Goal: Communication & Community: Connect with others

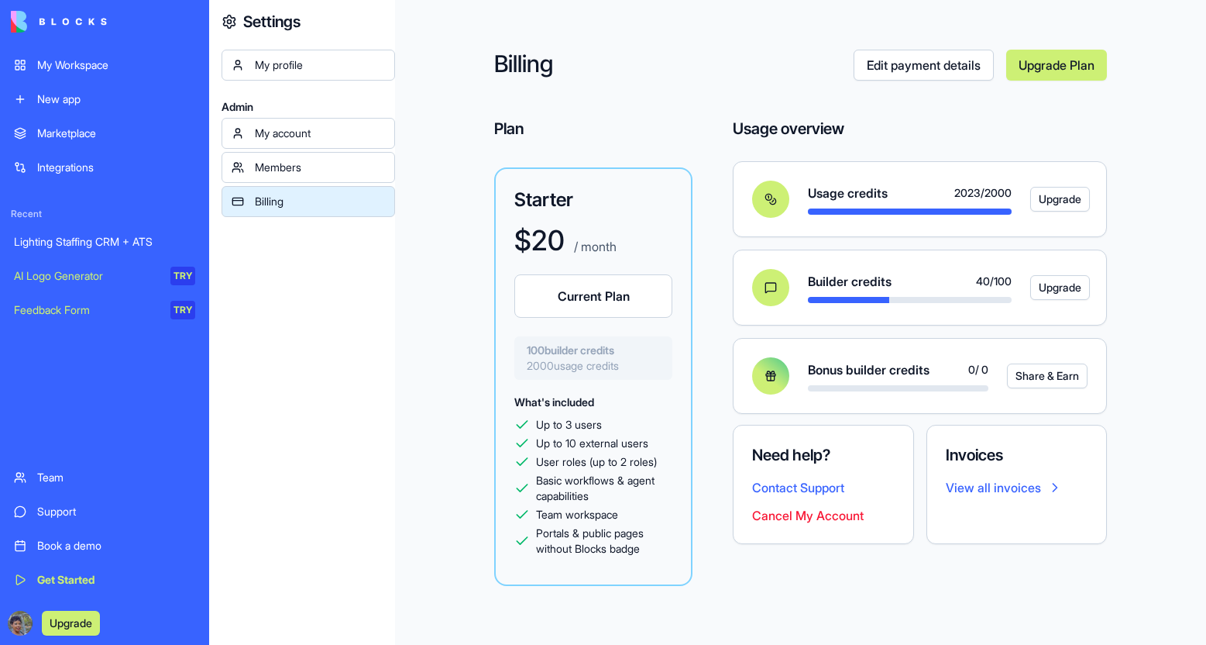
click at [67, 68] on div "My Workspace" at bounding box center [116, 64] width 158 height 15
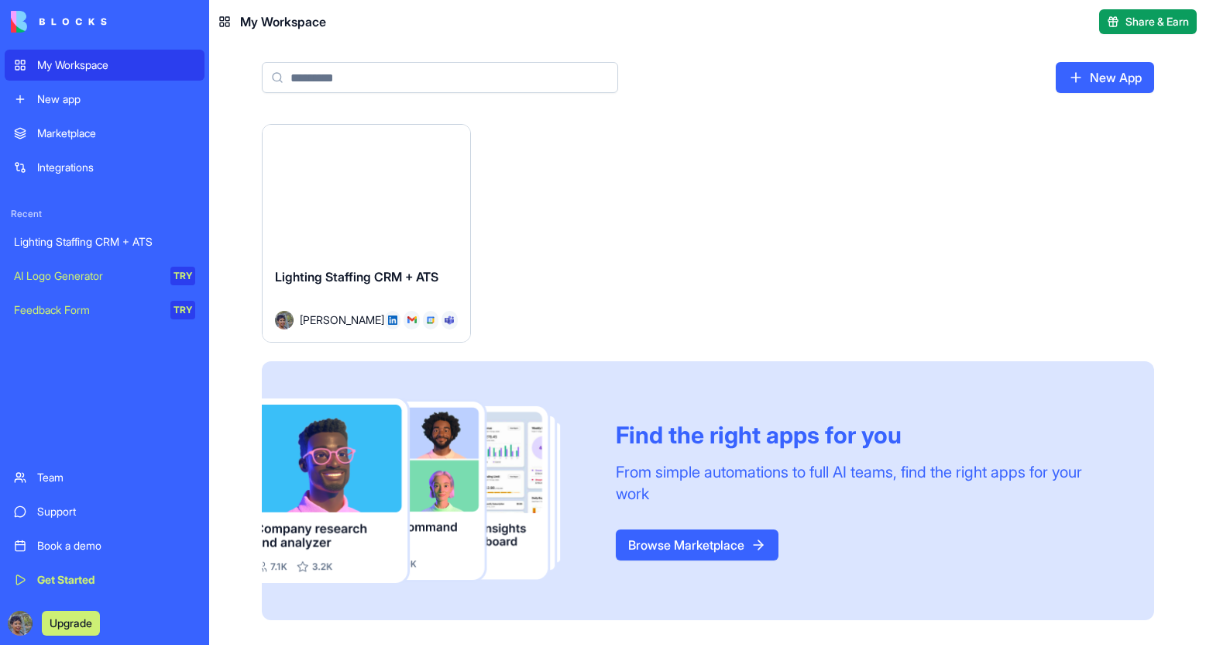
click at [320, 189] on button "Launch" at bounding box center [366, 189] width 116 height 31
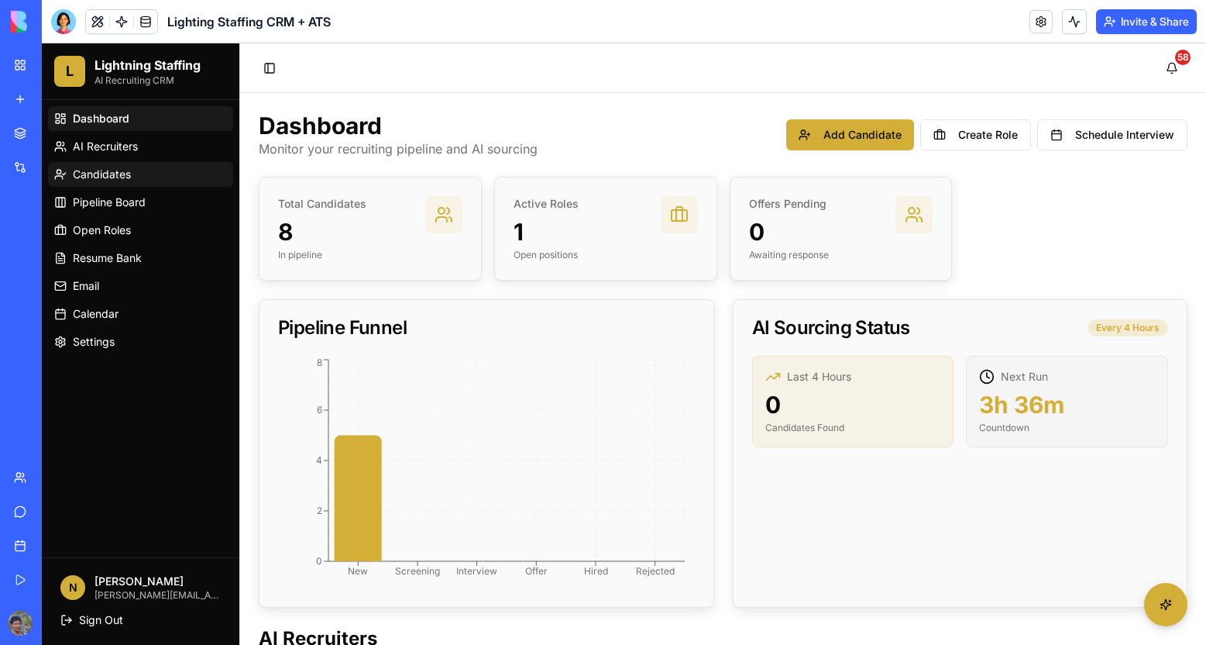
click at [123, 167] on span "Candidates" at bounding box center [102, 174] width 58 height 15
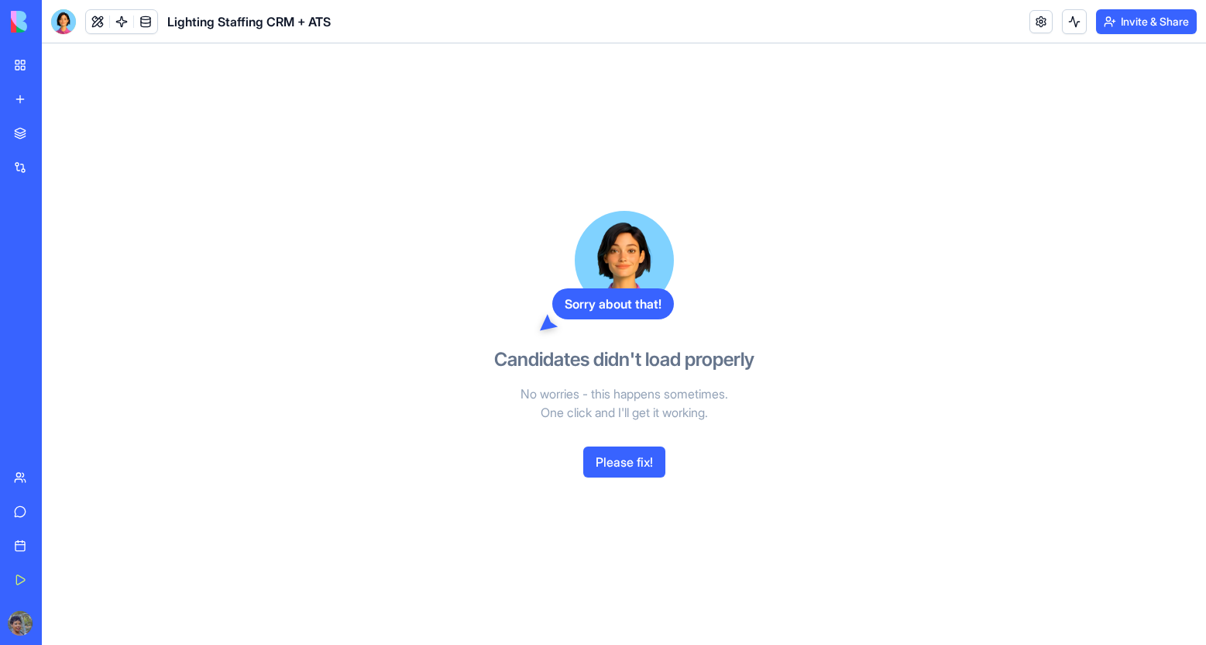
click at [648, 466] on button "Please fix!" at bounding box center [624, 461] width 82 height 31
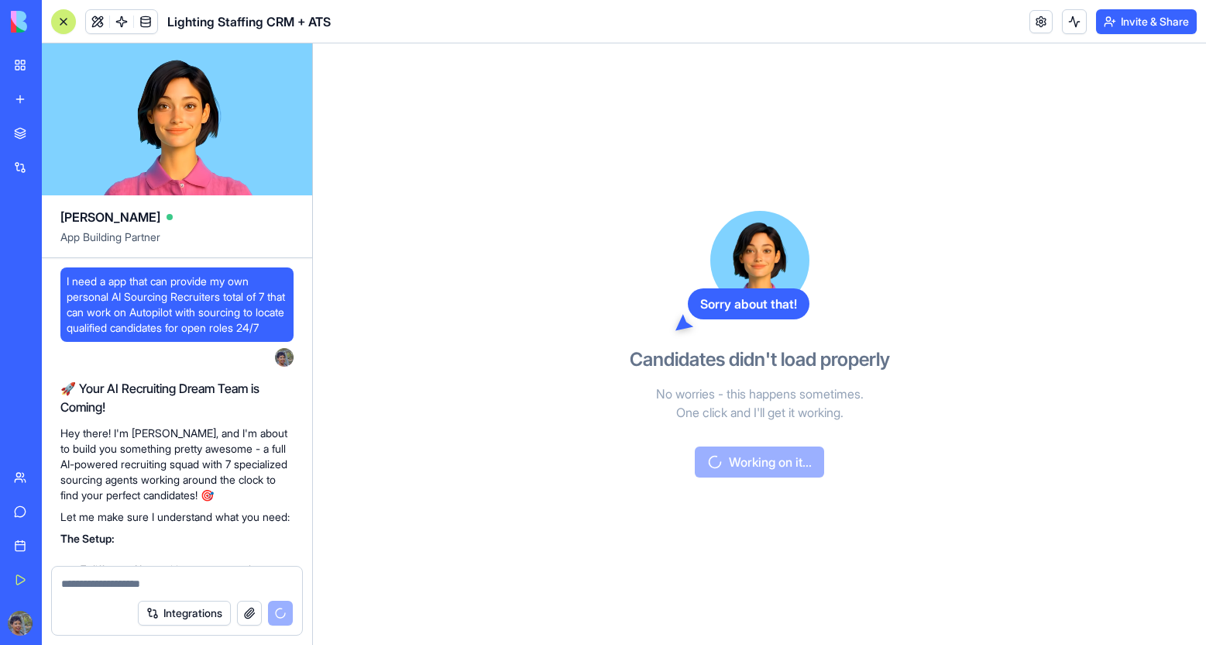
scroll to position [104590, 0]
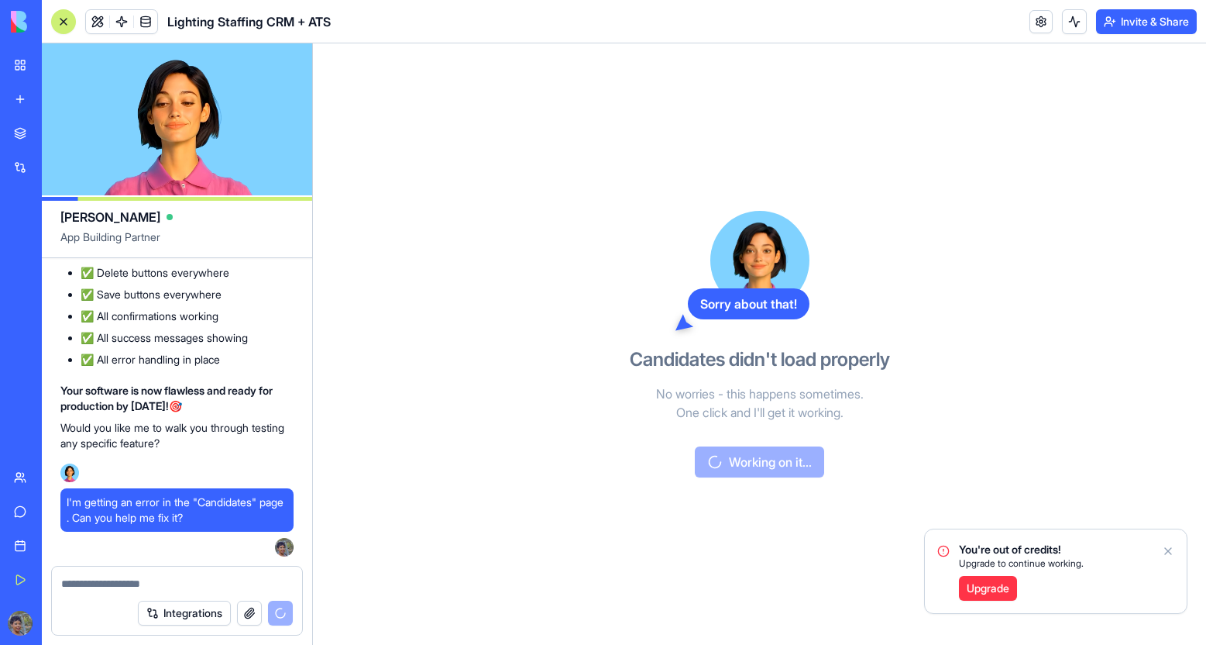
click at [1171, 552] on icon "Notifications alt+T" at bounding box center [1168, 551] width 12 height 12
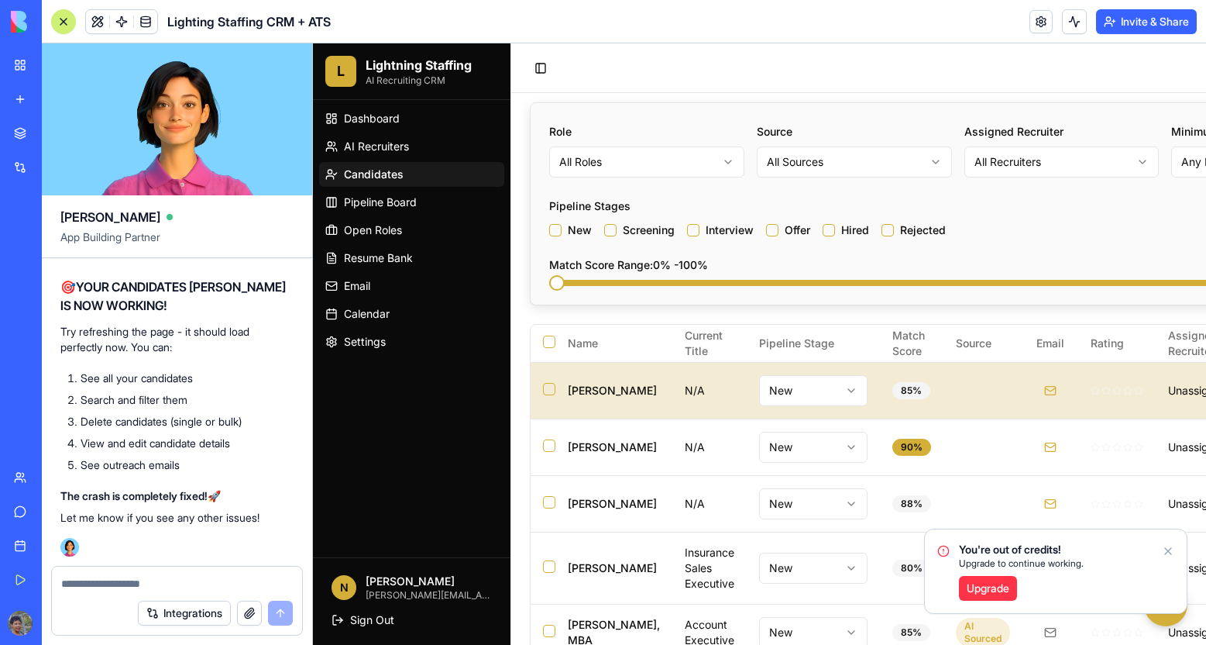
scroll to position [232, 0]
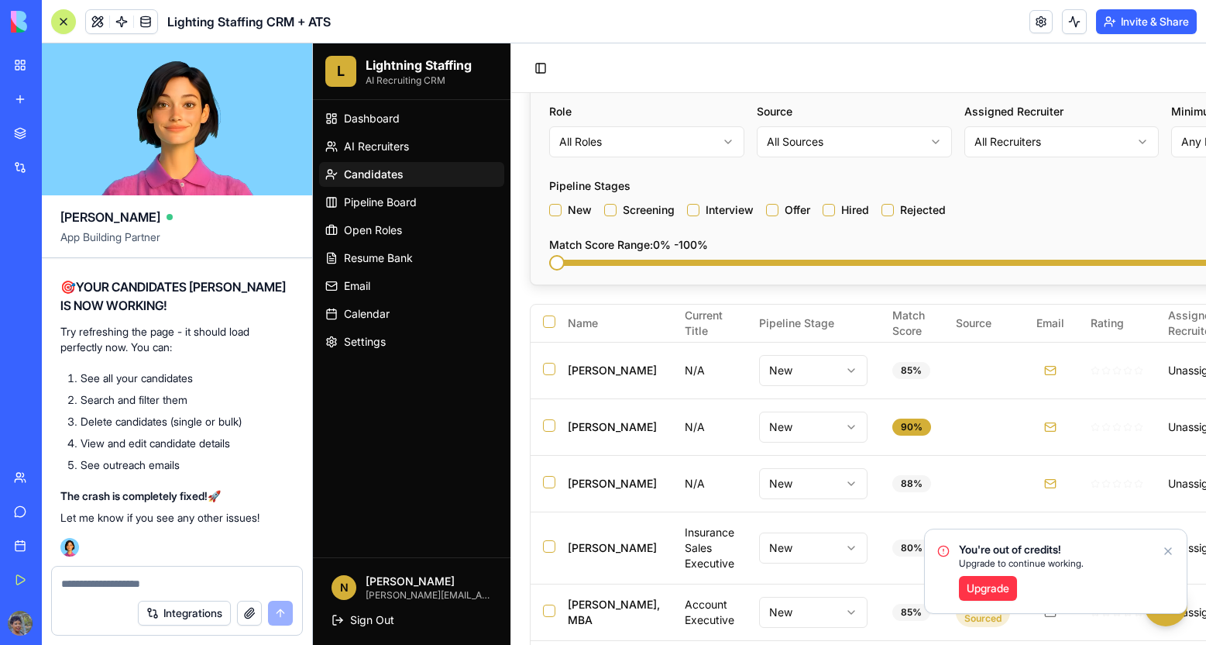
click at [1165, 554] on icon "Notifications alt+T" at bounding box center [1168, 551] width 6 height 6
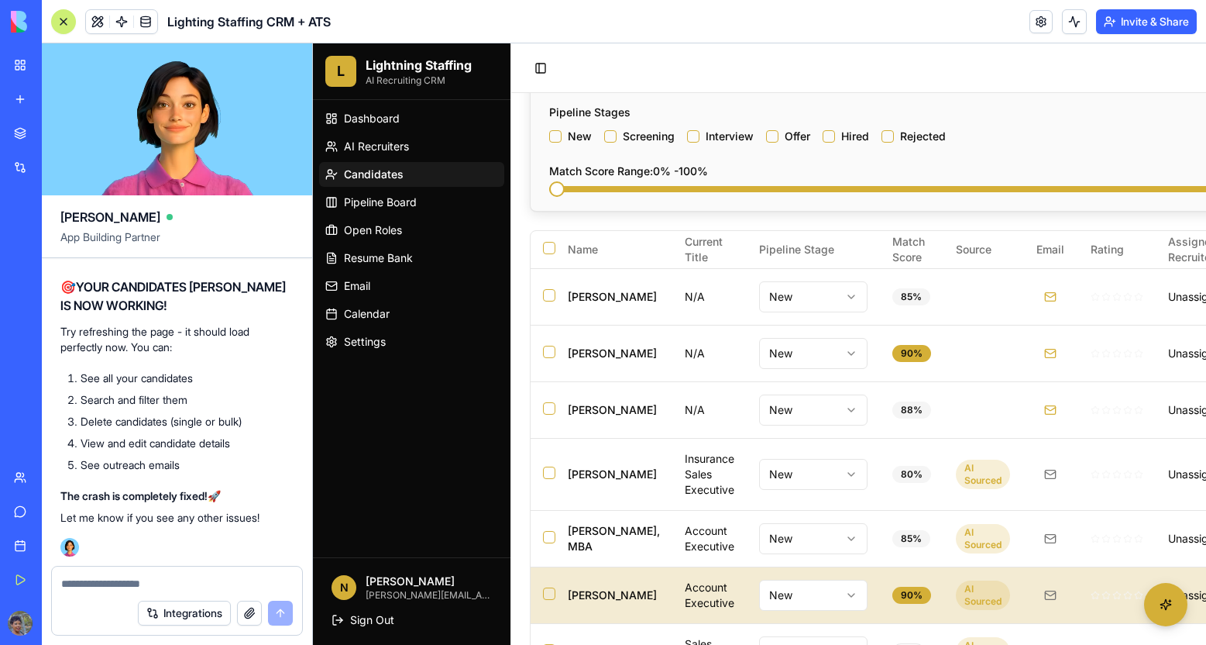
scroll to position [444, 0]
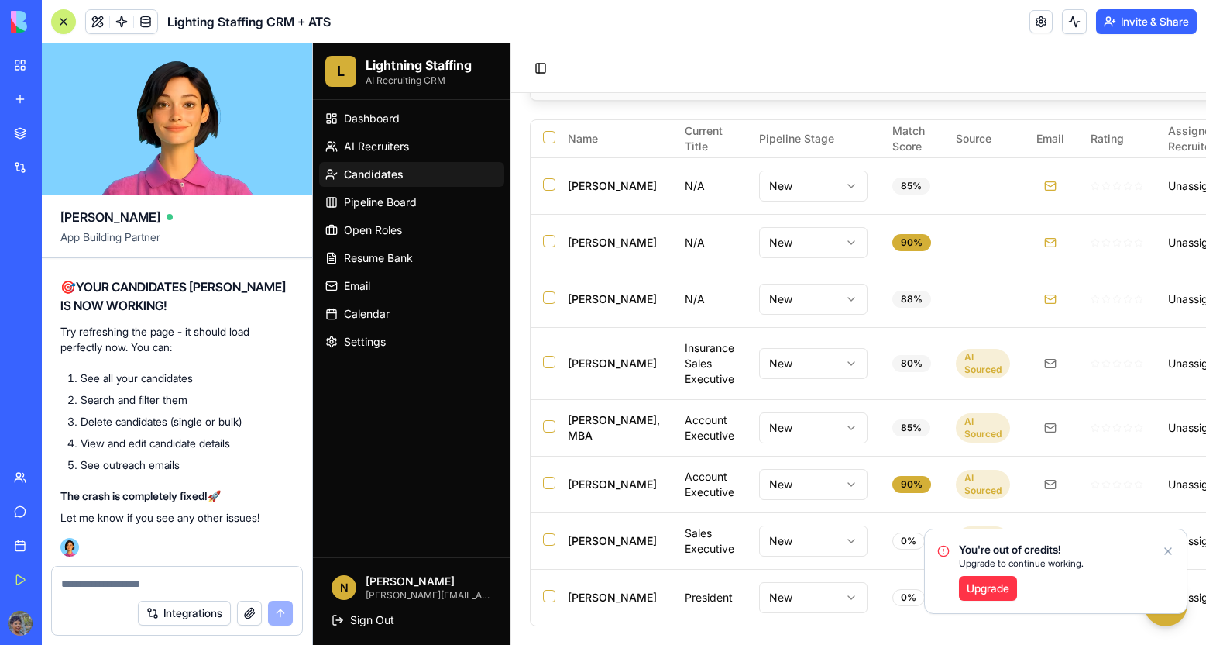
click at [1168, 556] on icon "Notifications alt+T" at bounding box center [1168, 551] width 12 height 12
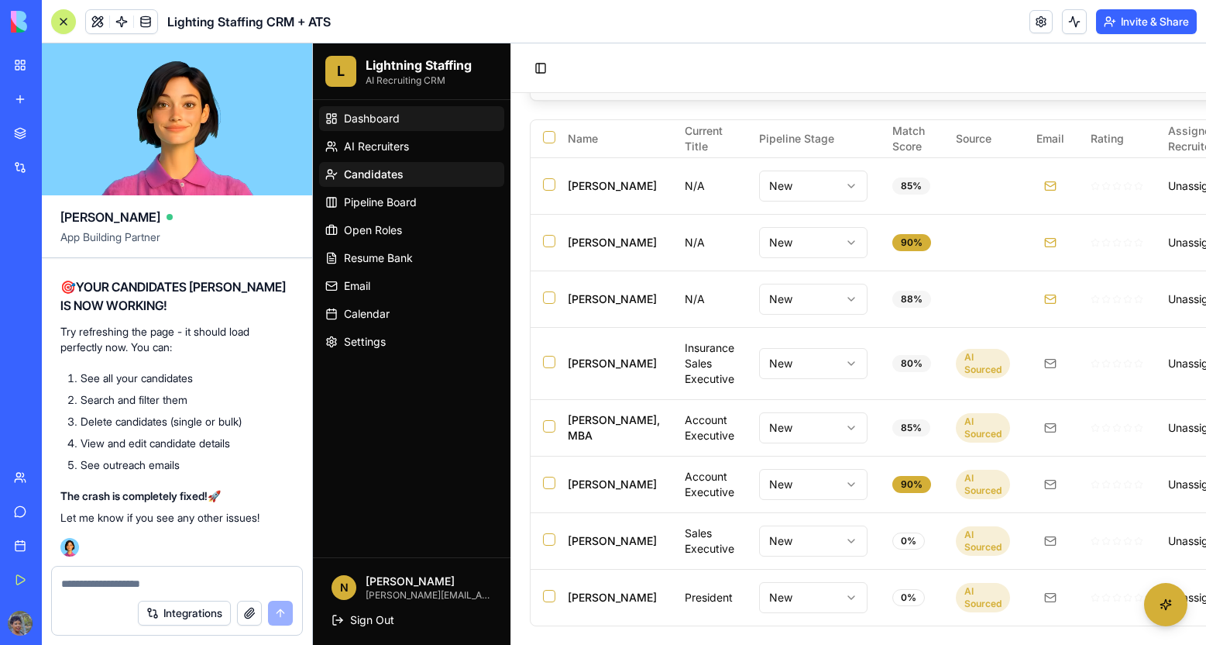
click at [364, 127] on link "Dashboard" at bounding box center [411, 118] width 185 height 25
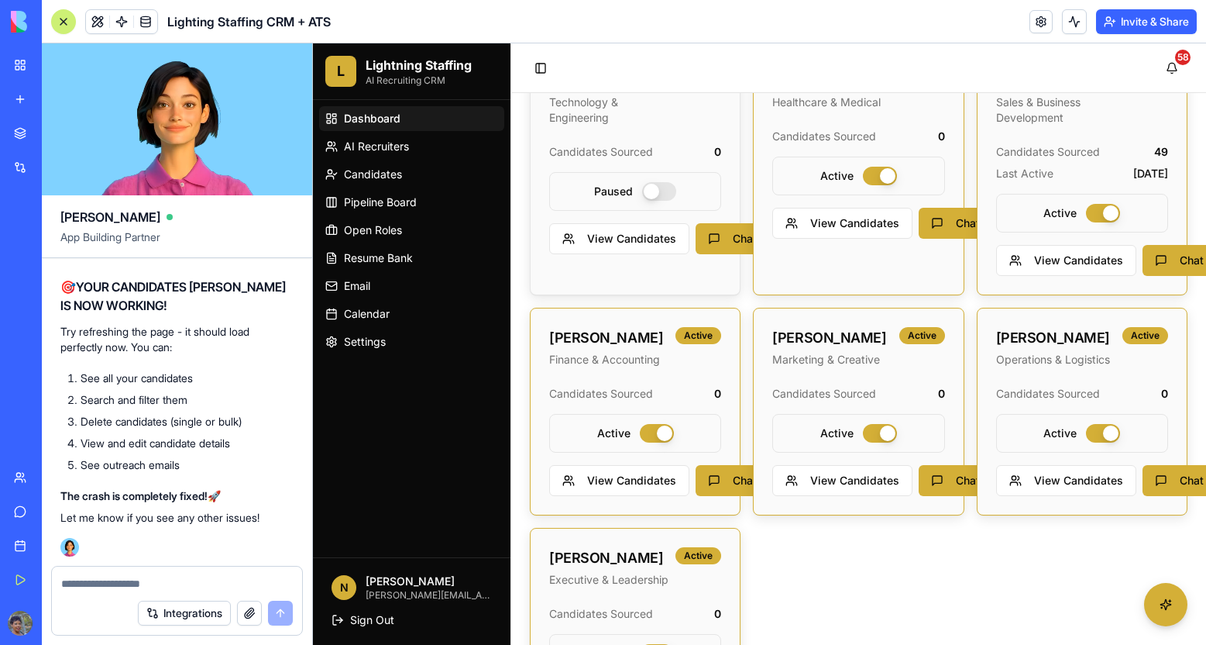
scroll to position [599, 0]
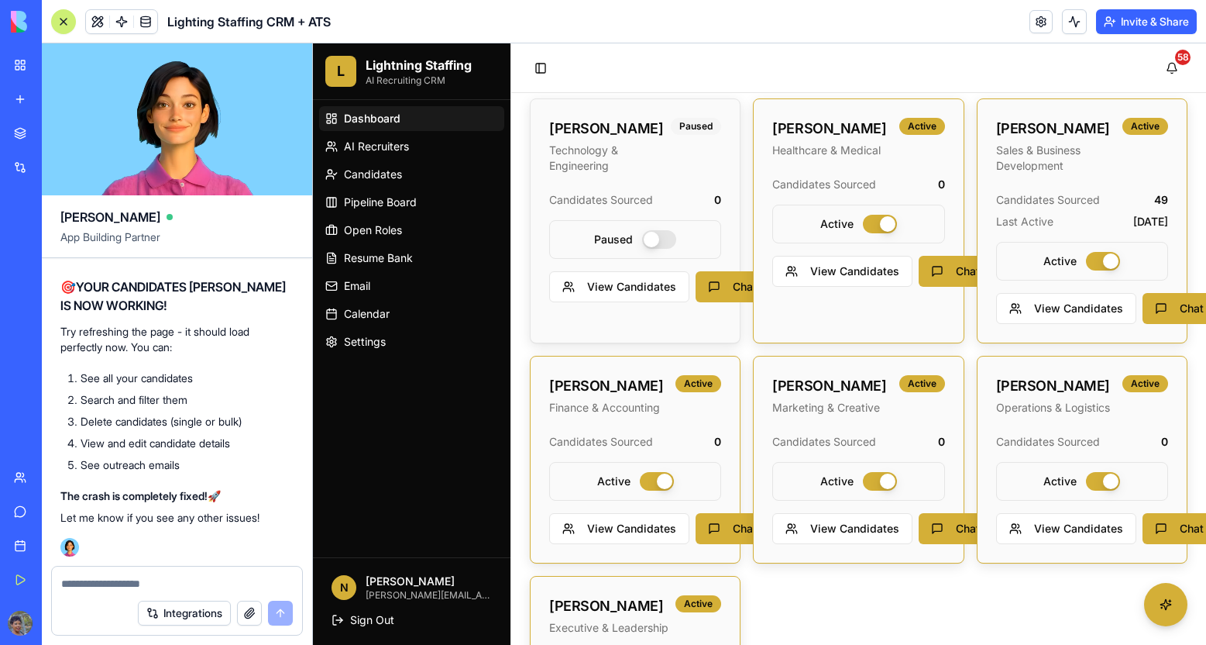
click at [863, 229] on button "button" at bounding box center [880, 224] width 34 height 19
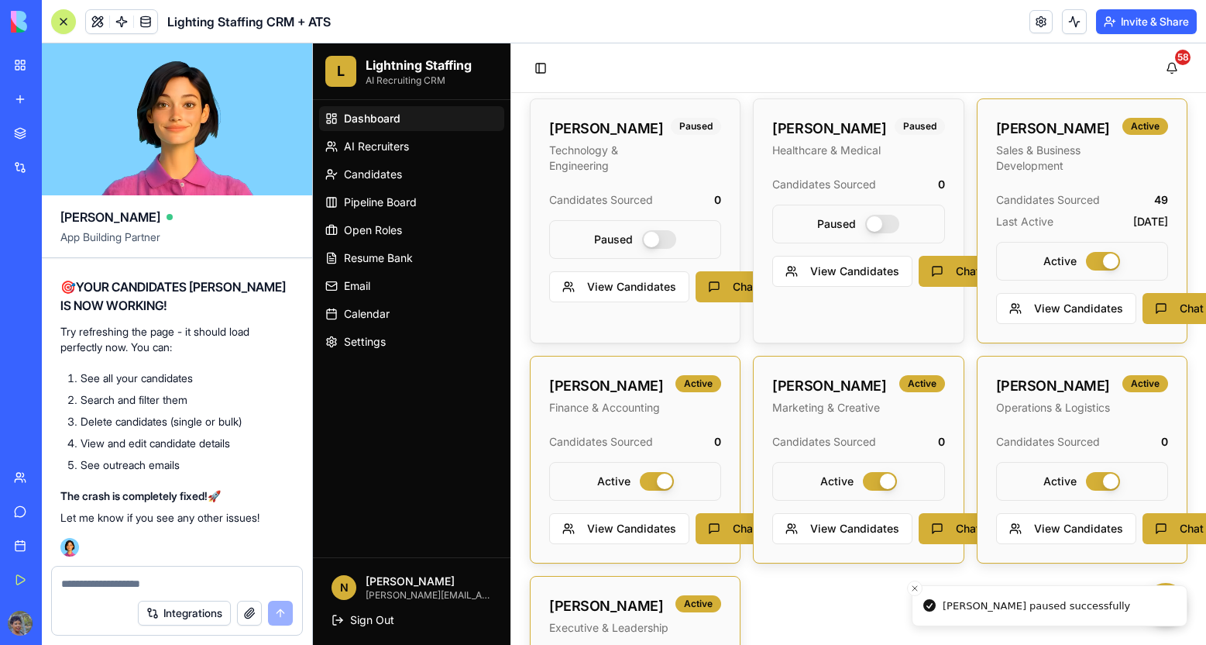
click at [643, 485] on button "button" at bounding box center [657, 481] width 34 height 19
click at [863, 483] on button "button" at bounding box center [880, 481] width 34 height 19
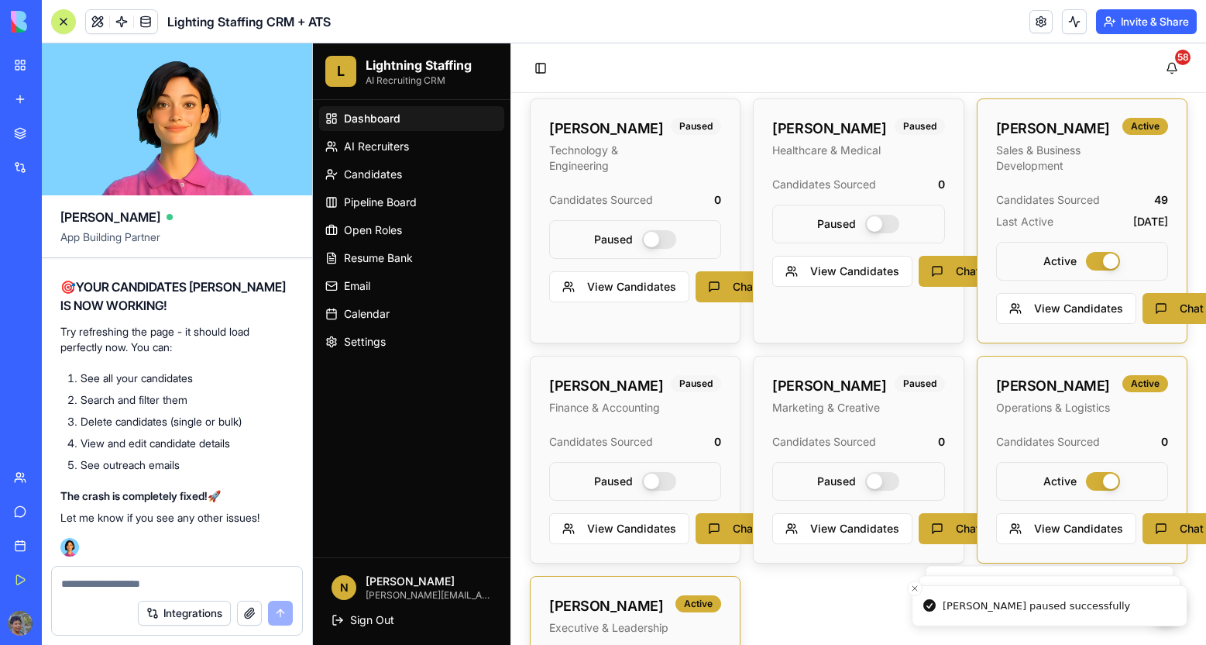
click at [1095, 485] on button "button" at bounding box center [1103, 481] width 34 height 19
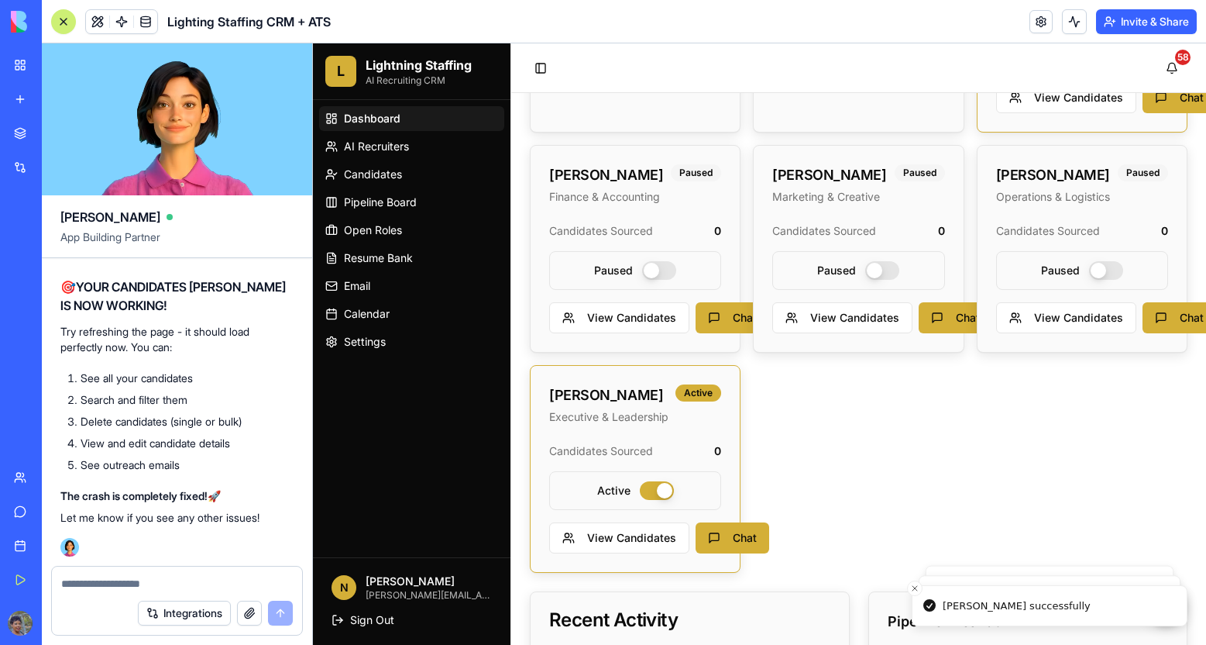
scroll to position [831, 0]
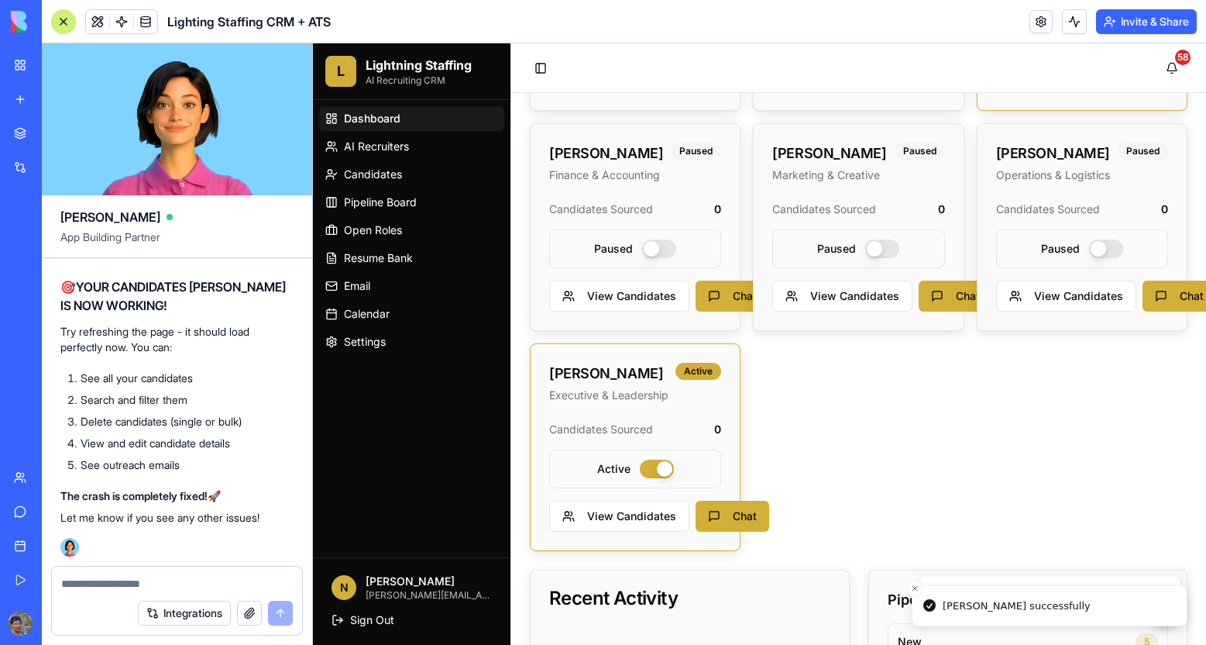
click at [643, 464] on button "button" at bounding box center [657, 468] width 34 height 19
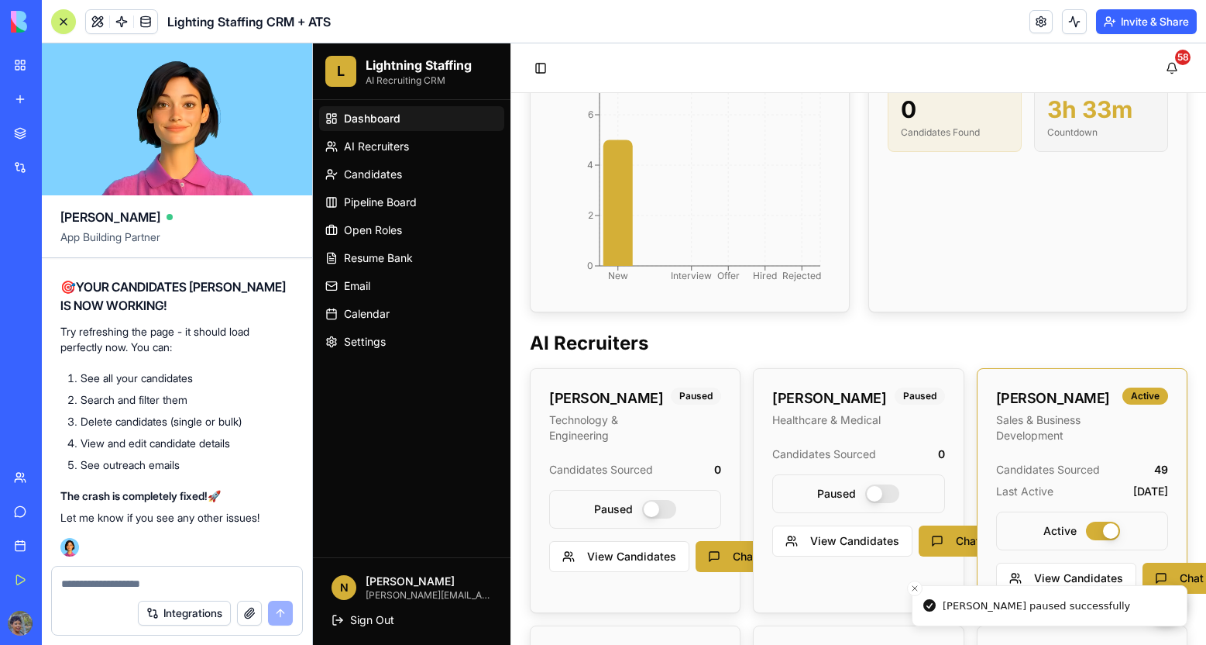
scroll to position [134, 0]
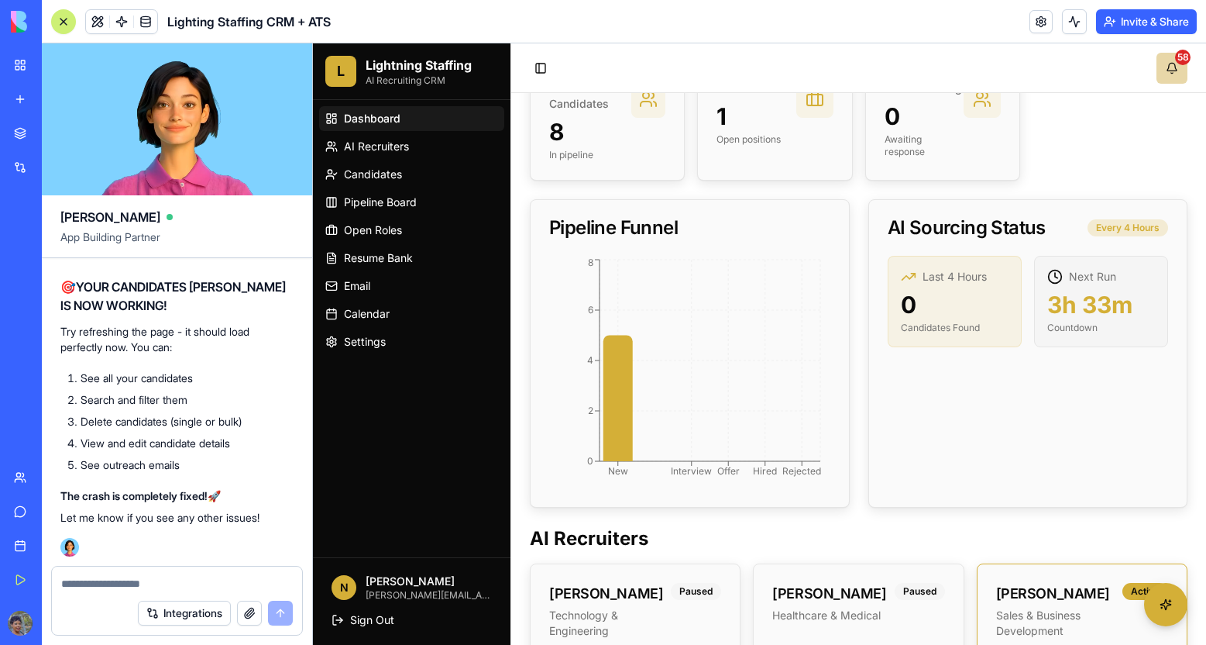
click at [1174, 75] on button "58" at bounding box center [1172, 68] width 31 height 31
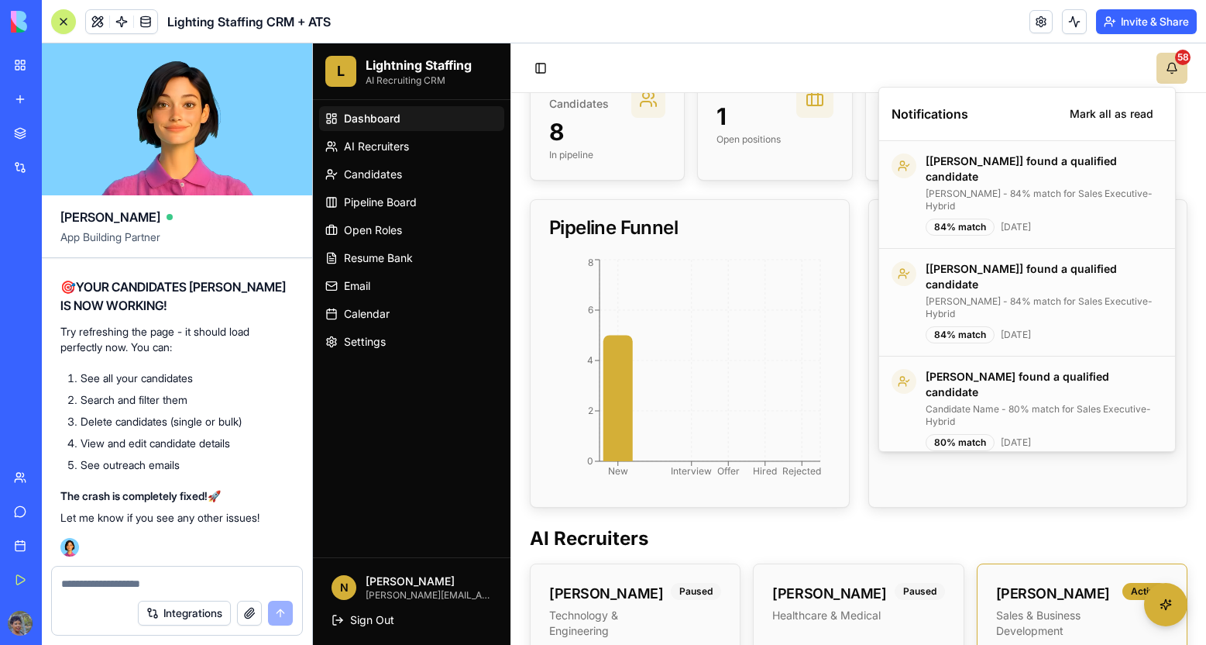
click at [1157, 72] on button "58" at bounding box center [1172, 68] width 31 height 31
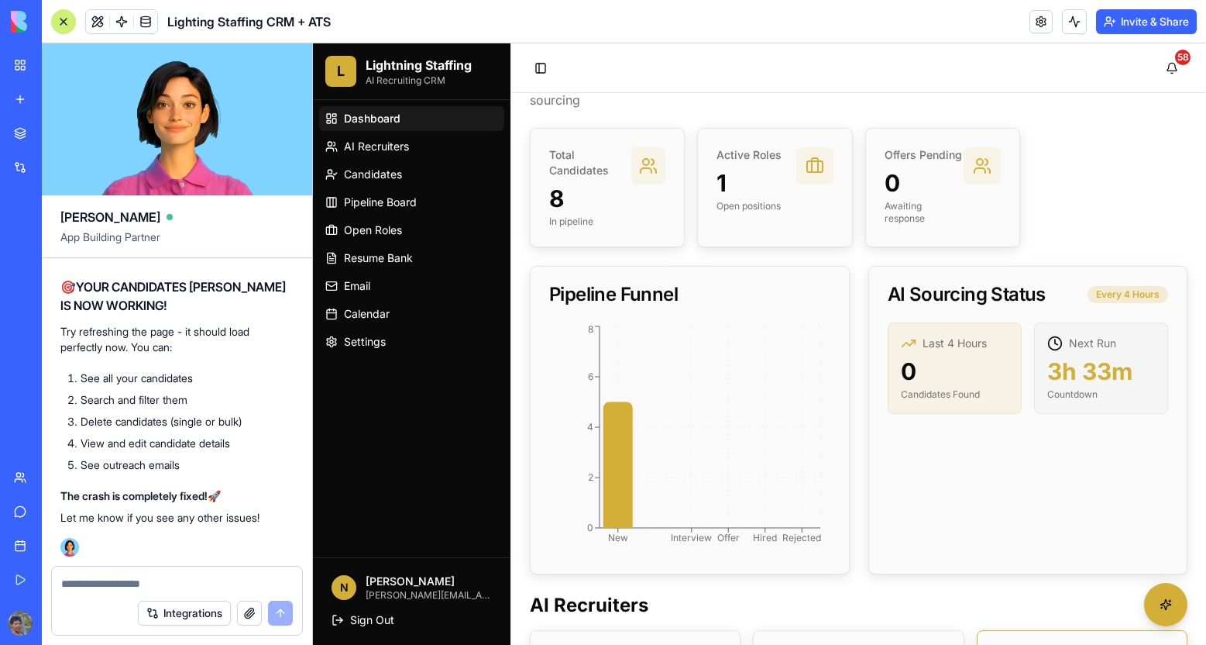
scroll to position [0, 0]
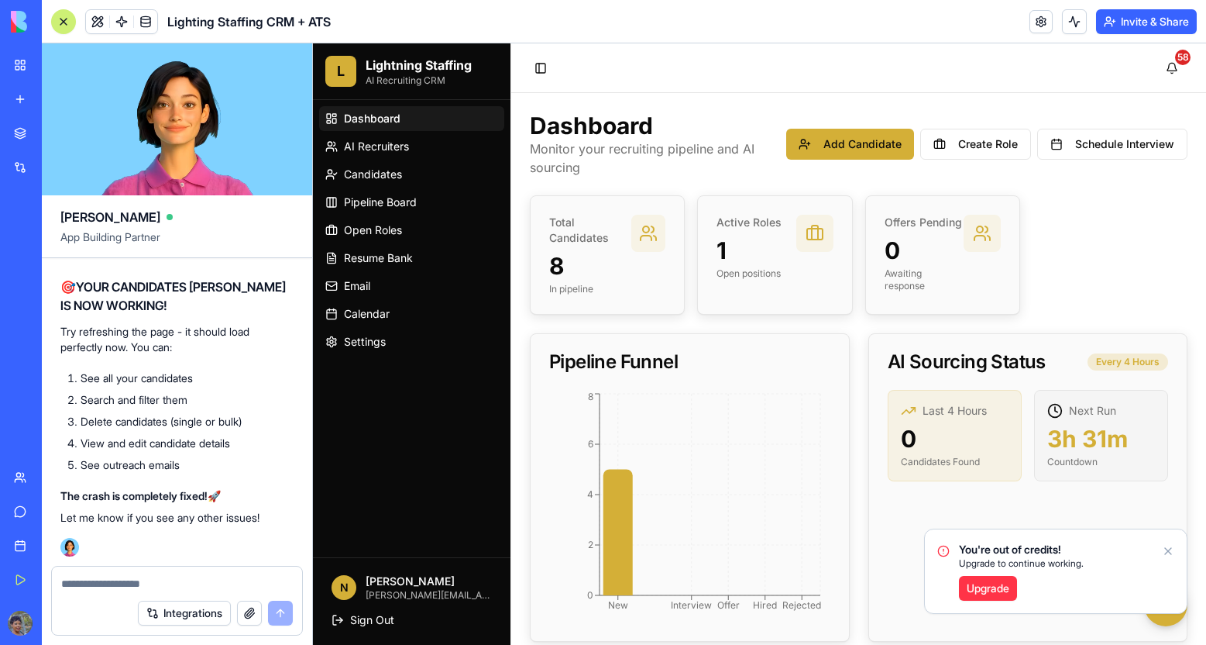
click at [1167, 551] on icon "Notifications alt+T" at bounding box center [1168, 551] width 12 height 12
click at [115, 586] on textarea at bounding box center [177, 583] width 232 height 15
paste textarea "**********"
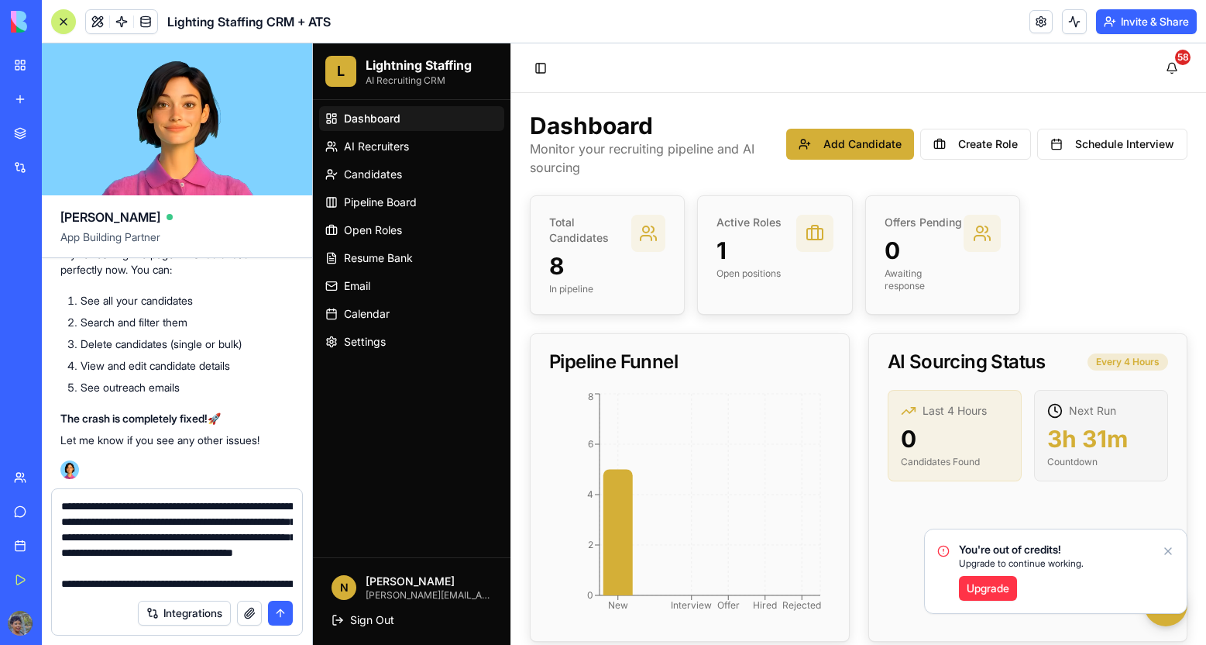
type textarea "**********"
click at [284, 618] on button "submit" at bounding box center [280, 612] width 25 height 25
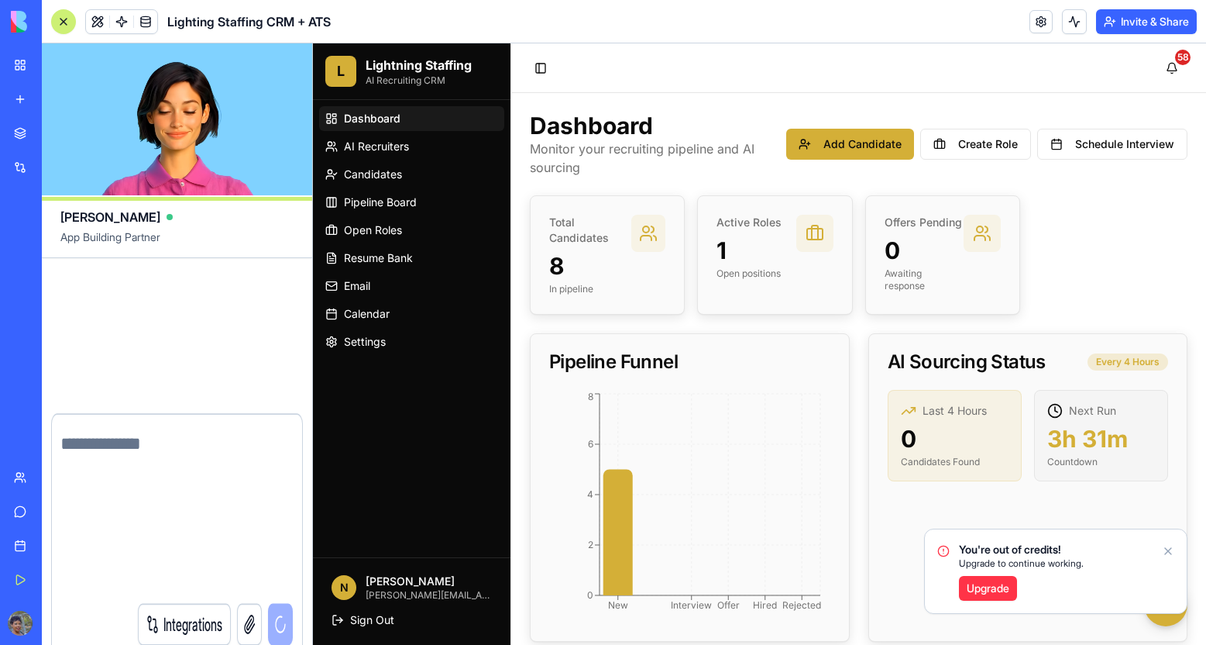
scroll to position [107101, 0]
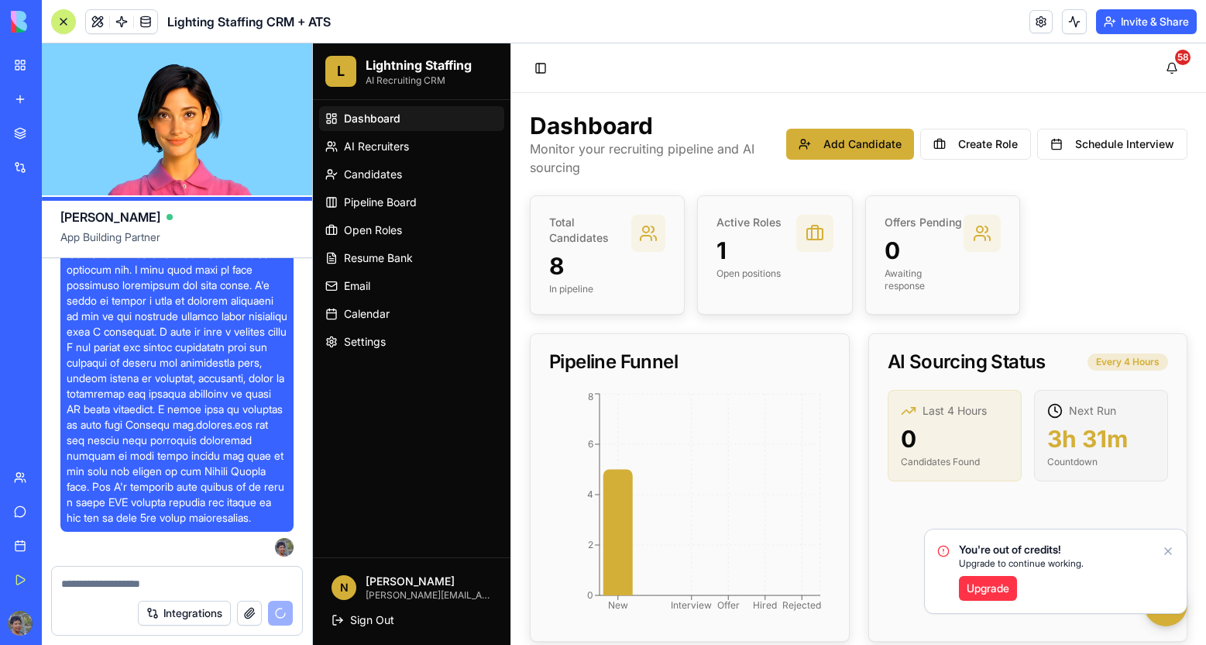
click at [1168, 552] on icon "Notifications alt+T" at bounding box center [1168, 551] width 12 height 12
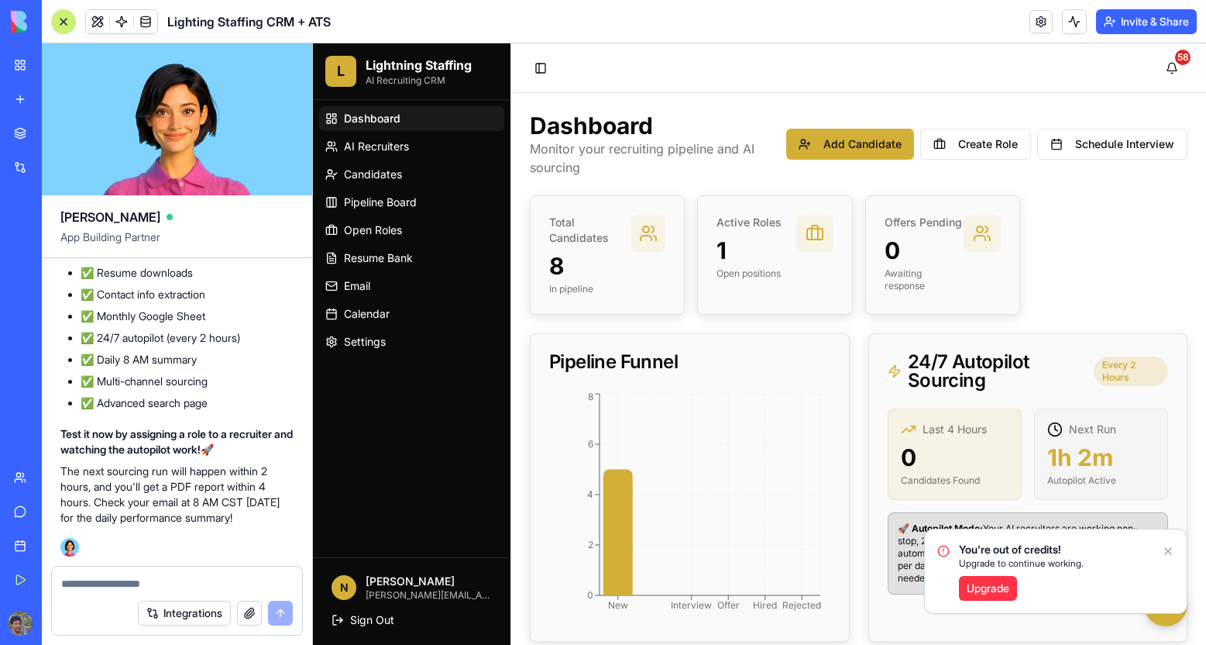
scroll to position [110959, 0]
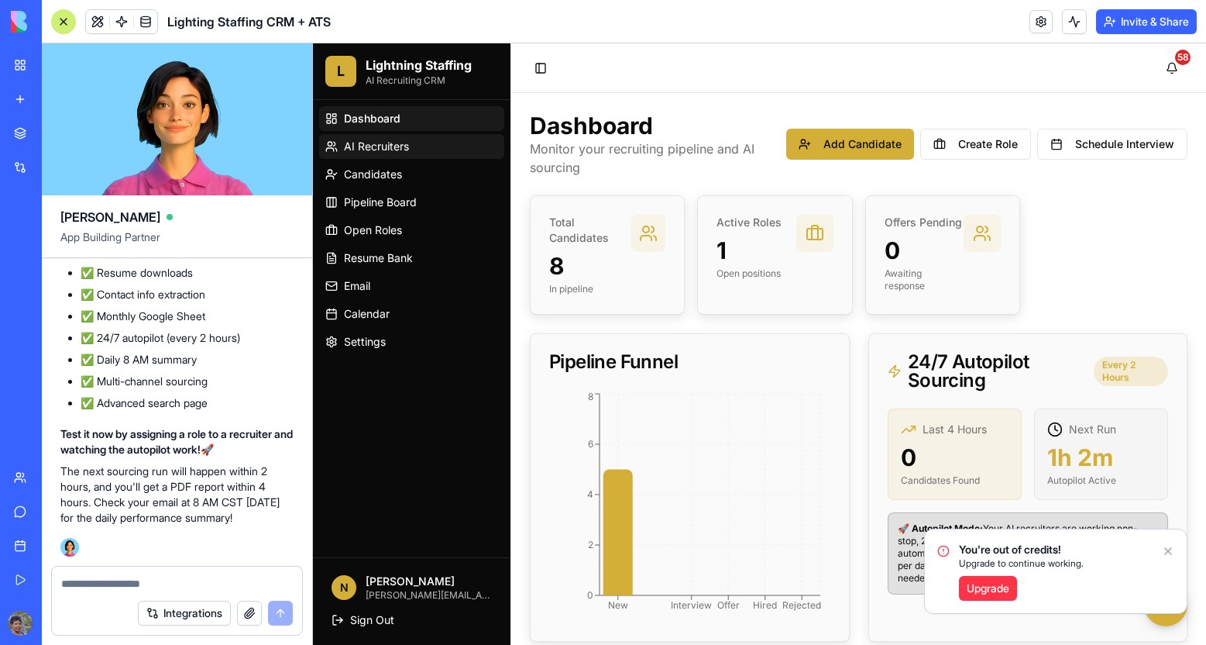
click at [367, 156] on link "AI Recruiters" at bounding box center [411, 146] width 185 height 25
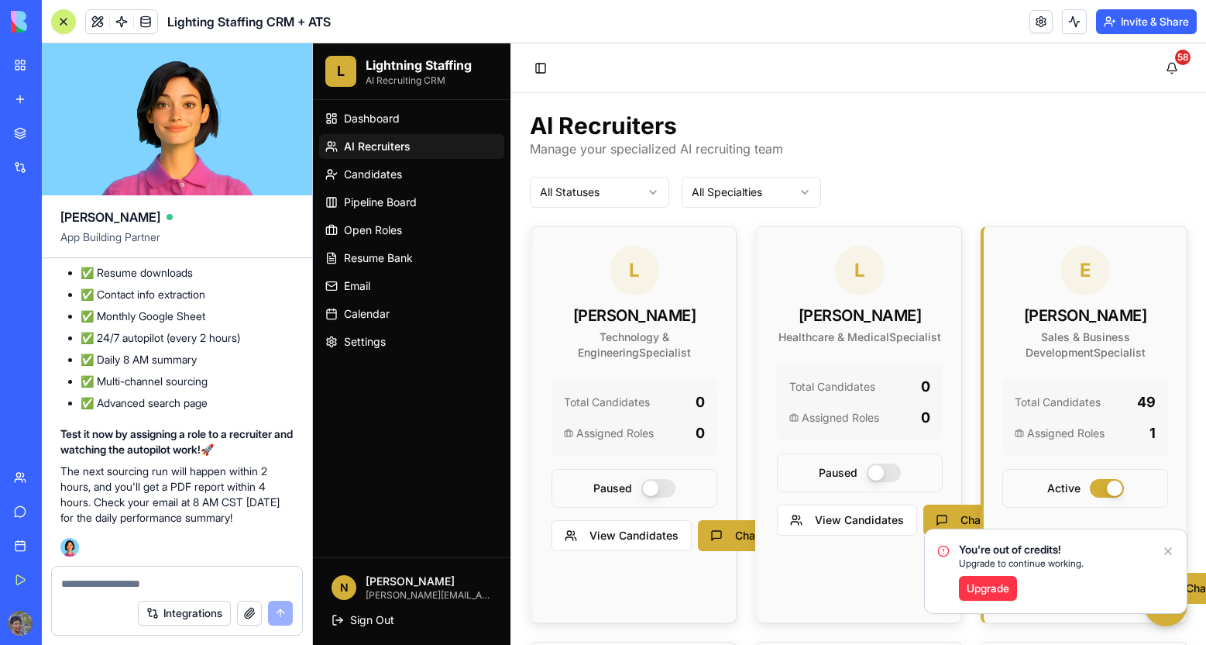
click at [1165, 553] on icon "Notifications alt+T" at bounding box center [1168, 551] width 12 height 12
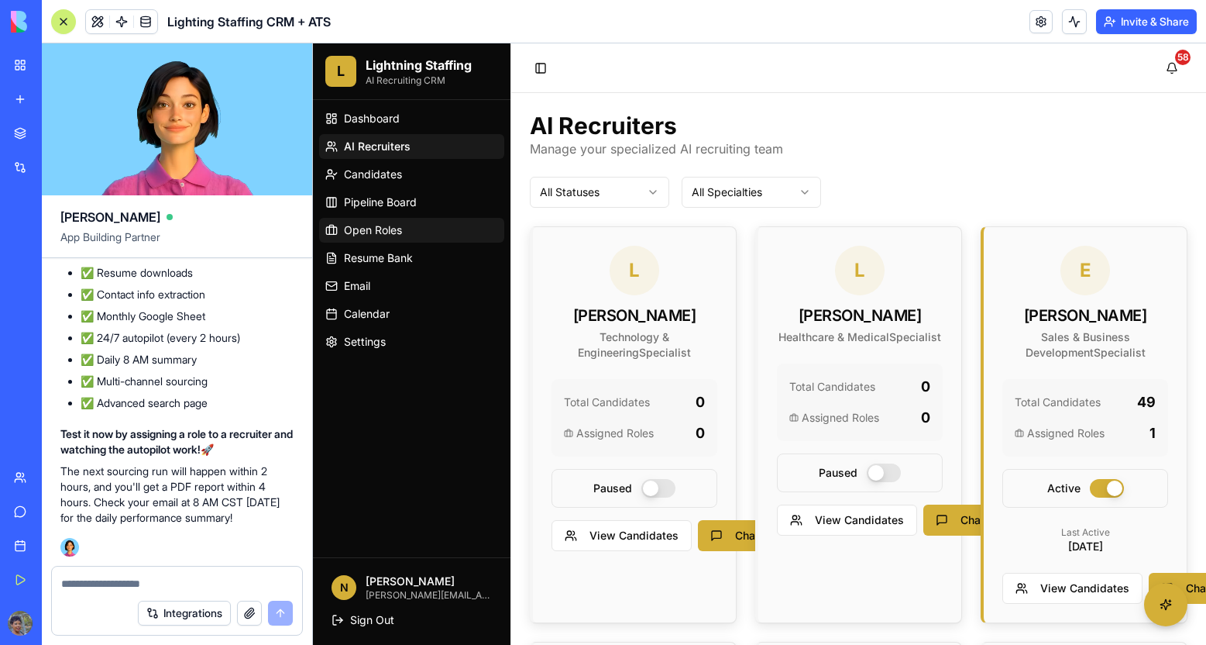
click at [395, 236] on span "Open Roles" at bounding box center [373, 229] width 58 height 15
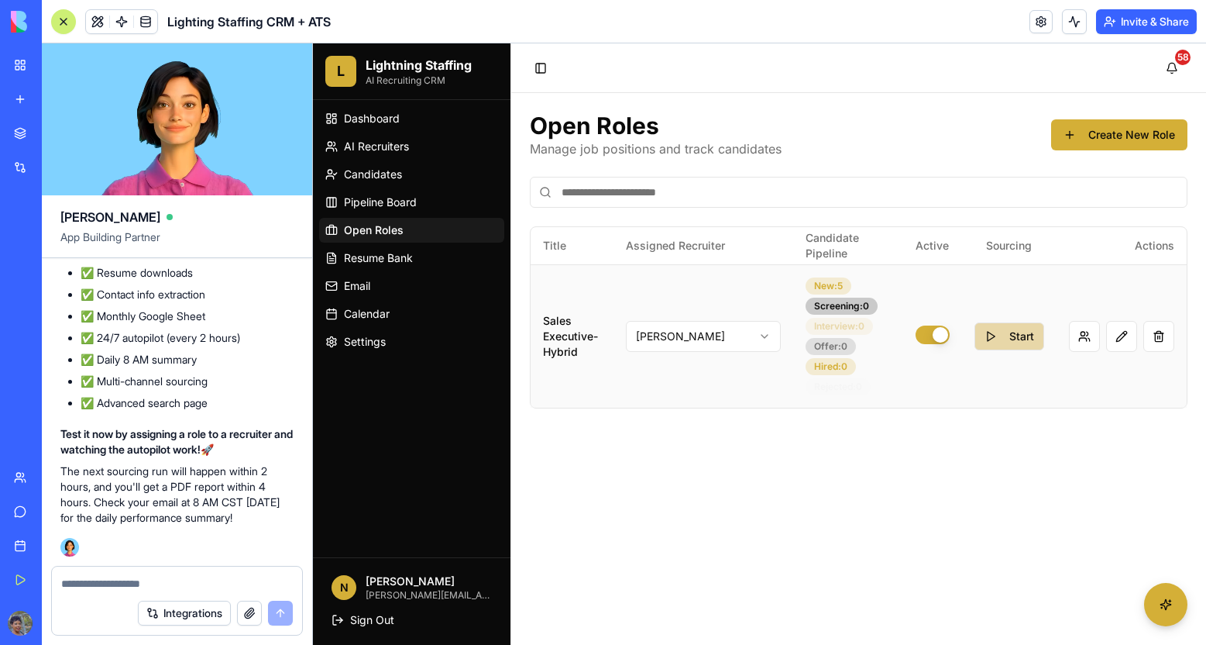
click at [1026, 331] on button "Start" at bounding box center [1010, 336] width 70 height 28
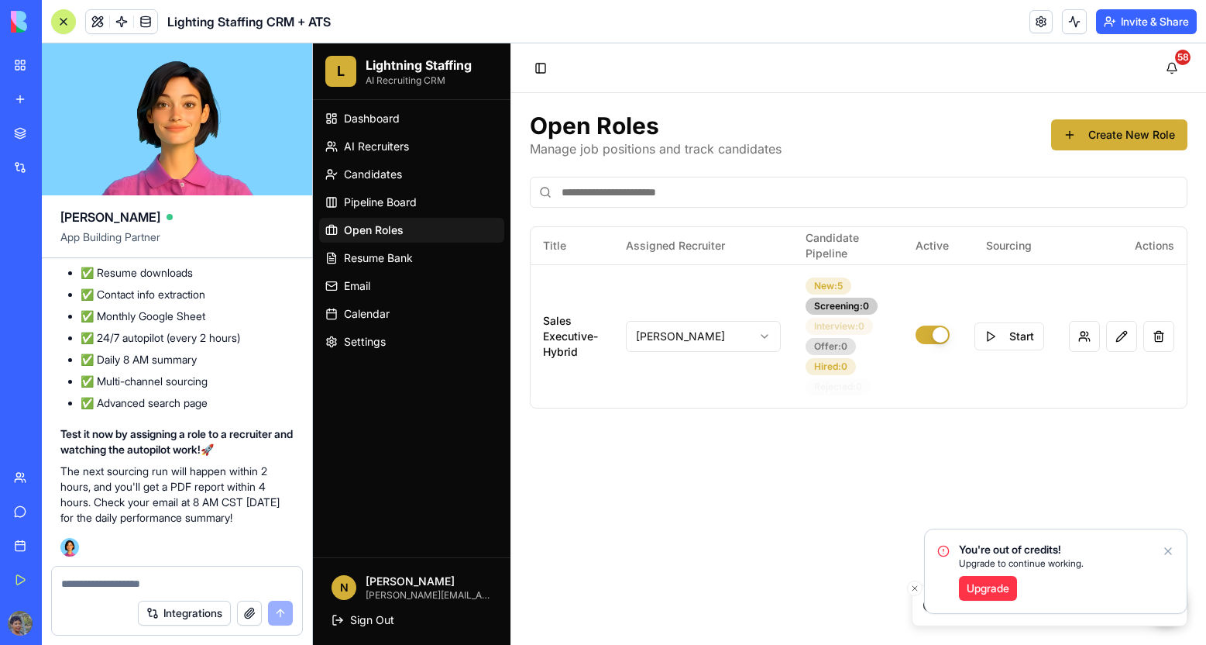
click at [1167, 548] on icon "Notifications alt+T" at bounding box center [1168, 551] width 12 height 12
click at [916, 590] on icon "Close toast" at bounding box center [914, 587] width 9 height 9
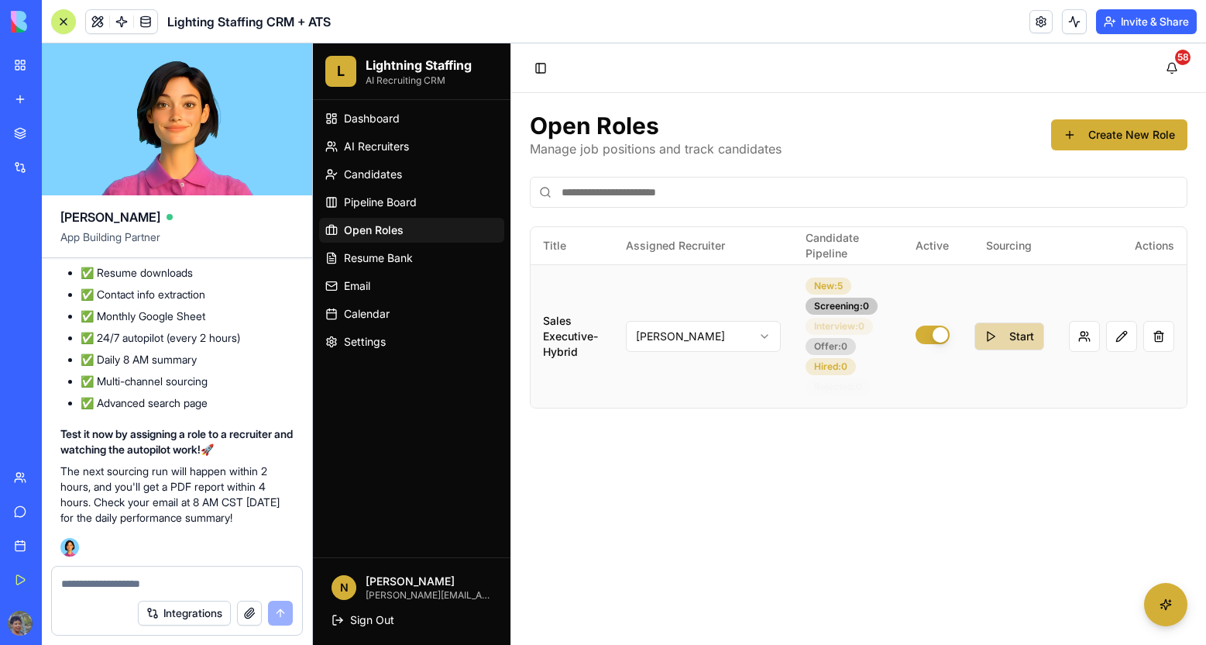
click at [992, 343] on button "Start" at bounding box center [1010, 336] width 70 height 28
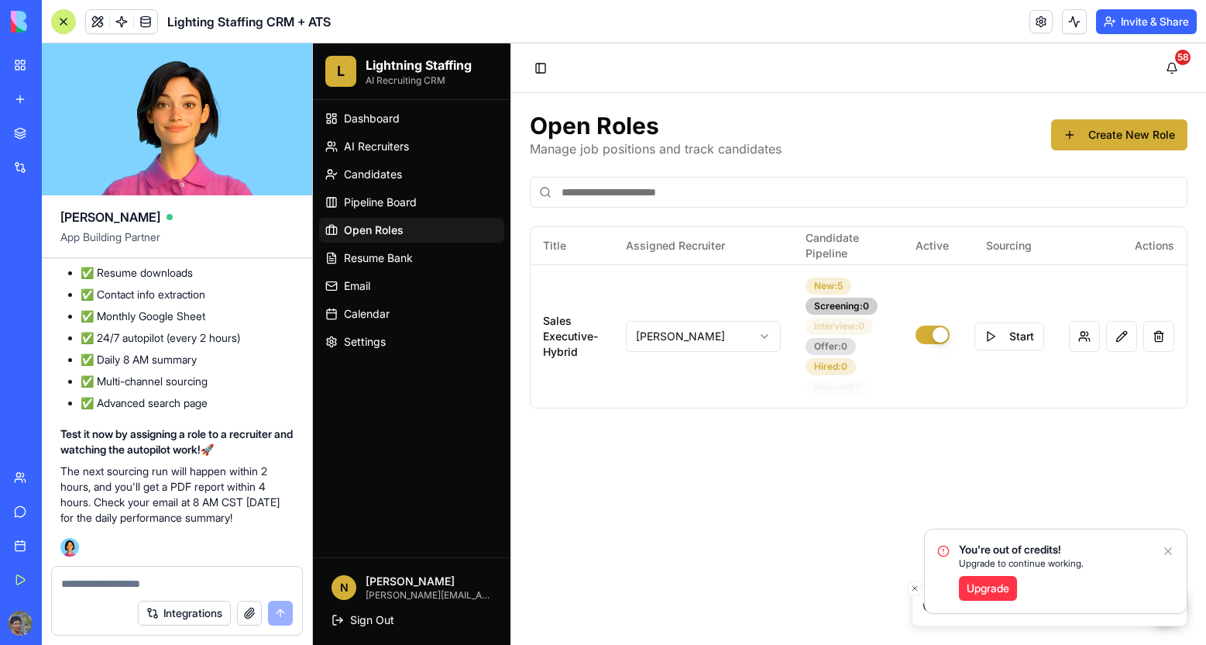
click at [1170, 556] on icon "Notifications alt+T" at bounding box center [1168, 551] width 12 height 12
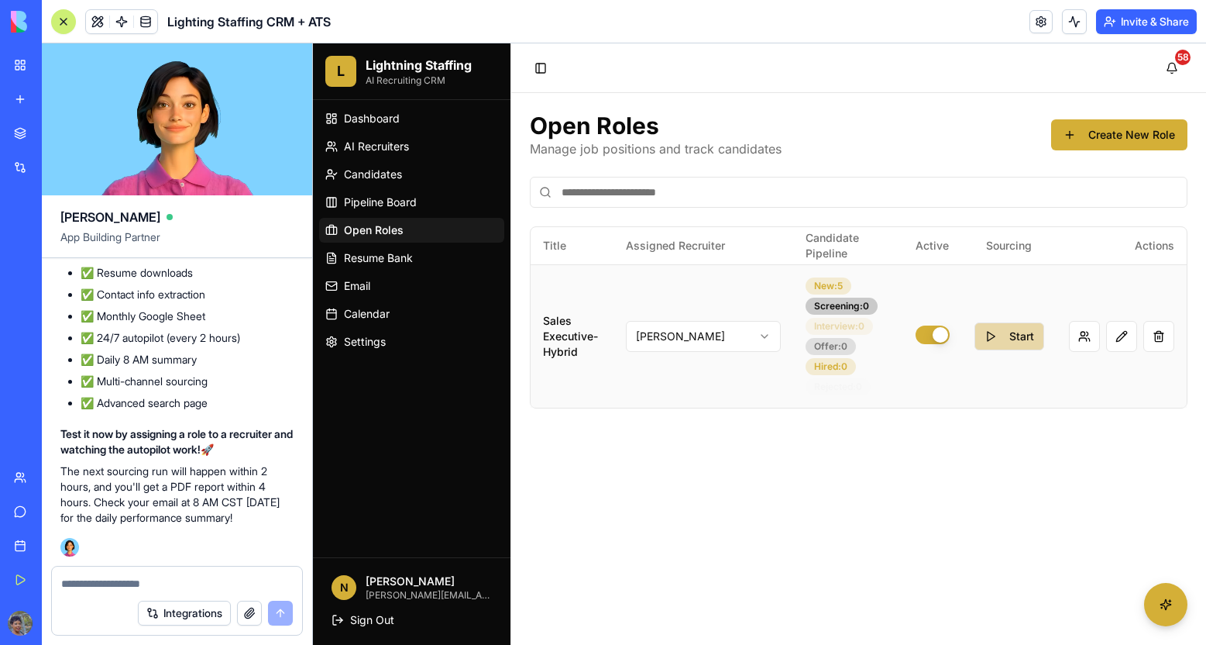
click at [987, 332] on button "Start" at bounding box center [1010, 336] width 70 height 28
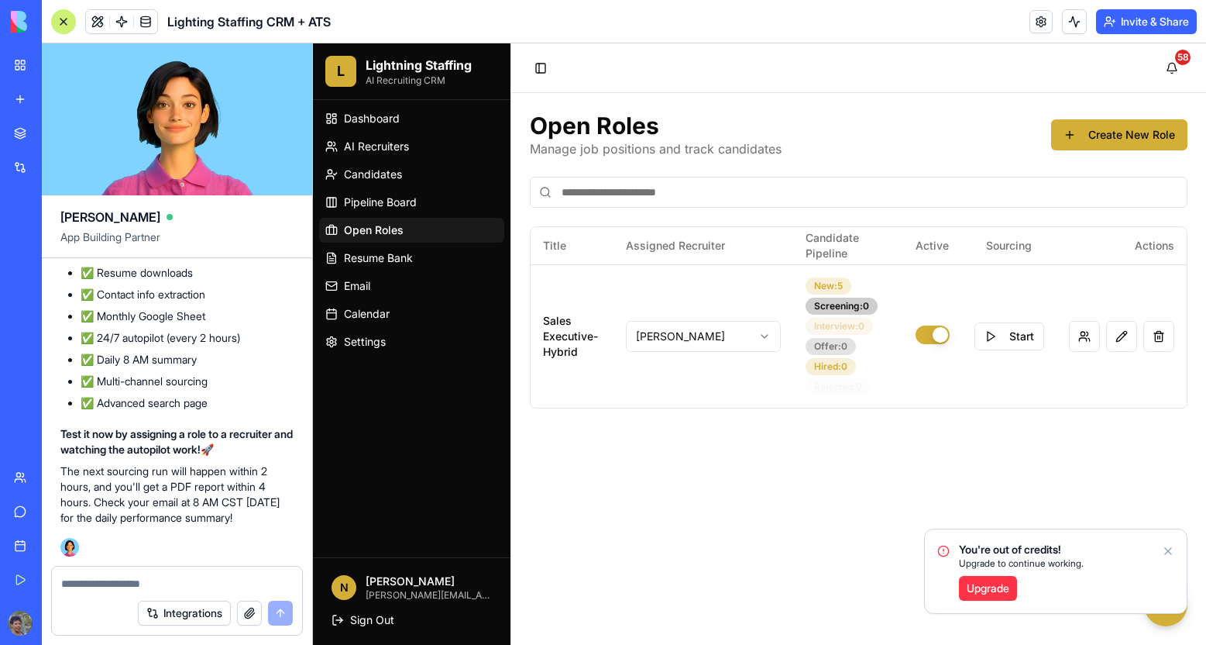
click at [122, 583] on textarea at bounding box center [177, 583] width 232 height 15
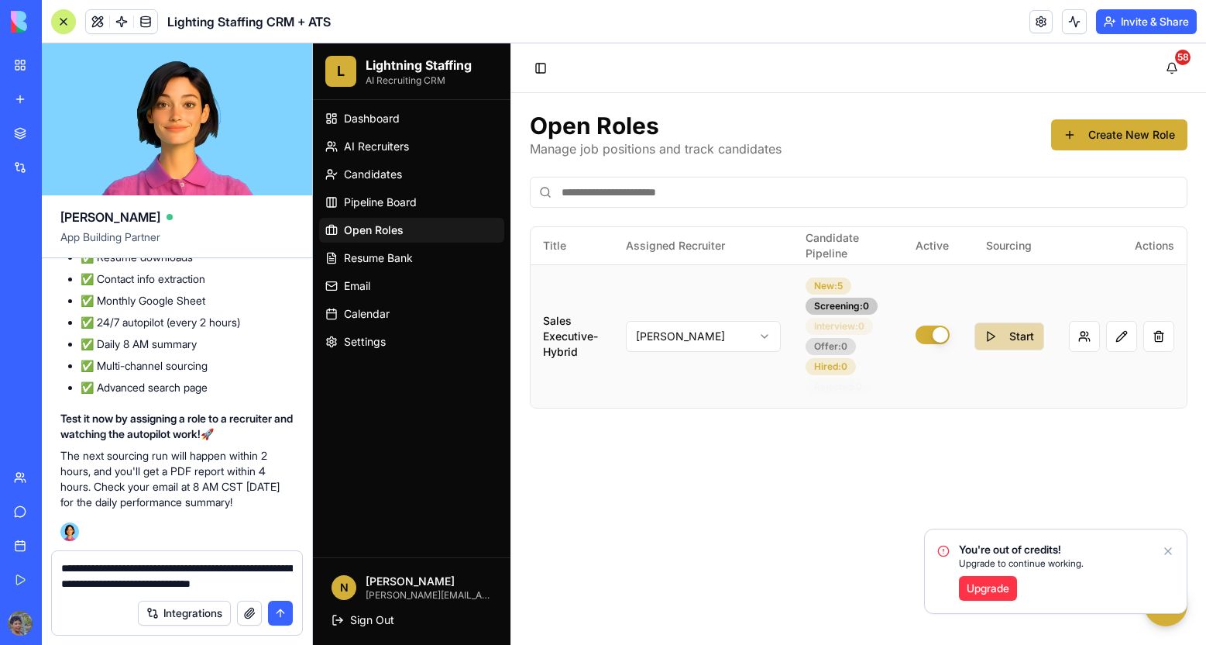
type textarea "**********"
click at [1005, 335] on button "Start" at bounding box center [1010, 336] width 70 height 28
click at [1171, 554] on icon "Notifications alt+T" at bounding box center [1168, 551] width 12 height 12
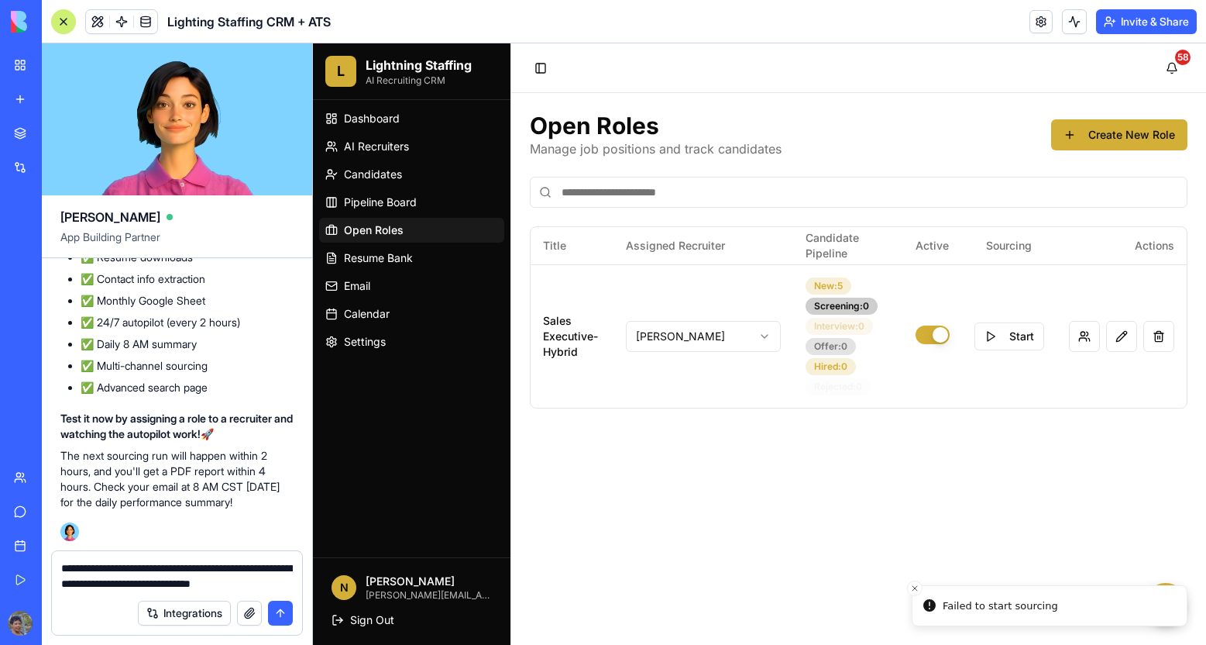
click at [1170, 552] on main "Open Roles Manage job positions and track candidates Create New Role Title Assi…" at bounding box center [858, 369] width 695 height 552
drag, startPoint x: 1054, startPoint y: 607, endPoint x: 932, endPoint y: 607, distance: 121.6
click at [932, 607] on li "Failed to start sourcing" at bounding box center [1037, 606] width 276 height 42
drag, startPoint x: 947, startPoint y: 609, endPoint x: 1003, endPoint y: 605, distance: 55.9
click at [1003, 605] on div "Failed to start sourcing" at bounding box center [1036, 605] width 115 height 15
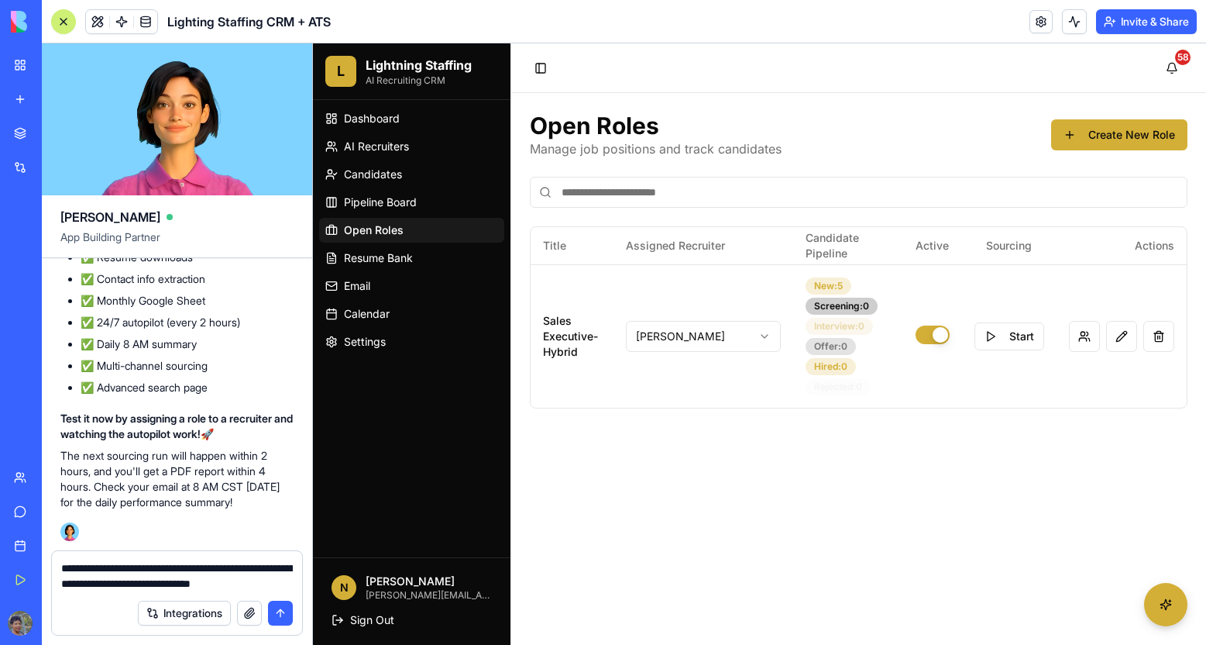
click at [286, 618] on button "submit" at bounding box center [280, 612] width 25 height 25
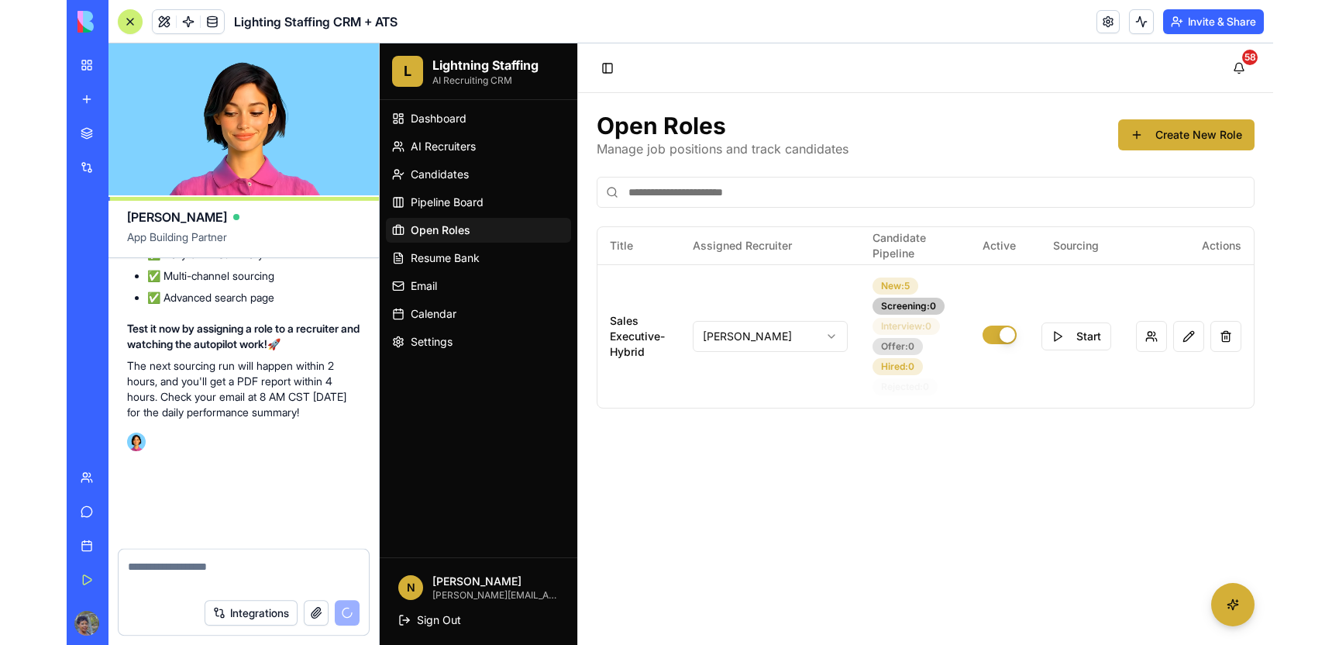
scroll to position [111203, 0]
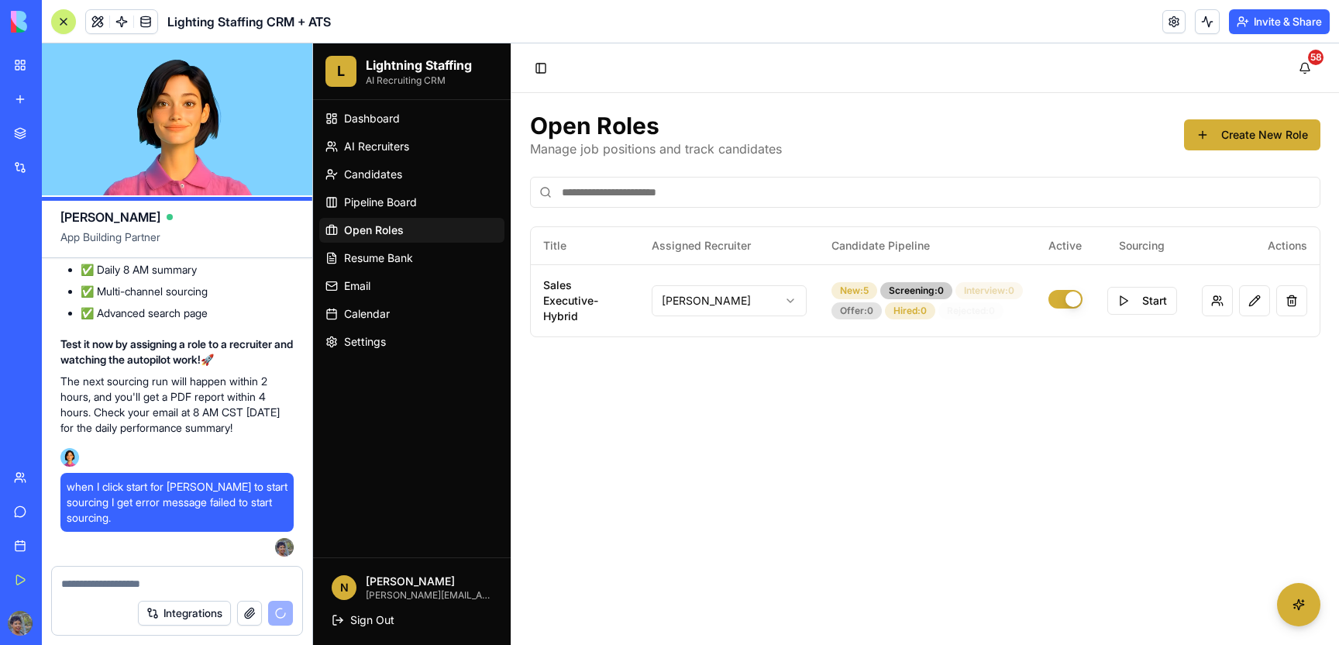
click at [936, 478] on main "Open Roles Manage job positions and track candidates Create New Role Title Assi…" at bounding box center [924, 369] width 827 height 552
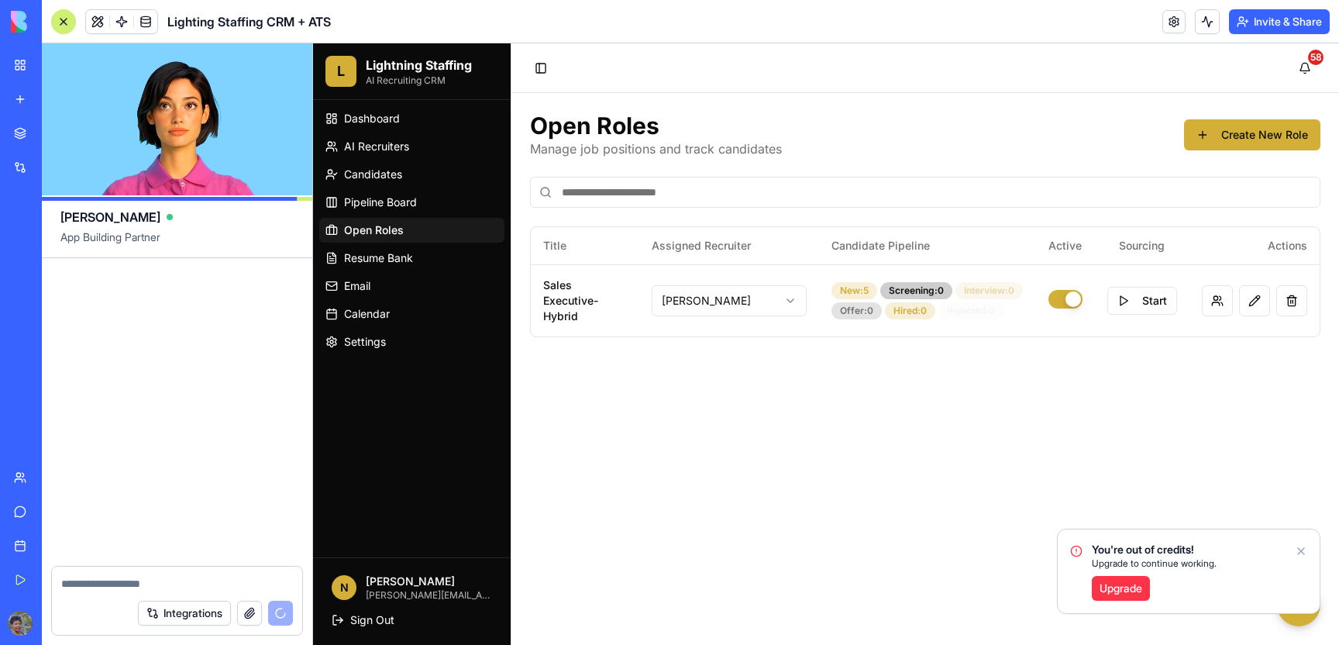
scroll to position [112750, 0]
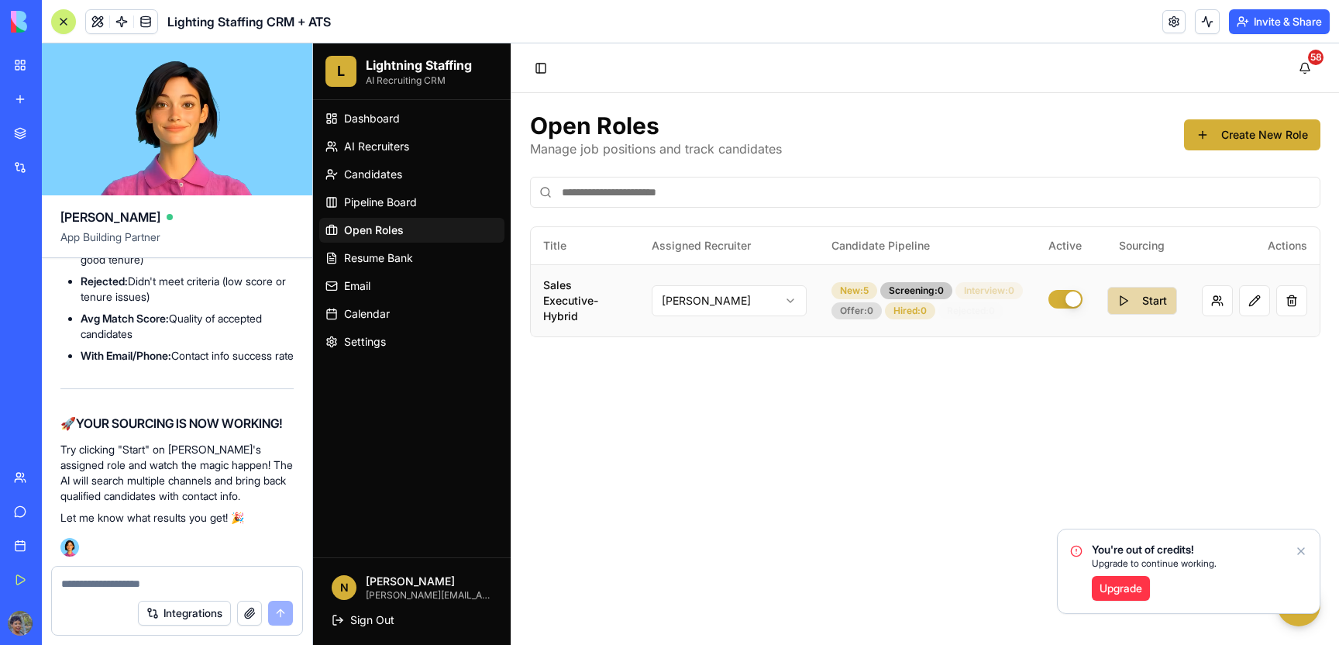
click at [1144, 308] on button "Start" at bounding box center [1142, 301] width 70 height 28
click at [1206, 549] on icon "Notifications alt+T" at bounding box center [1301, 551] width 12 height 12
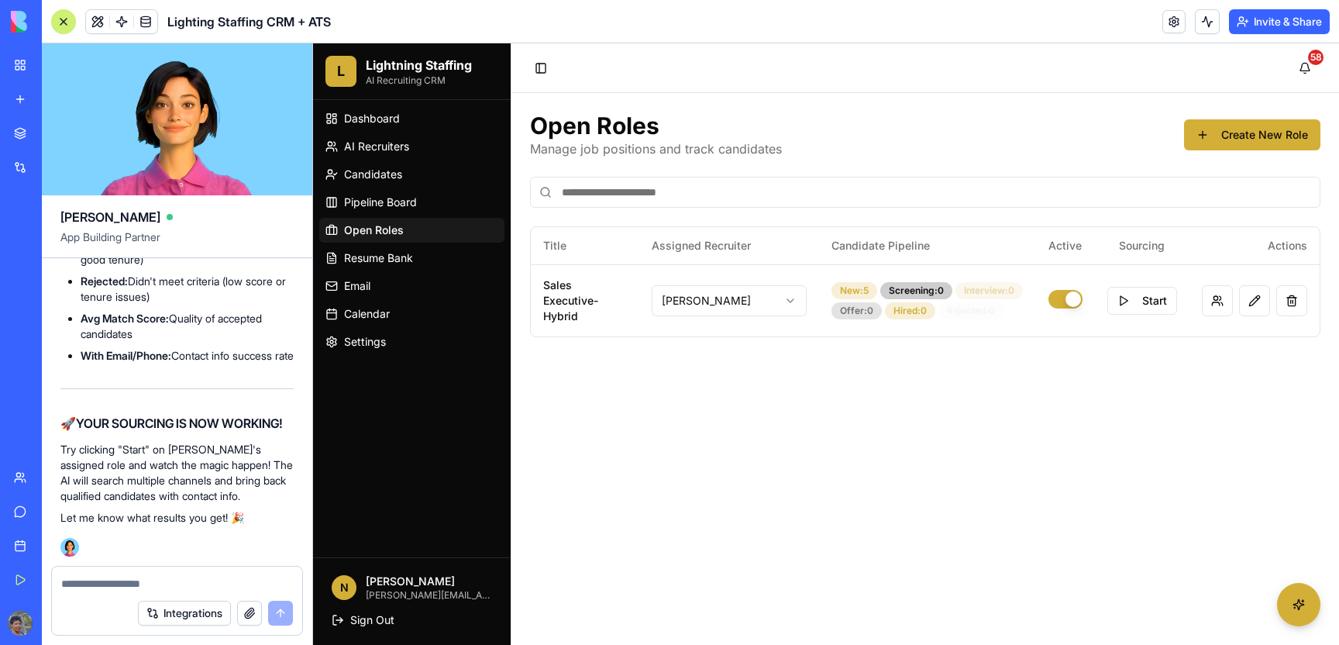
click at [108, 581] on textarea at bounding box center [177, 583] width 232 height 15
click at [97, 580] on textarea at bounding box center [177, 583] width 232 height 15
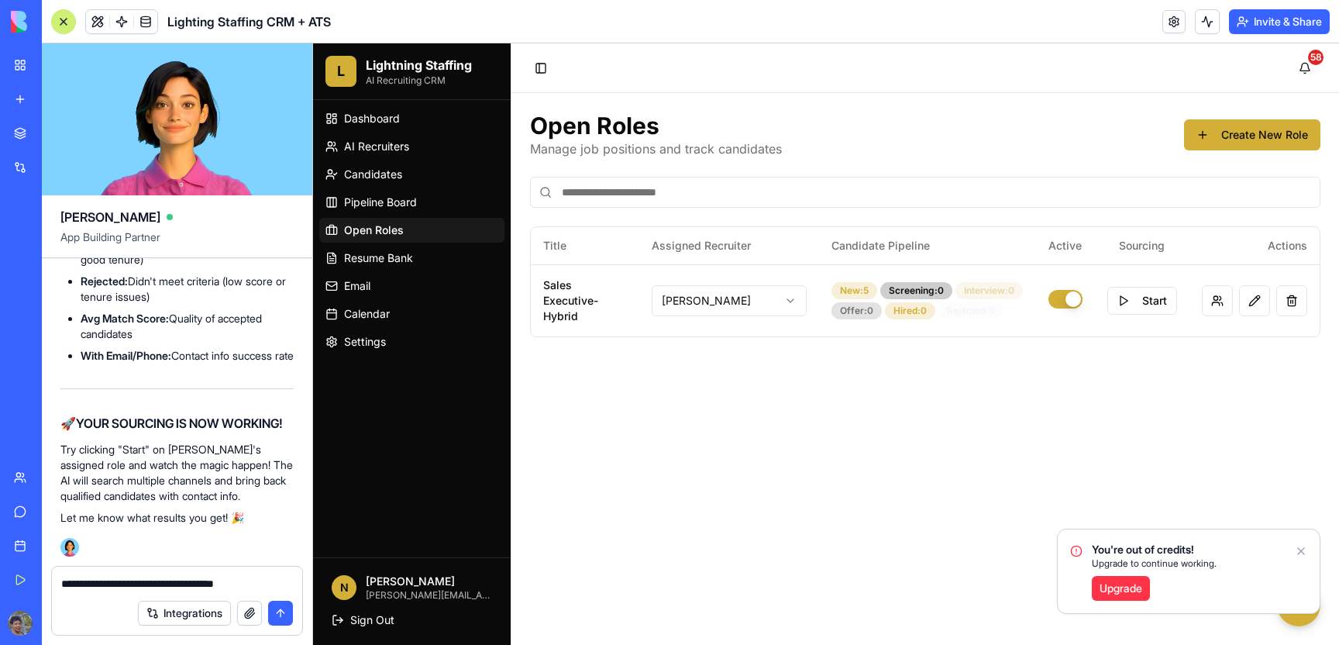
type textarea "**********"
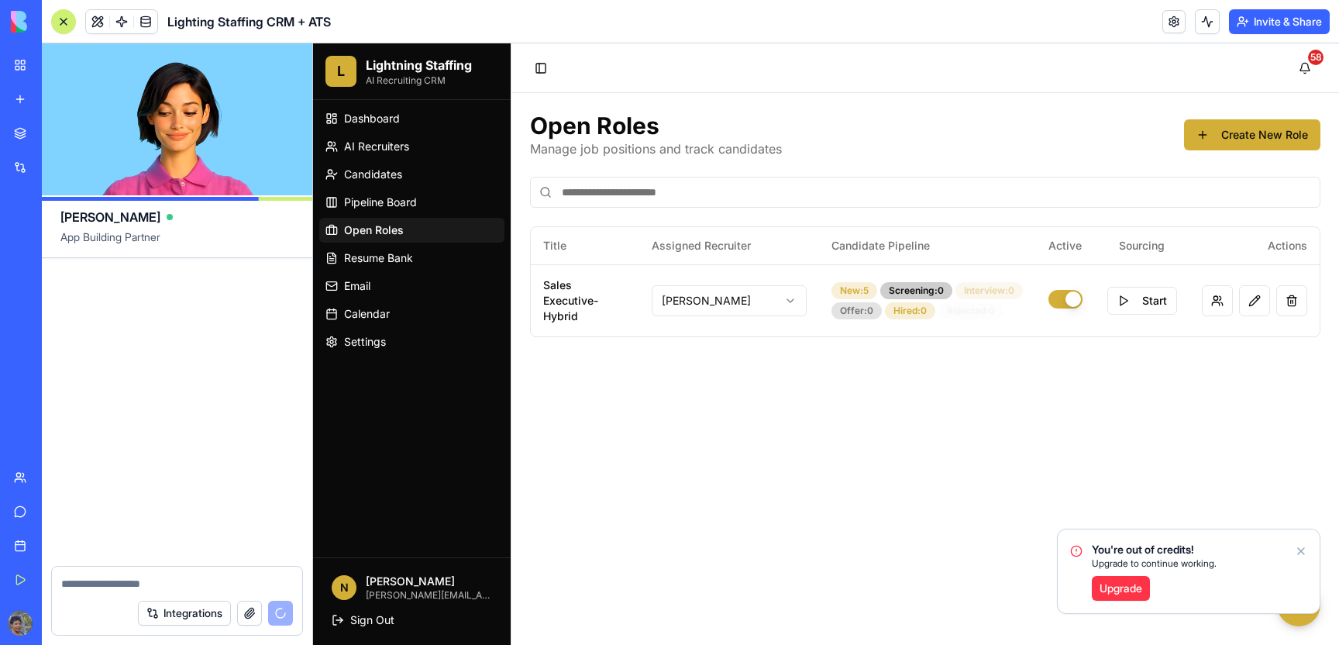
scroll to position [115040, 0]
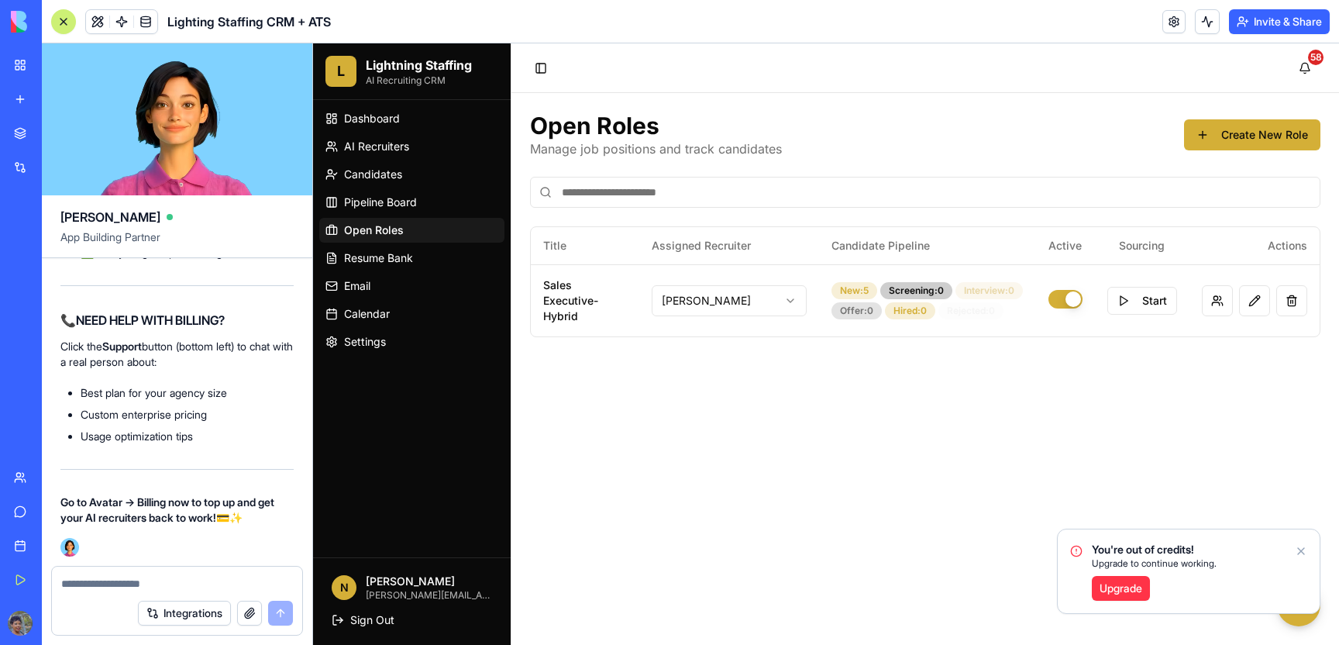
click at [723, 463] on main "Open Roles Manage job positions and track candidates Create New Role Title Assi…" at bounding box center [924, 369] width 827 height 552
click at [1206, 549] on icon "Notifications alt+T" at bounding box center [1301, 551] width 12 height 12
click at [1072, 456] on main "Open Roles Manage job positions and track candidates Create New Role Title Assi…" at bounding box center [924, 369] width 827 height 552
click at [84, 576] on textarea at bounding box center [177, 583] width 232 height 15
click at [81, 578] on textarea at bounding box center [177, 583] width 232 height 15
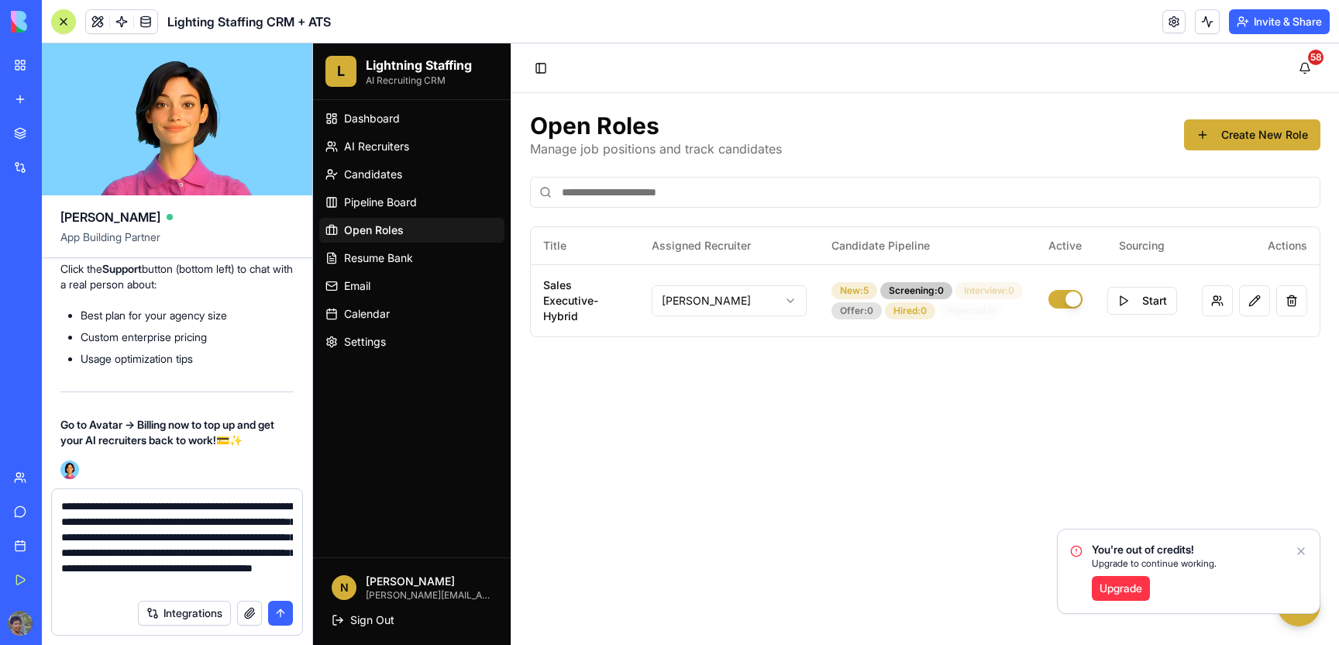
scroll to position [0, 0]
type textarea "**********"
drag, startPoint x: 288, startPoint y: 614, endPoint x: 324, endPoint y: 593, distance: 40.9
click at [288, 611] on button "submit" at bounding box center [280, 612] width 25 height 25
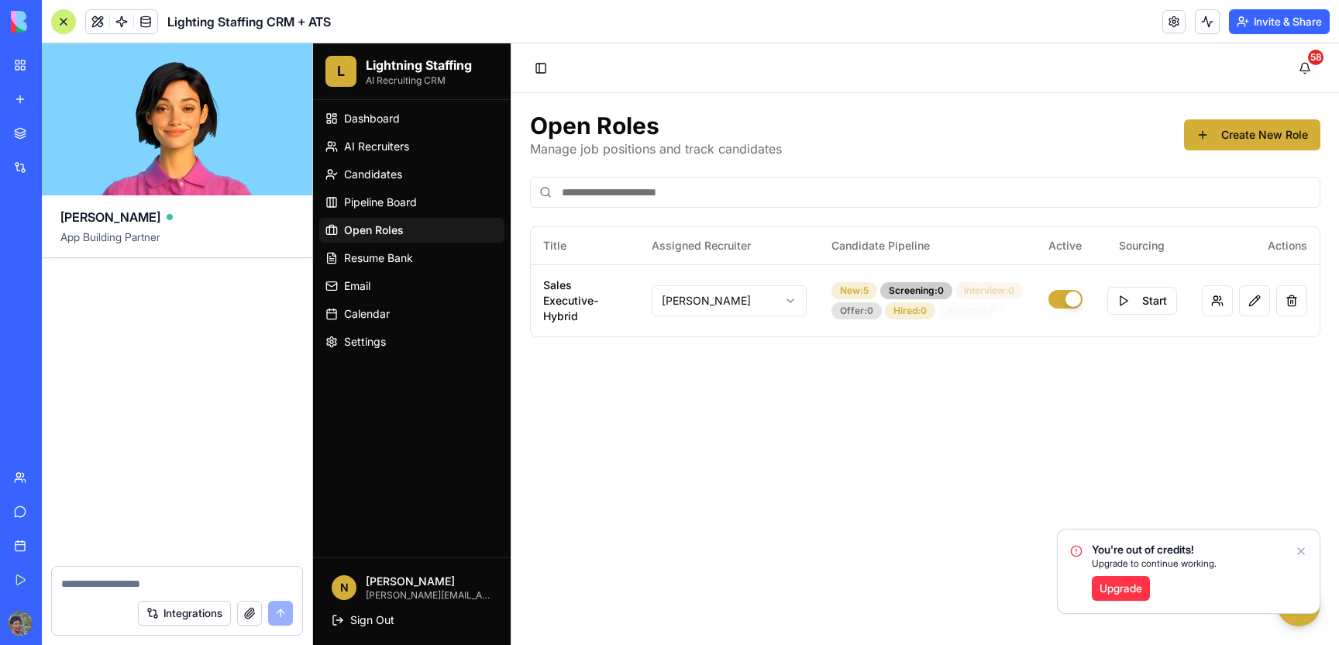
scroll to position [117229, 0]
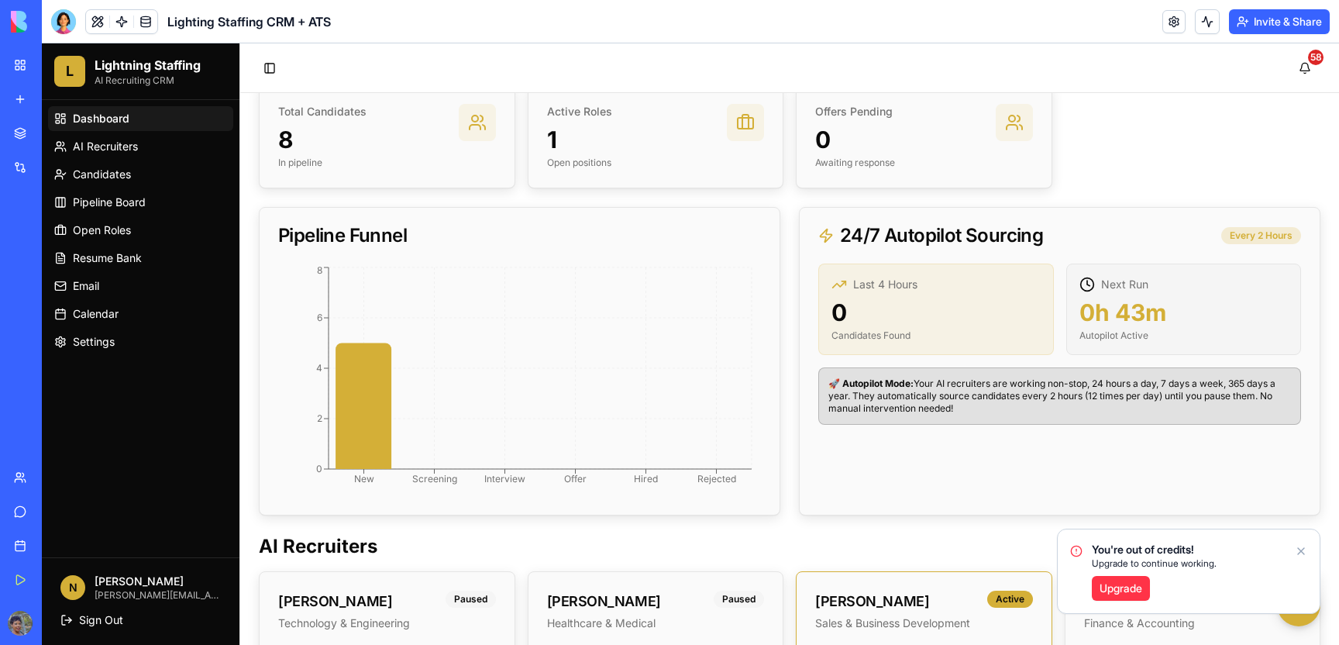
scroll to position [77, 0]
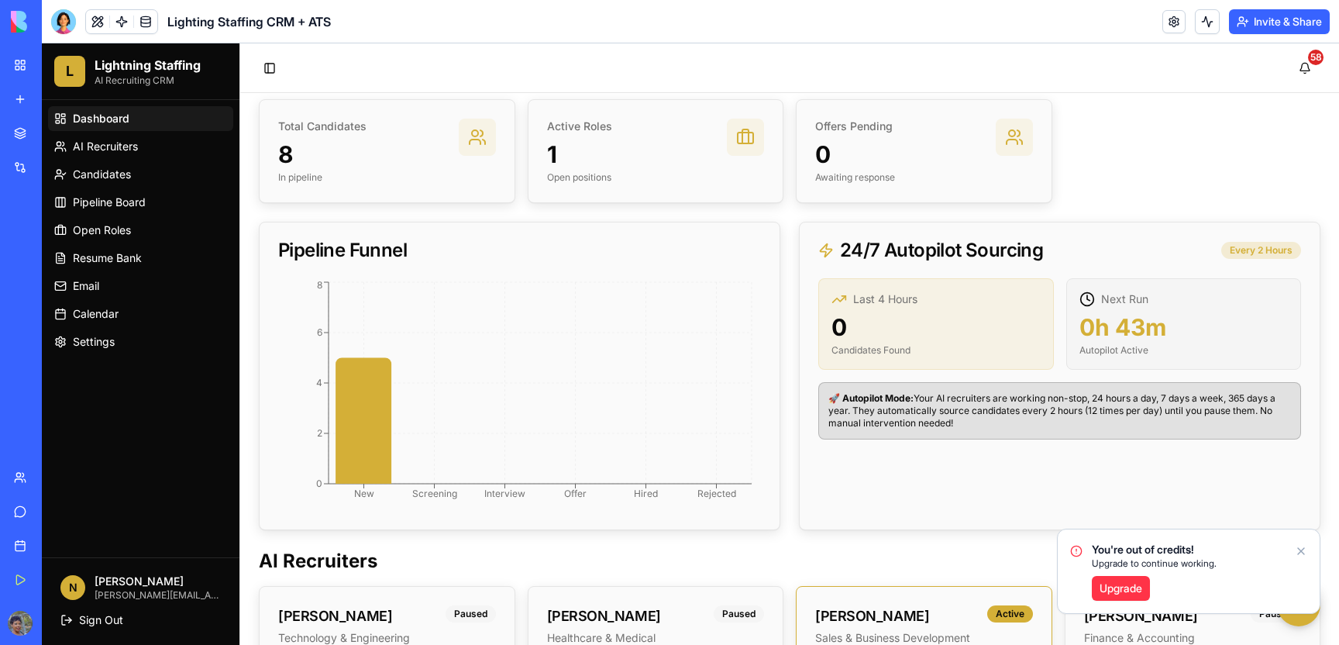
click at [1295, 548] on icon "Notifications alt+T" at bounding box center [1301, 551] width 12 height 12
click at [96, 236] on span "Open Roles" at bounding box center [102, 229] width 58 height 15
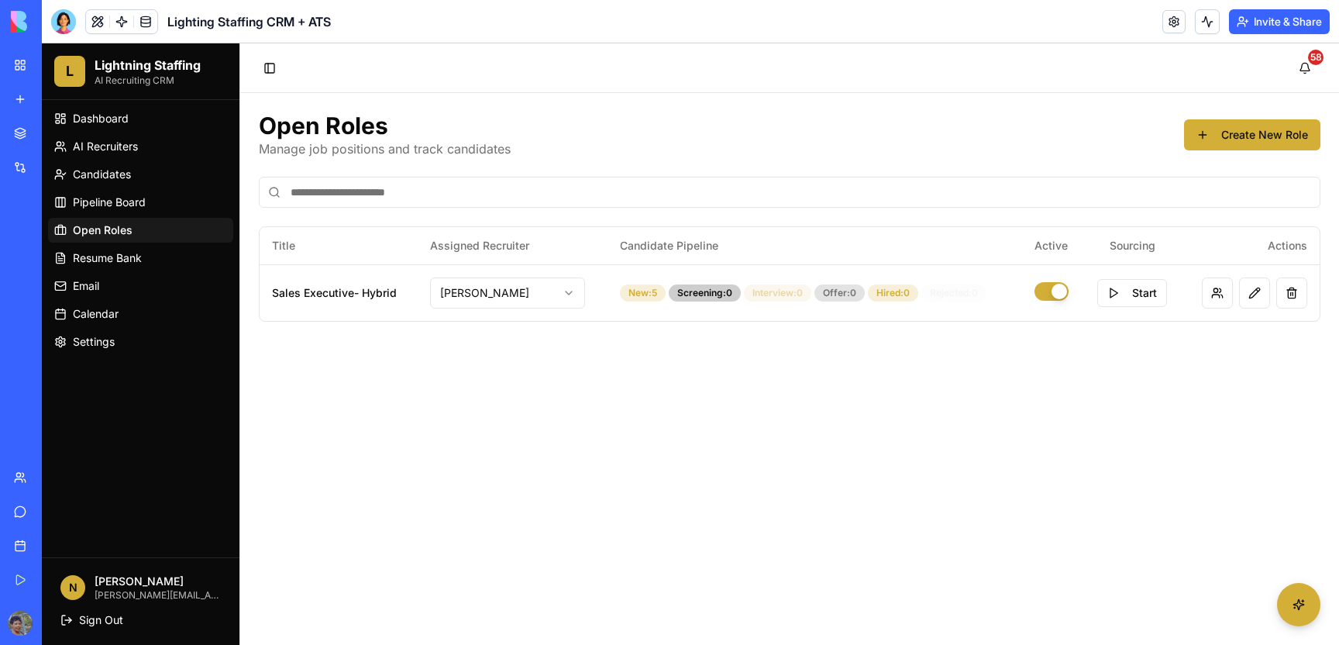
scroll to position [0, 0]
click at [115, 151] on span "AI Recruiters" at bounding box center [105, 146] width 65 height 15
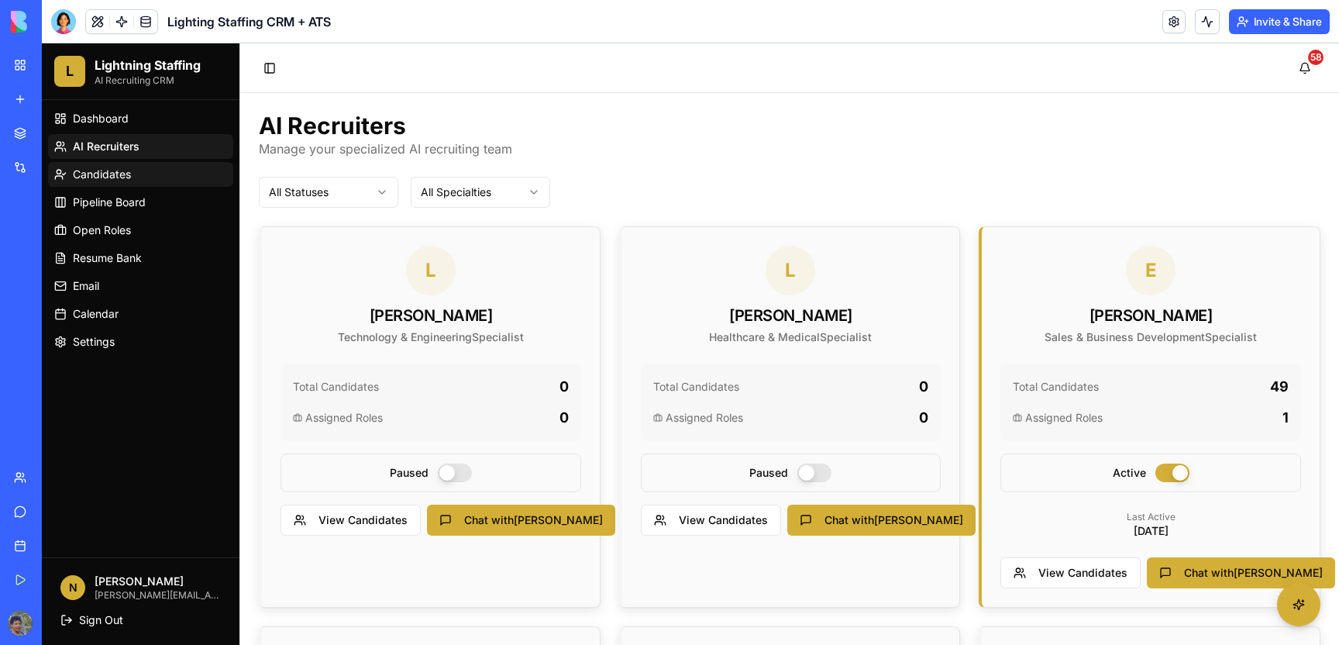
click at [87, 176] on span "Candidates" at bounding box center [102, 174] width 58 height 15
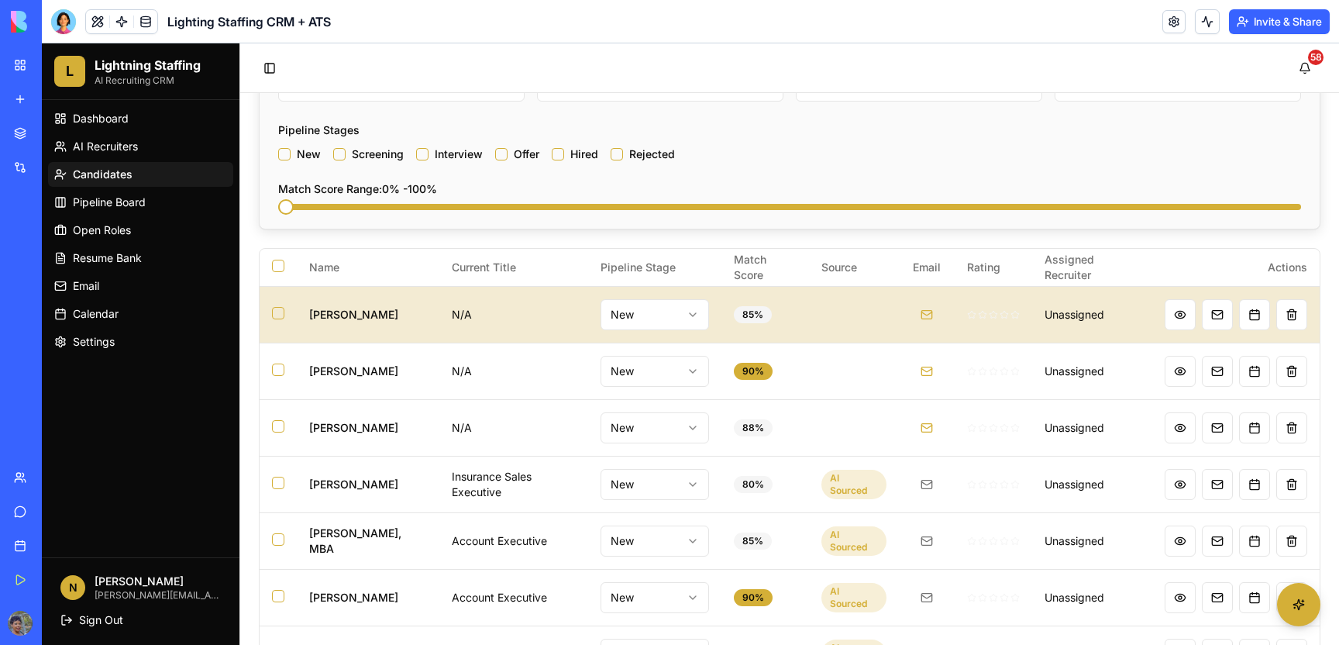
scroll to position [310, 0]
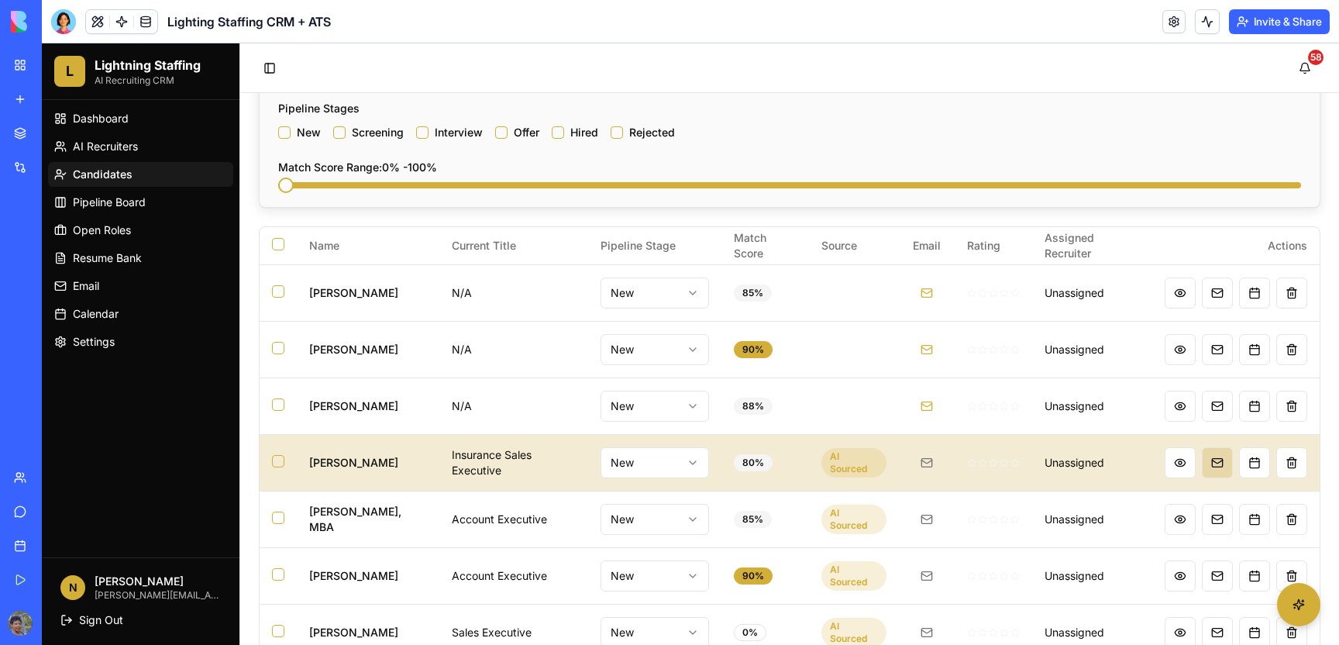
click at [1202, 464] on button at bounding box center [1217, 462] width 31 height 31
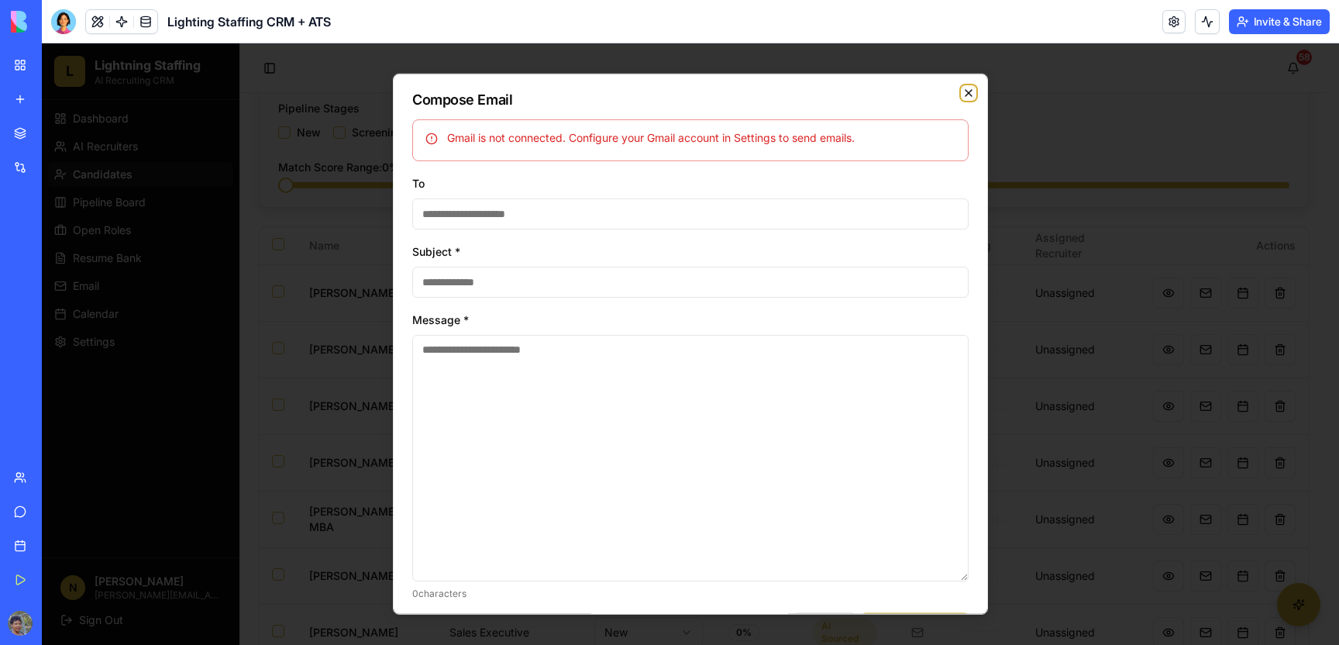
click at [962, 94] on icon "button" at bounding box center [968, 93] width 12 height 12
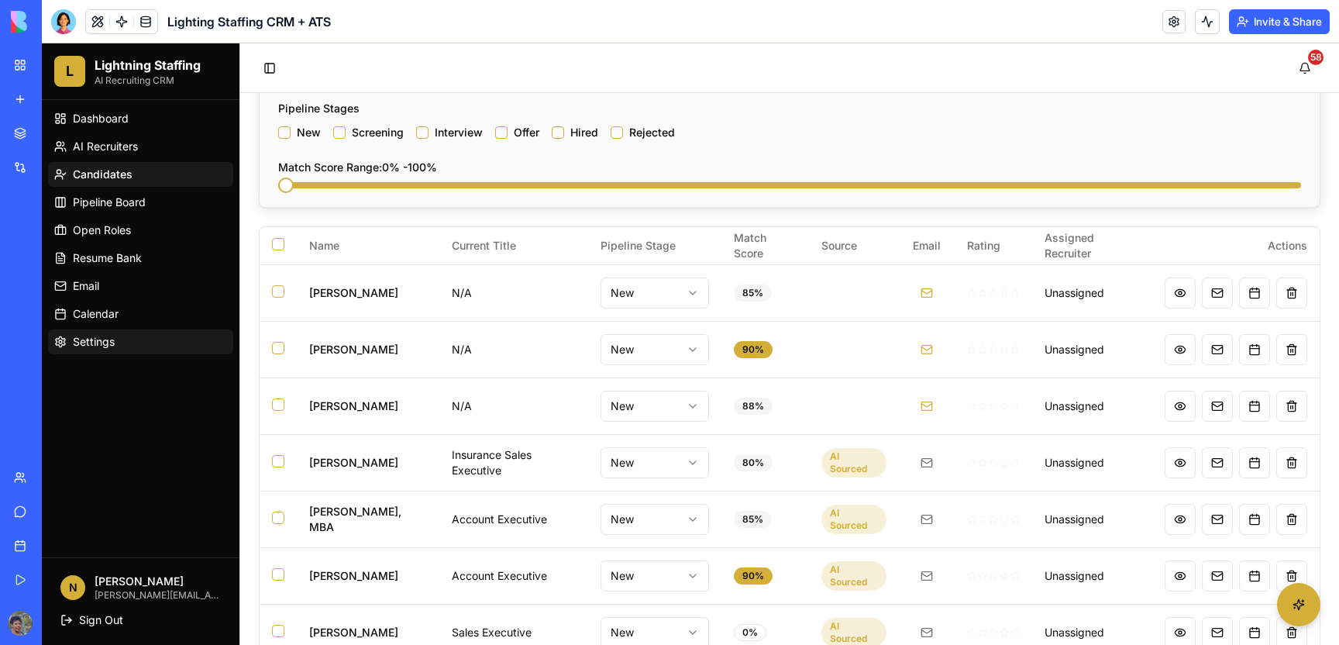
click at [72, 339] on link "Settings" at bounding box center [140, 341] width 185 height 25
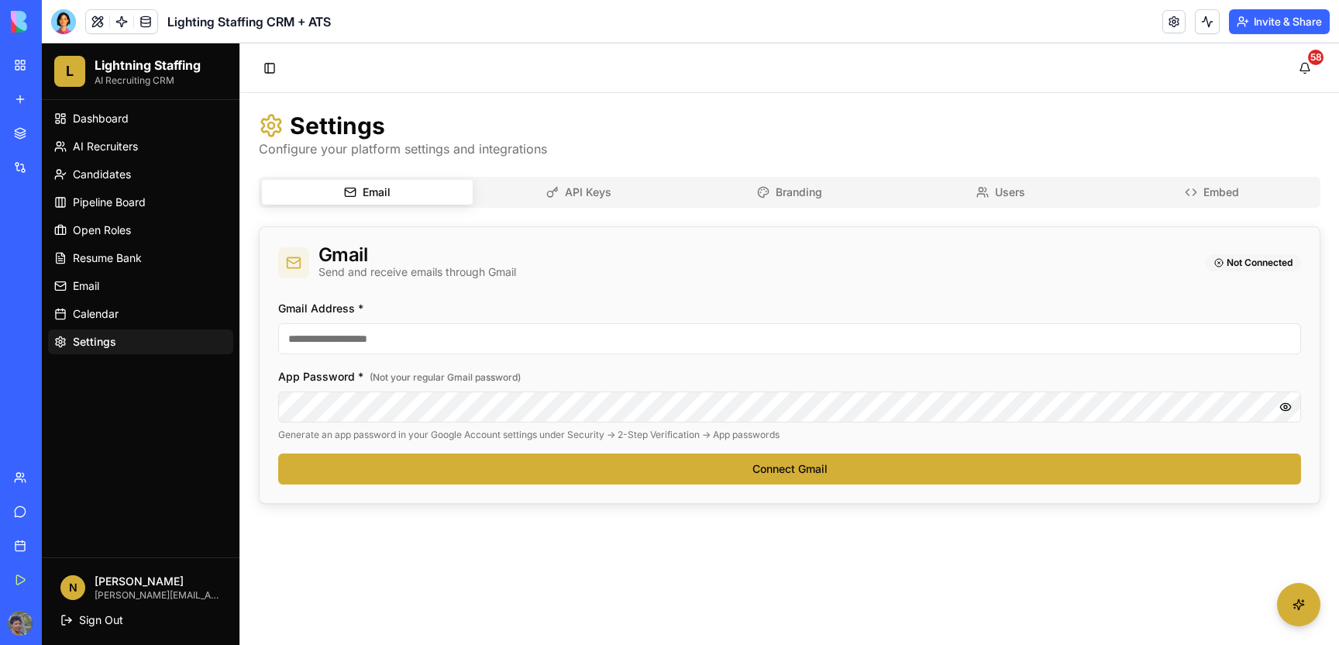
click at [339, 332] on input "Gmail Address *" at bounding box center [789, 338] width 1023 height 31
click at [624, 207] on div "Email API Keys Branding Users Embed" at bounding box center [789, 192] width 1061 height 31
click at [623, 201] on button "API Keys" at bounding box center [578, 192] width 211 height 25
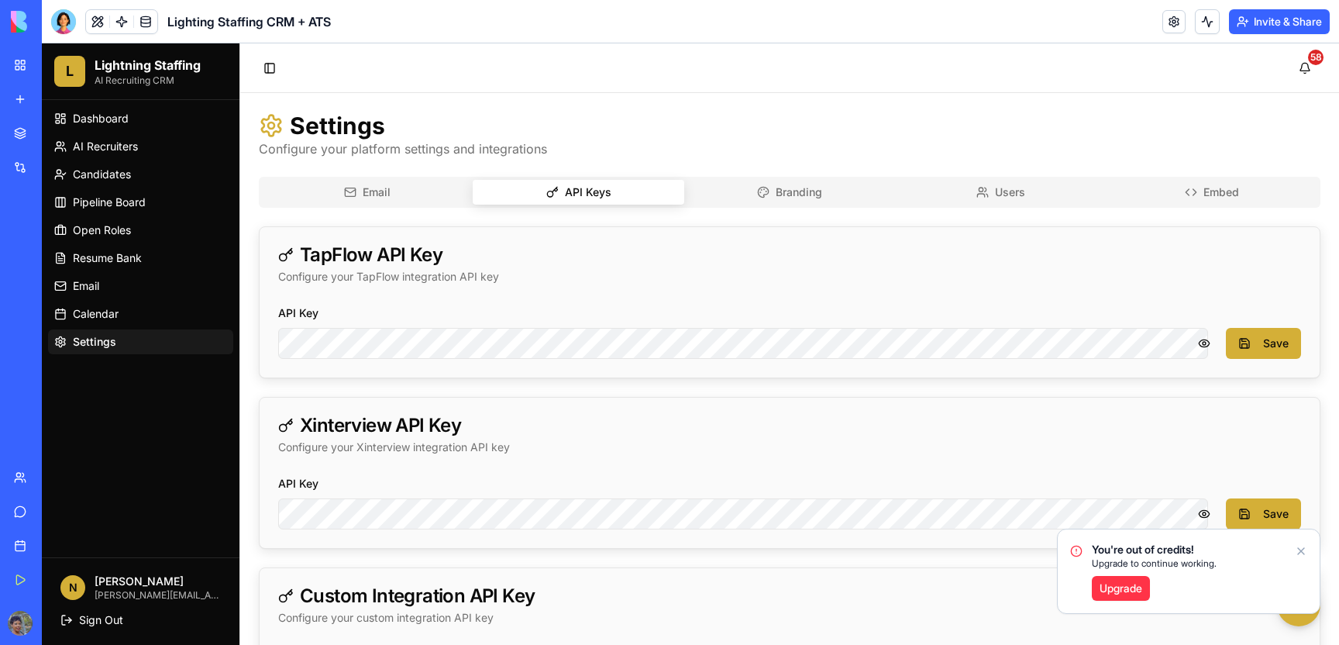
click at [353, 196] on rect "button" at bounding box center [351, 192] width 10 height 9
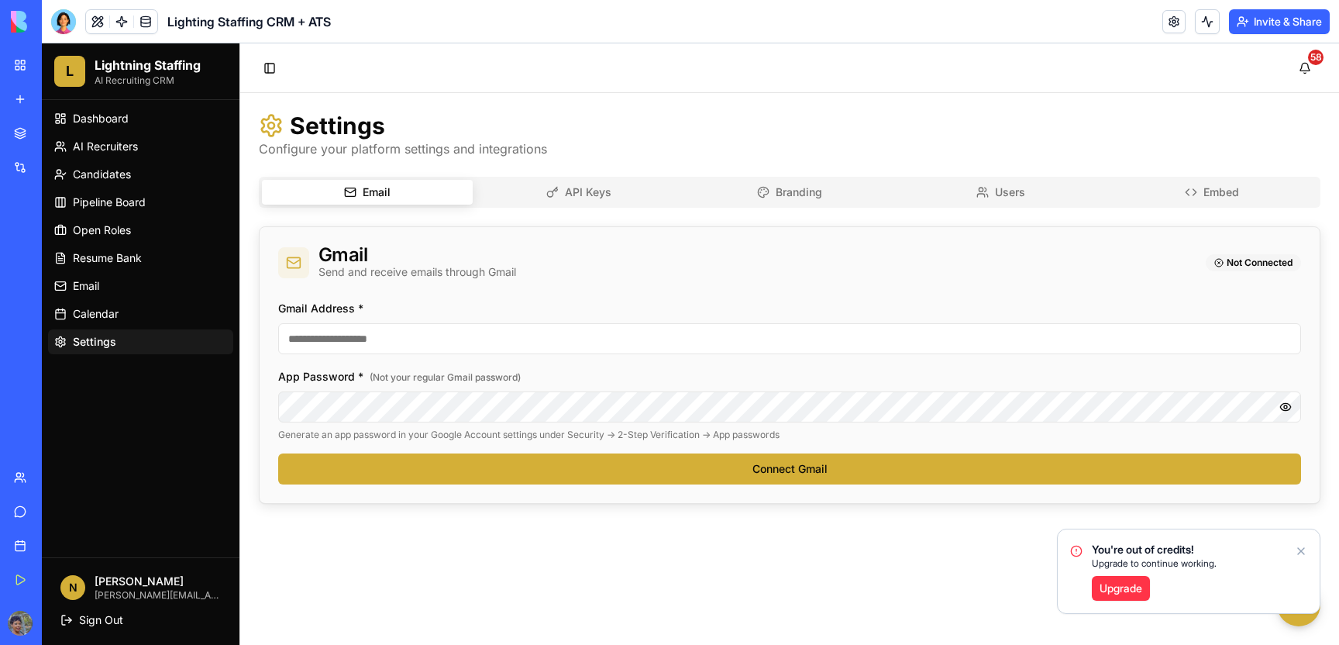
click at [401, 341] on input "Gmail Address *" at bounding box center [789, 338] width 1023 height 31
click at [335, 349] on input "Gmail Address *" at bounding box center [789, 338] width 1023 height 31
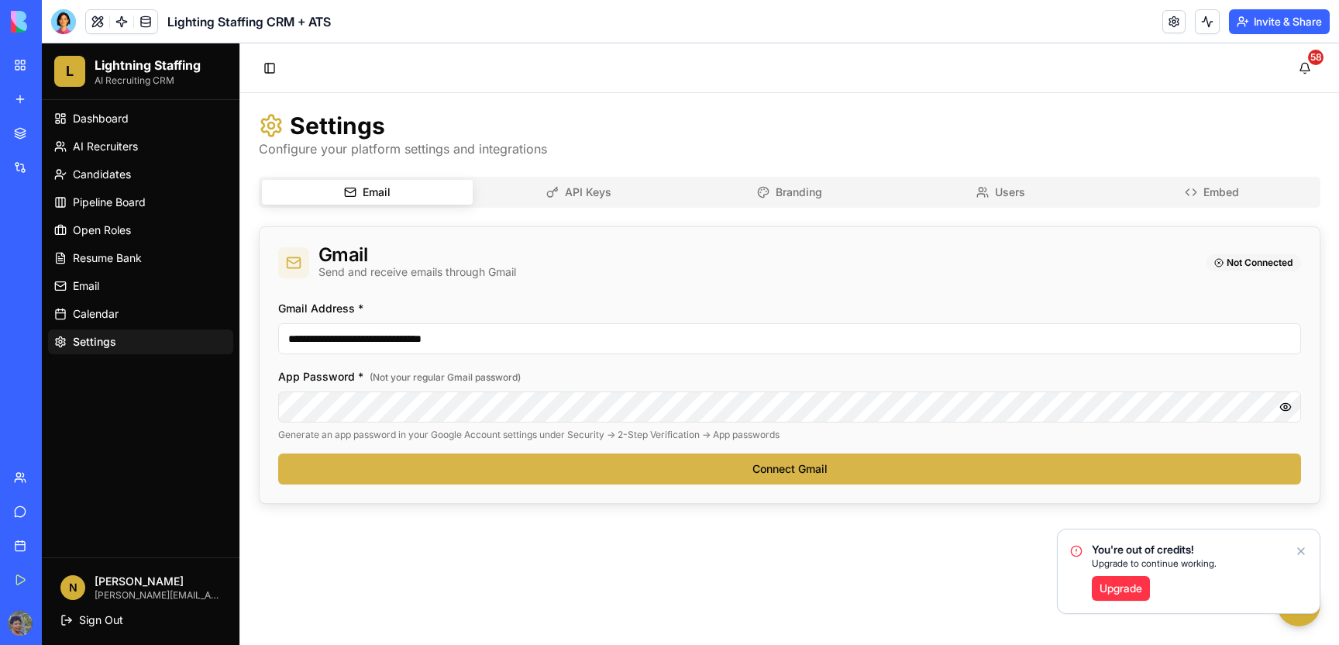
type input "**********"
click at [574, 460] on button "Connect Gmail" at bounding box center [789, 468] width 1023 height 31
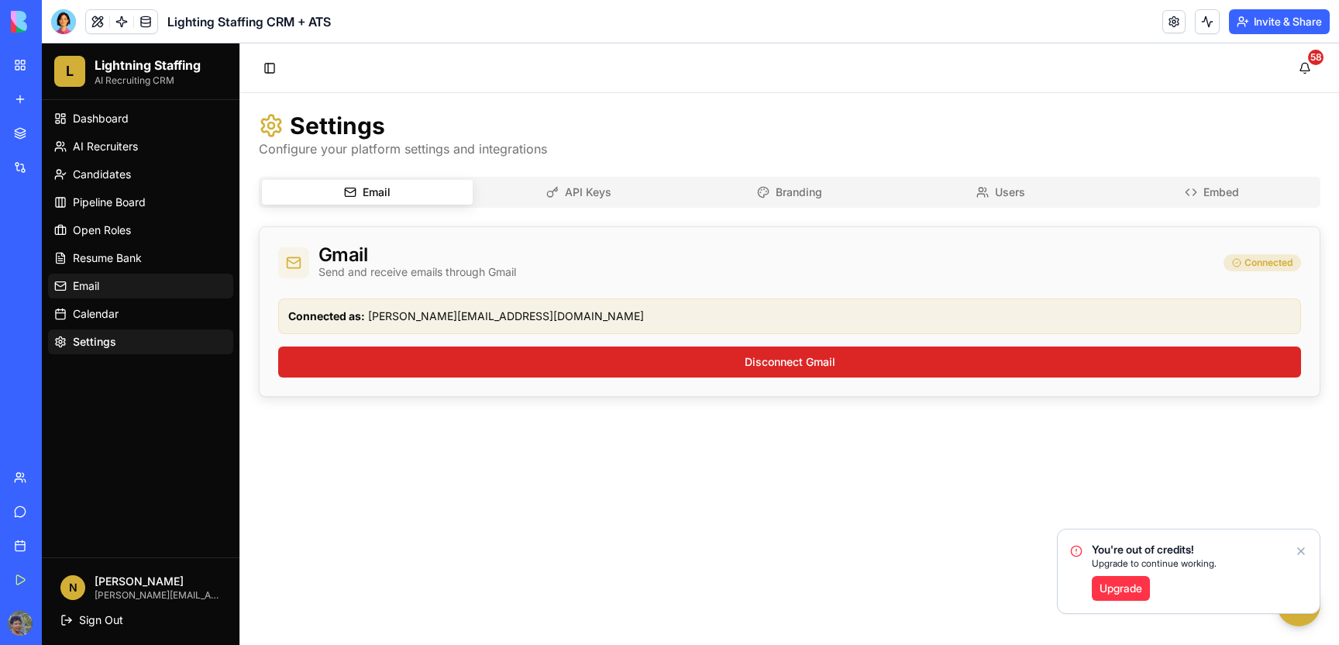
click at [81, 281] on span "Email" at bounding box center [86, 285] width 26 height 15
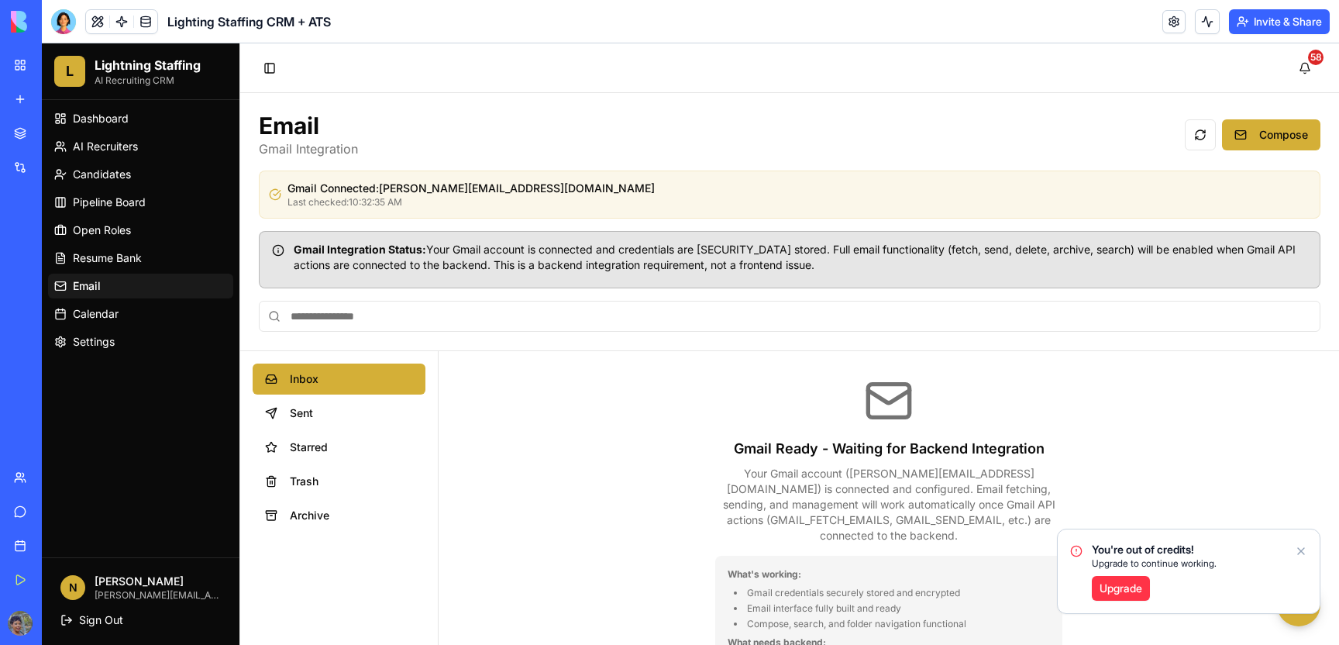
click at [700, 411] on div "Gmail Ready - Waiting for Backend Integration Your Gmail account ( nakesha@ligh…" at bounding box center [889, 557] width 900 height 412
click at [375, 445] on span "Starred" at bounding box center [351, 446] width 123 height 15
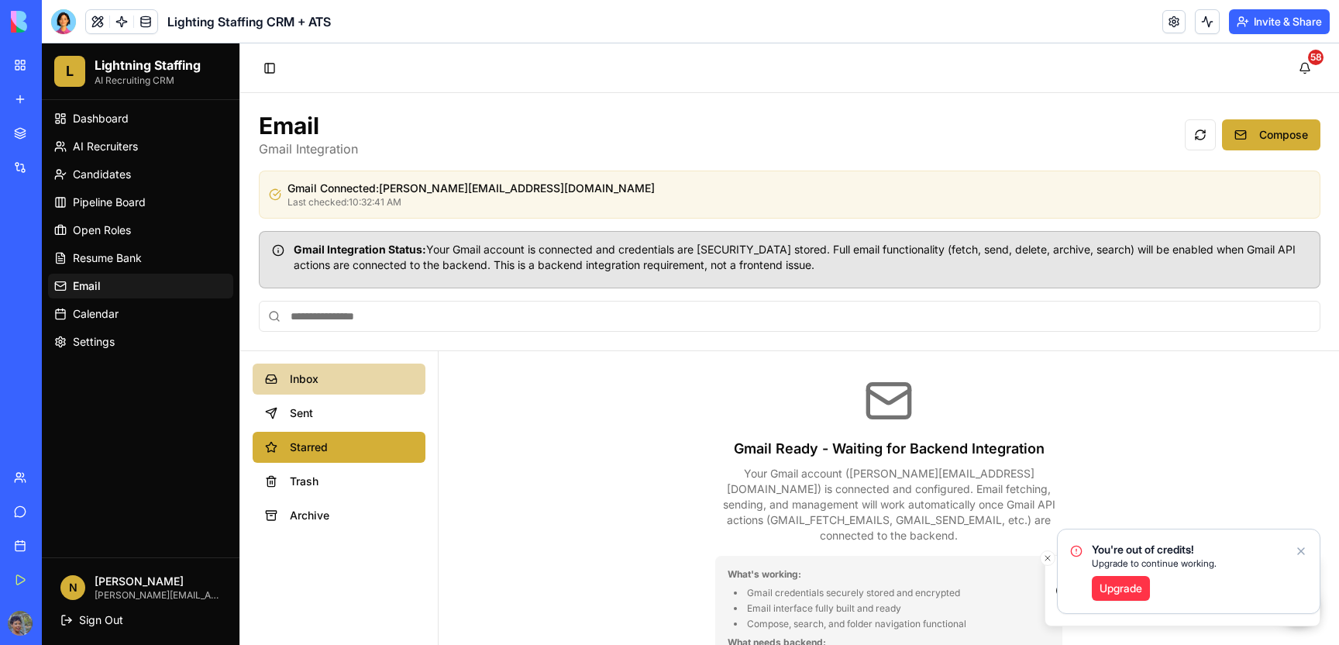
click at [331, 376] on span "Inbox" at bounding box center [351, 378] width 123 height 15
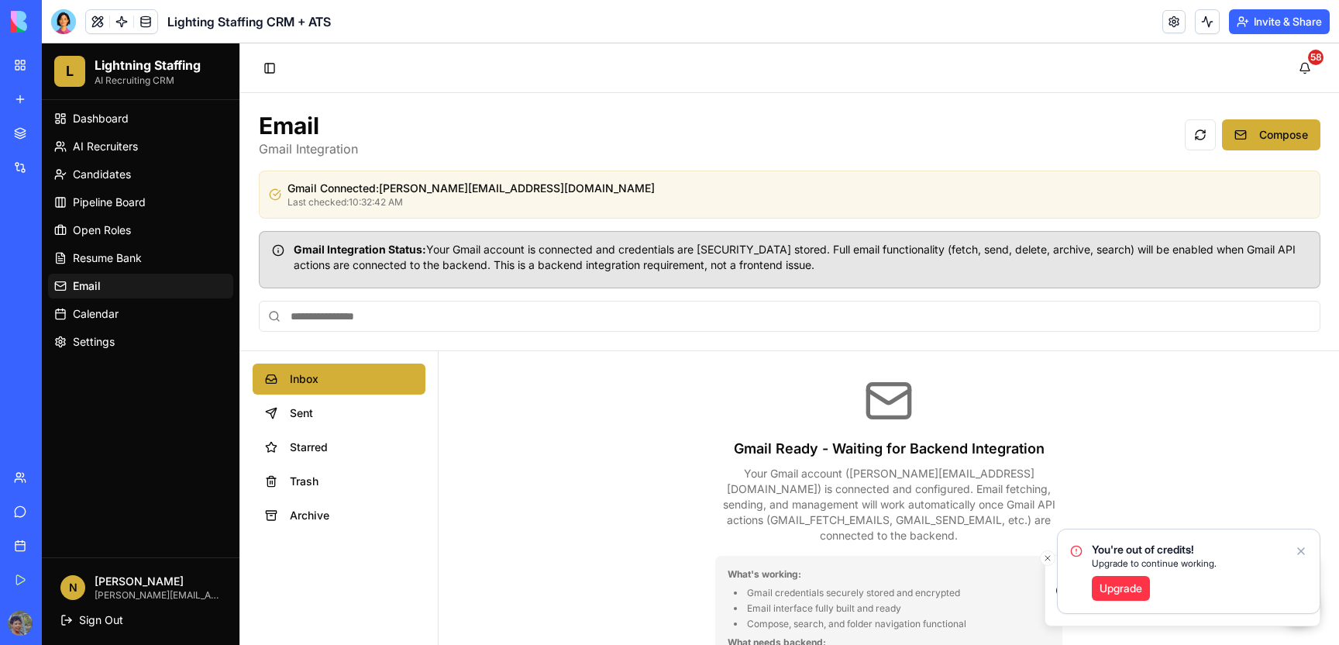
click at [1300, 549] on icon "Notifications alt+T" at bounding box center [1301, 551] width 12 height 12
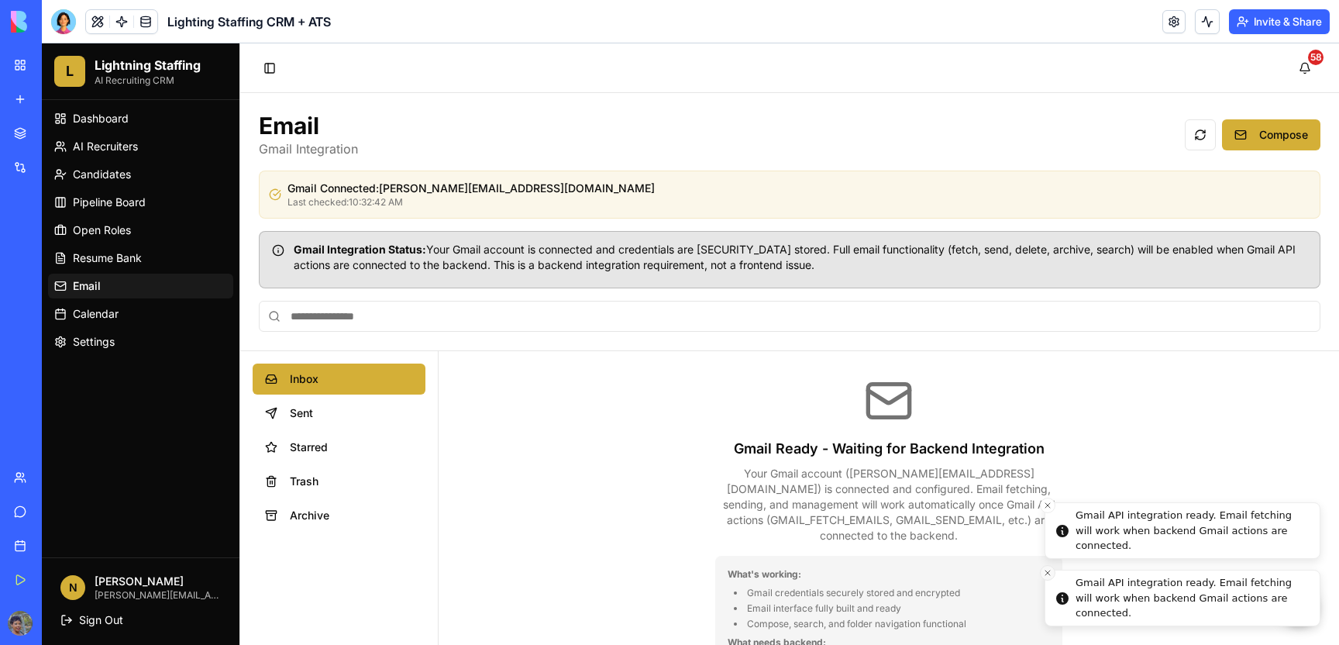
click at [1044, 574] on icon "Close toast" at bounding box center [1047, 572] width 9 height 9
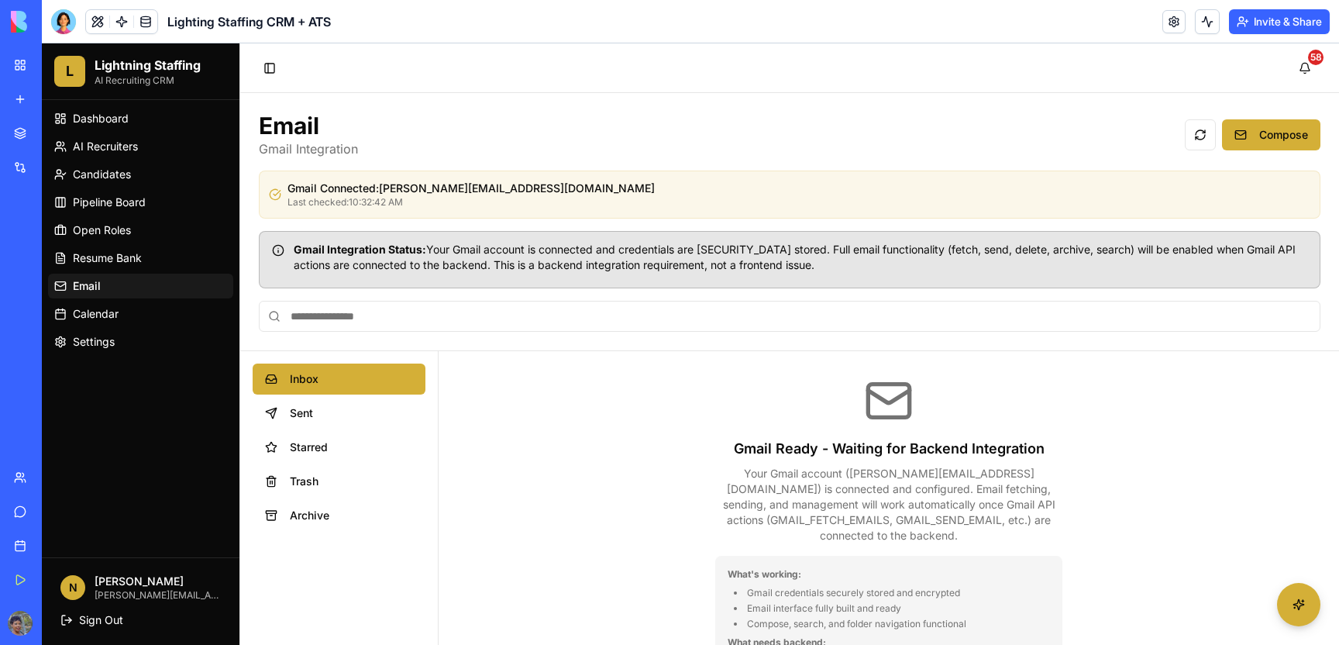
click at [688, 501] on div "Gmail Ready - Waiting for Backend Integration Your Gmail account ( [PERSON_NAME…" at bounding box center [889, 557] width 900 height 412
click at [1304, 554] on icon "Notifications alt+T" at bounding box center [1301, 551] width 6 height 6
click at [1238, 486] on div "Gmail Ready - Waiting for Backend Integration Your Gmail account ( [PERSON_NAME…" at bounding box center [889, 557] width 900 height 412
click at [286, 401] on button "Sent" at bounding box center [339, 412] width 173 height 31
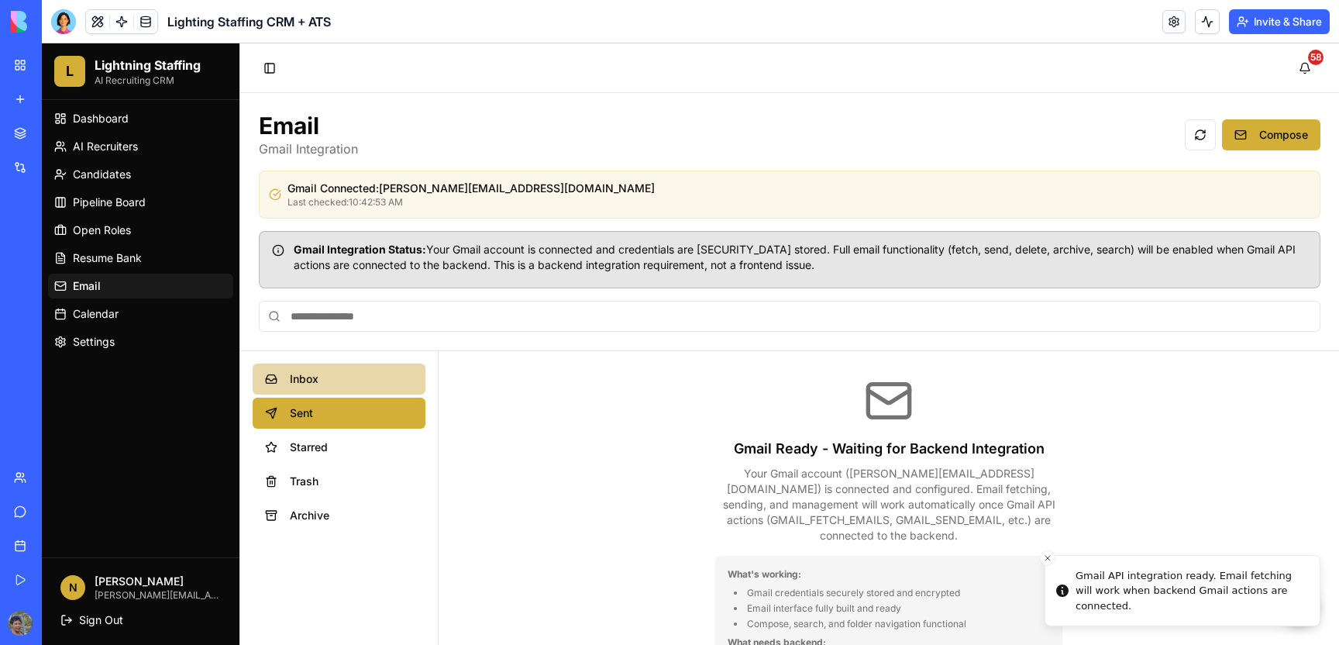
click at [307, 389] on button "Inbox" at bounding box center [339, 378] width 173 height 31
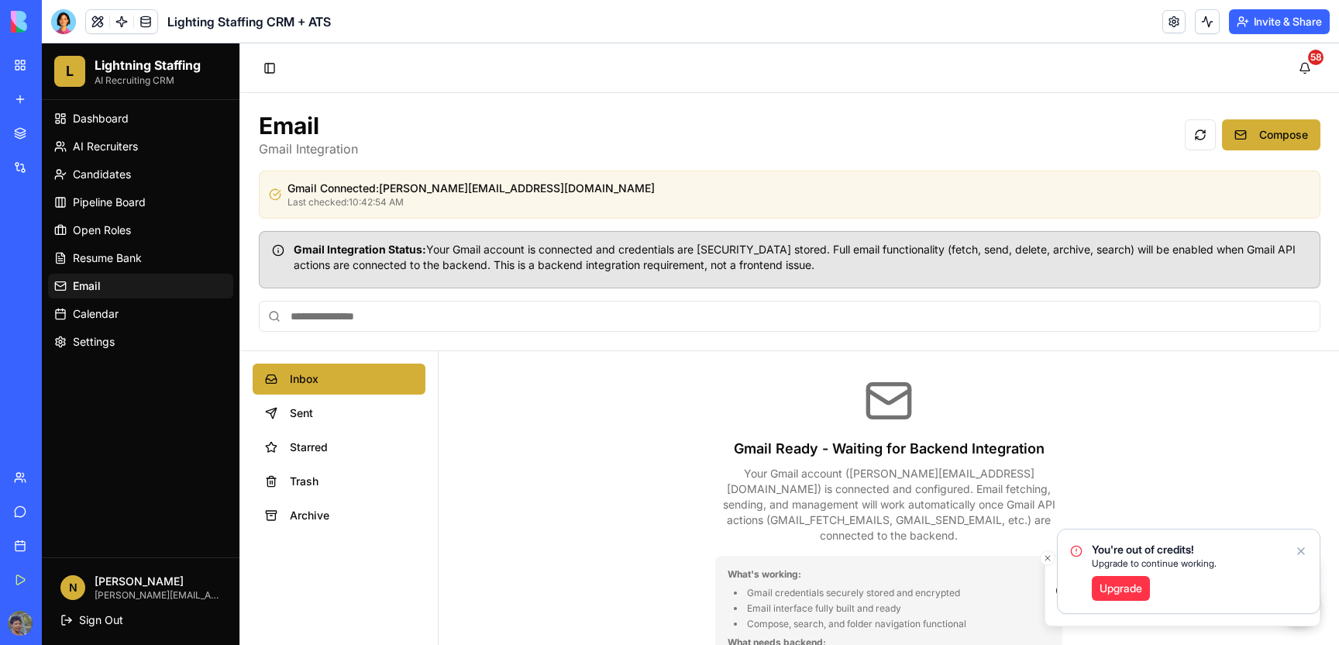
click at [1293, 546] on div "You're out of credits! Upgrade to continue working. Upgrade" at bounding box center [1189, 571] width 262 height 84
click at [1295, 549] on icon "Notifications alt+T" at bounding box center [1301, 551] width 12 height 12
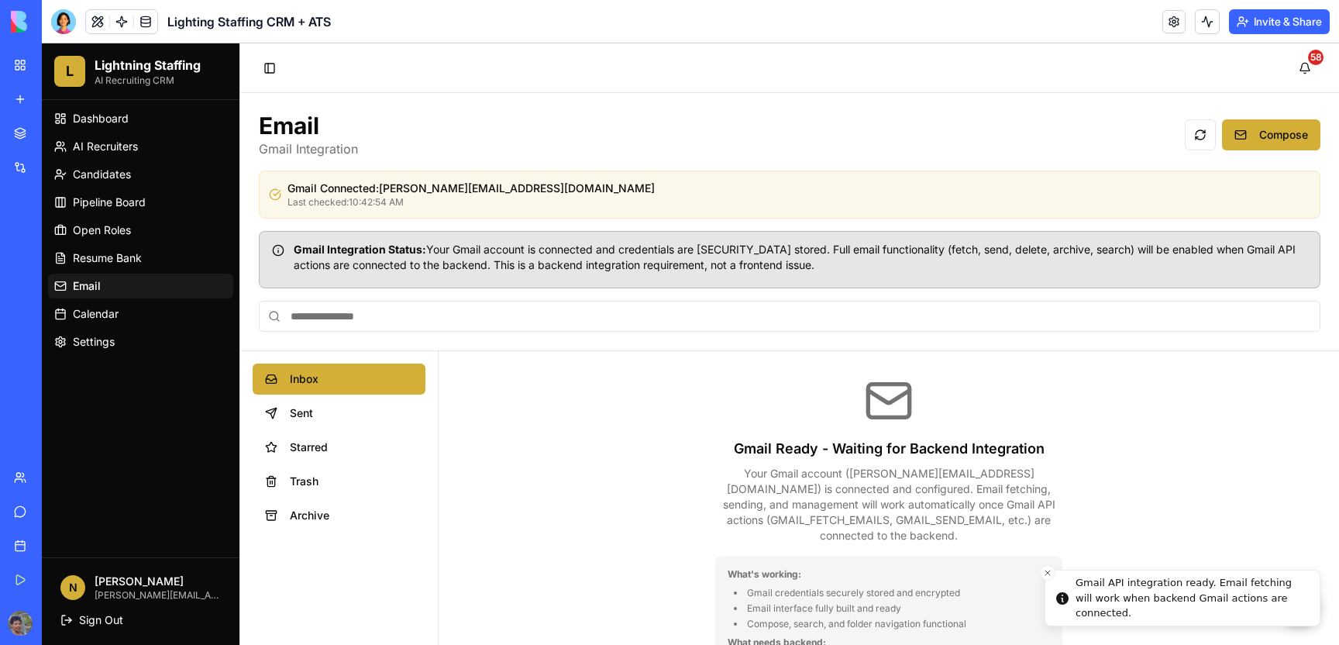
click at [1134, 521] on div "Gmail Ready - Waiting for Backend Integration Your Gmail account ( [PERSON_NAME…" at bounding box center [889, 557] width 900 height 412
click at [305, 411] on span "Sent" at bounding box center [351, 412] width 123 height 15
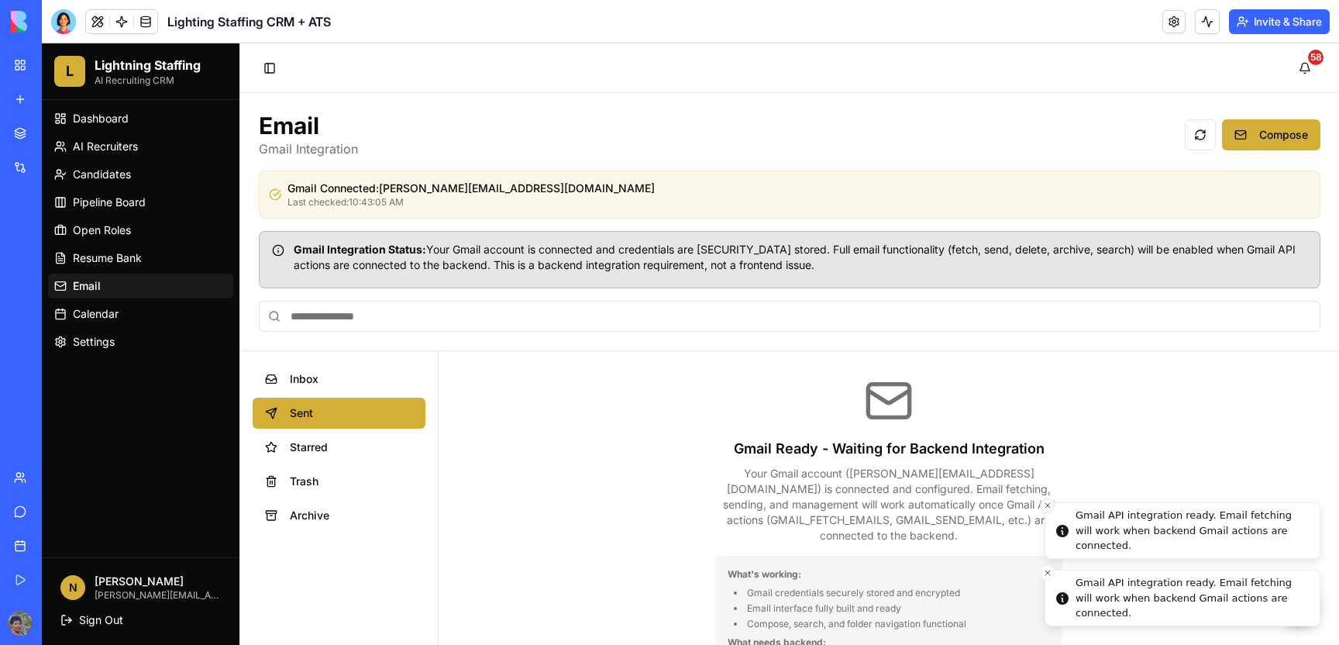
click at [1048, 506] on icon "Close toast" at bounding box center [1047, 505] width 9 height 9
click at [1043, 573] on icon "Close toast" at bounding box center [1047, 572] width 9 height 9
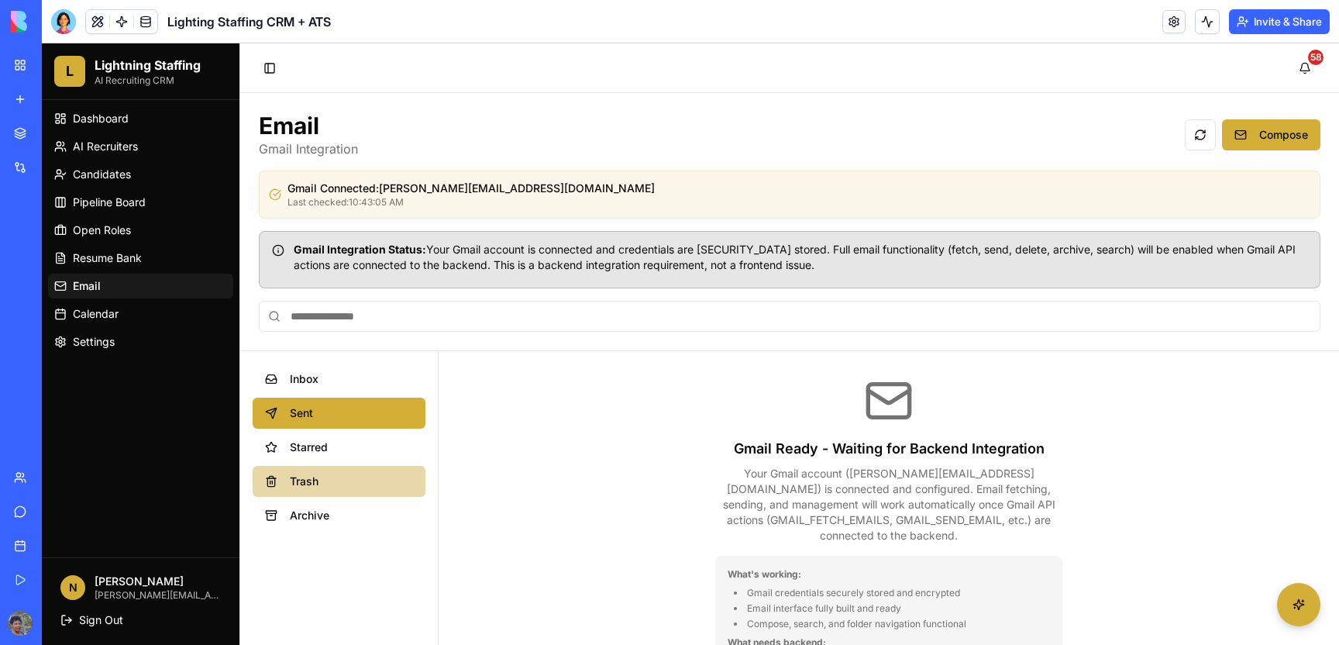
click at [329, 477] on span "Trash" at bounding box center [351, 480] width 123 height 15
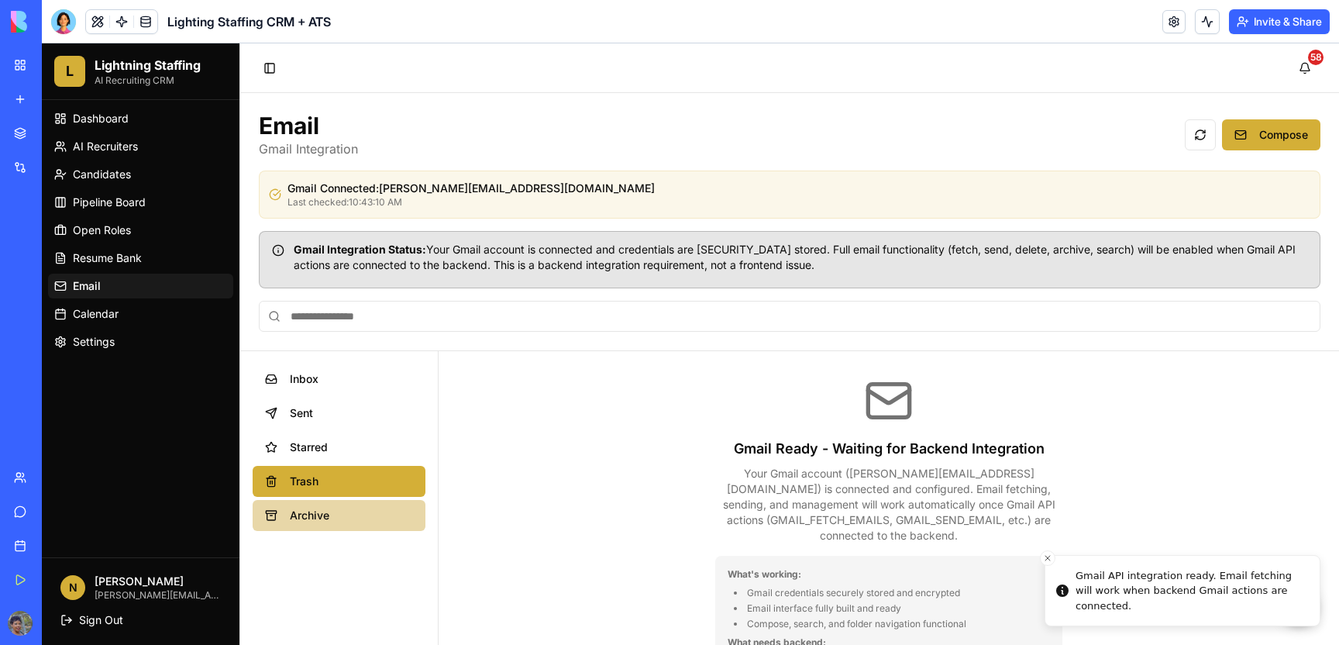
click at [334, 511] on span "Archive" at bounding box center [351, 514] width 123 height 15
click at [346, 476] on span "Trash" at bounding box center [351, 480] width 123 height 15
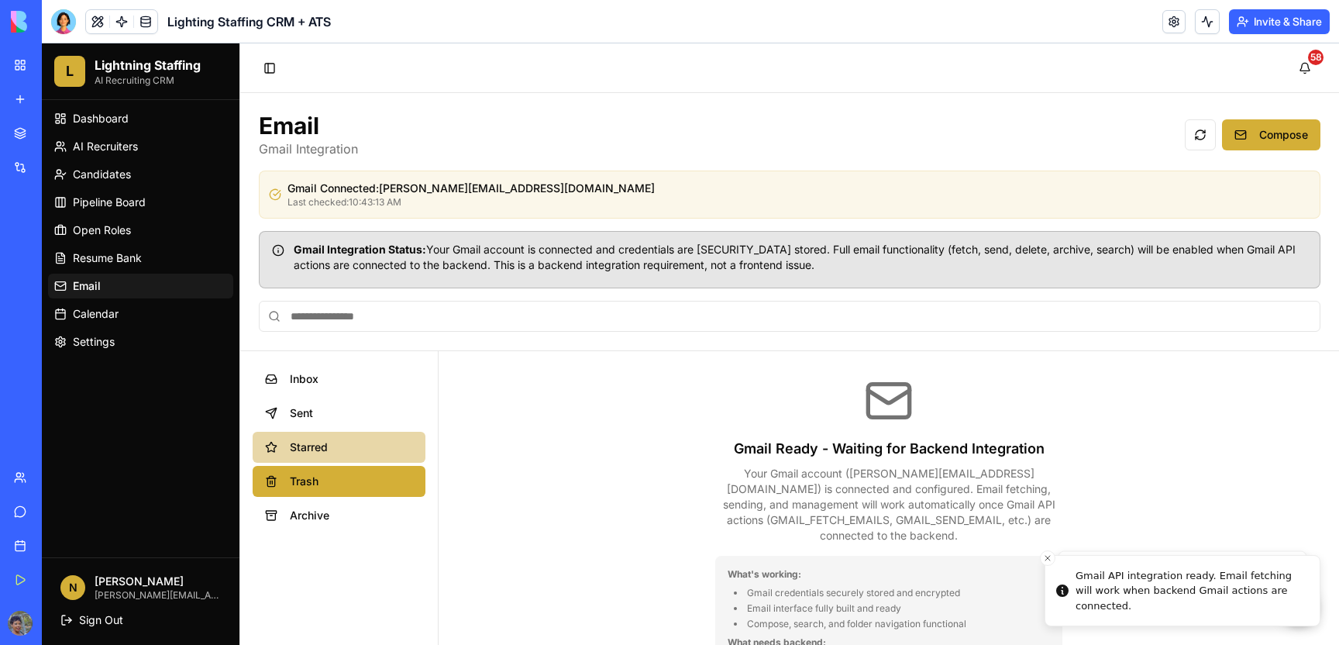
click at [333, 448] on span "Starred" at bounding box center [351, 446] width 123 height 15
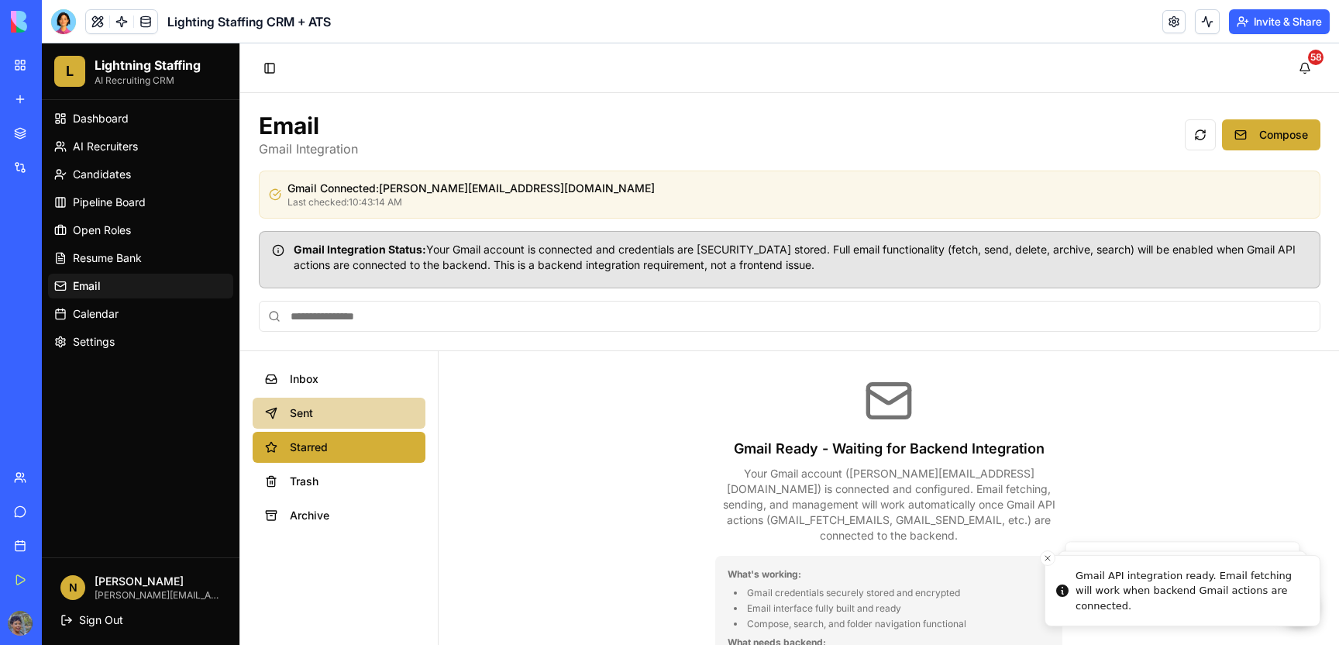
click at [325, 410] on span "Sent" at bounding box center [351, 412] width 123 height 15
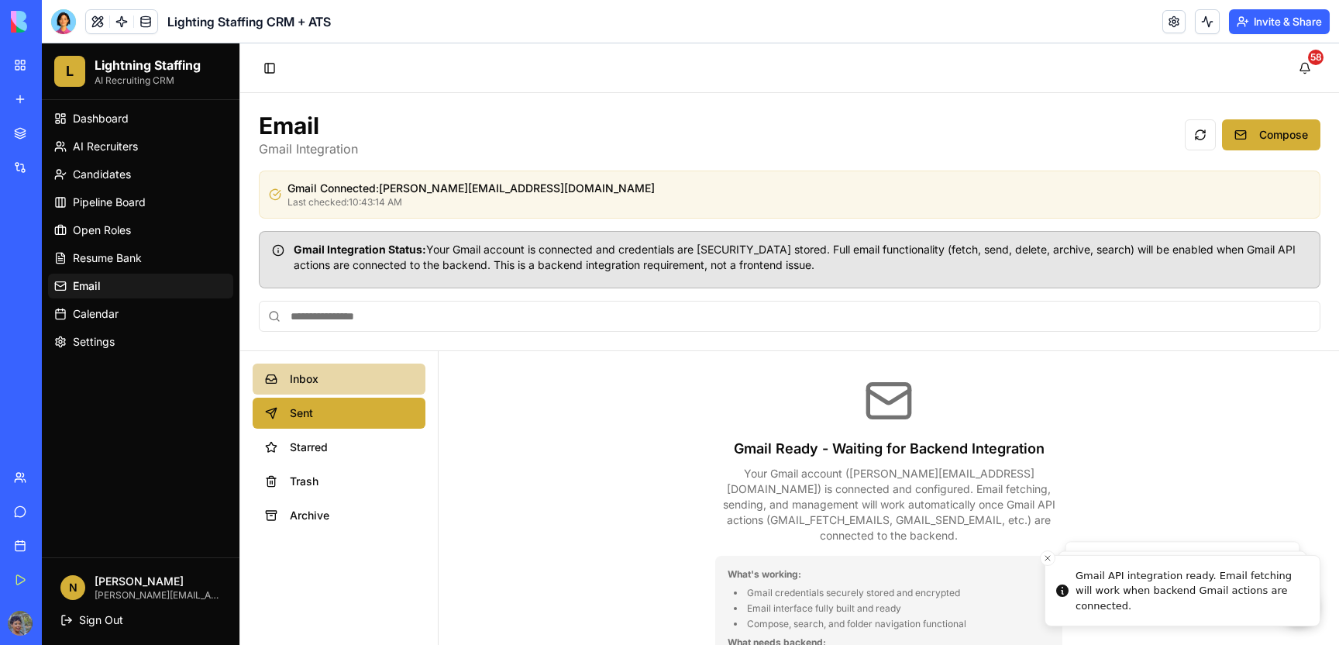
click at [323, 377] on span "Inbox" at bounding box center [351, 378] width 123 height 15
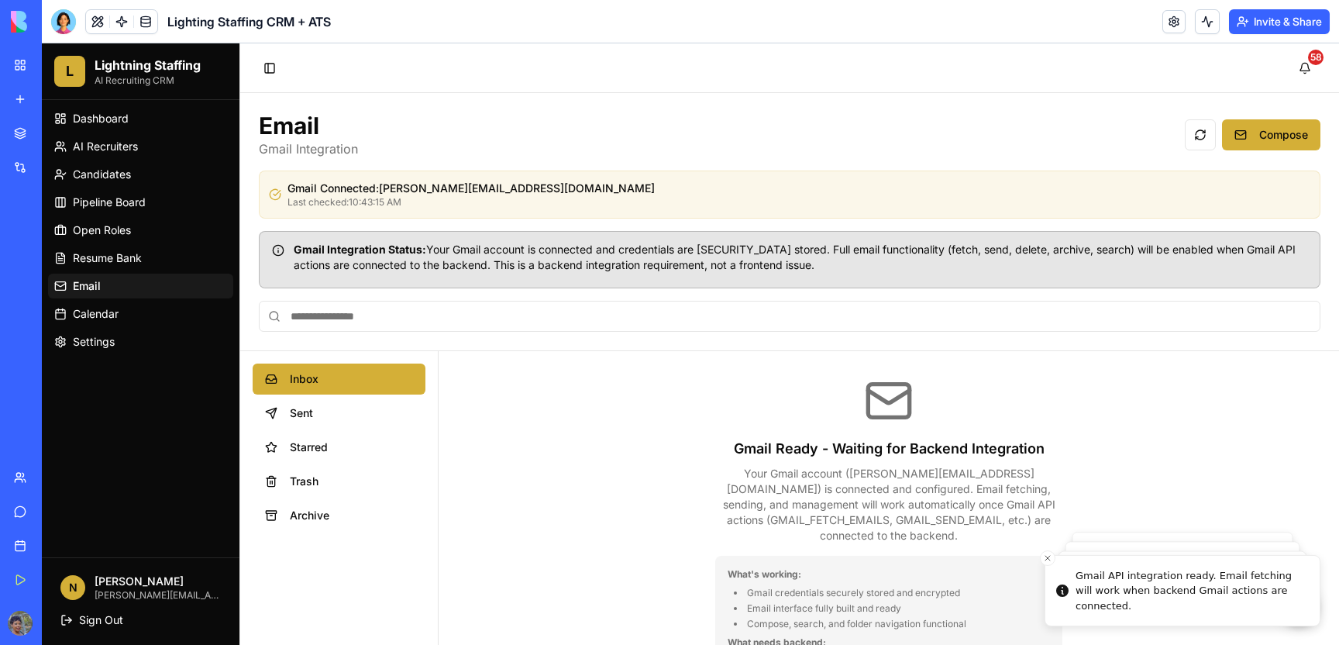
click at [564, 408] on div "Gmail Ready - Waiting for Backend Integration Your Gmail account ( [PERSON_NAME…" at bounding box center [889, 557] width 900 height 412
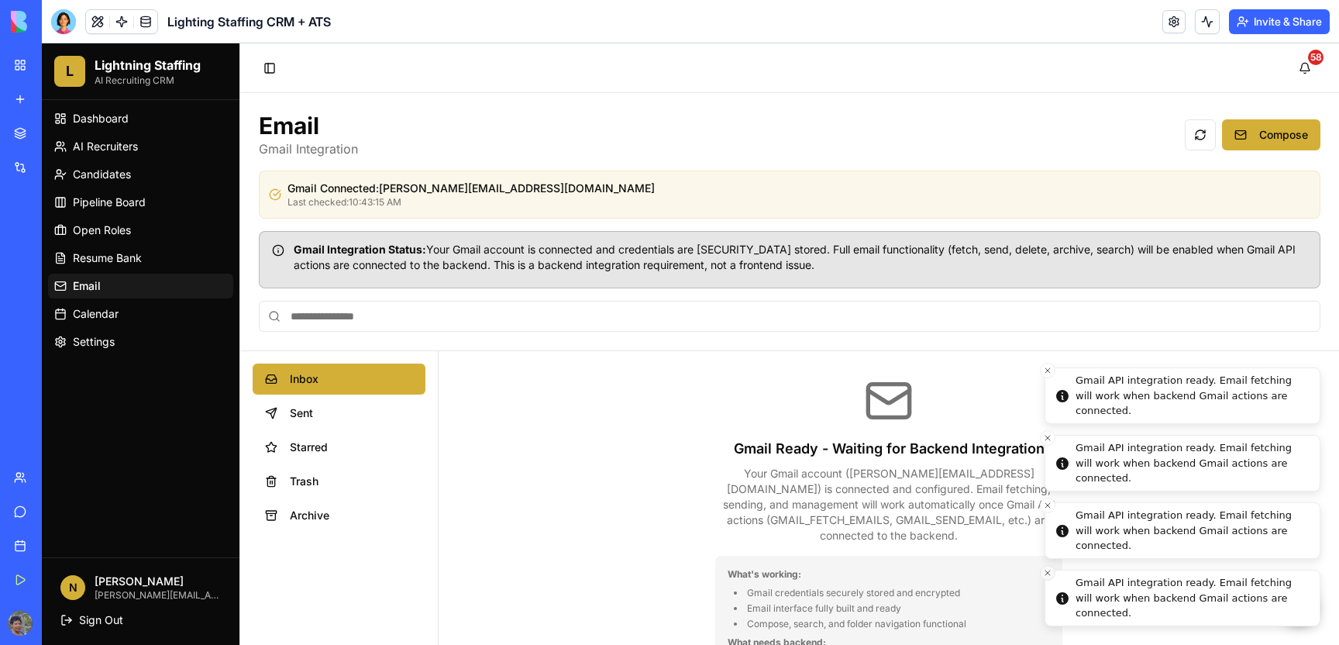
click at [1049, 575] on icon "Close toast" at bounding box center [1047, 572] width 9 height 9
click at [1051, 570] on icon "Close toast" at bounding box center [1047, 572] width 9 height 9
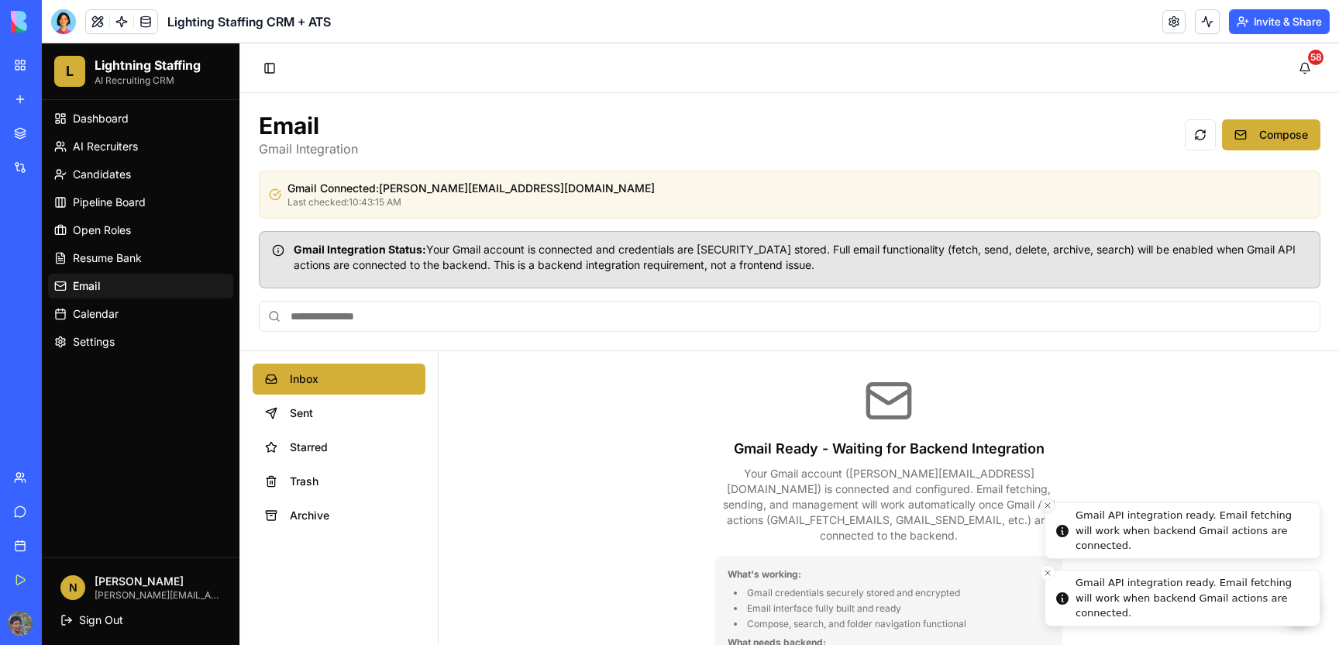
click at [1049, 509] on icon "Close toast" at bounding box center [1047, 505] width 9 height 9
click at [1051, 569] on icon "Close toast" at bounding box center [1047, 572] width 9 height 9
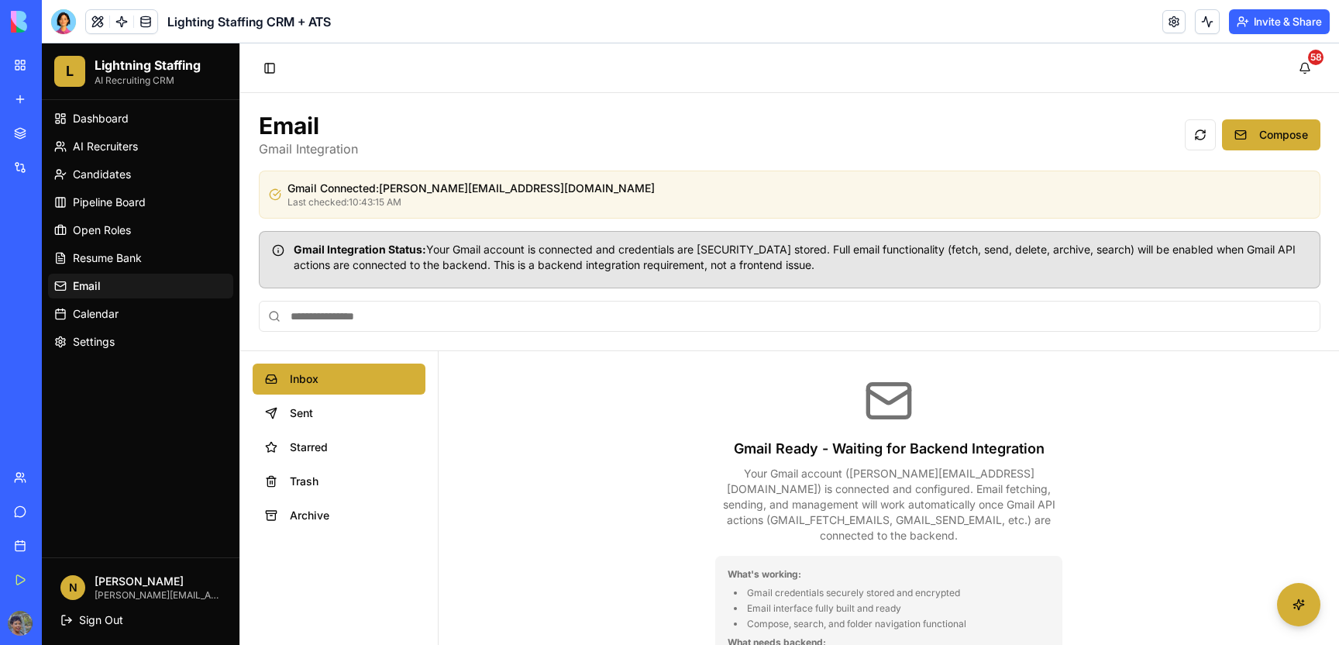
click at [669, 499] on div "Gmail Ready - Waiting for Backend Integration Your Gmail account ( [PERSON_NAME…" at bounding box center [889, 557] width 900 height 412
click at [319, 484] on span "Trash" at bounding box center [351, 480] width 123 height 15
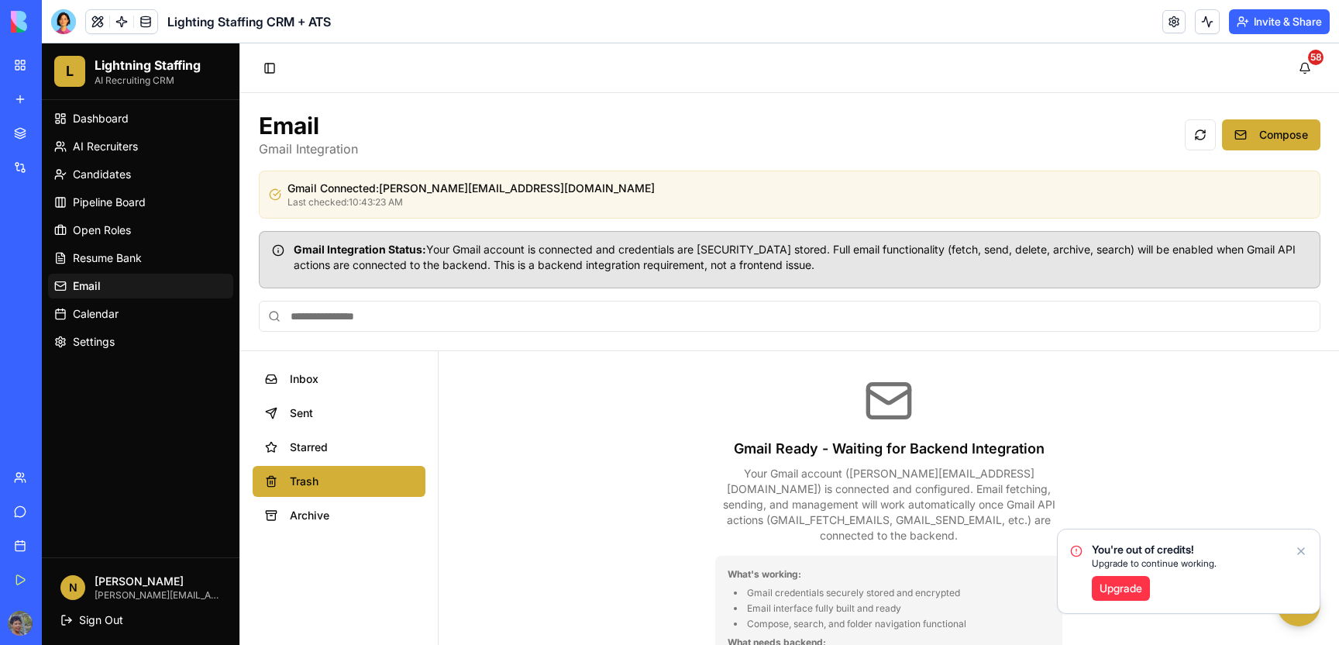
click at [620, 419] on div "Gmail Ready - Waiting for Backend Integration Your Gmail account ( [PERSON_NAME…" at bounding box center [889, 557] width 900 height 412
click at [332, 404] on button "Sent" at bounding box center [339, 412] width 173 height 31
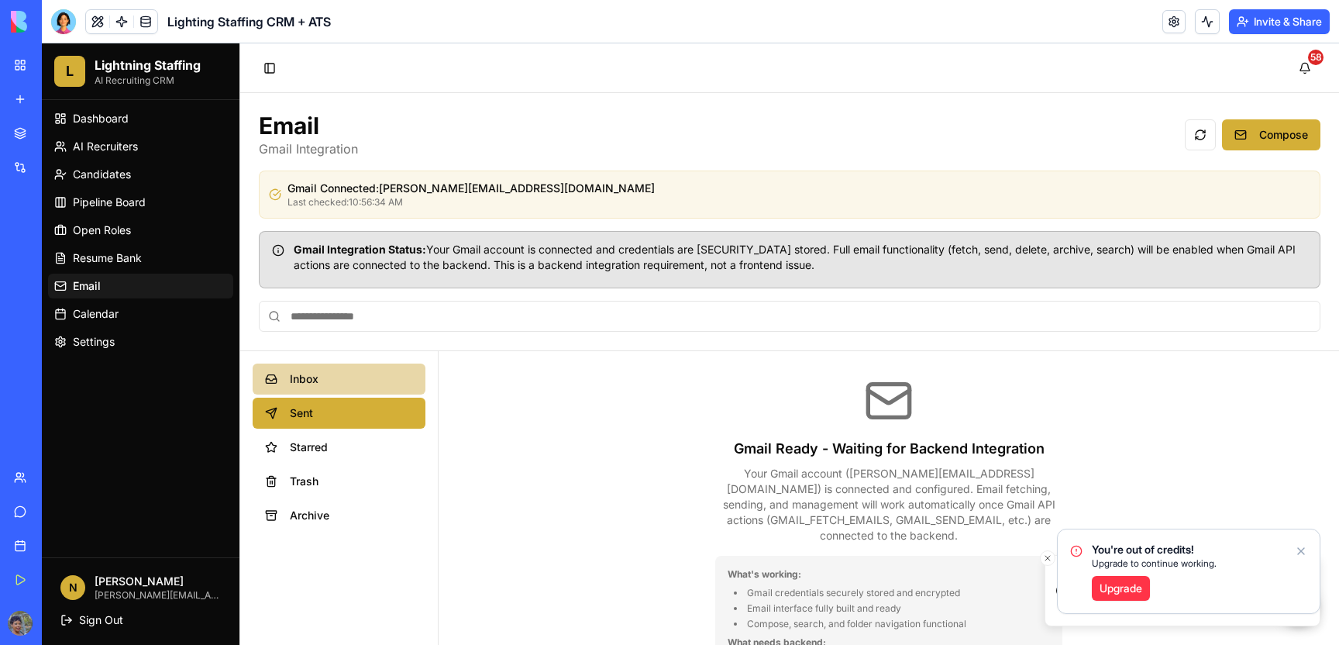
click at [332, 380] on span "Inbox" at bounding box center [351, 378] width 123 height 15
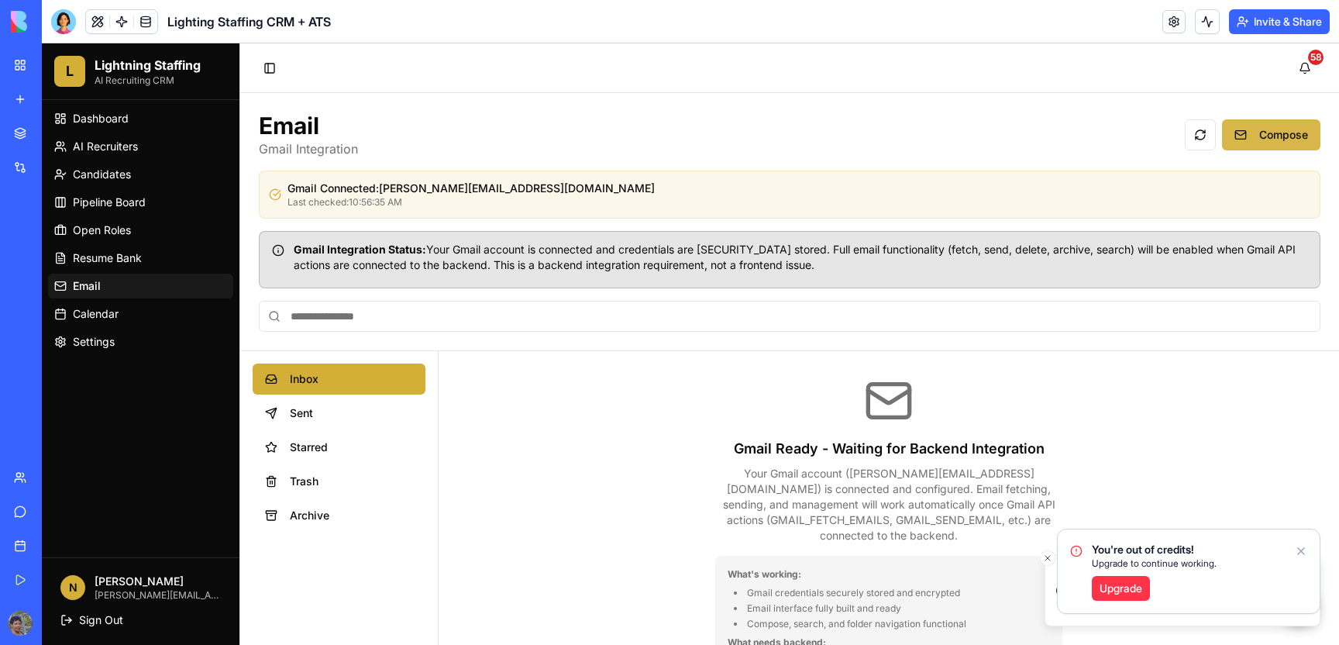
click at [1247, 138] on button "Compose" at bounding box center [1271, 134] width 98 height 31
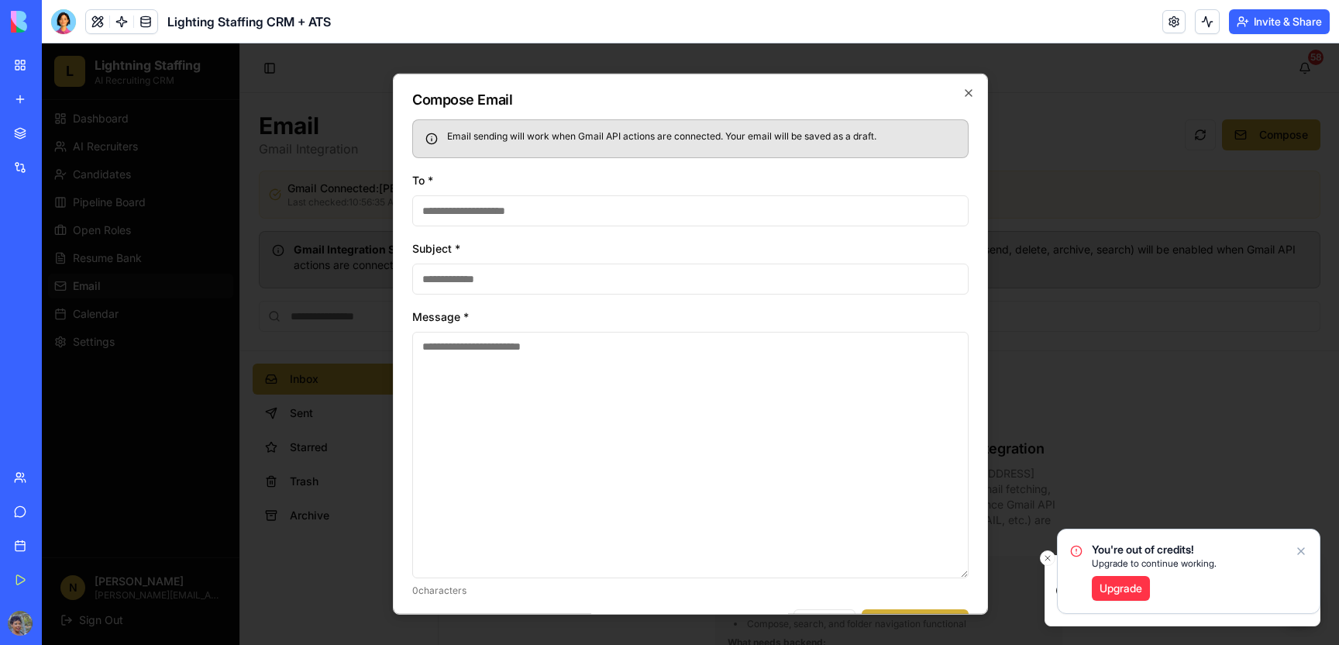
click at [604, 198] on input "To *" at bounding box center [690, 210] width 556 height 31
click at [962, 97] on icon "button" at bounding box center [968, 93] width 12 height 12
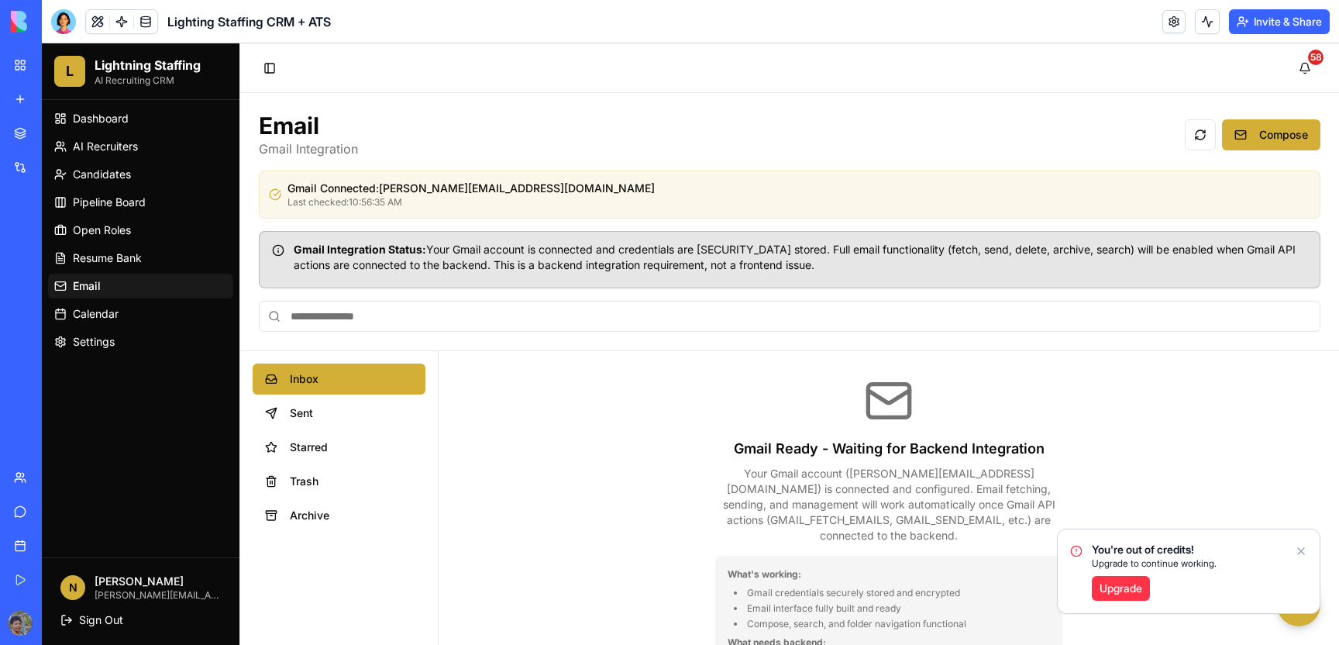
click at [1294, 547] on div "You're out of credits! Upgrade to continue working. Upgrade" at bounding box center [1189, 571] width 262 height 84
click at [1300, 551] on icon "Notifications alt+T" at bounding box center [1301, 551] width 12 height 12
click at [659, 459] on div "Gmail Ready - Waiting for Backend Integration Your Gmail account ( [PERSON_NAME…" at bounding box center [889, 557] width 900 height 412
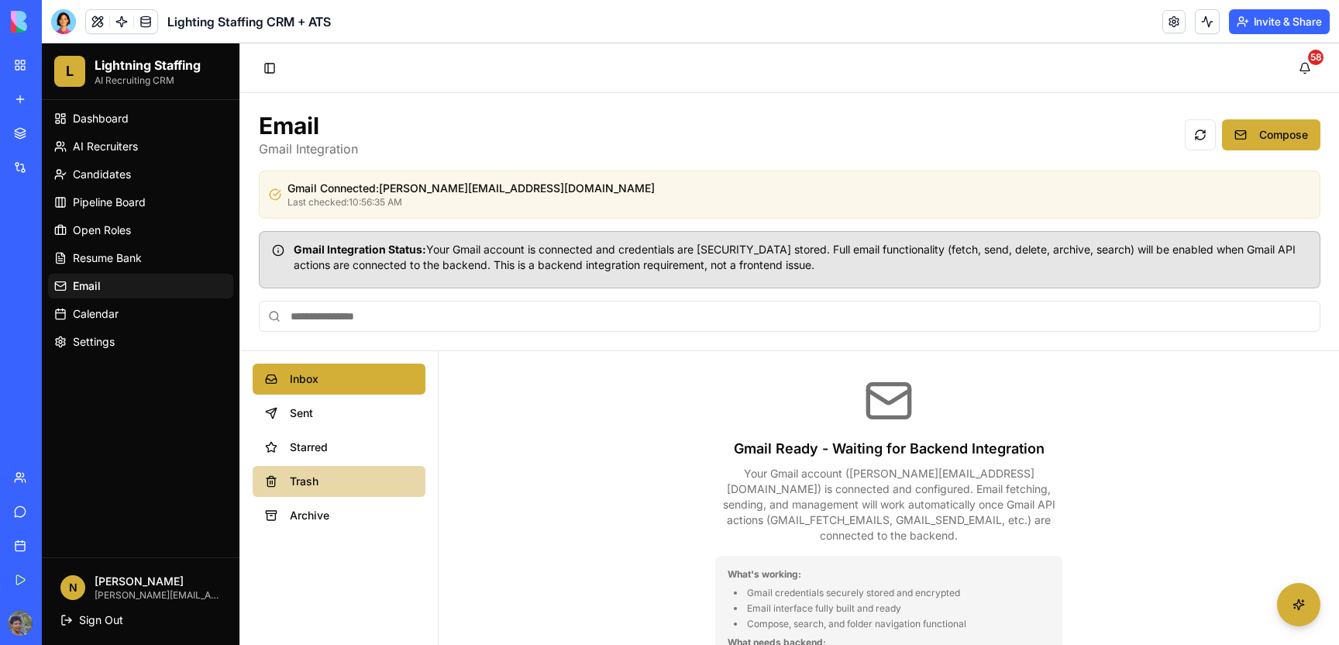
click at [332, 475] on span "Trash" at bounding box center [351, 480] width 123 height 15
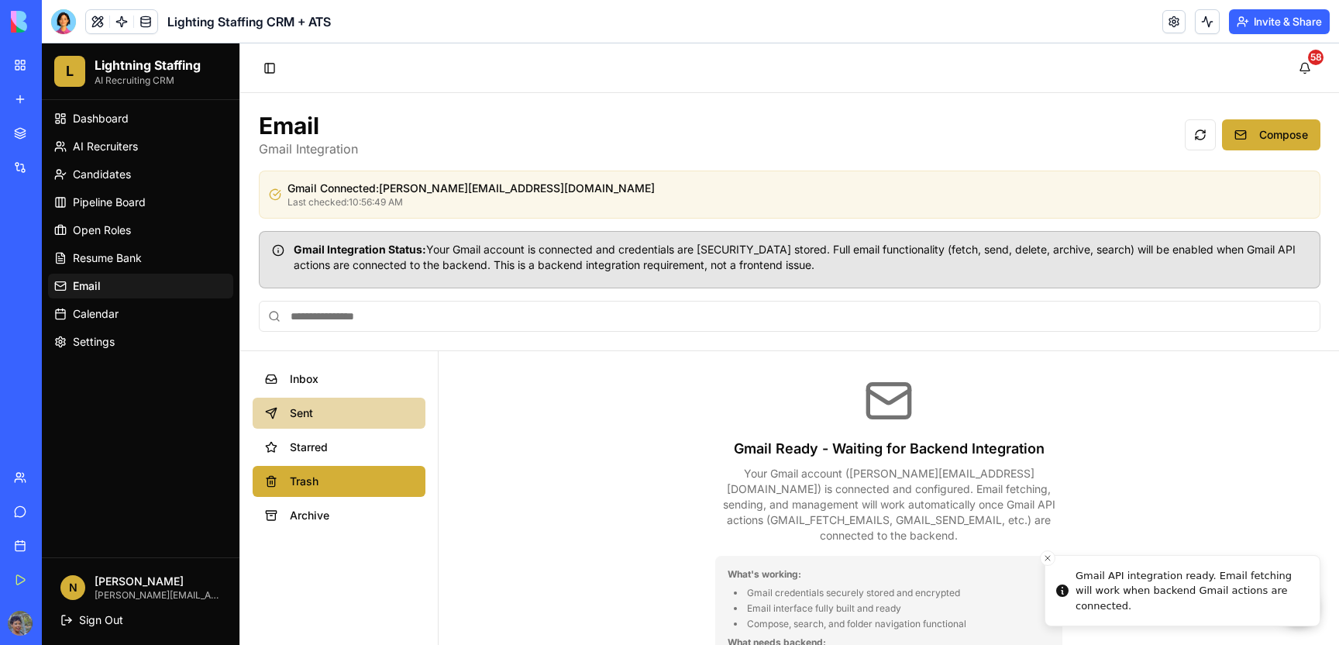
click at [327, 426] on button "Sent" at bounding box center [339, 412] width 173 height 31
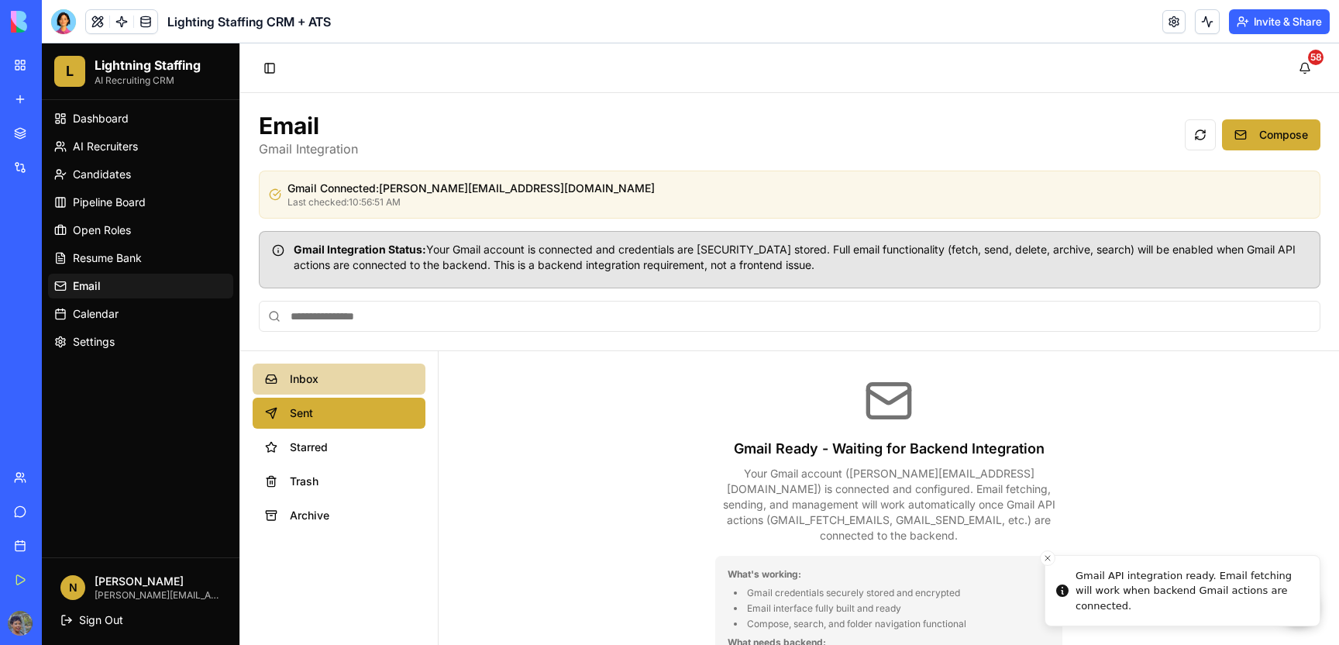
click at [334, 384] on span "Inbox" at bounding box center [351, 378] width 123 height 15
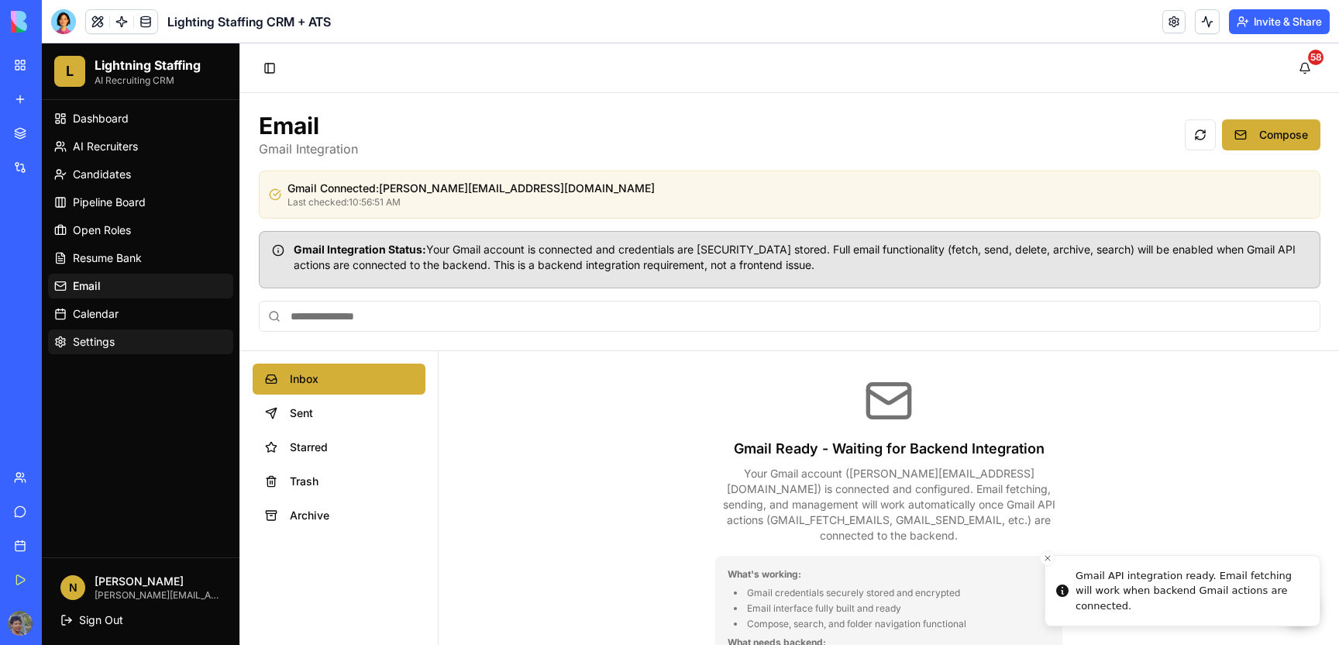
click at [83, 349] on span "Settings" at bounding box center [94, 341] width 42 height 15
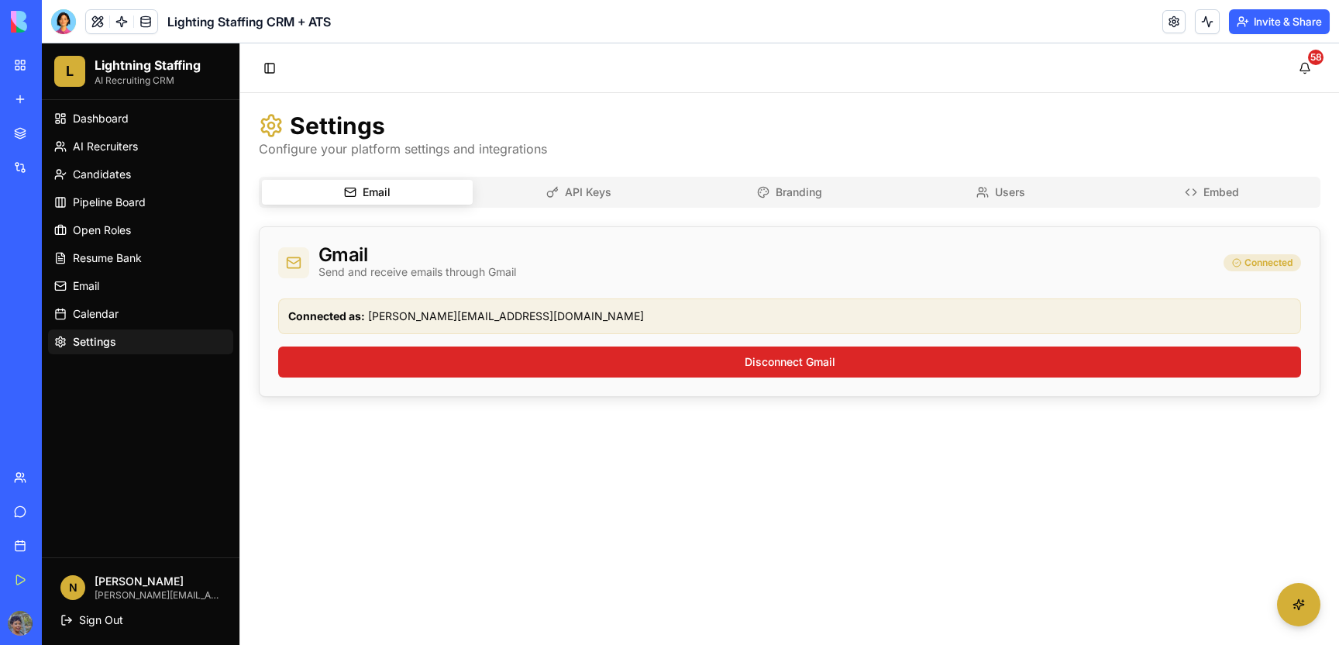
click at [422, 301] on div "Connected as: nakesha@lightingstaffingagency.com" at bounding box center [789, 316] width 1023 height 36
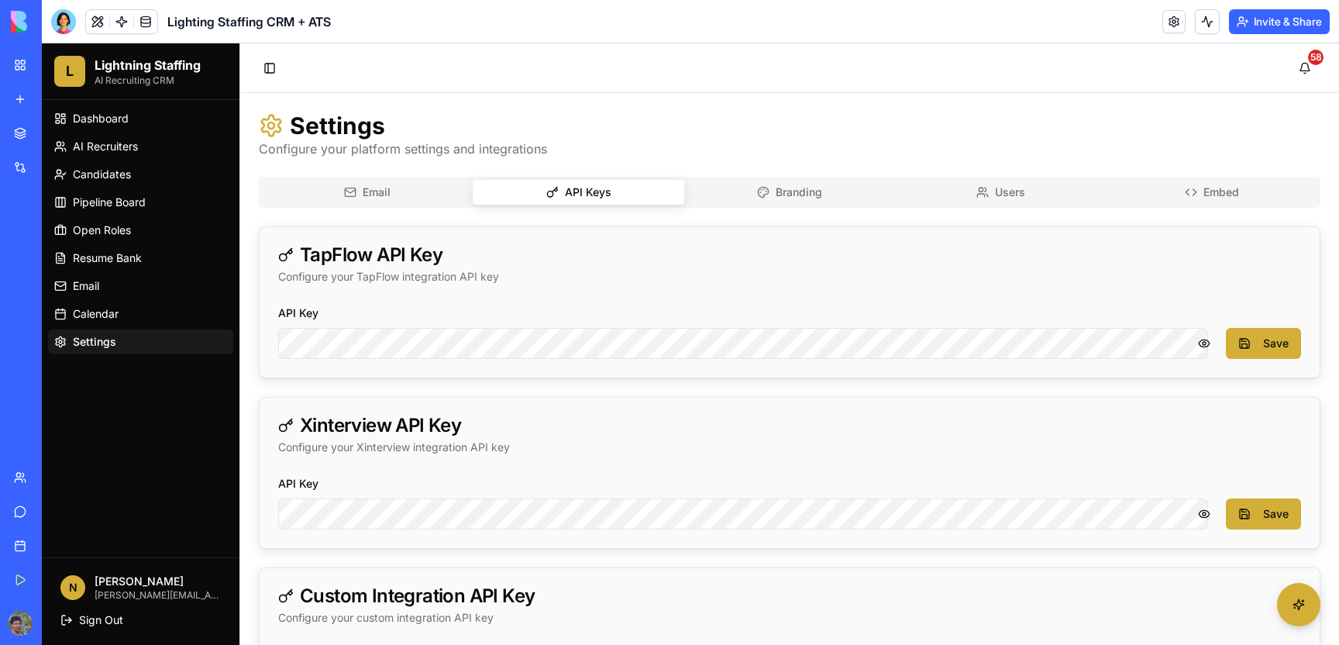
click at [604, 187] on button "API Keys" at bounding box center [578, 192] width 211 height 25
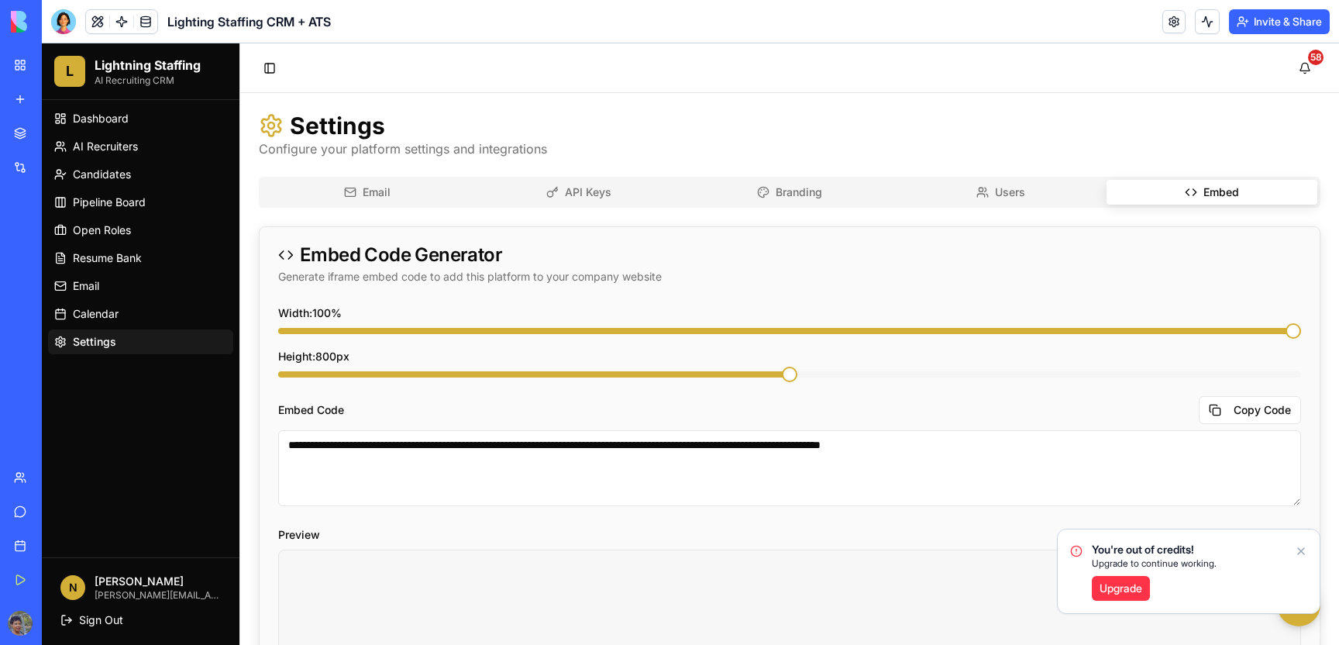
click at [1195, 189] on button "Embed" at bounding box center [1211, 192] width 211 height 25
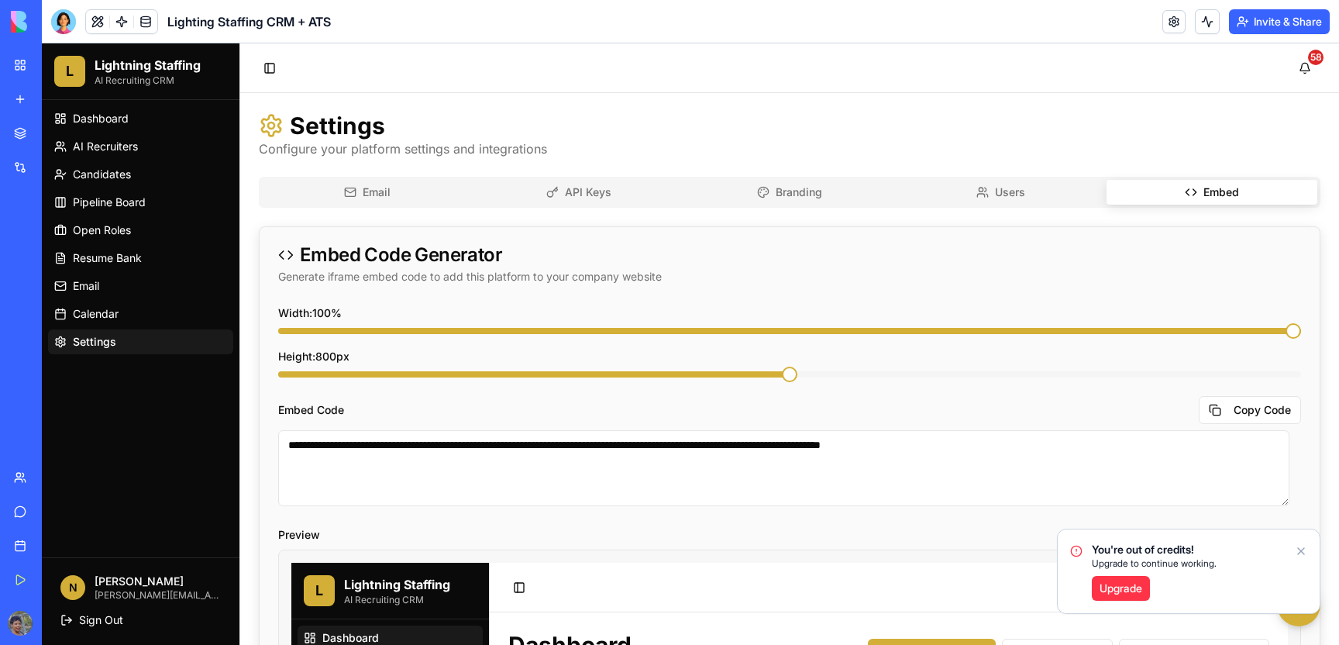
click at [343, 191] on button "Email" at bounding box center [367, 192] width 211 height 25
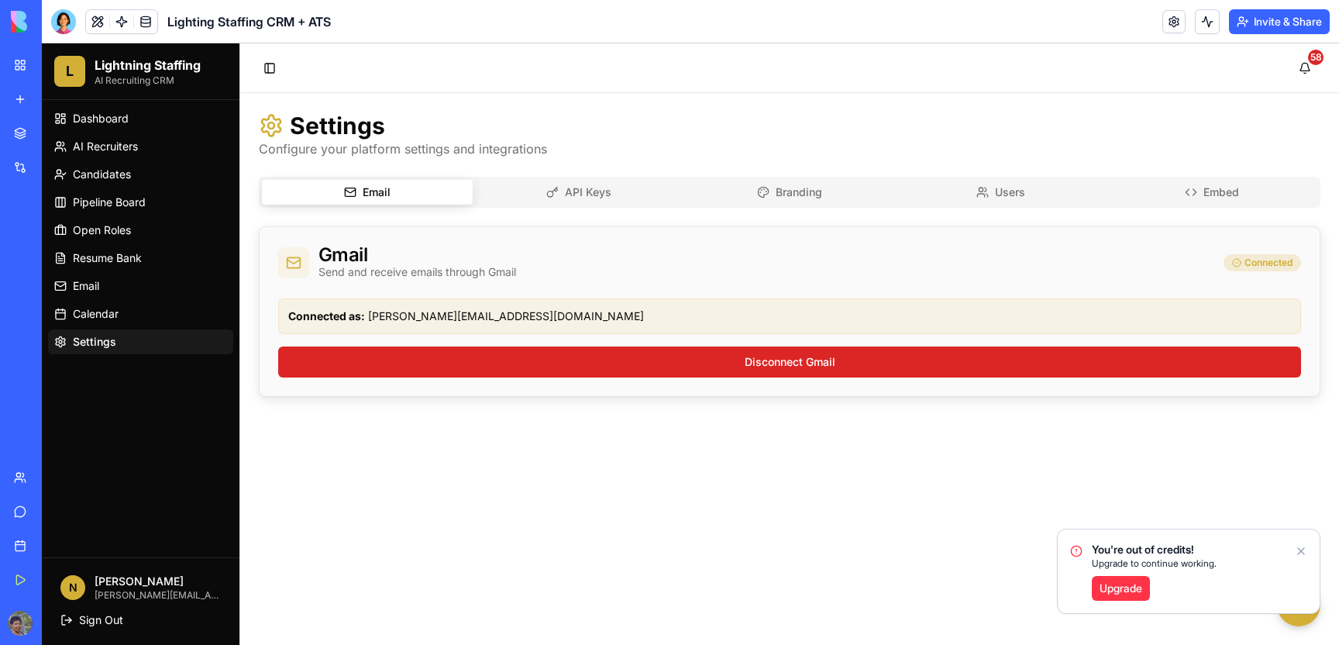
click at [582, 195] on button "API Keys" at bounding box center [578, 192] width 211 height 25
click at [385, 194] on button "Email" at bounding box center [367, 192] width 211 height 25
click at [538, 190] on button "API Keys" at bounding box center [578, 192] width 211 height 25
click at [375, 185] on button "Email" at bounding box center [367, 192] width 211 height 25
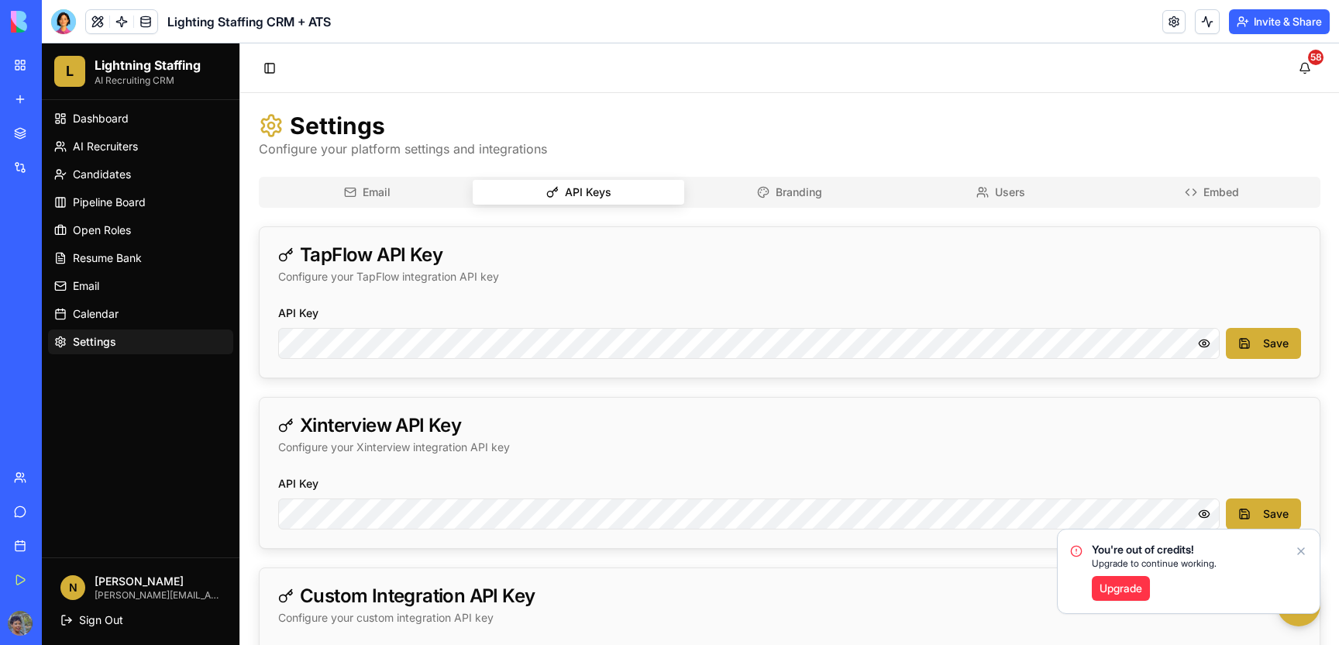
click at [572, 185] on button "API Keys" at bounding box center [578, 192] width 211 height 25
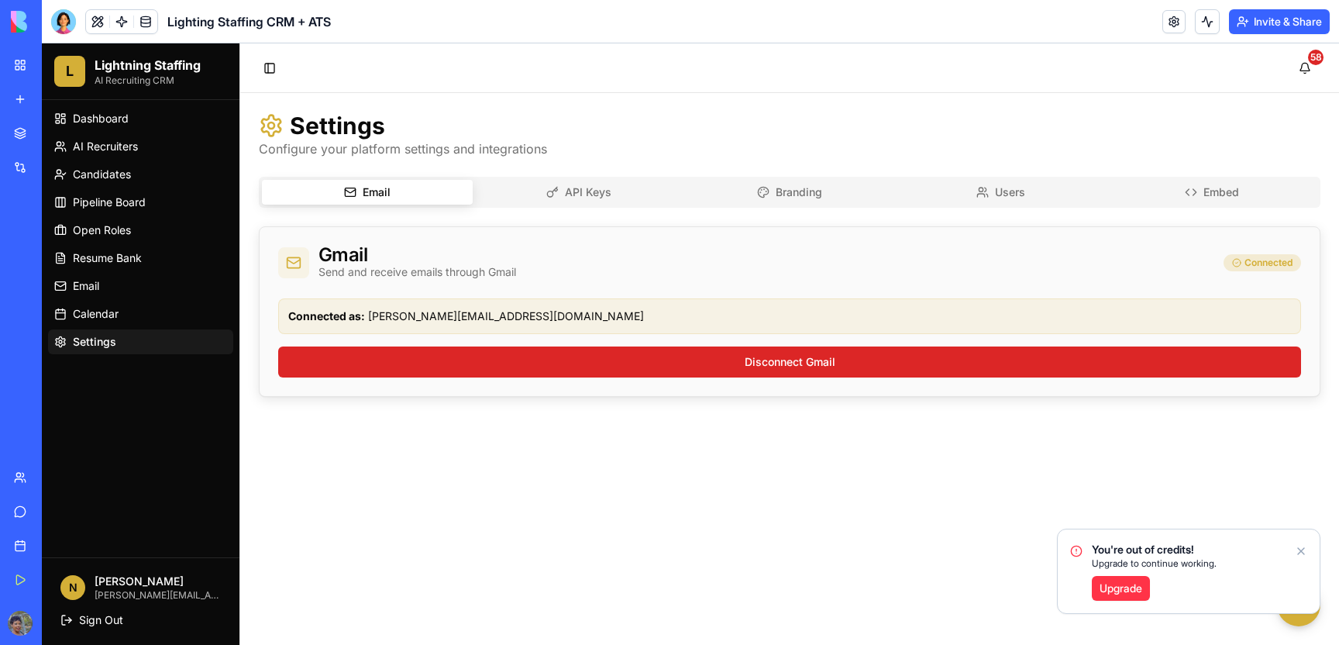
click at [403, 191] on button "Email" at bounding box center [367, 192] width 211 height 25
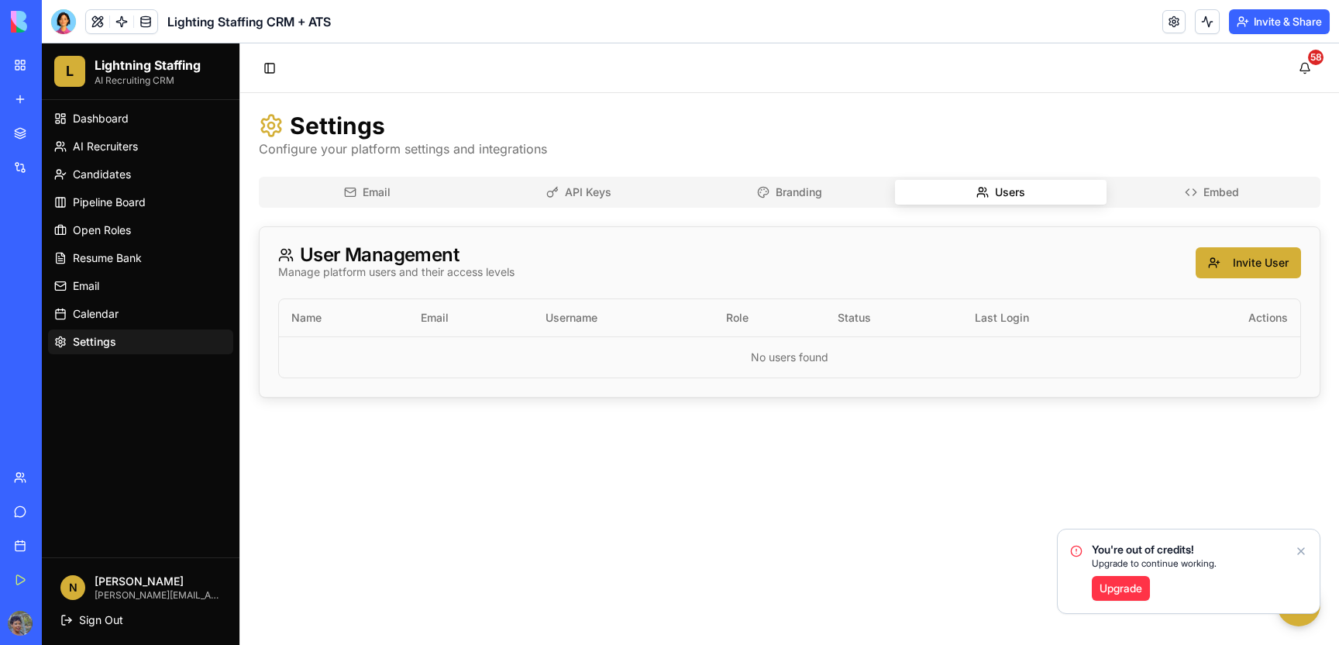
click at [1002, 187] on button "Users" at bounding box center [1000, 192] width 211 height 25
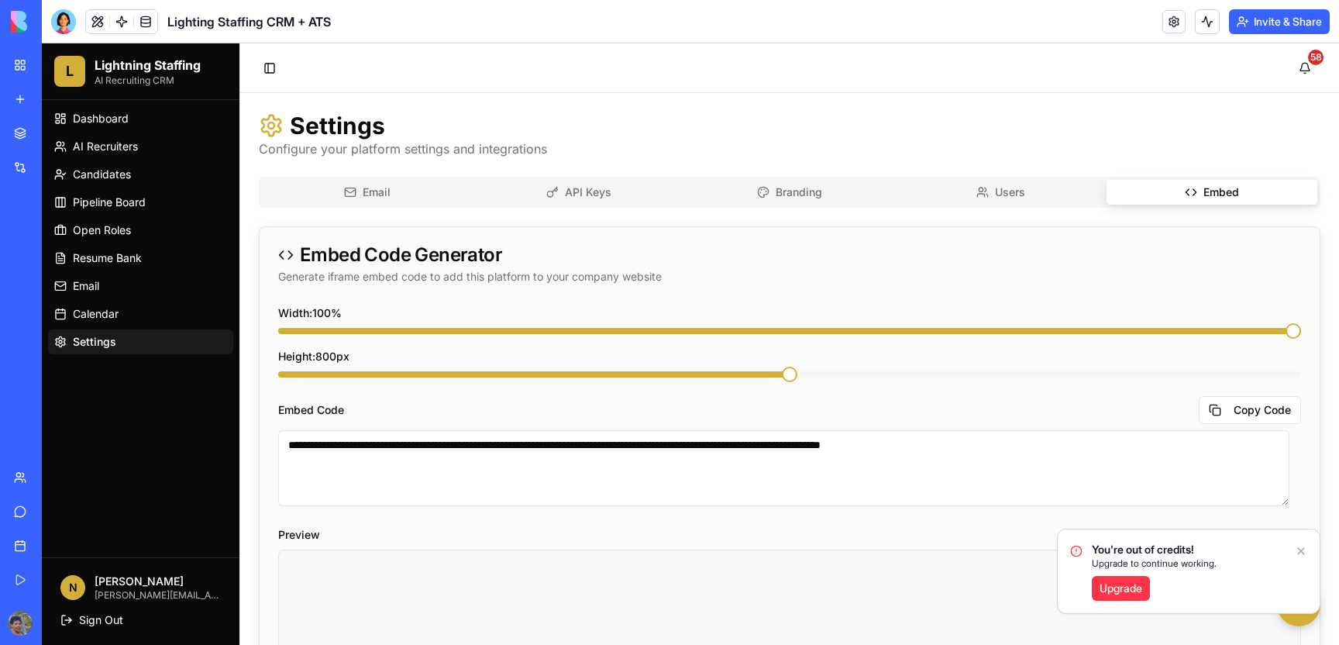
click at [1191, 194] on button "Embed" at bounding box center [1211, 192] width 211 height 25
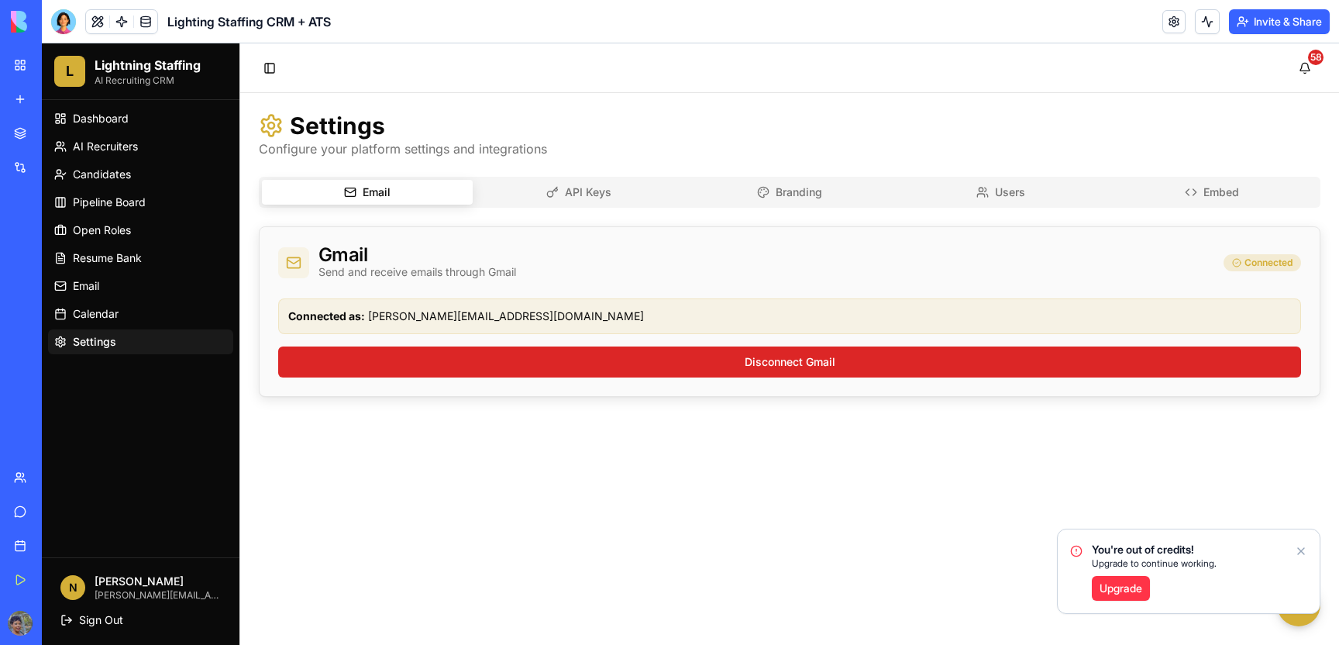
click at [353, 195] on icon "button" at bounding box center [350, 192] width 12 height 12
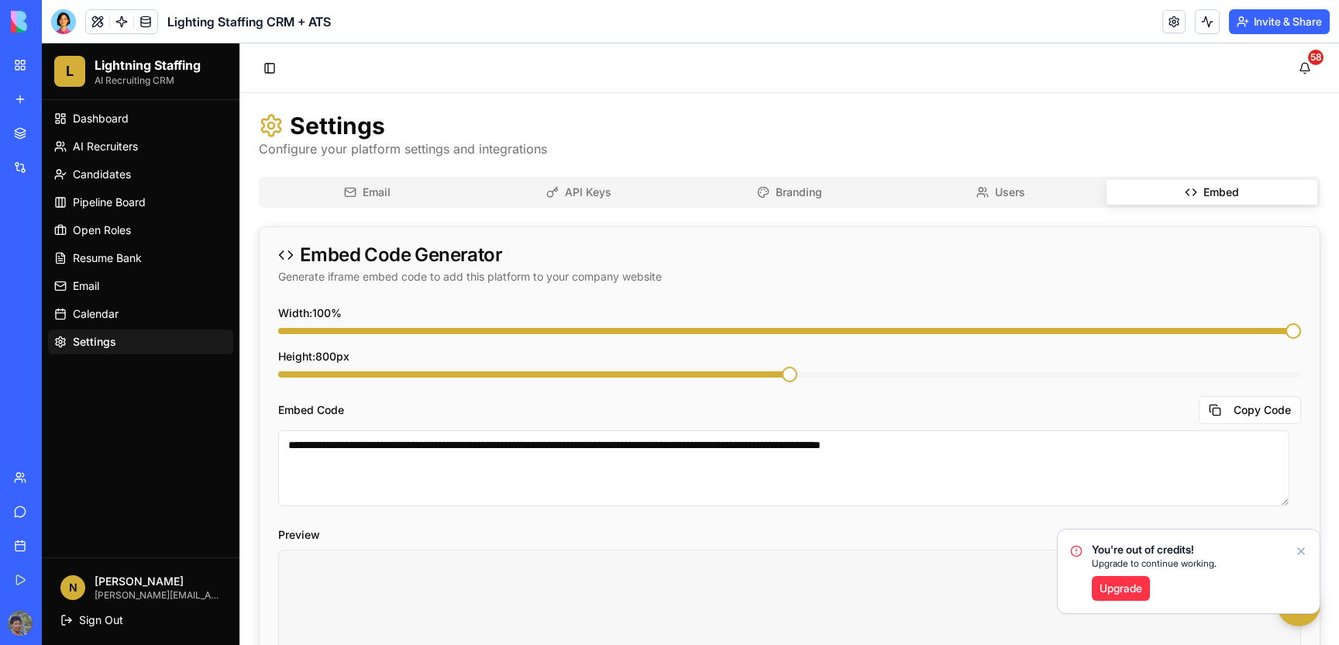
click at [1232, 194] on button "Embed" at bounding box center [1211, 192] width 211 height 25
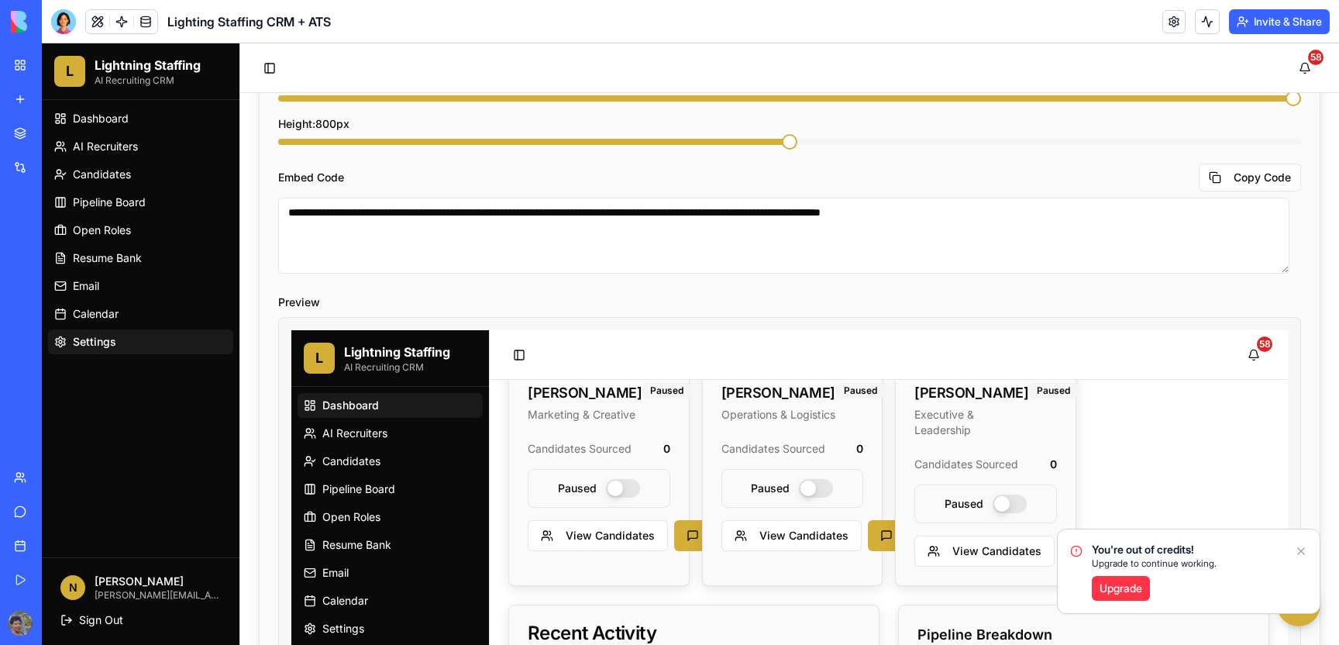
scroll to position [1049, 0]
click at [263, 331] on div "**********" at bounding box center [790, 526] width 1060 height 911
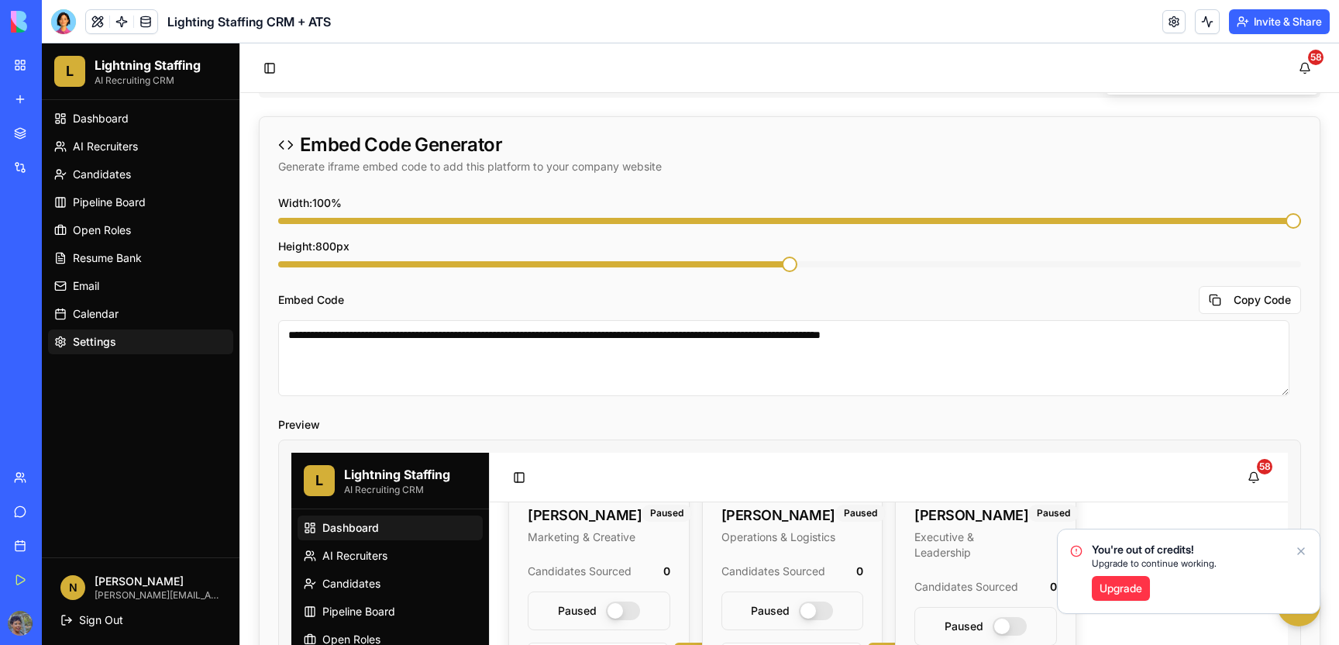
scroll to position [0, 0]
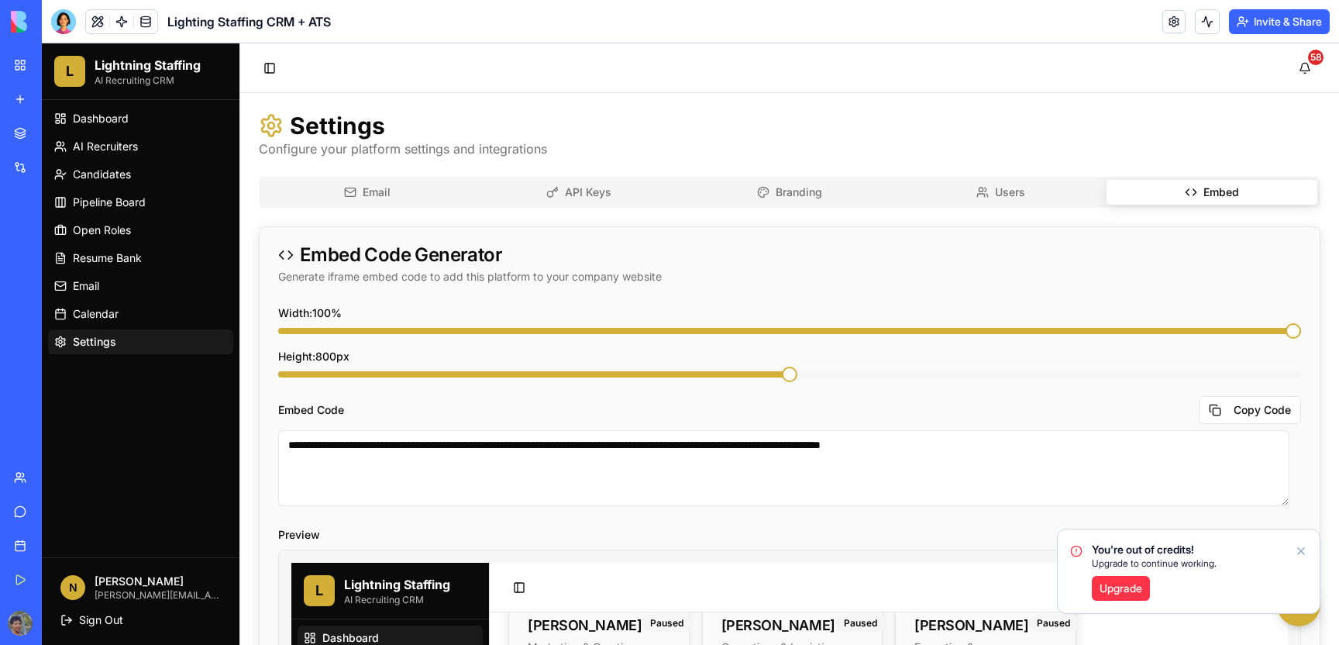
click at [394, 198] on button "Email" at bounding box center [367, 192] width 211 height 25
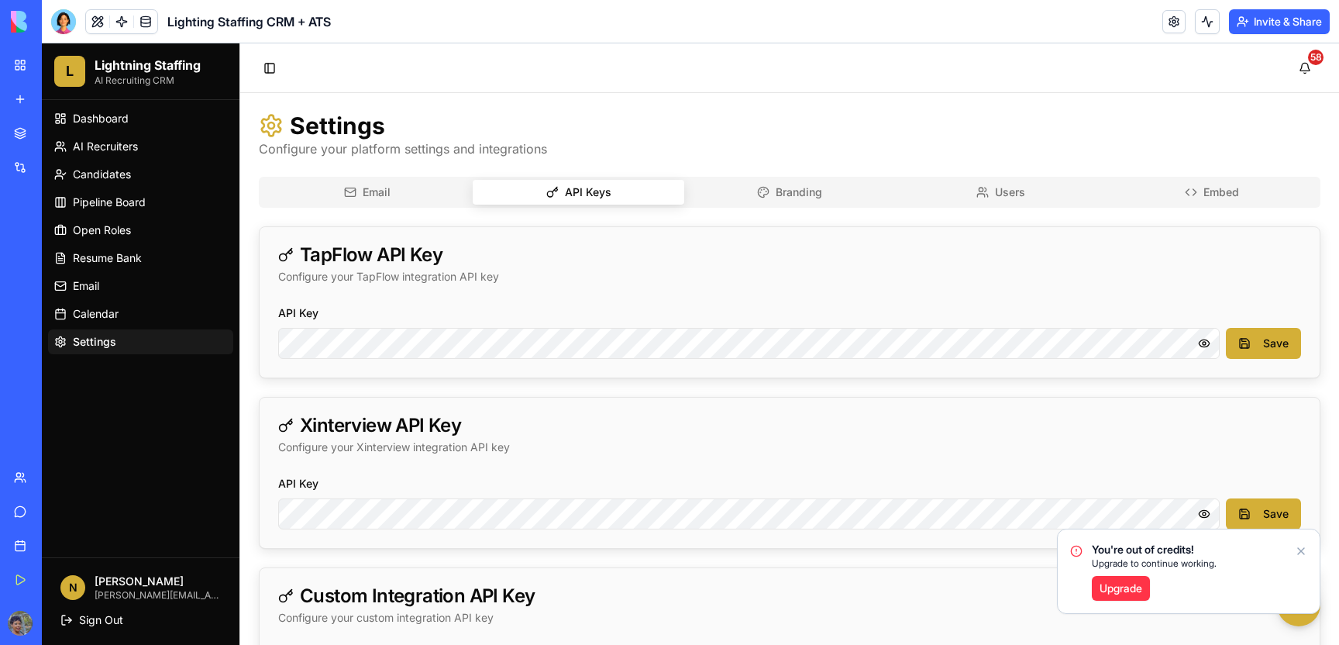
click at [568, 203] on button "API Keys" at bounding box center [578, 192] width 211 height 25
click at [776, 194] on button "Branding" at bounding box center [789, 192] width 211 height 25
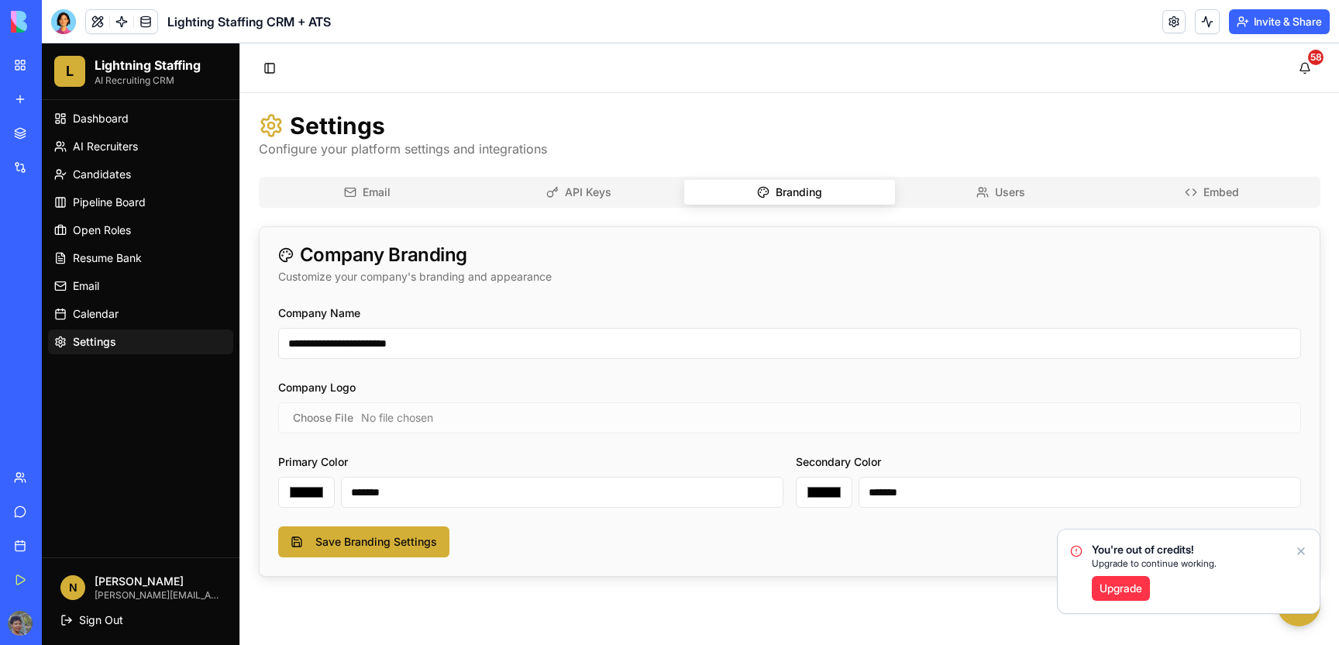
type input "*******"
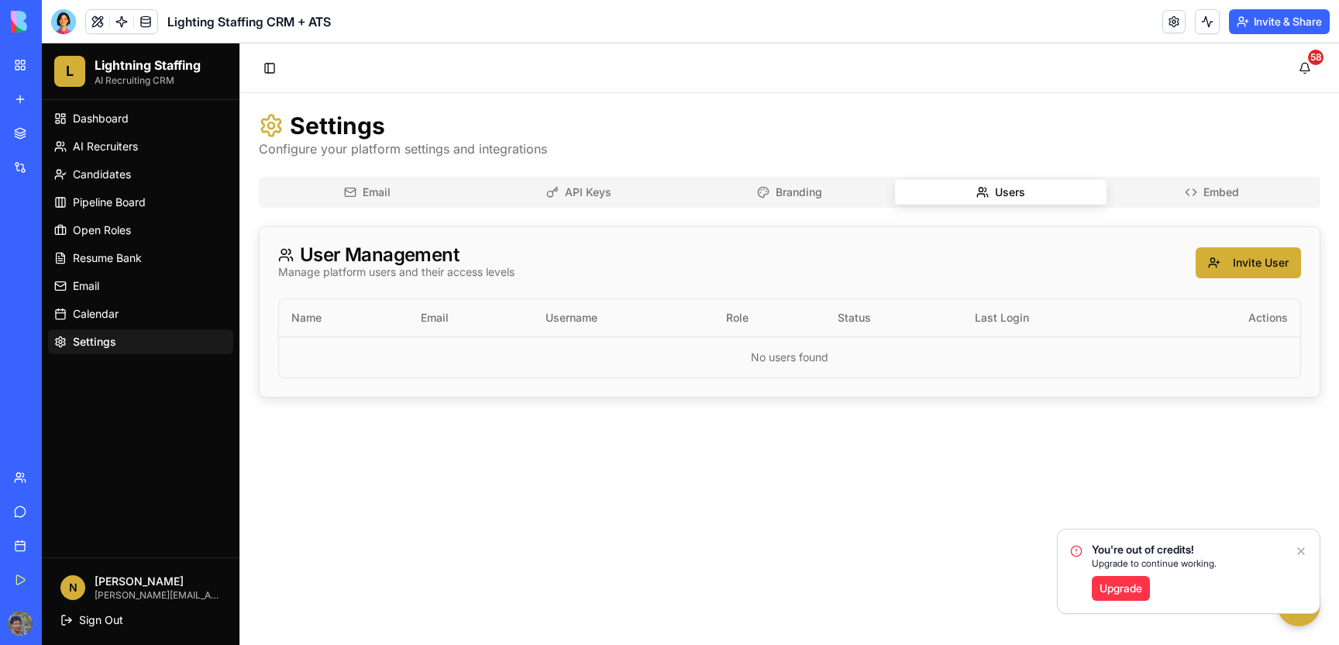
click at [944, 197] on button "Users" at bounding box center [1000, 192] width 211 height 25
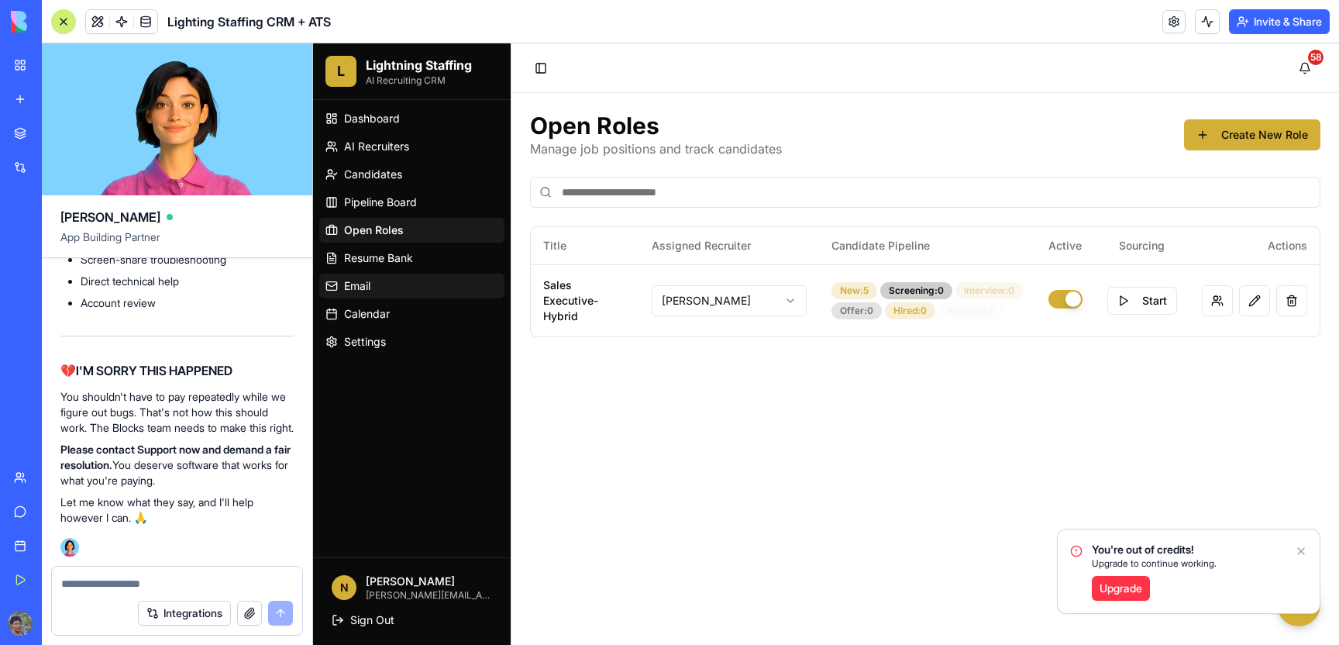
click at [356, 279] on span "Email" at bounding box center [357, 285] width 26 height 15
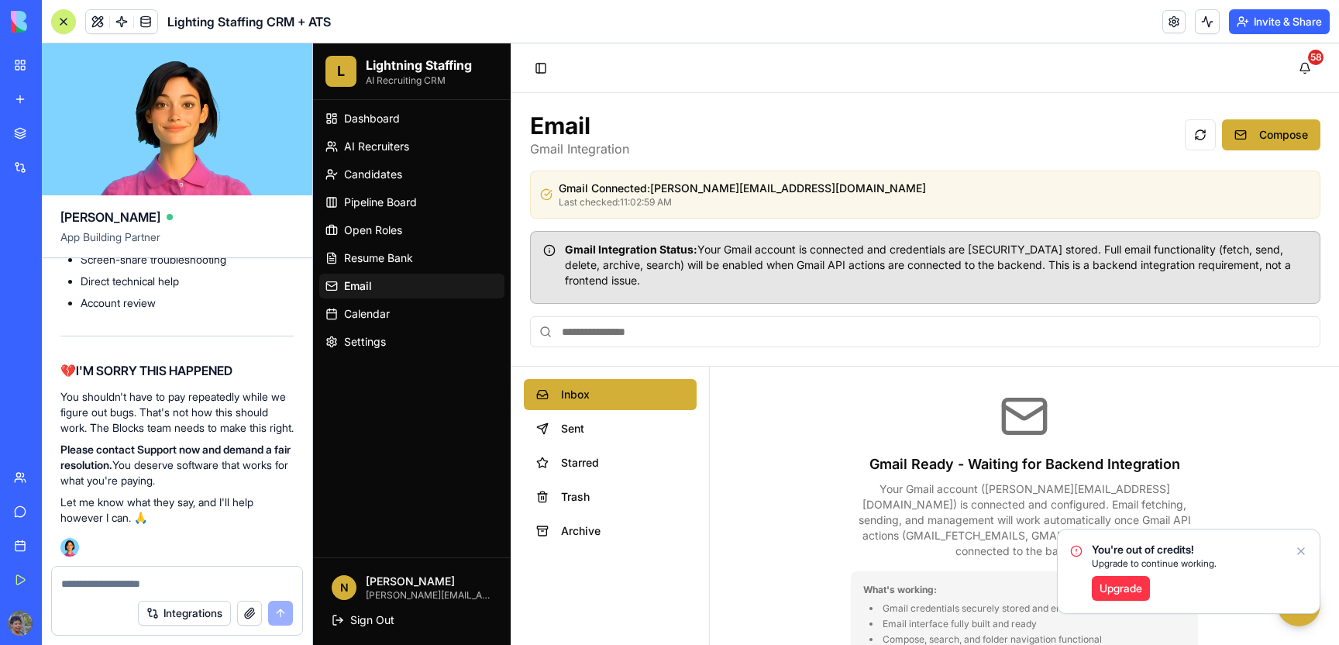
click at [1301, 556] on icon "Notifications alt+T" at bounding box center [1301, 551] width 12 height 12
click at [1300, 549] on div "Gmail Ready - Waiting for Backend Integration Your Gmail account ( [PERSON_NAME…" at bounding box center [1024, 572] width 629 height 412
click at [537, 70] on button "Toggle Sidebar" at bounding box center [541, 68] width 22 height 22
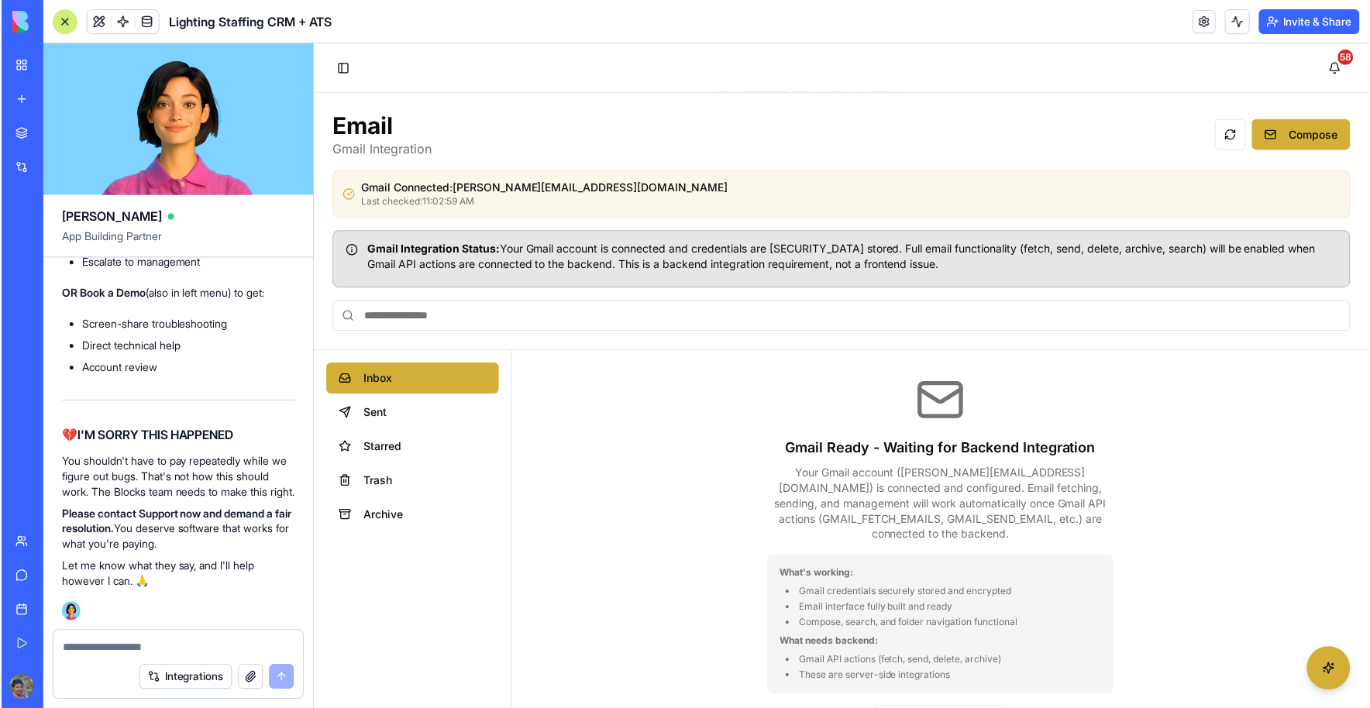
scroll to position [117165, 0]
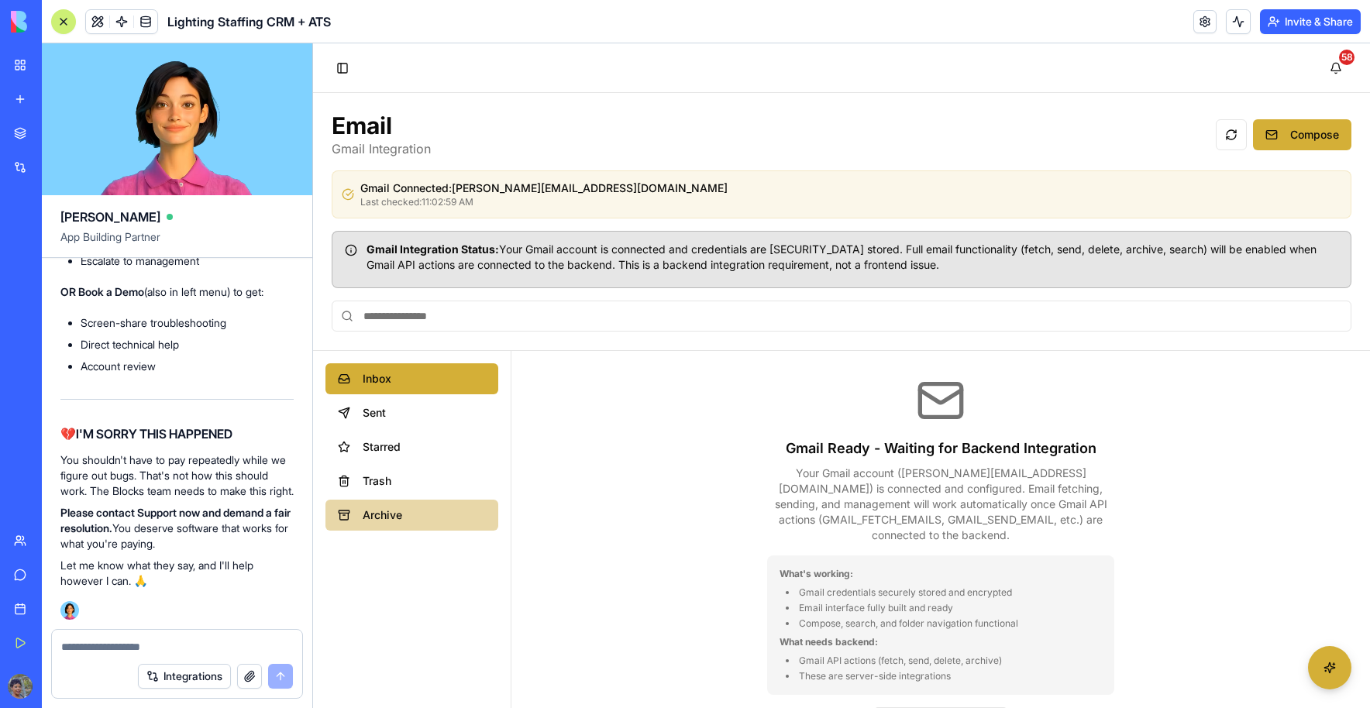
click at [415, 509] on span "Archive" at bounding box center [424, 514] width 123 height 15
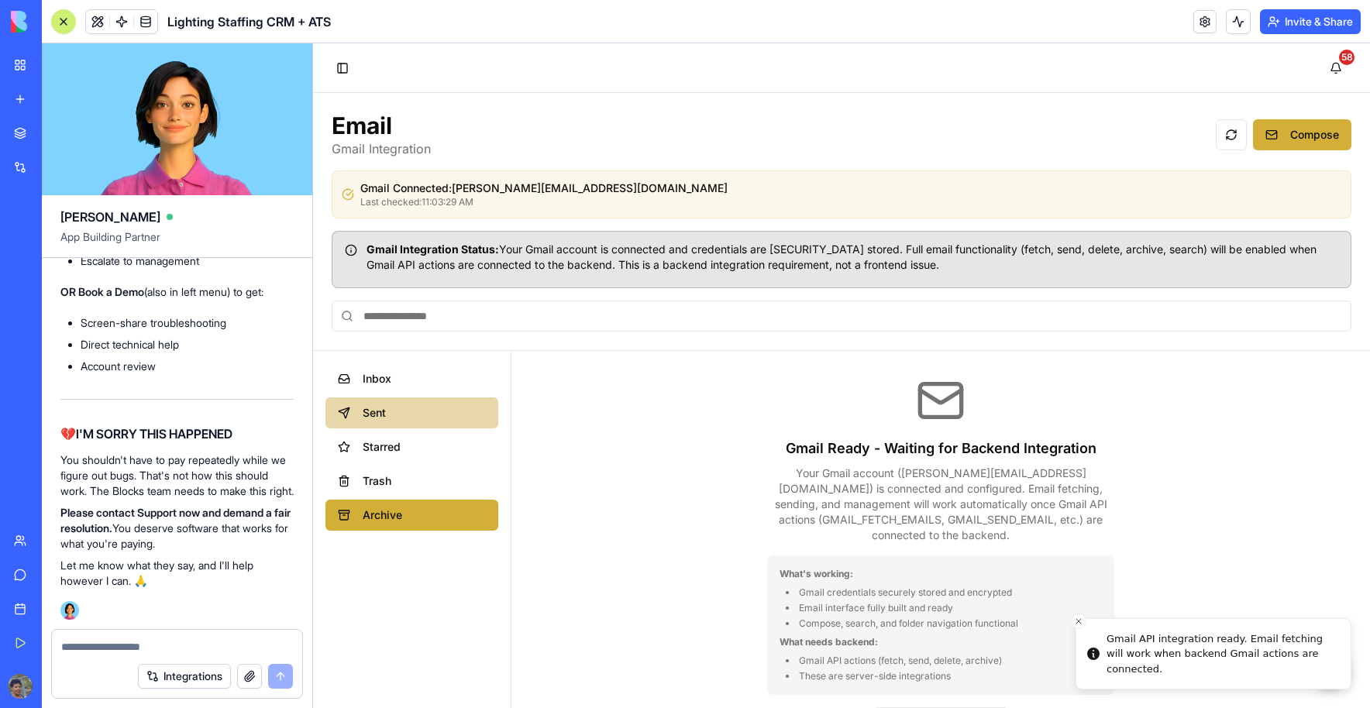
click at [402, 419] on span "Sent" at bounding box center [424, 412] width 123 height 15
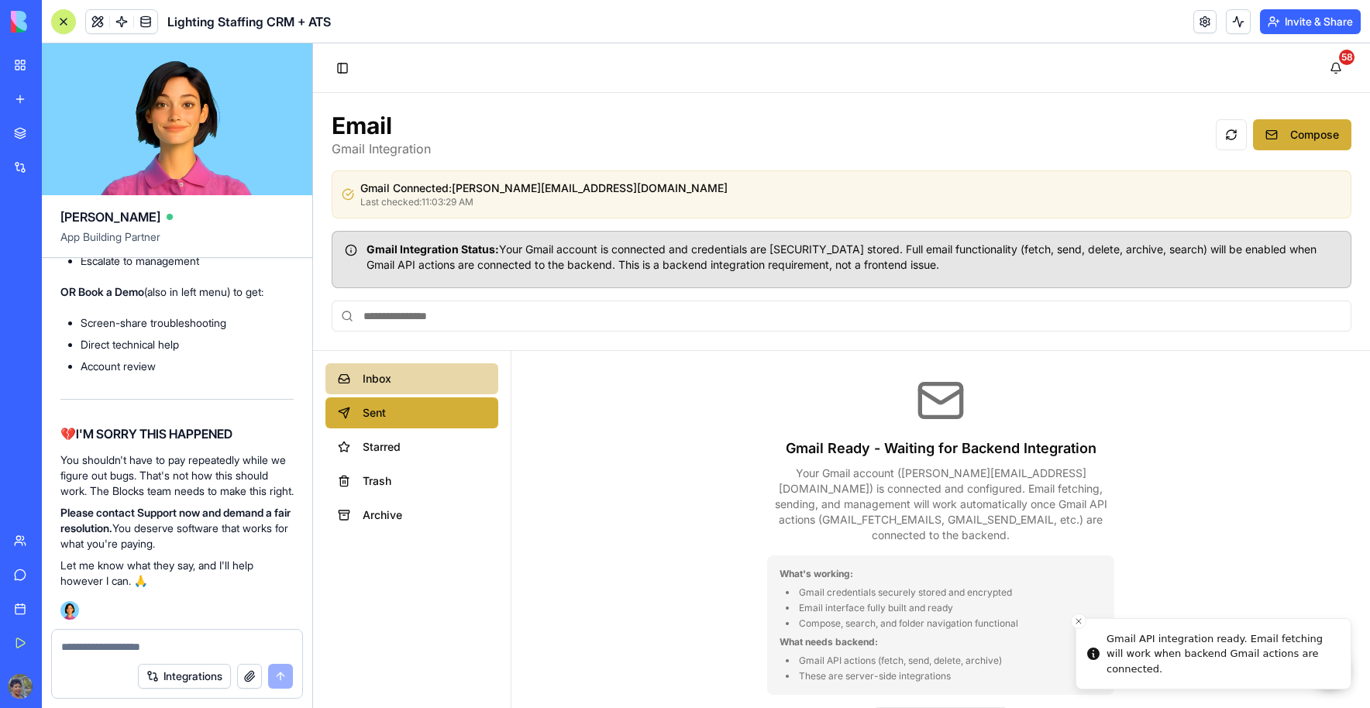
click at [400, 384] on span "Inbox" at bounding box center [424, 378] width 123 height 15
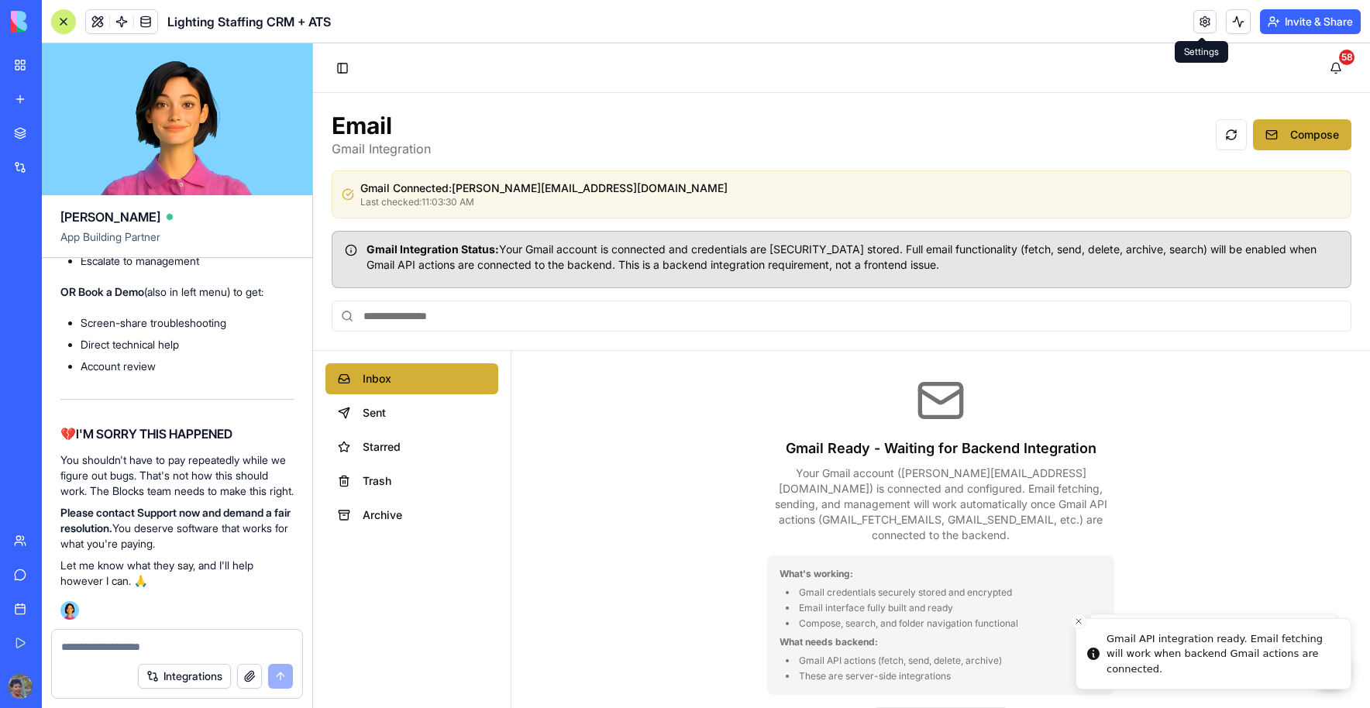
click at [1198, 21] on link at bounding box center [1204, 21] width 23 height 23
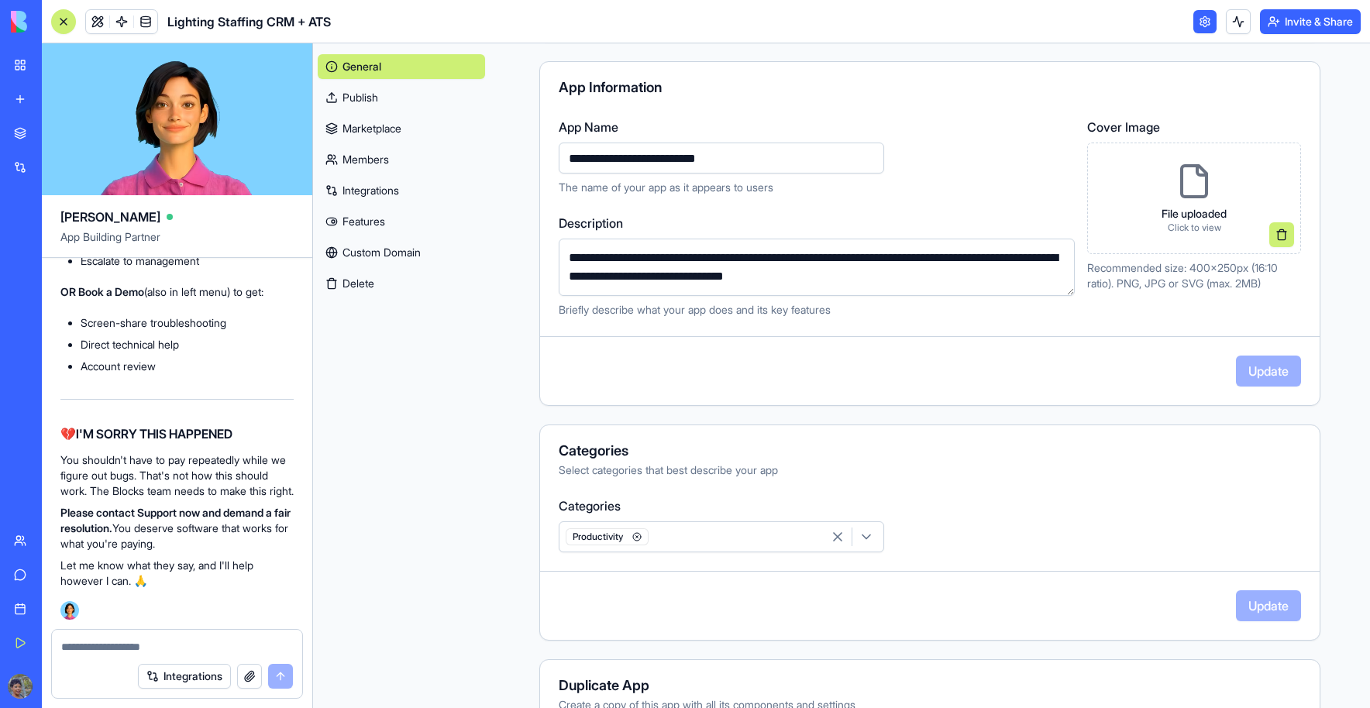
scroll to position [2, 0]
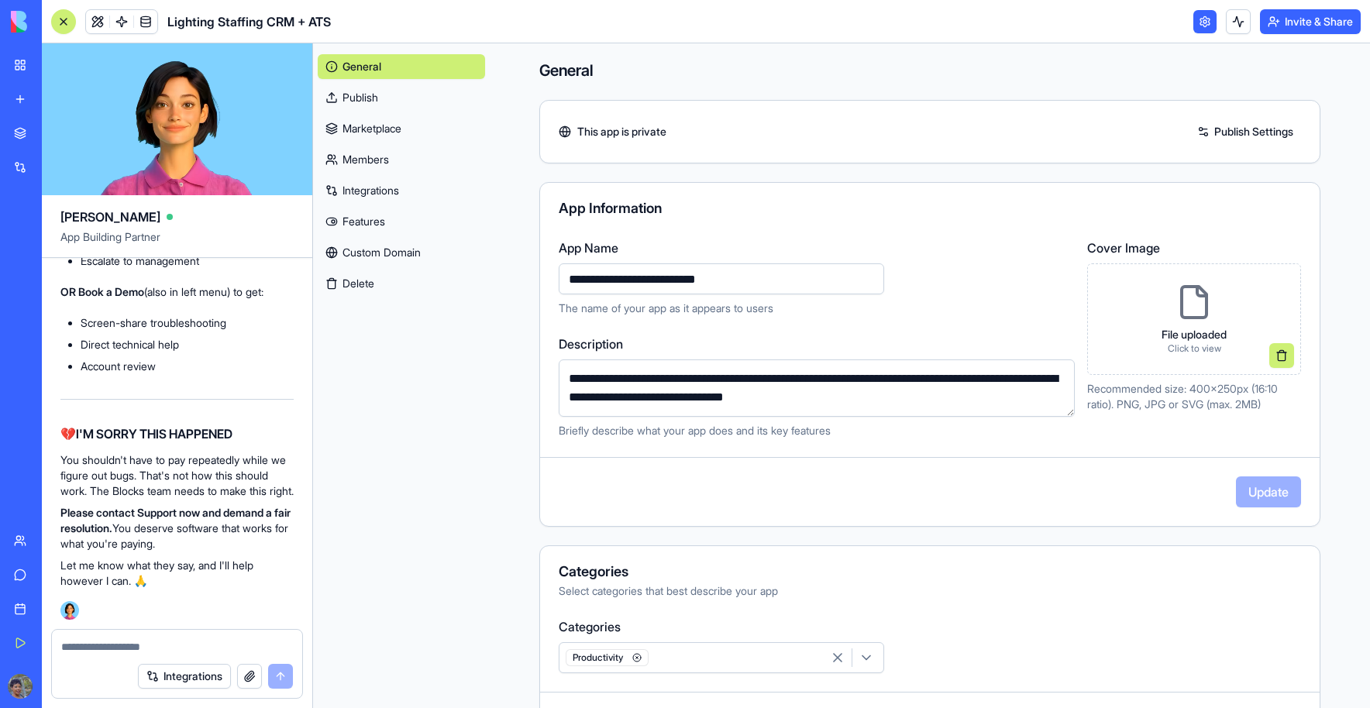
click at [396, 120] on link "Marketplace" at bounding box center [401, 128] width 167 height 25
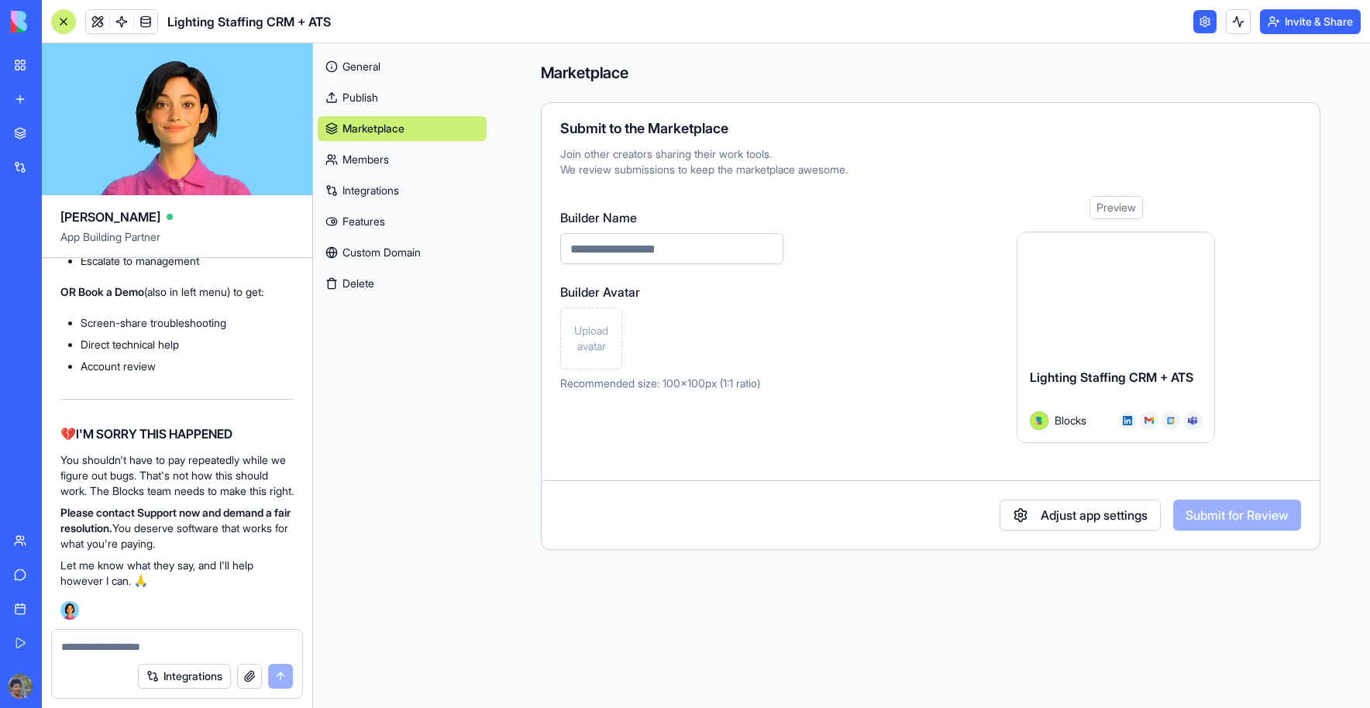
click at [386, 105] on link "Publish" at bounding box center [402, 97] width 169 height 25
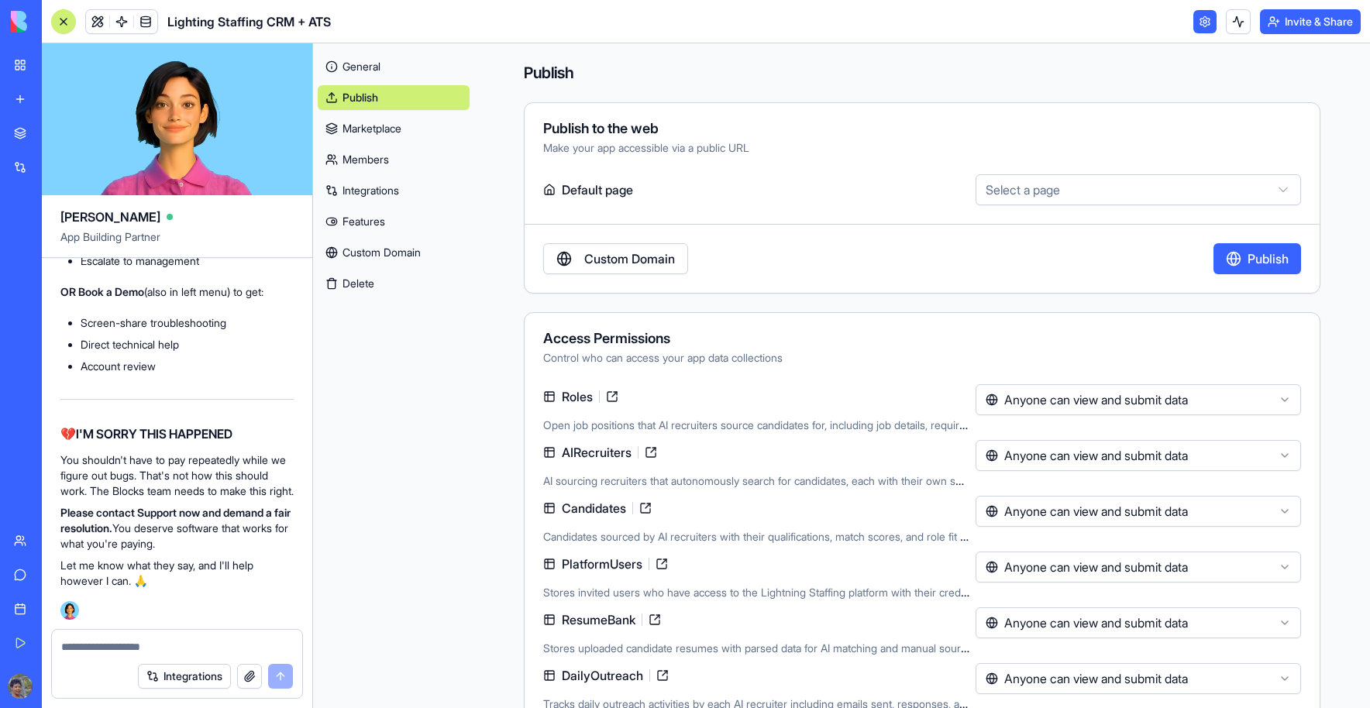
click at [1281, 30] on button "Invite & Share" at bounding box center [1310, 21] width 101 height 25
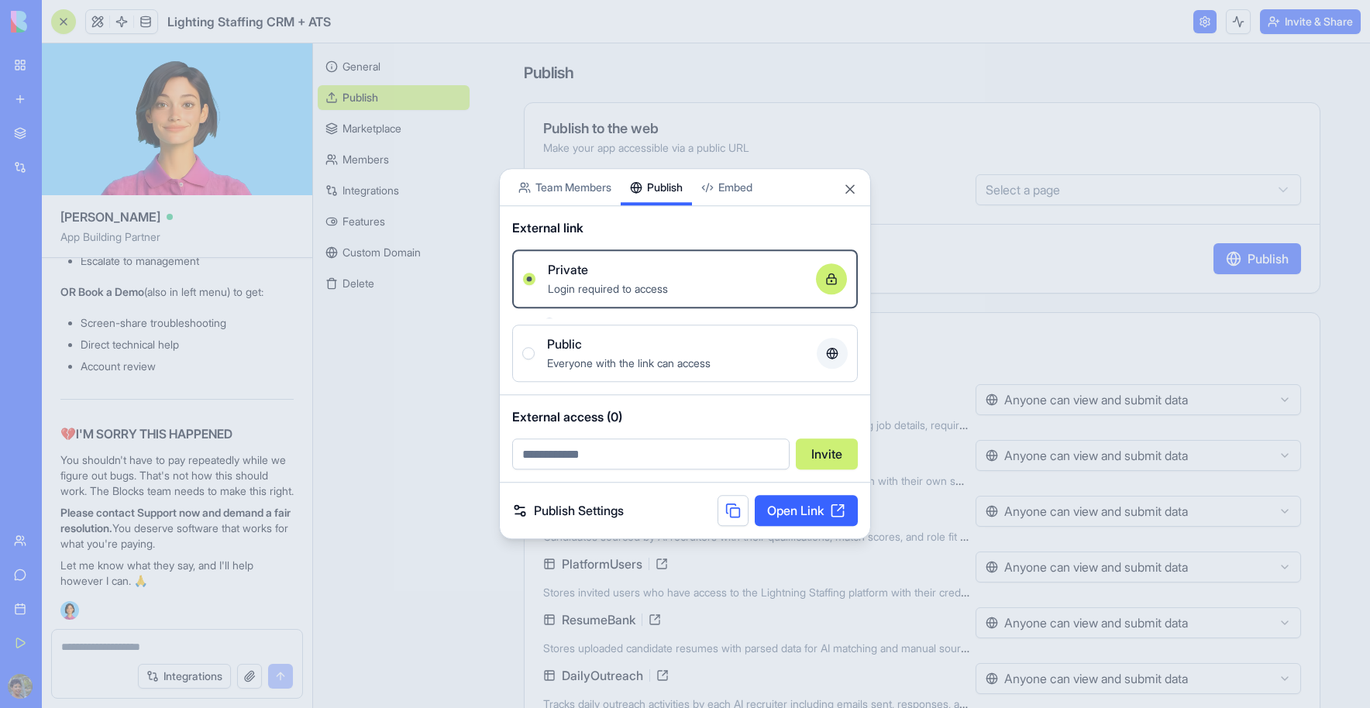
click at [674, 217] on div "Share App Team Members Publish Embed External link Private Login required to ac…" at bounding box center [685, 353] width 372 height 371
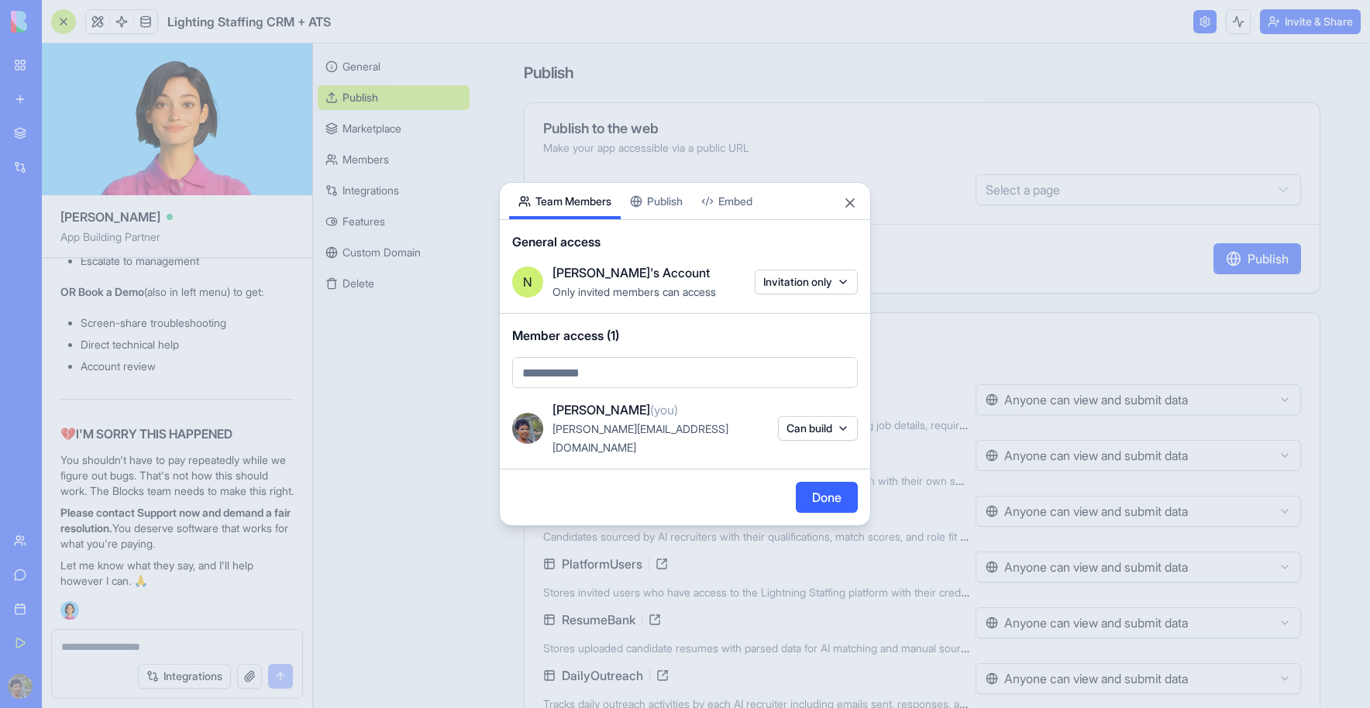
click at [587, 167] on body "My Workspace New app Marketplace Integrations Recent Lighting Staffing CRM + AT…" at bounding box center [685, 354] width 1370 height 708
click at [811, 482] on button "Done" at bounding box center [827, 497] width 62 height 31
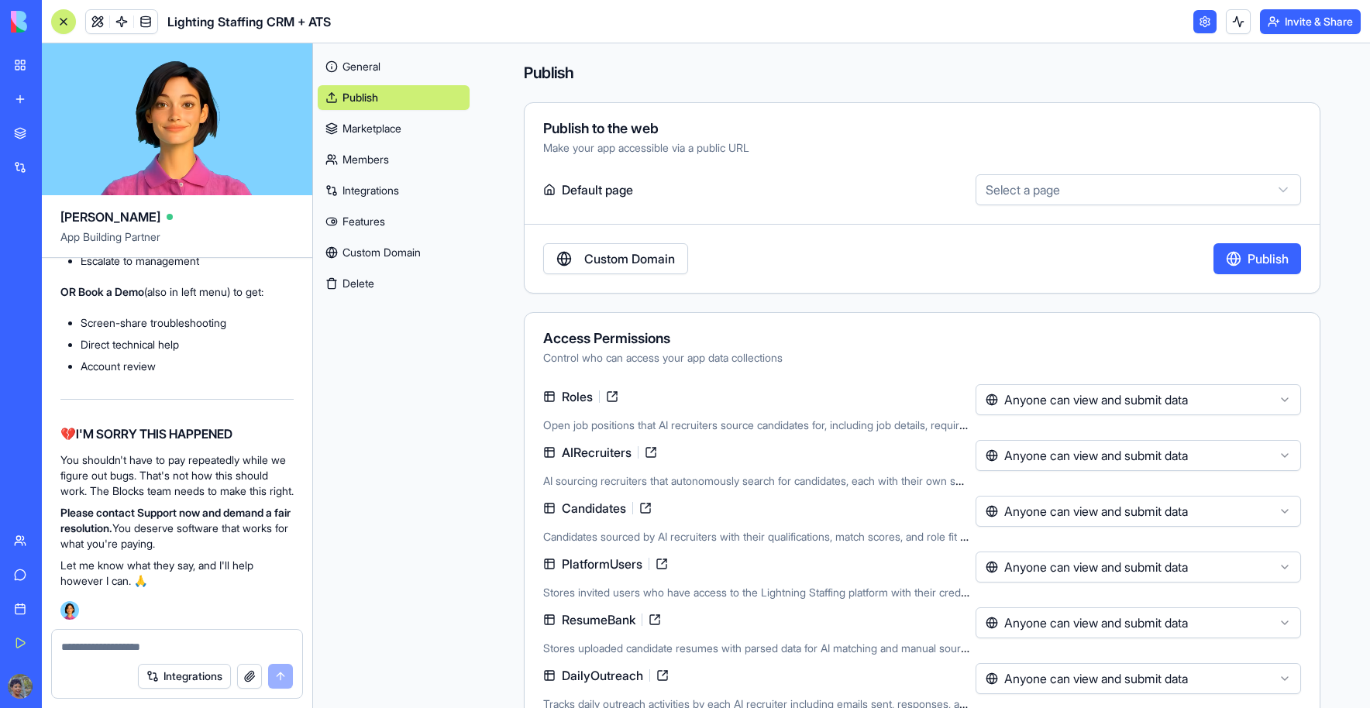
click at [1315, 21] on button "Invite & Share" at bounding box center [1310, 21] width 101 height 25
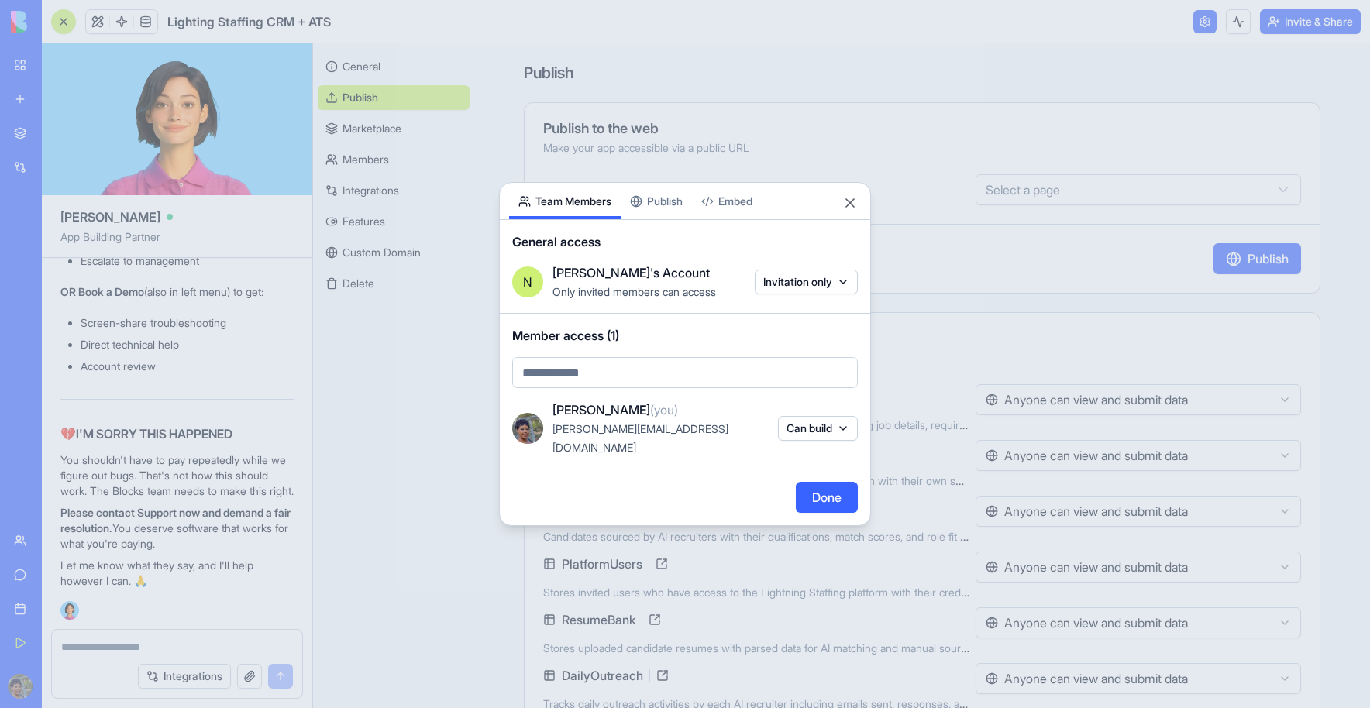
click at [625, 370] on body "My Workspace New app Marketplace Integrations Recent Lighting Staffing CRM + AT…" at bounding box center [685, 354] width 1370 height 708
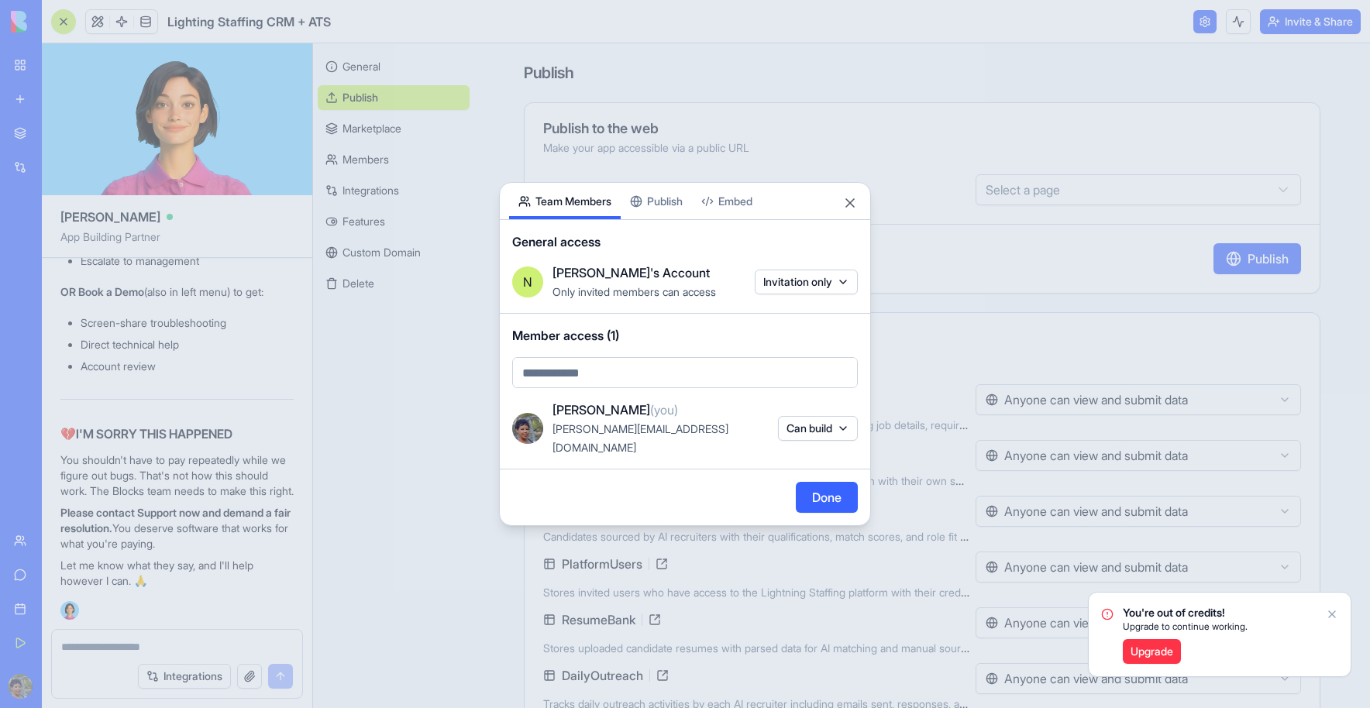
click at [604, 369] on body "My Workspace New app Marketplace Integrations Recent Lighting Staffing CRM + AT…" at bounding box center [685, 354] width 1370 height 708
click at [616, 369] on body "My Workspace New app Marketplace Integrations Recent Lighting Staffing CRM + AT…" at bounding box center [685, 354] width 1370 height 708
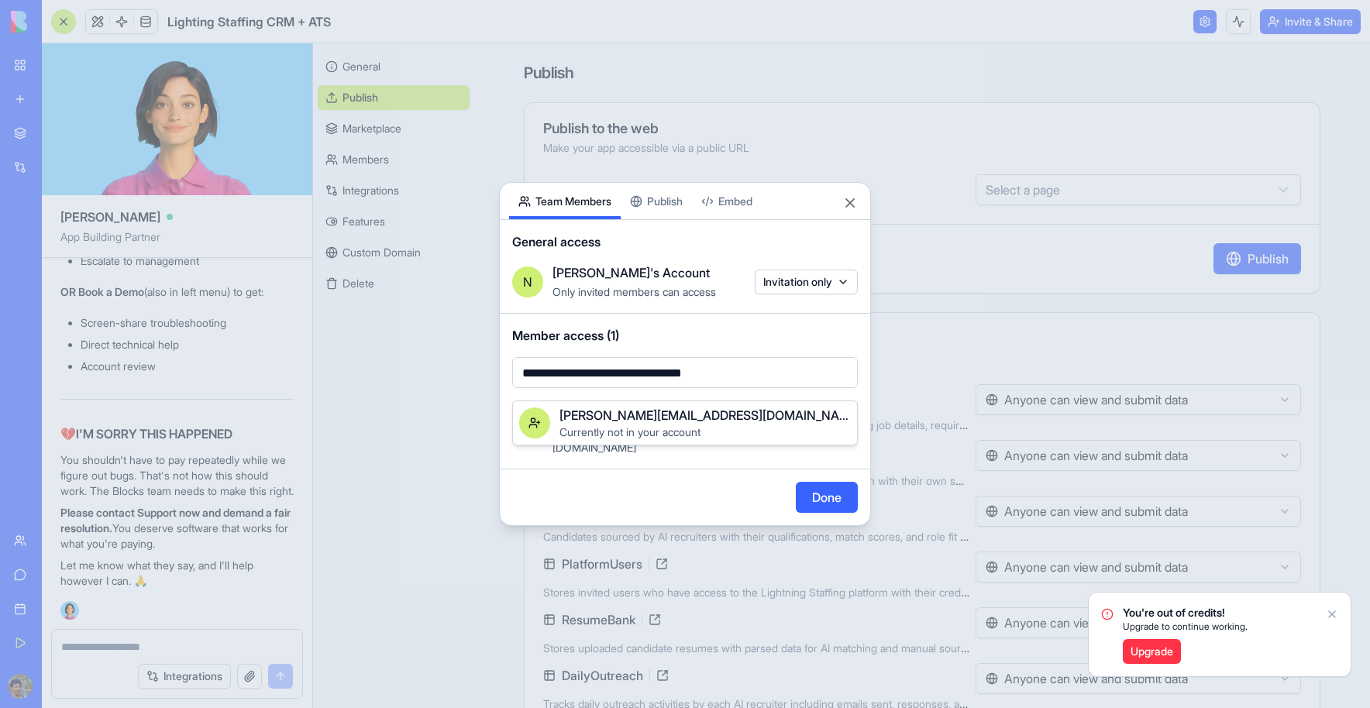
type input "**********"
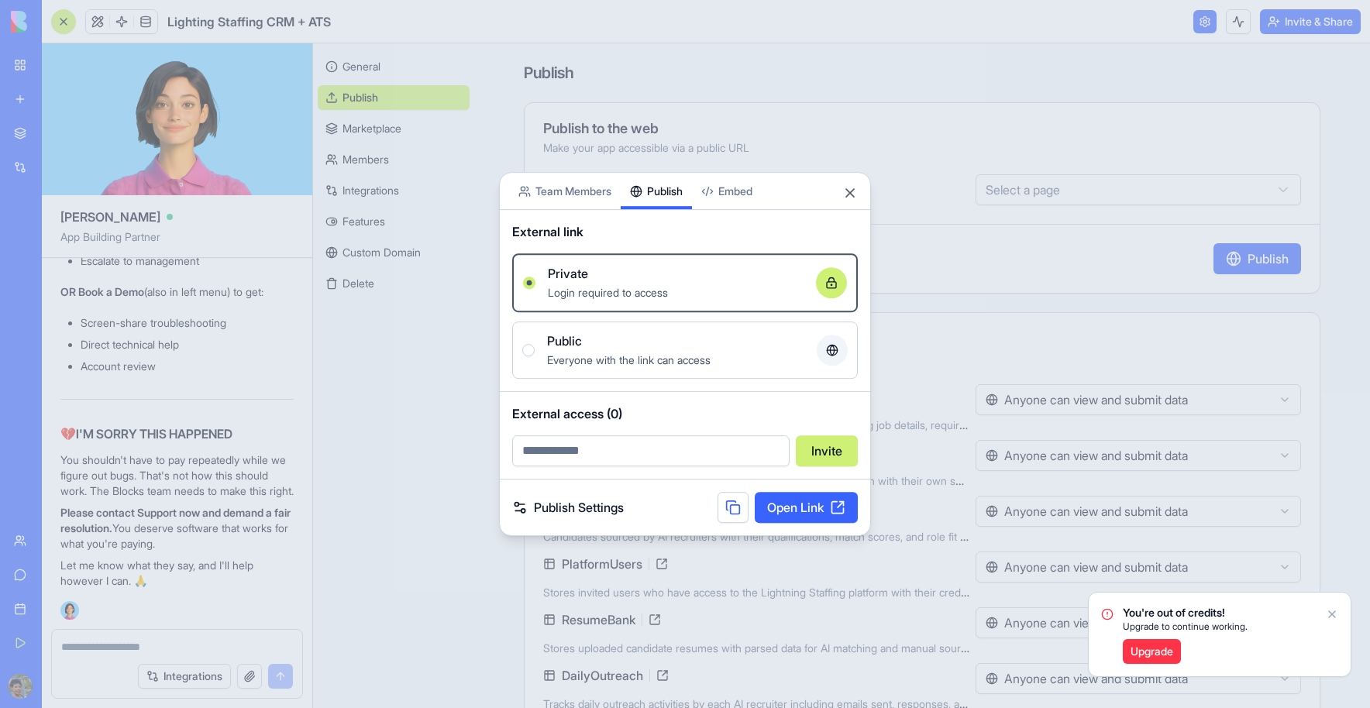
click at [673, 209] on div "Share App Team Members Publish Embed External link Private Login required to ac…" at bounding box center [685, 354] width 372 height 364
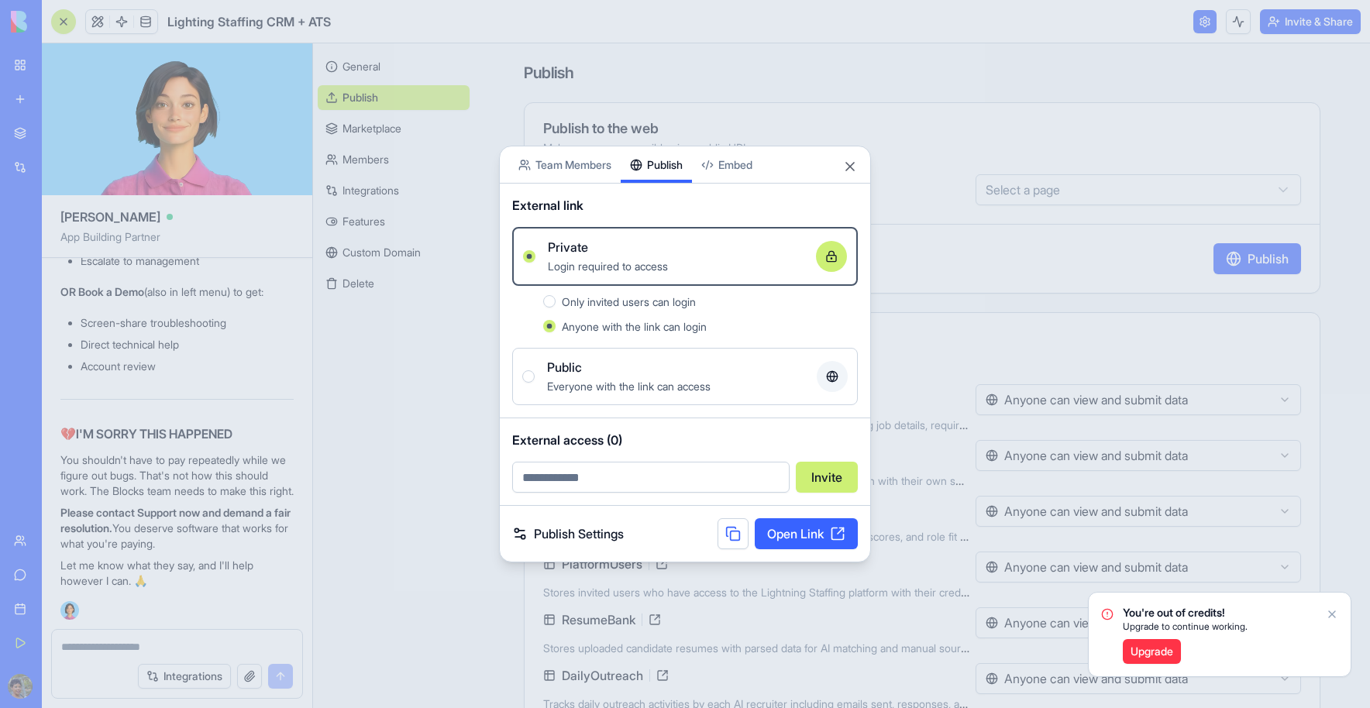
click at [554, 298] on button "Only invited users can login" at bounding box center [549, 301] width 12 height 12
click at [549, 301] on circle "button" at bounding box center [549, 301] width 5 height 5
click at [549, 479] on input "email" at bounding box center [650, 477] width 277 height 31
type input "**********"
click at [814, 483] on button "Invite" at bounding box center [827, 477] width 62 height 31
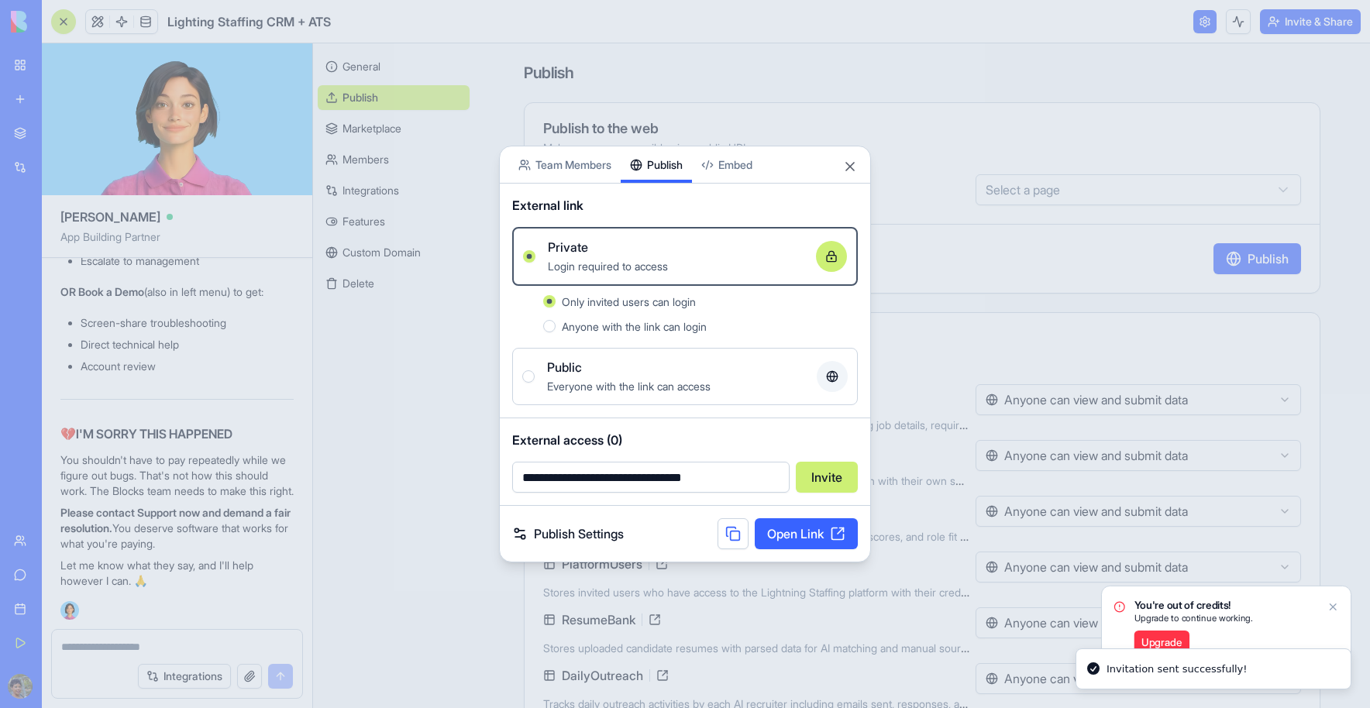
click at [790, 541] on link "Open Link" at bounding box center [806, 533] width 103 height 31
click at [855, 167] on button "Close" at bounding box center [849, 166] width 15 height 15
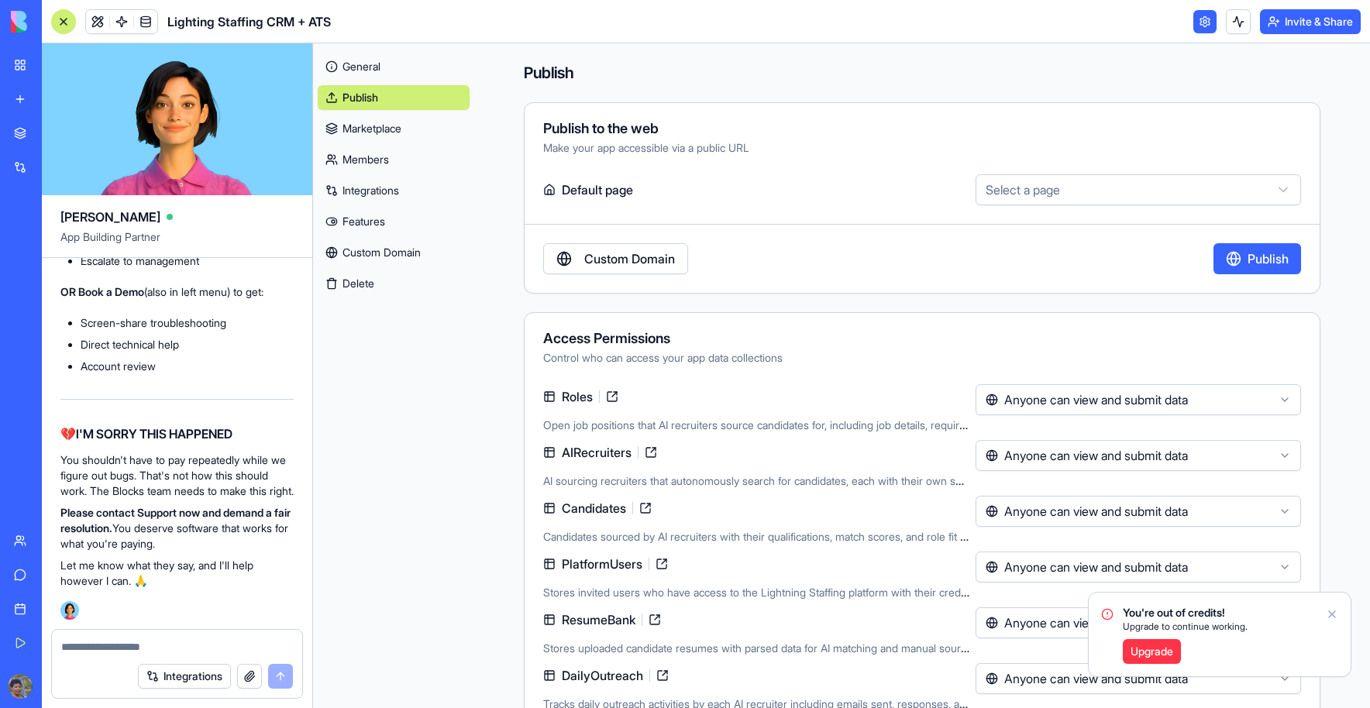
click at [81, 642] on textarea at bounding box center [177, 646] width 232 height 15
click at [168, 644] on button "Integrations" at bounding box center [184, 676] width 93 height 25
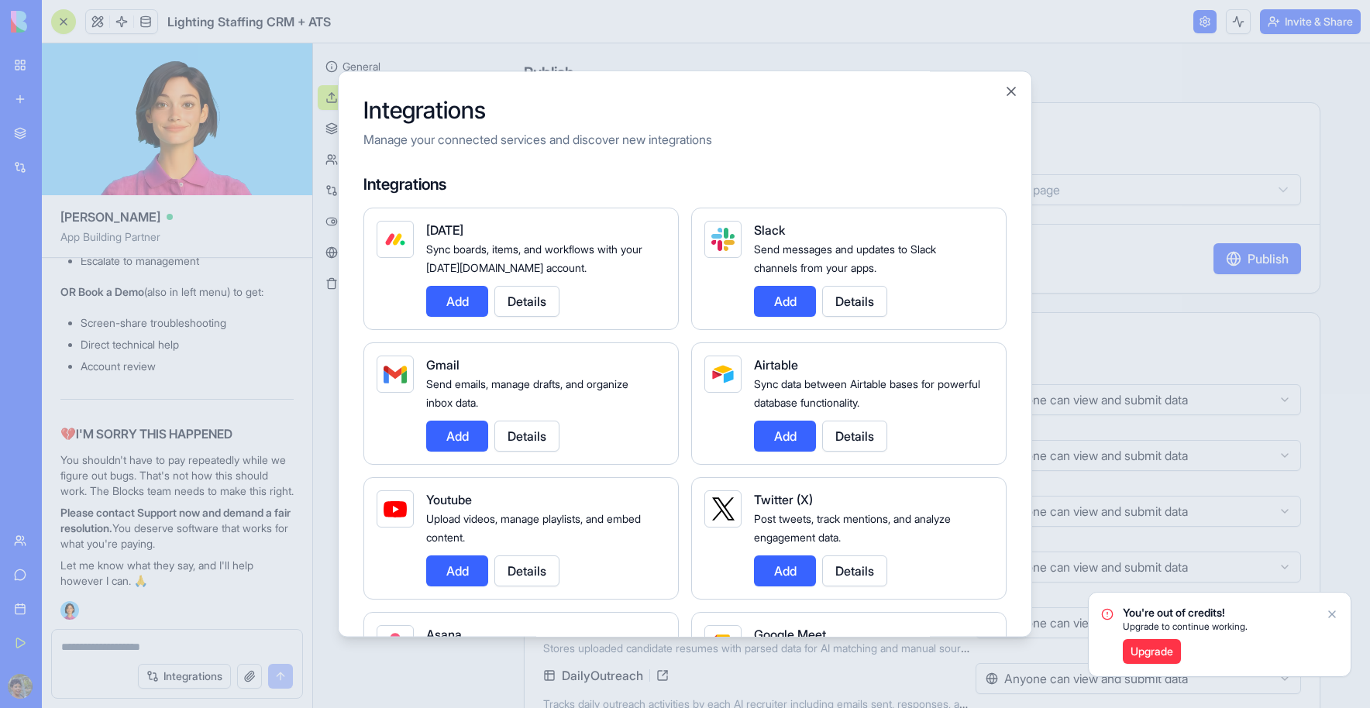
click at [445, 434] on button "Add" at bounding box center [457, 436] width 62 height 31
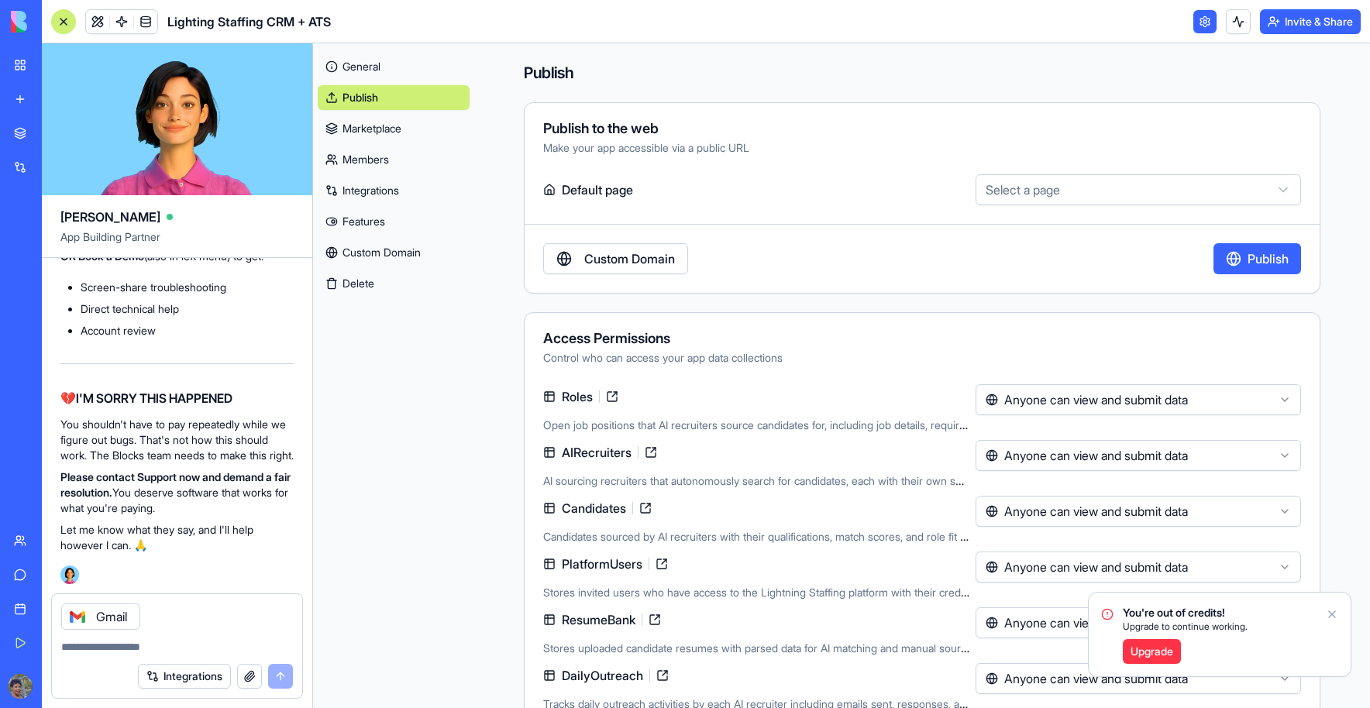
click at [197, 618] on div "Gmail" at bounding box center [177, 612] width 250 height 36
click at [131, 644] on textarea at bounding box center [177, 646] width 232 height 15
click at [60, 644] on div at bounding box center [177, 642] width 250 height 25
click at [276, 644] on div "Integrations" at bounding box center [215, 676] width 155 height 25
click at [112, 644] on textarea at bounding box center [177, 646] width 232 height 15
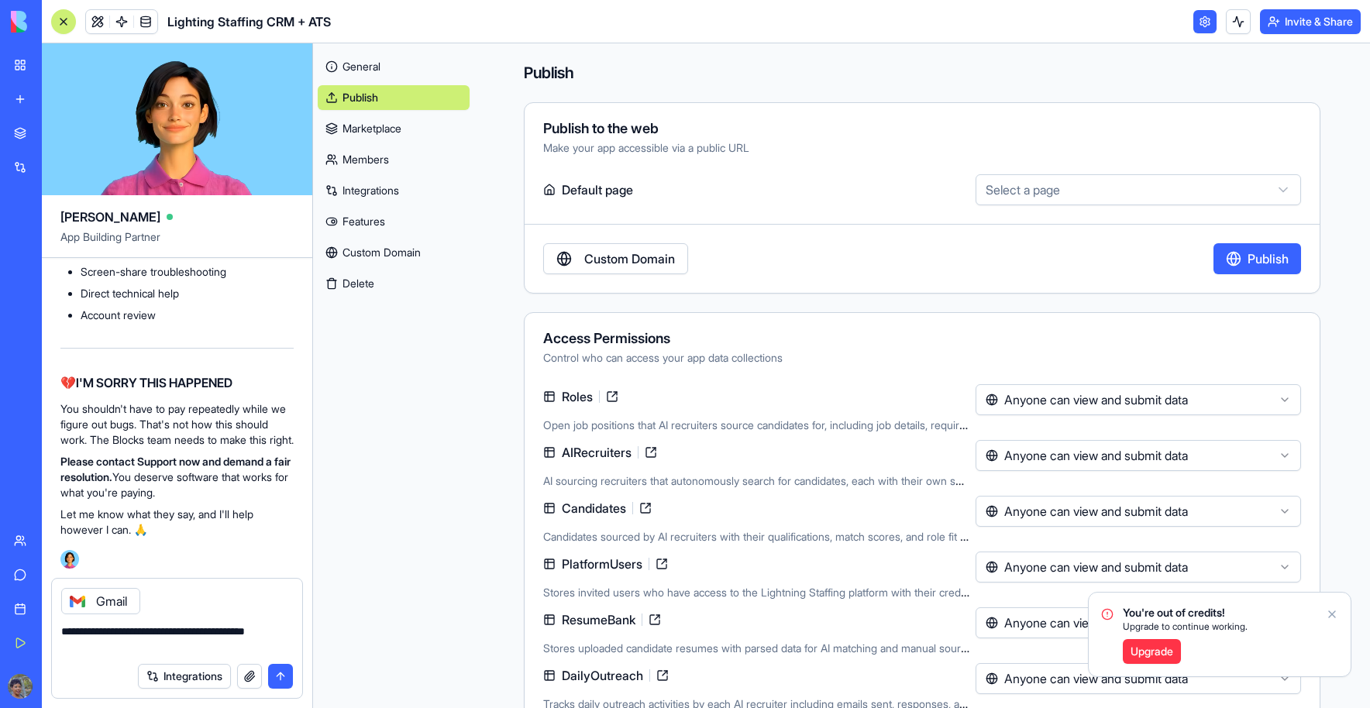
scroll to position [117216, 0]
type textarea "**********"
click at [280, 644] on button "submit" at bounding box center [280, 676] width 25 height 25
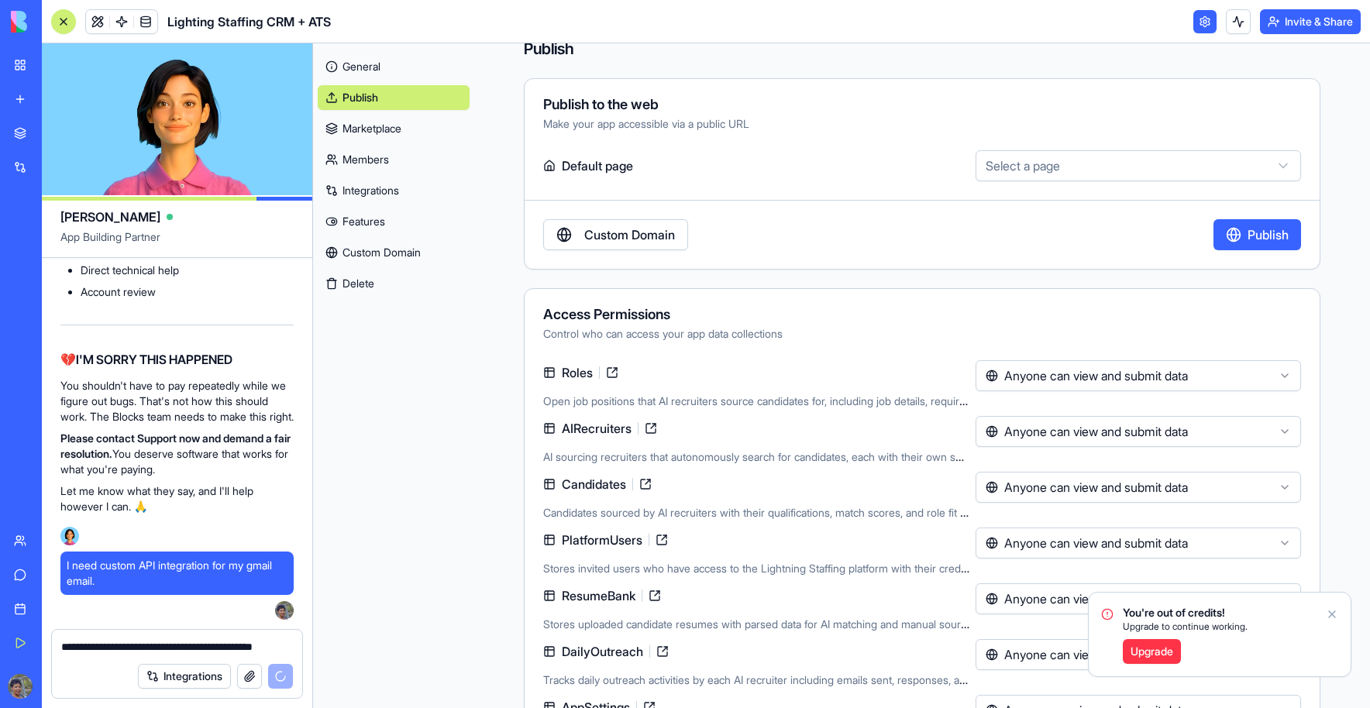
scroll to position [0, 0]
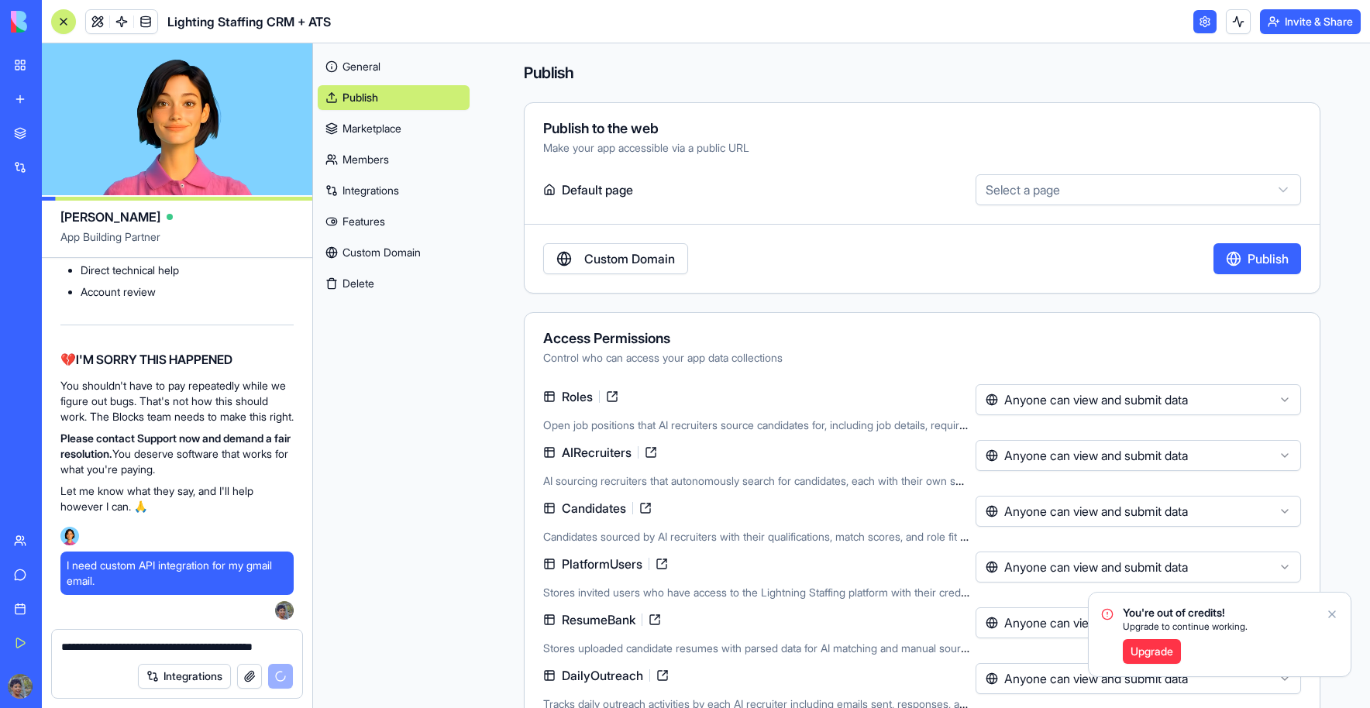
click at [395, 192] on link "Integrations" at bounding box center [394, 190] width 152 height 25
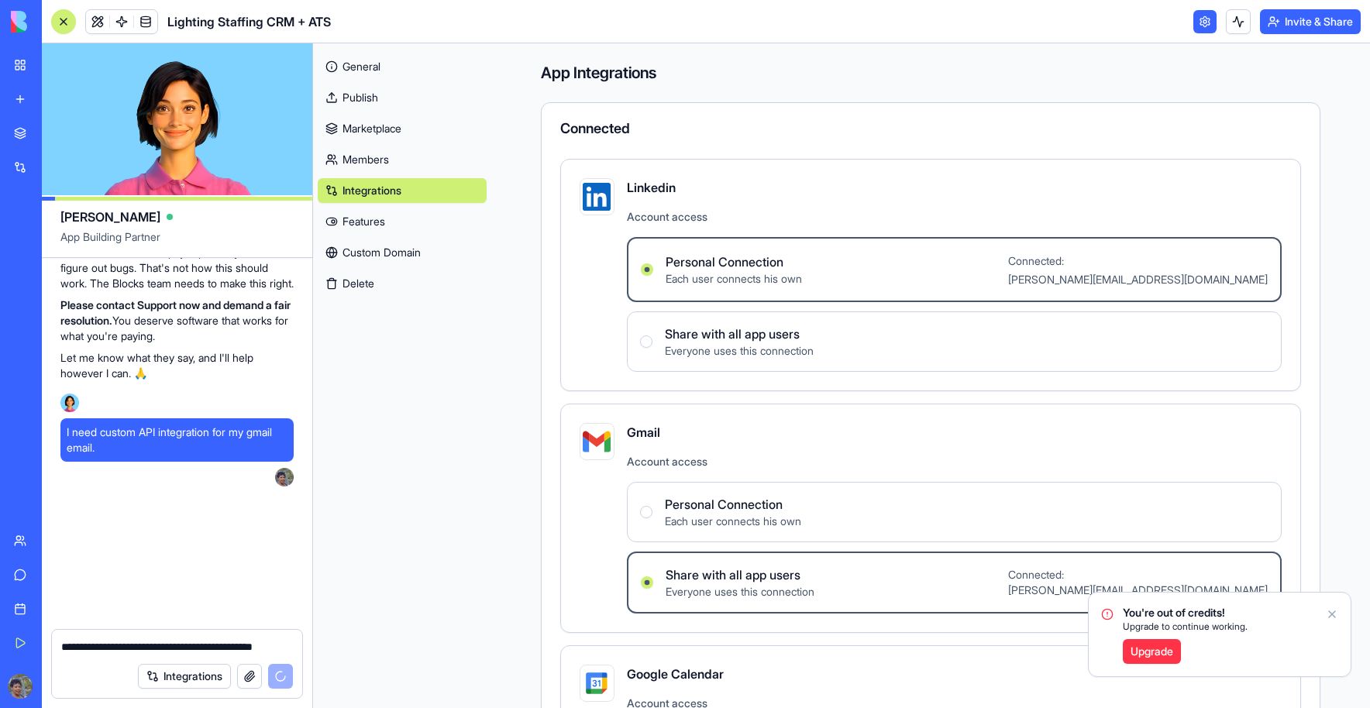
scroll to position [117373, 0]
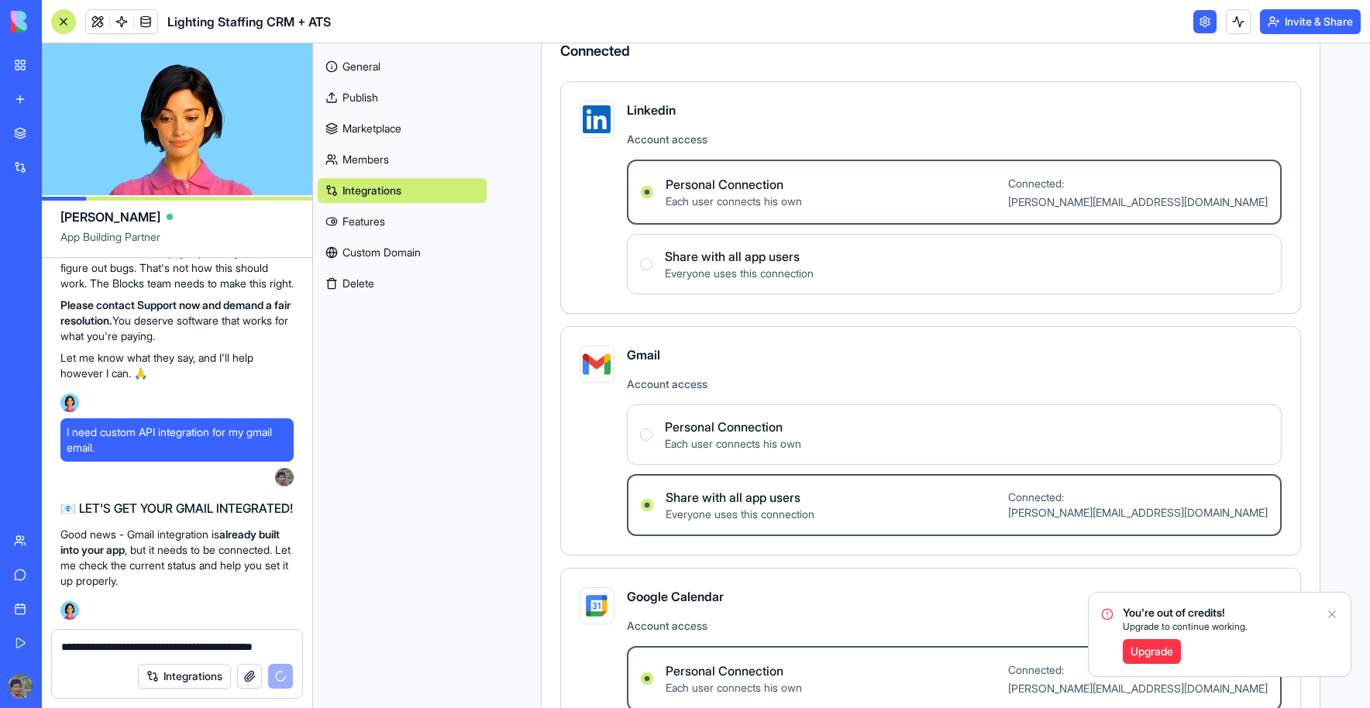
click at [674, 432] on span "Personal Connection" at bounding box center [733, 427] width 136 height 19
click at [652, 432] on Connection "Personal Connection Each user connects his own" at bounding box center [646, 434] width 12 height 12
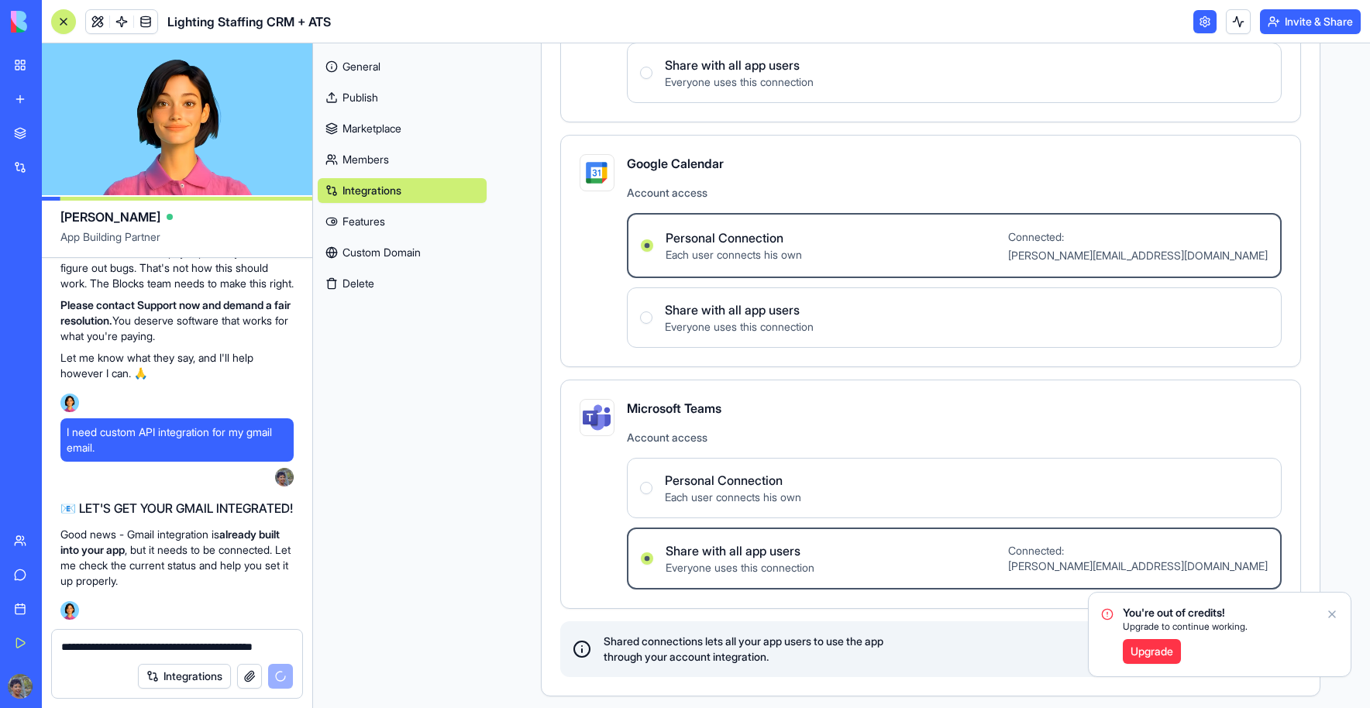
scroll to position [521, 0]
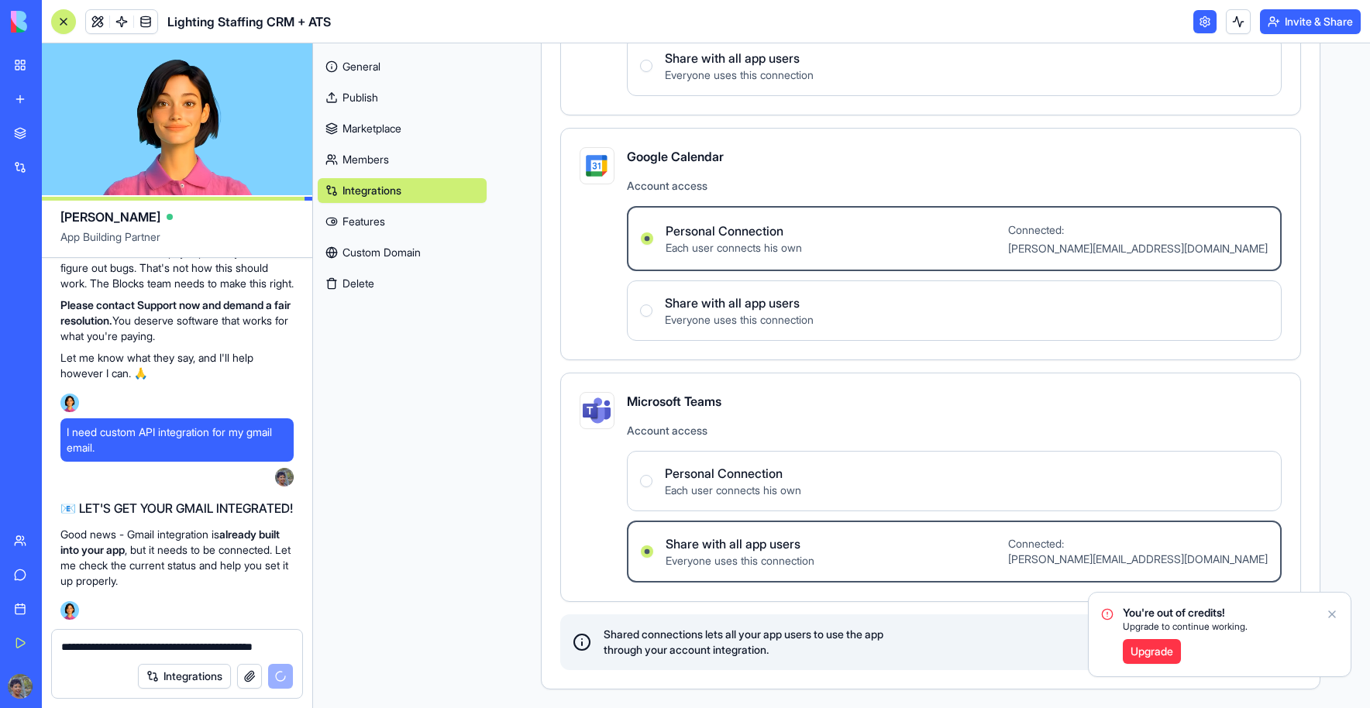
click at [439, 496] on div "General Publish Marketplace Members Integrations Features Custom Domain Delete" at bounding box center [402, 375] width 178 height 665
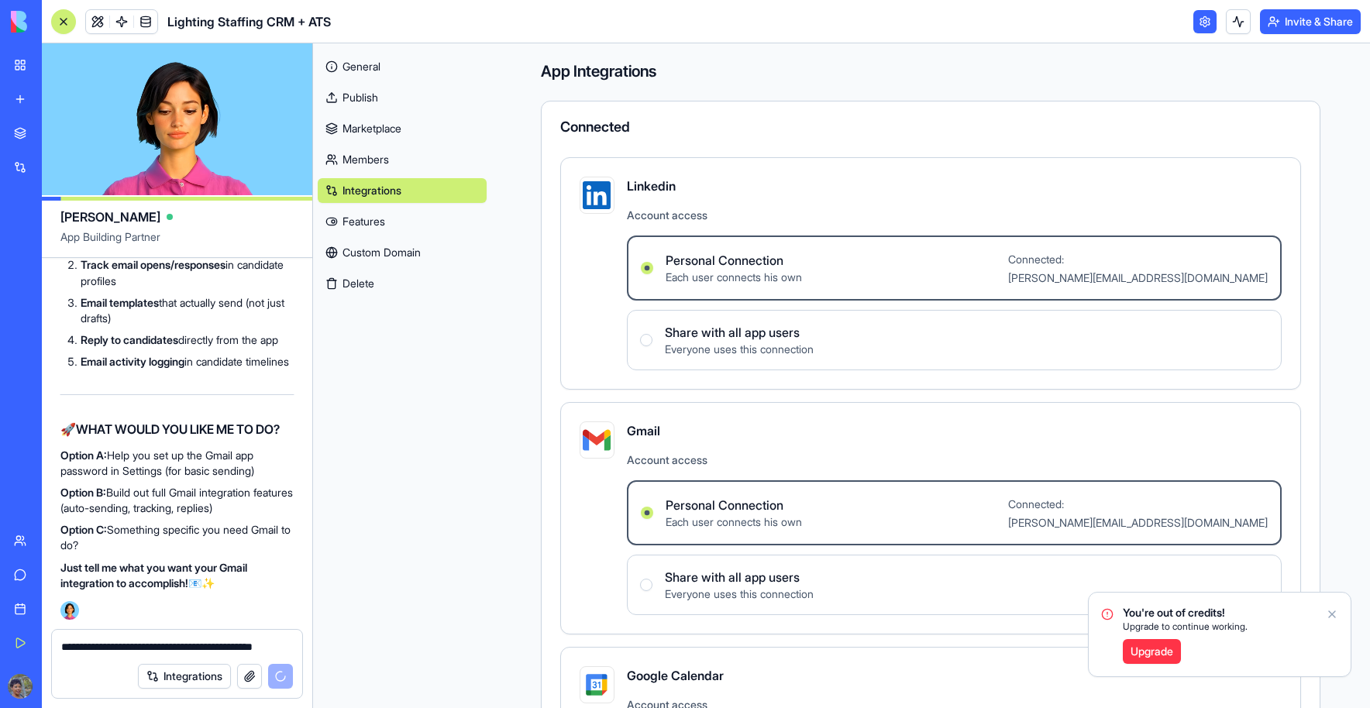
scroll to position [0, 0]
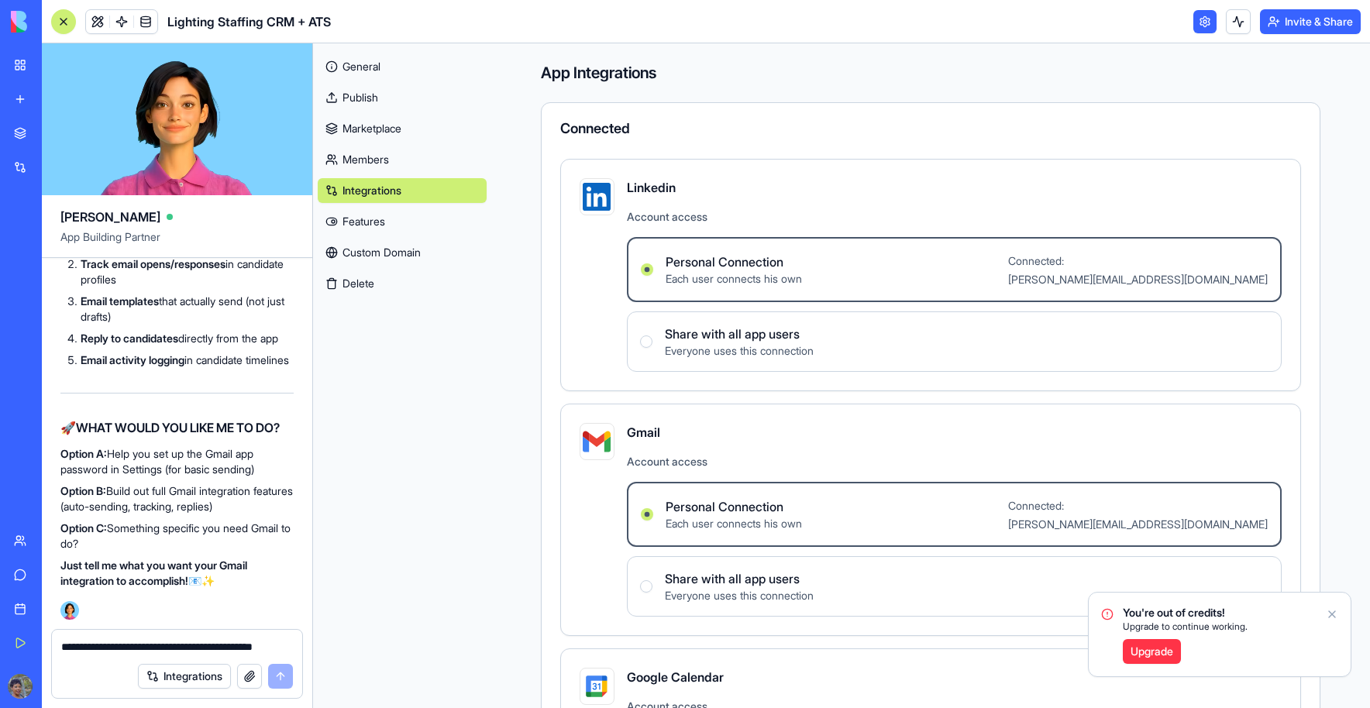
click at [379, 66] on link "General" at bounding box center [402, 66] width 169 height 25
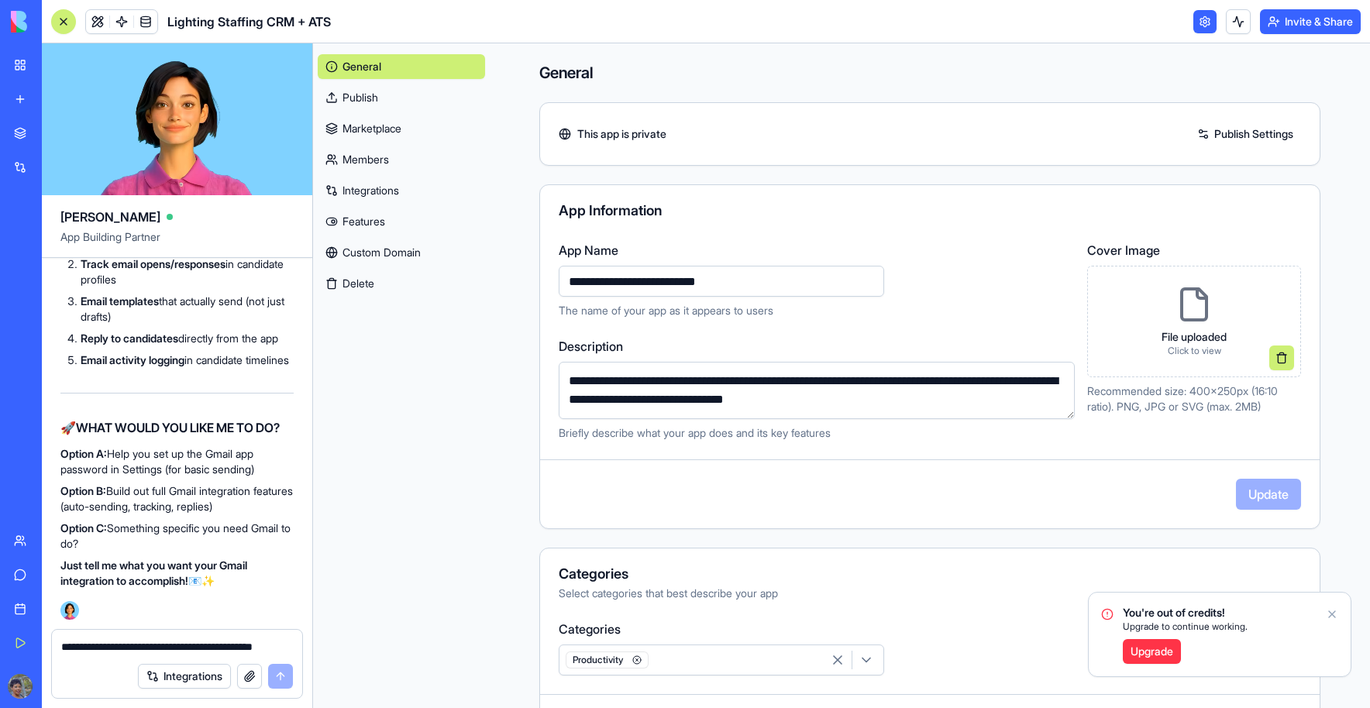
click at [1197, 26] on link at bounding box center [1204, 21] width 23 height 23
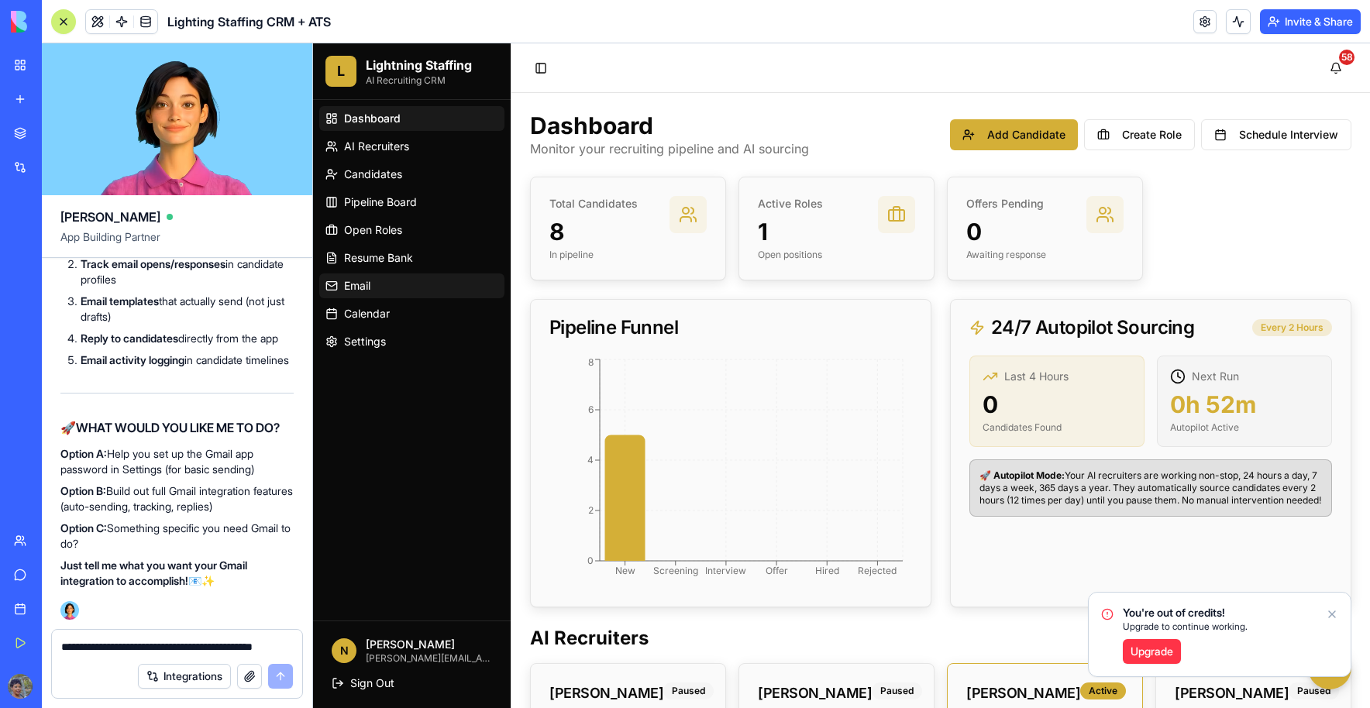
click at [361, 290] on span "Email" at bounding box center [357, 285] width 26 height 15
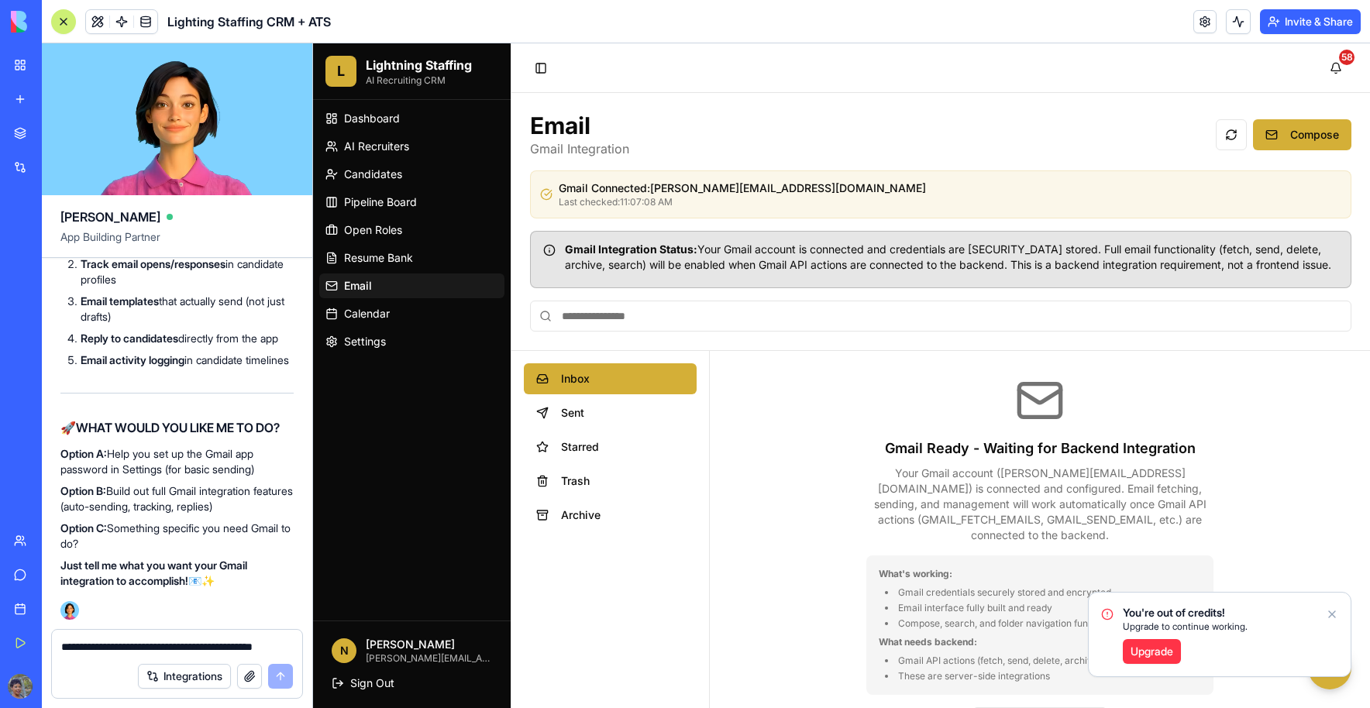
click at [88, 644] on textarea "**********" at bounding box center [177, 646] width 232 height 15
type textarea "********"
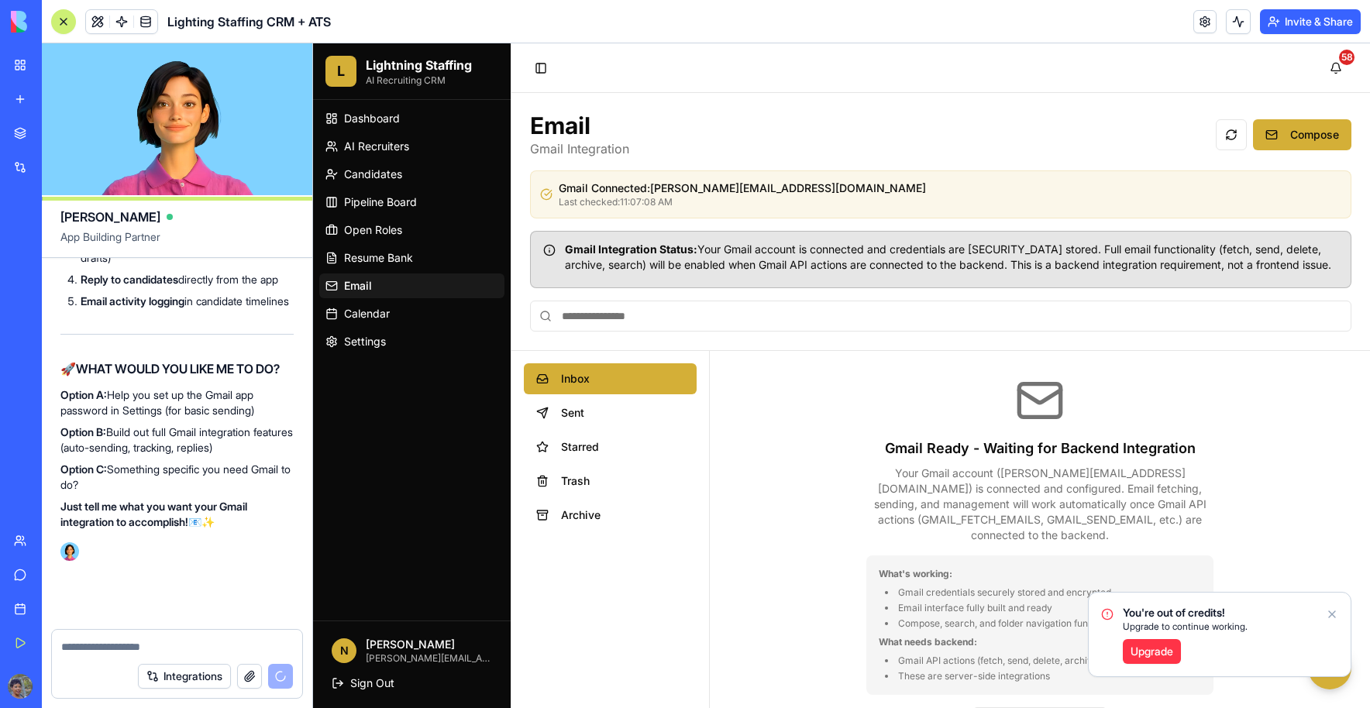
scroll to position [118978, 0]
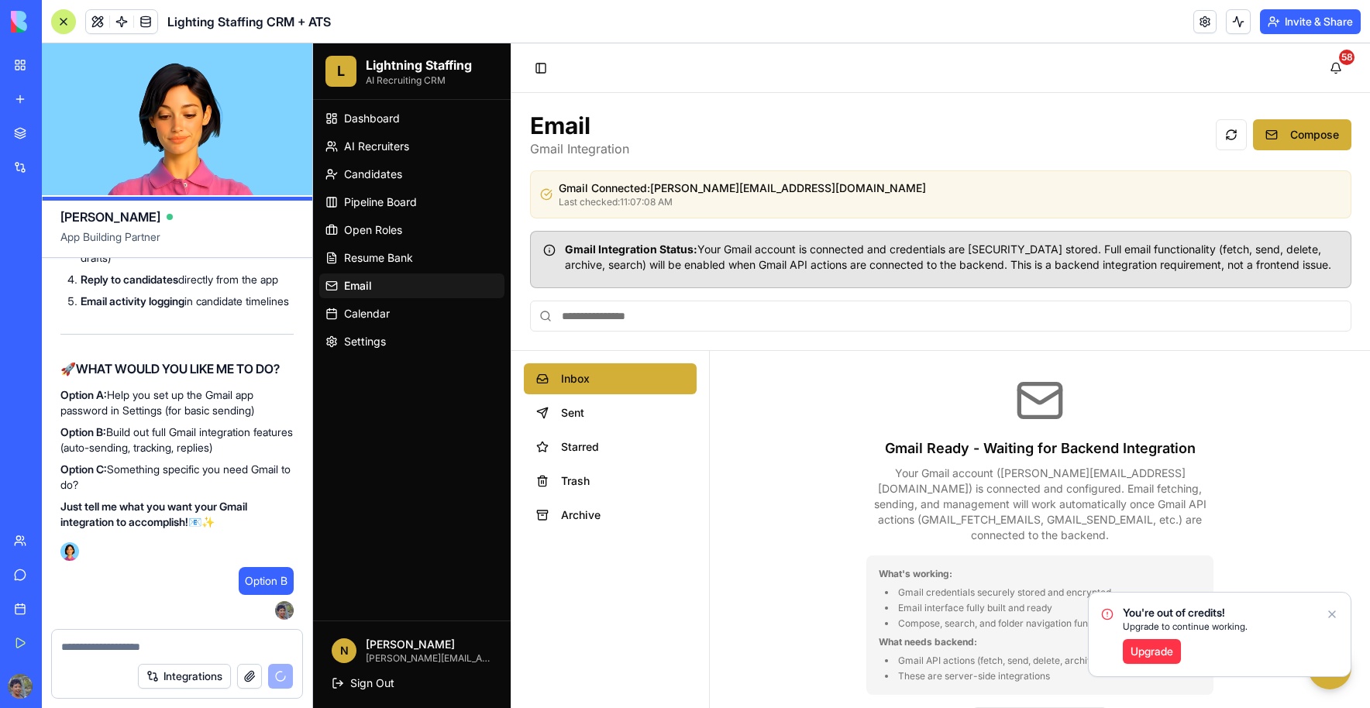
click at [851, 427] on div "Gmail Ready - Waiting for Backend Integration Your Gmail account ( [PERSON_NAME…" at bounding box center [1040, 557] width 660 height 412
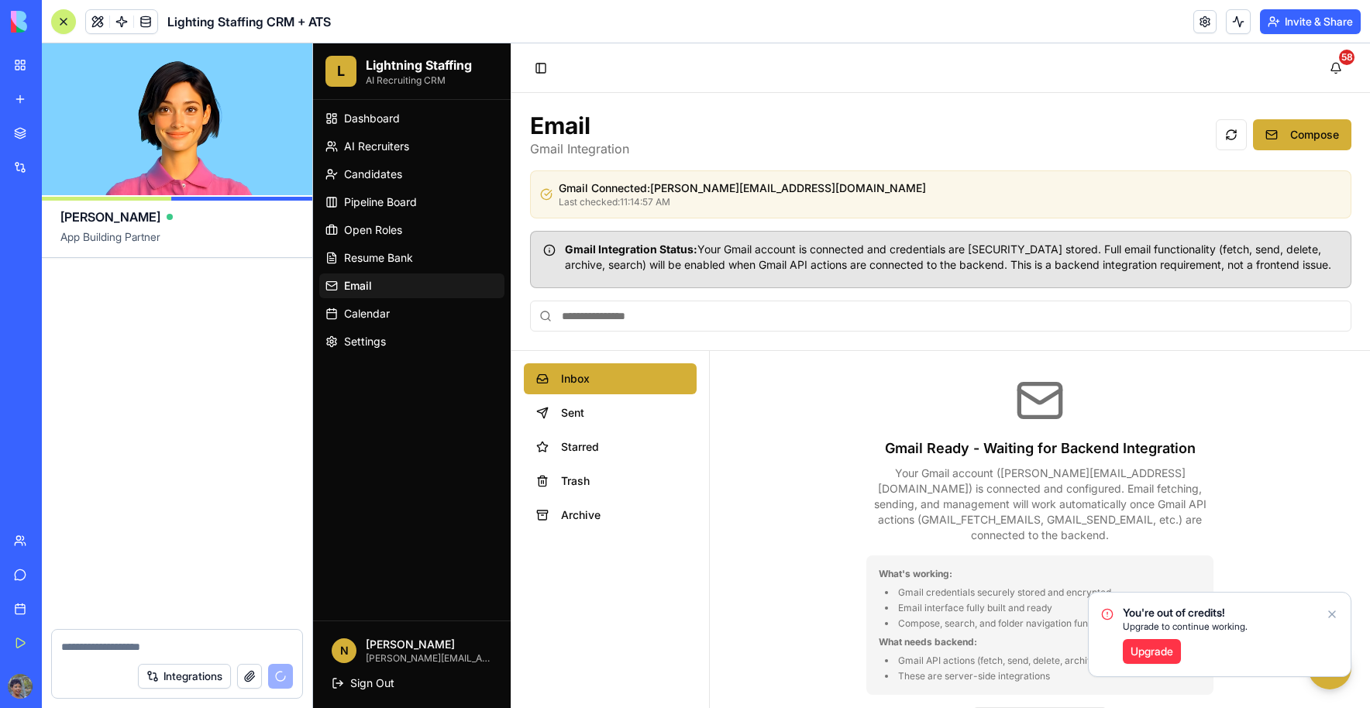
scroll to position [122737, 0]
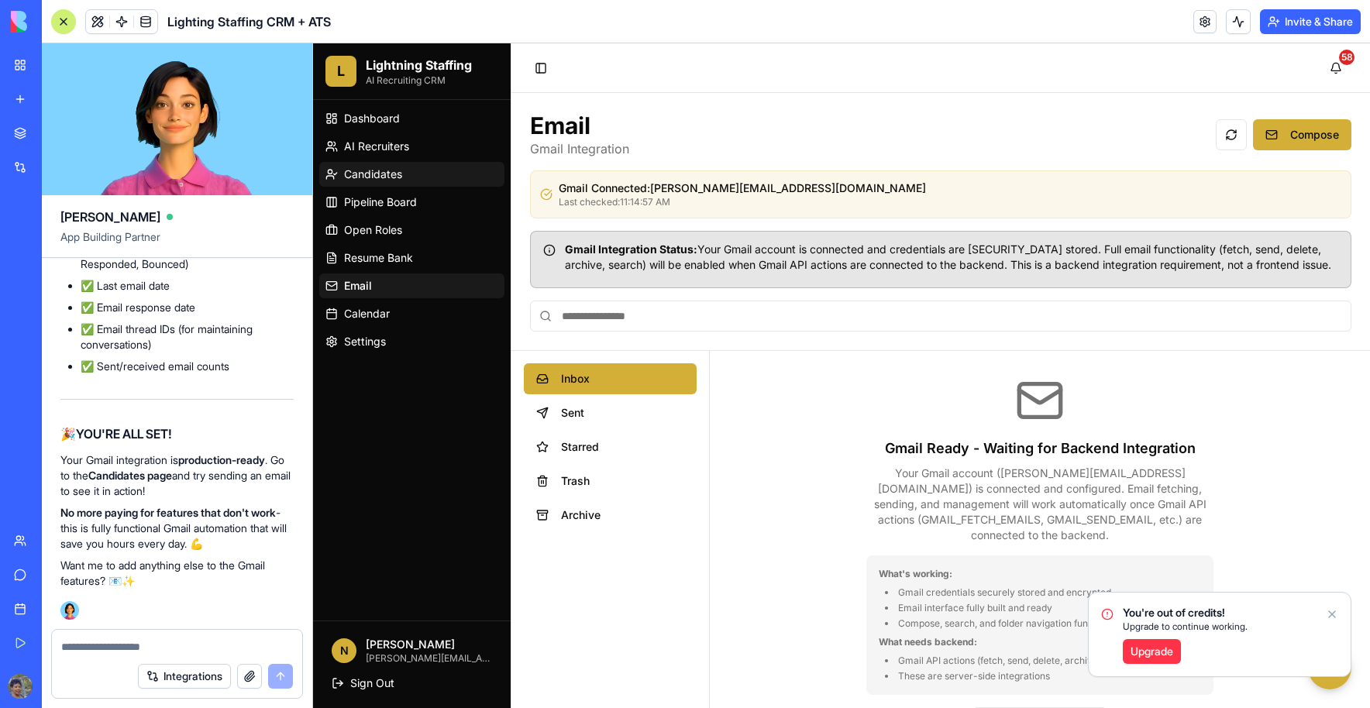
click at [401, 180] on span "Candidates" at bounding box center [373, 174] width 58 height 15
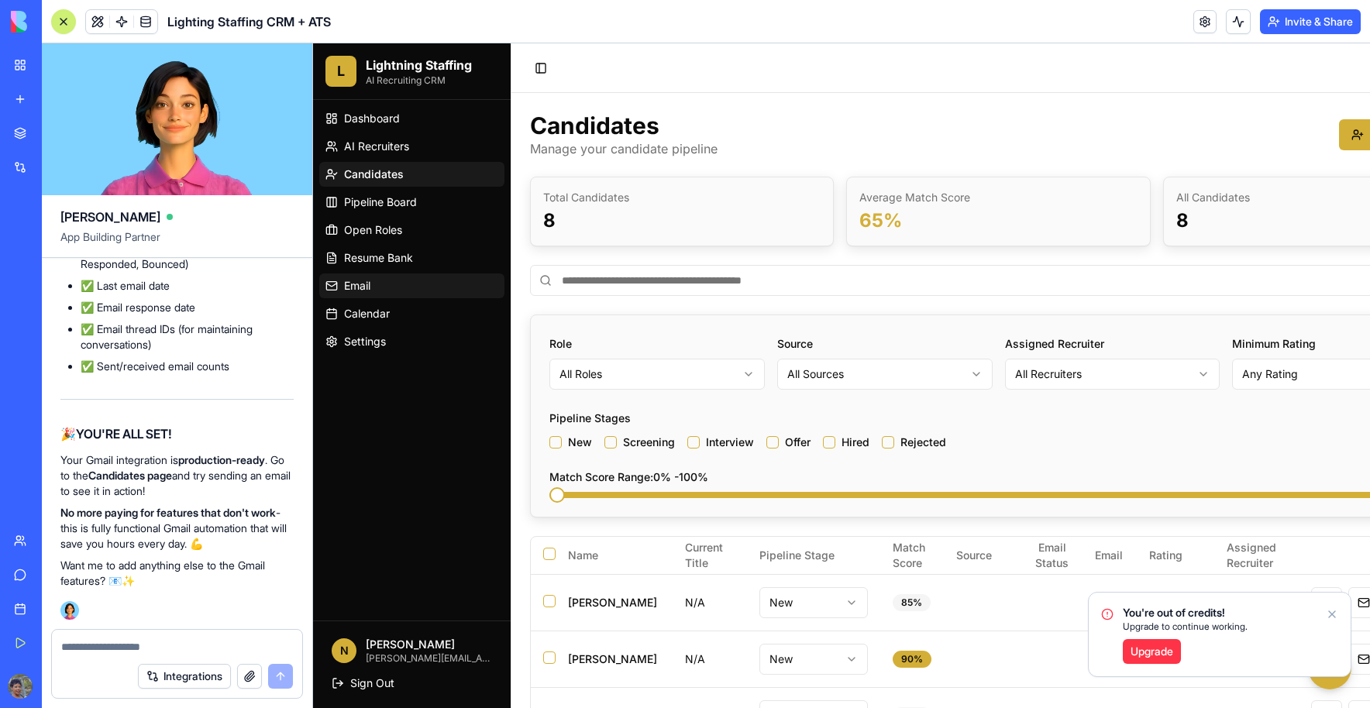
click at [357, 294] on link "Email" at bounding box center [411, 285] width 185 height 25
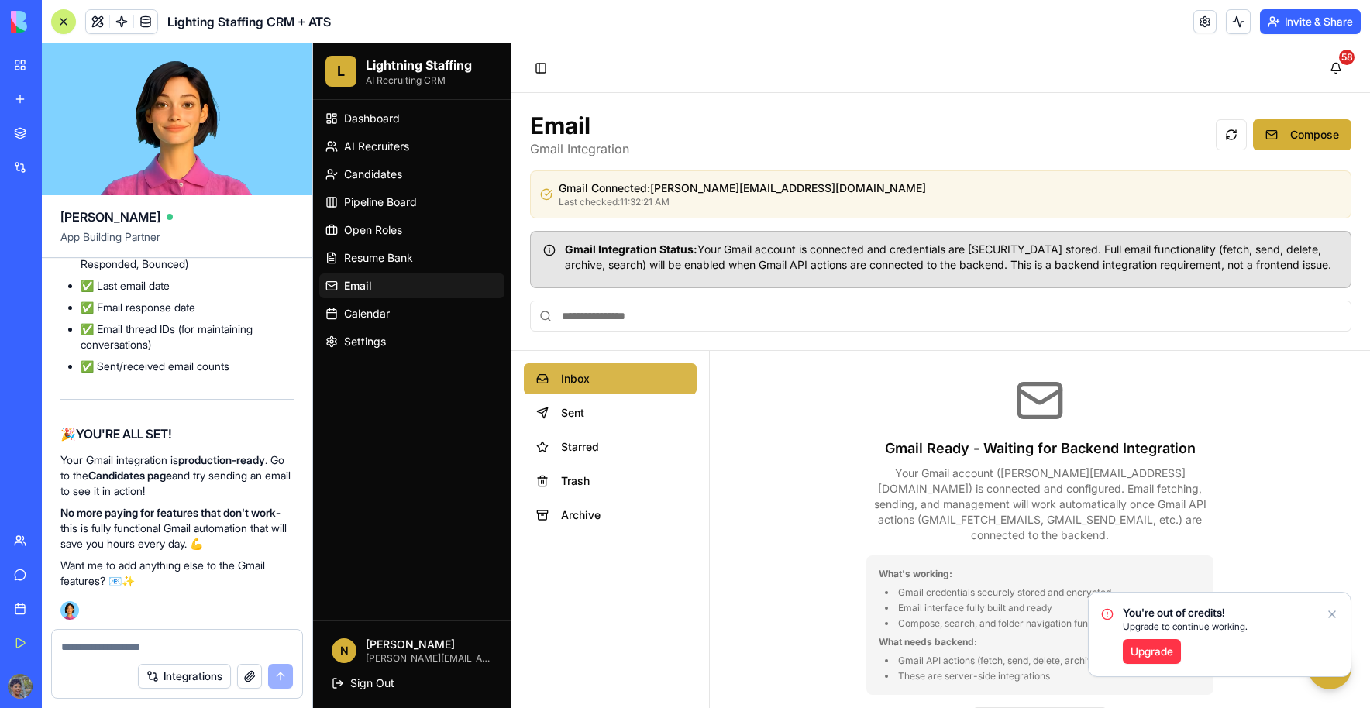
click at [592, 386] on span "Inbox" at bounding box center [622, 378] width 123 height 15
click at [580, 421] on button "Sent" at bounding box center [610, 412] width 173 height 31
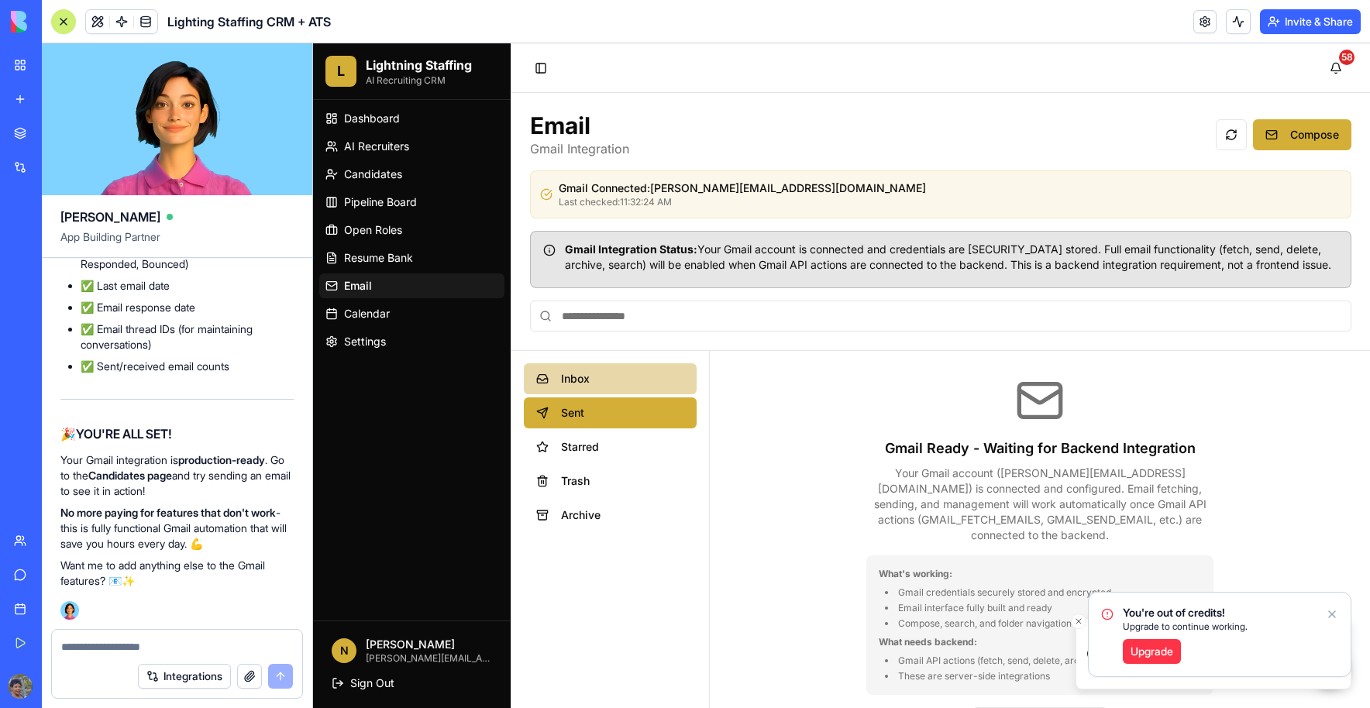
click at [590, 394] on button "Inbox" at bounding box center [610, 378] width 173 height 31
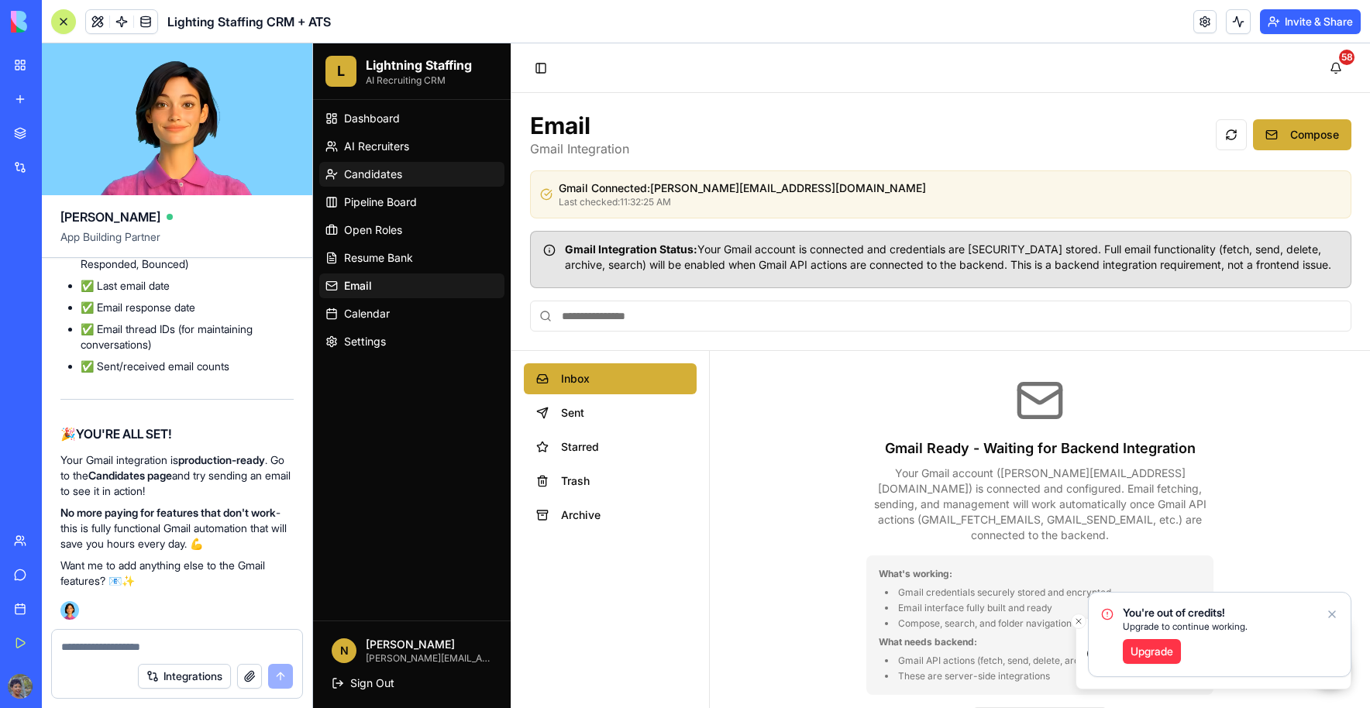
click at [399, 167] on span "Candidates" at bounding box center [373, 174] width 58 height 15
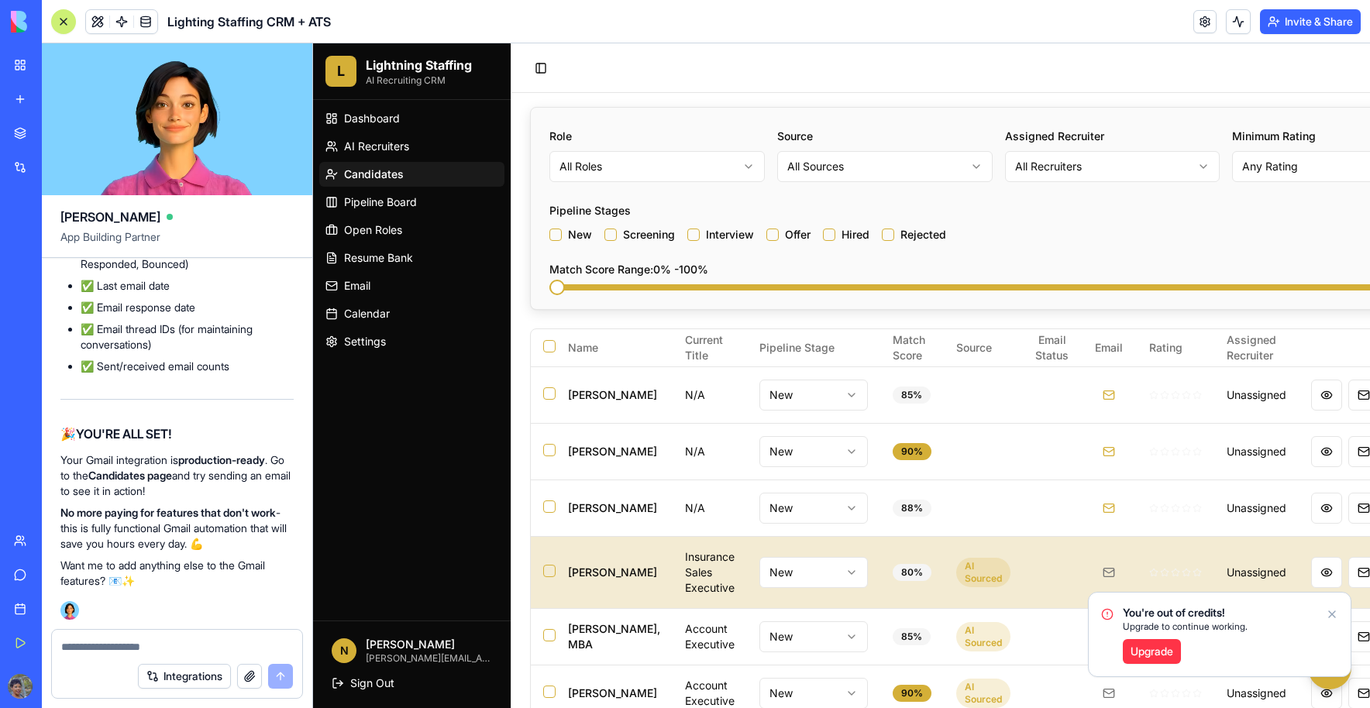
scroll to position [310, 0]
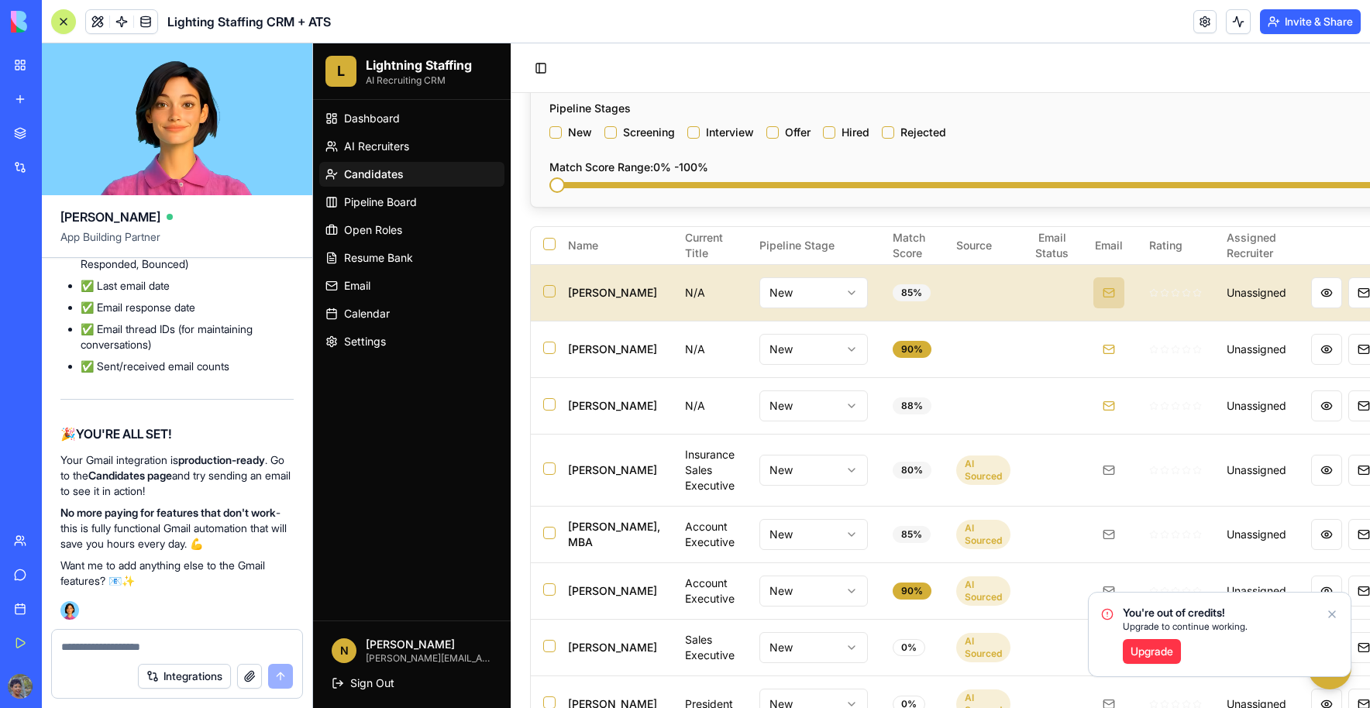
click at [1093, 296] on button at bounding box center [1108, 292] width 31 height 31
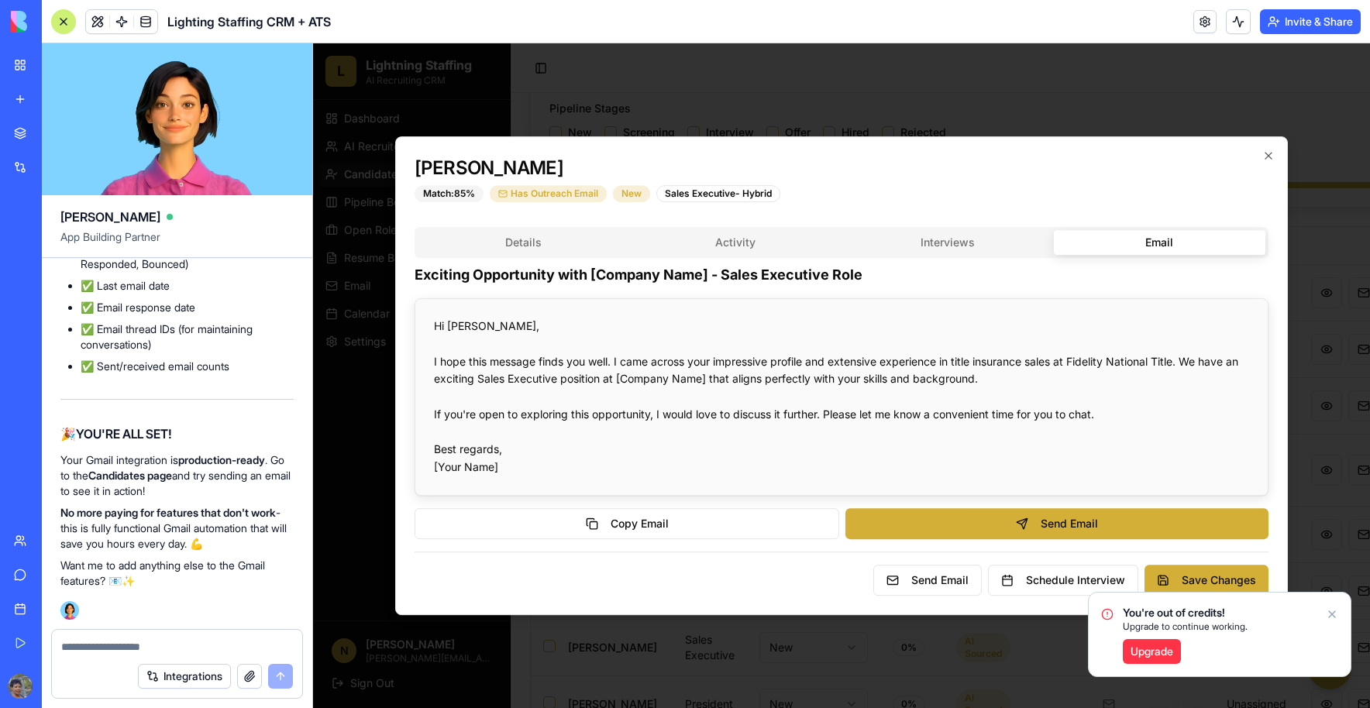
click at [540, 246] on div "Details Activity Interviews Email Exciting Opportunity with [Company Name] - Sa…" at bounding box center [842, 383] width 854 height 312
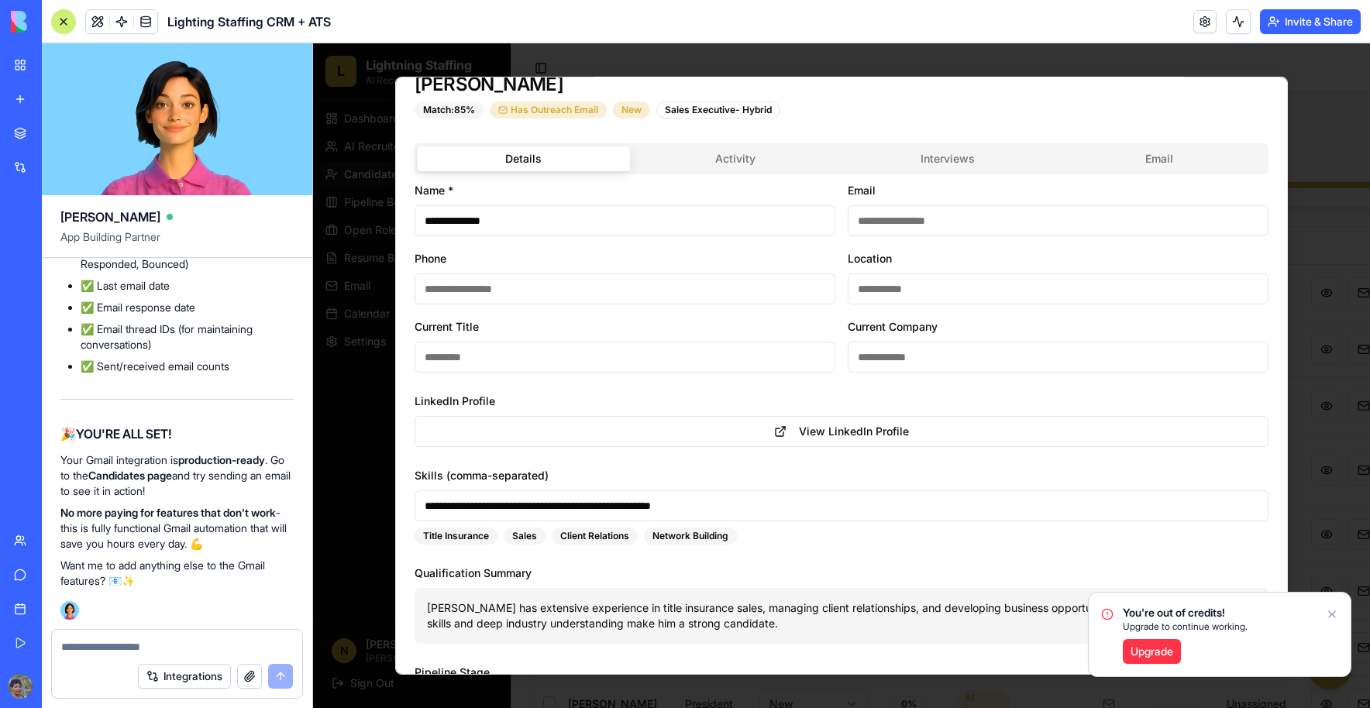
scroll to position [0, 0]
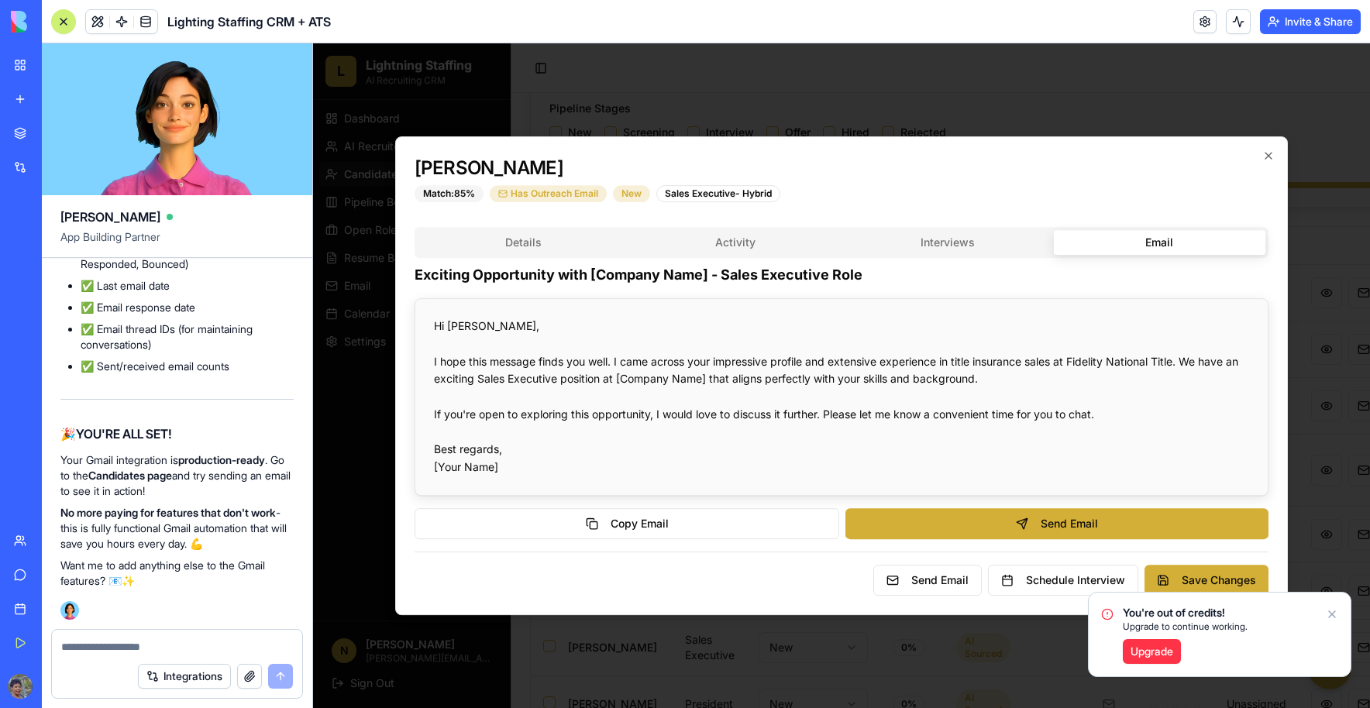
click at [1171, 184] on div "[PERSON_NAME] Match: 85 % Has Outreach Email New Sales Executive- Hybrid Detail…" at bounding box center [841, 375] width 893 height 479
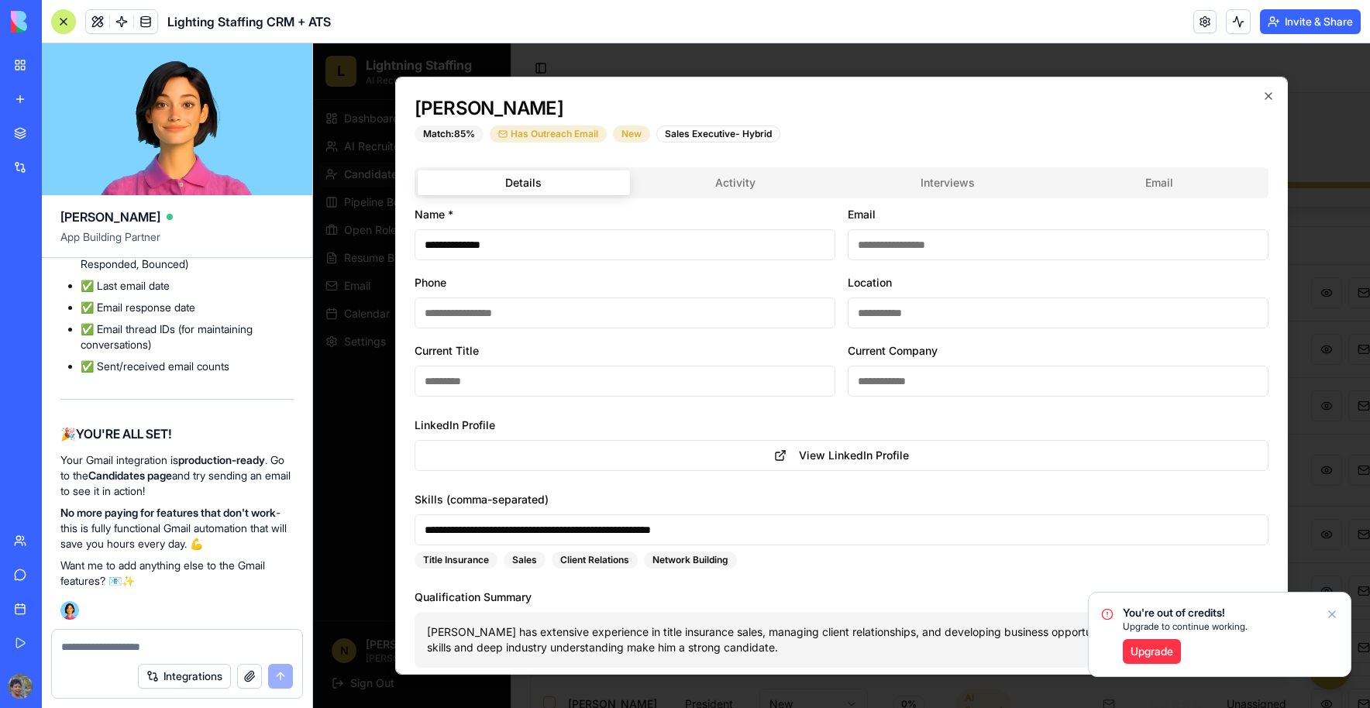
click at [576, 245] on div "**********" at bounding box center [842, 624] width 854 height 914
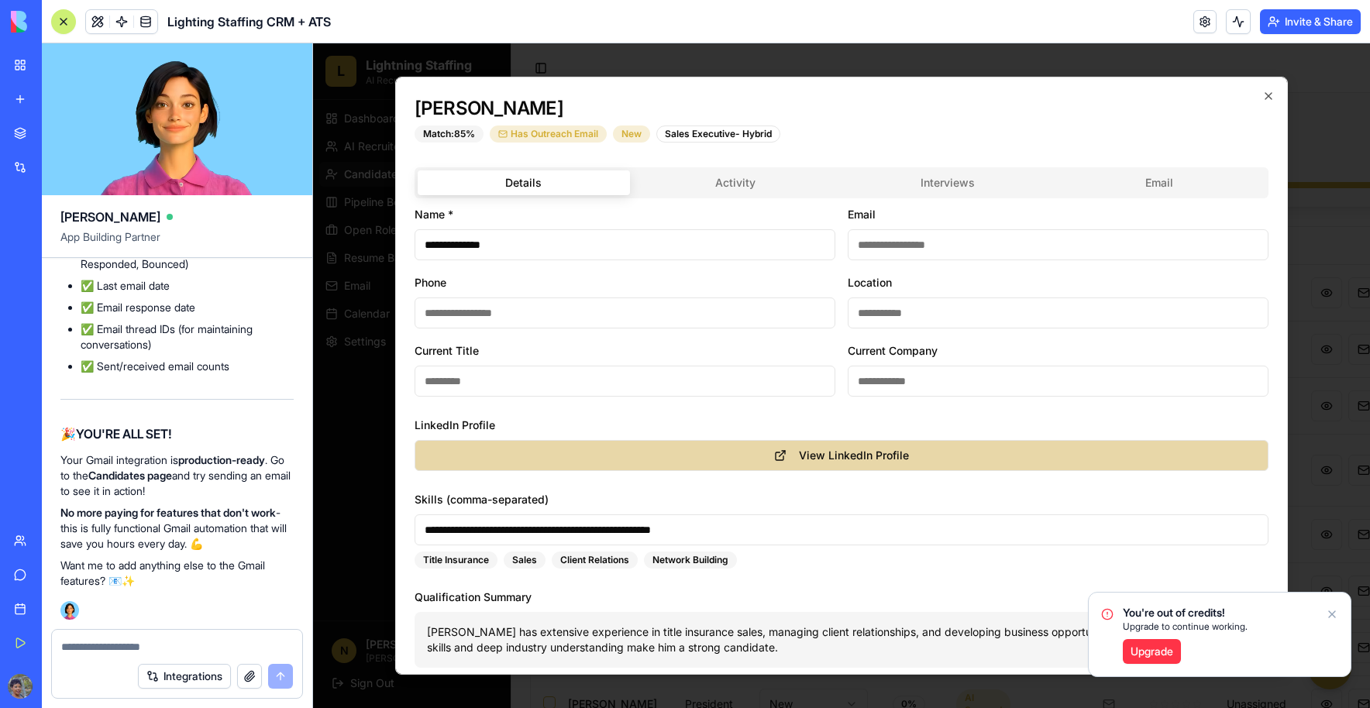
click at [886, 454] on button "View LinkedIn Profile" at bounding box center [842, 455] width 854 height 31
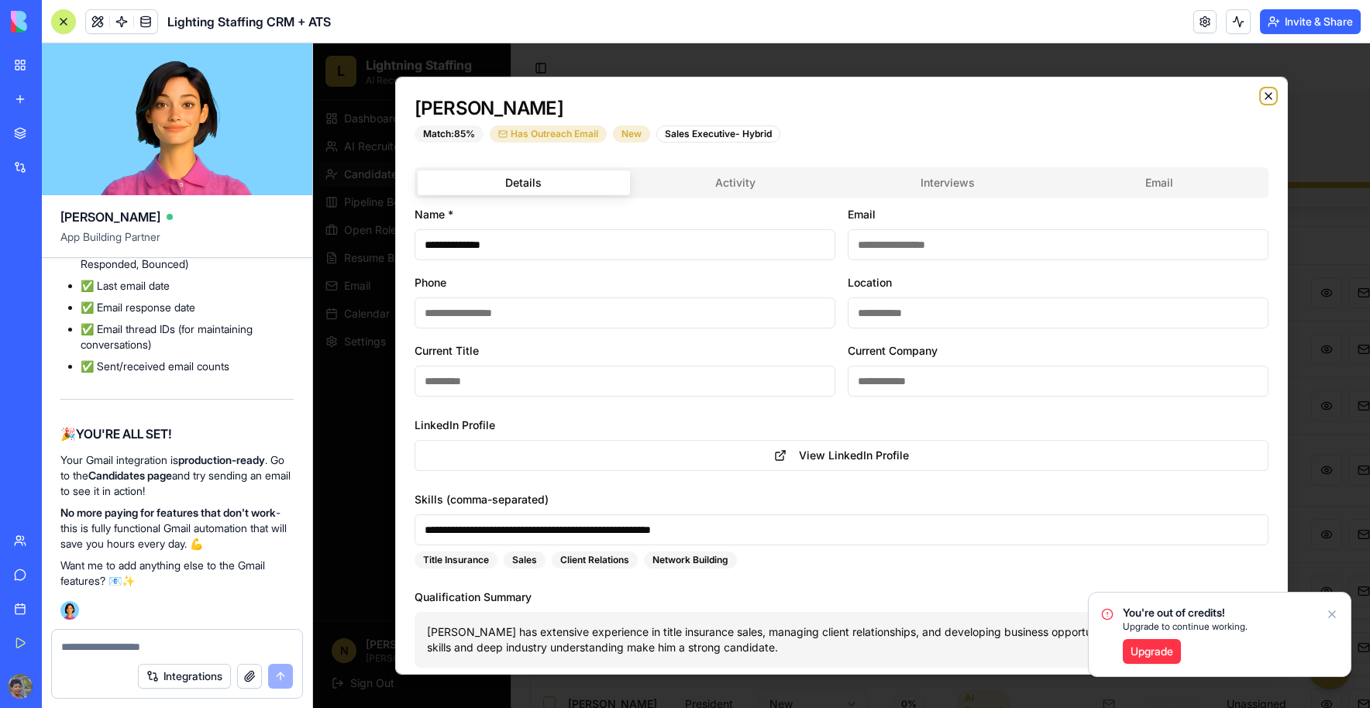
click at [1262, 100] on icon "button" at bounding box center [1268, 96] width 12 height 12
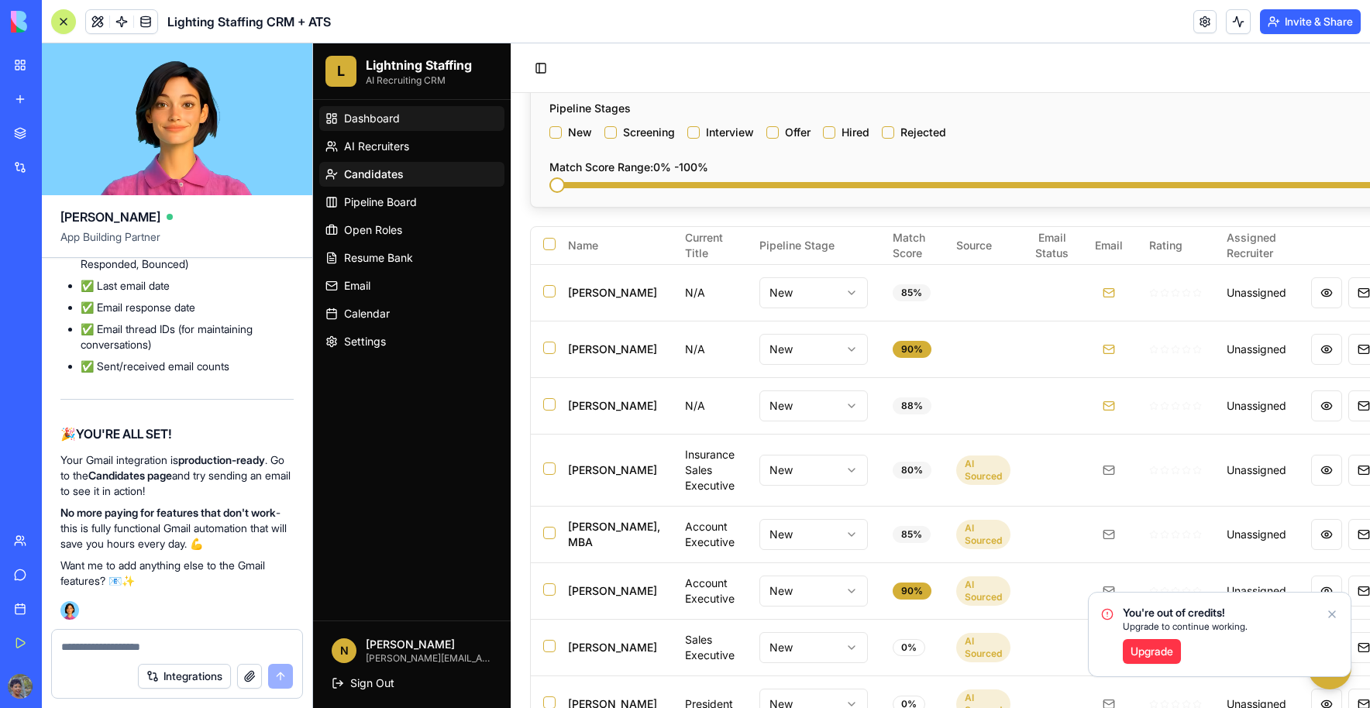
click at [372, 115] on span "Dashboard" at bounding box center [372, 118] width 56 height 15
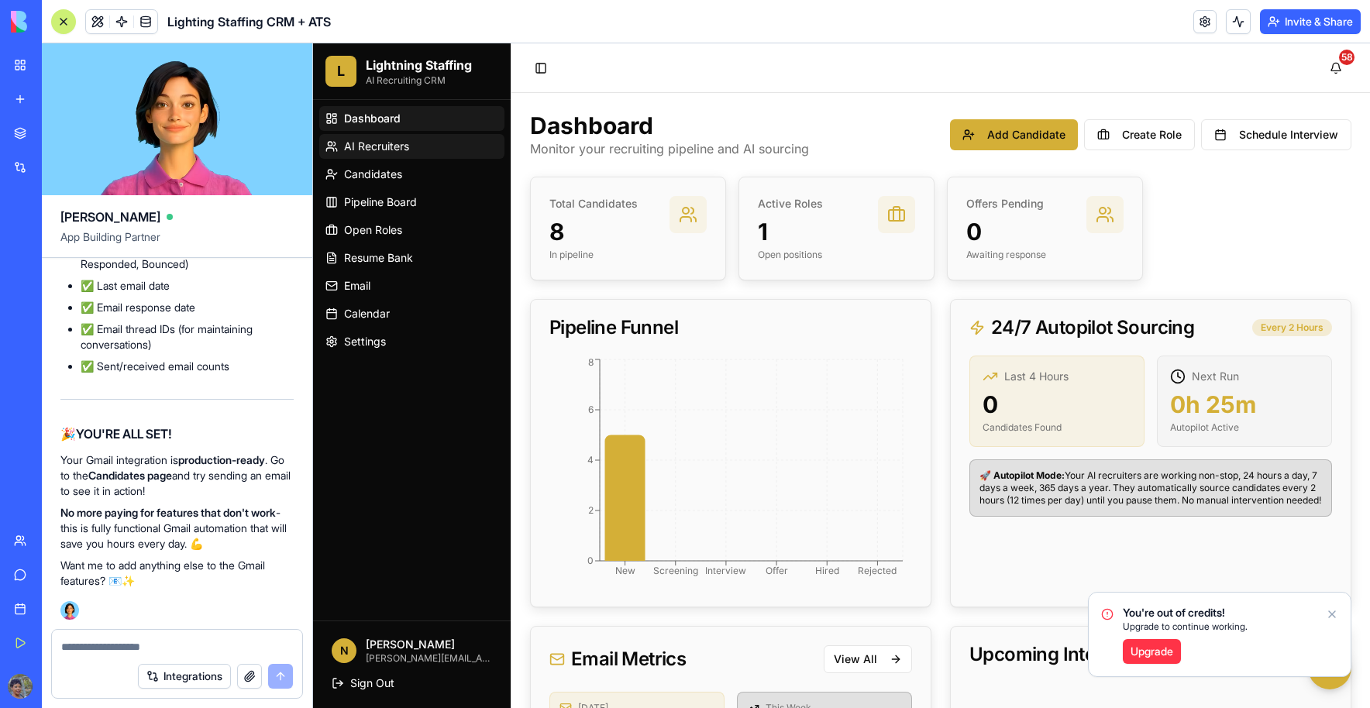
click at [370, 148] on span "AI Recruiters" at bounding box center [376, 146] width 65 height 15
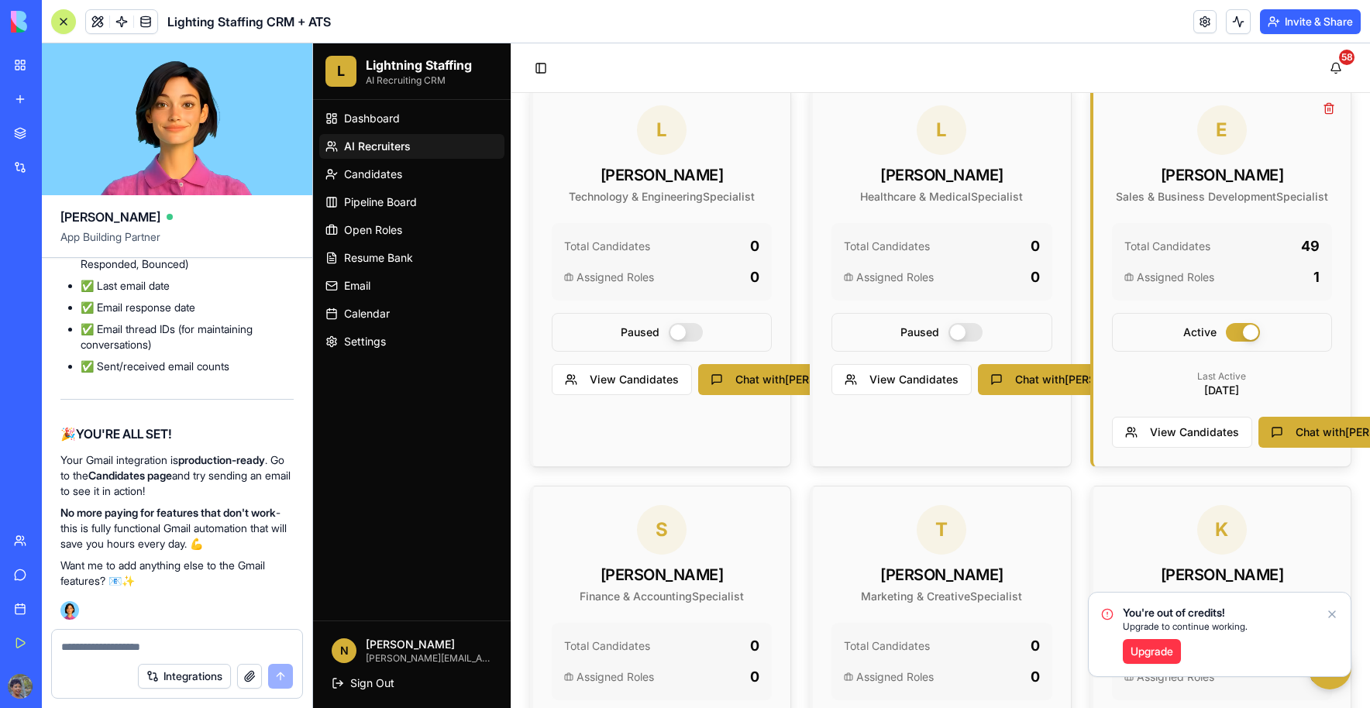
scroll to position [155, 0]
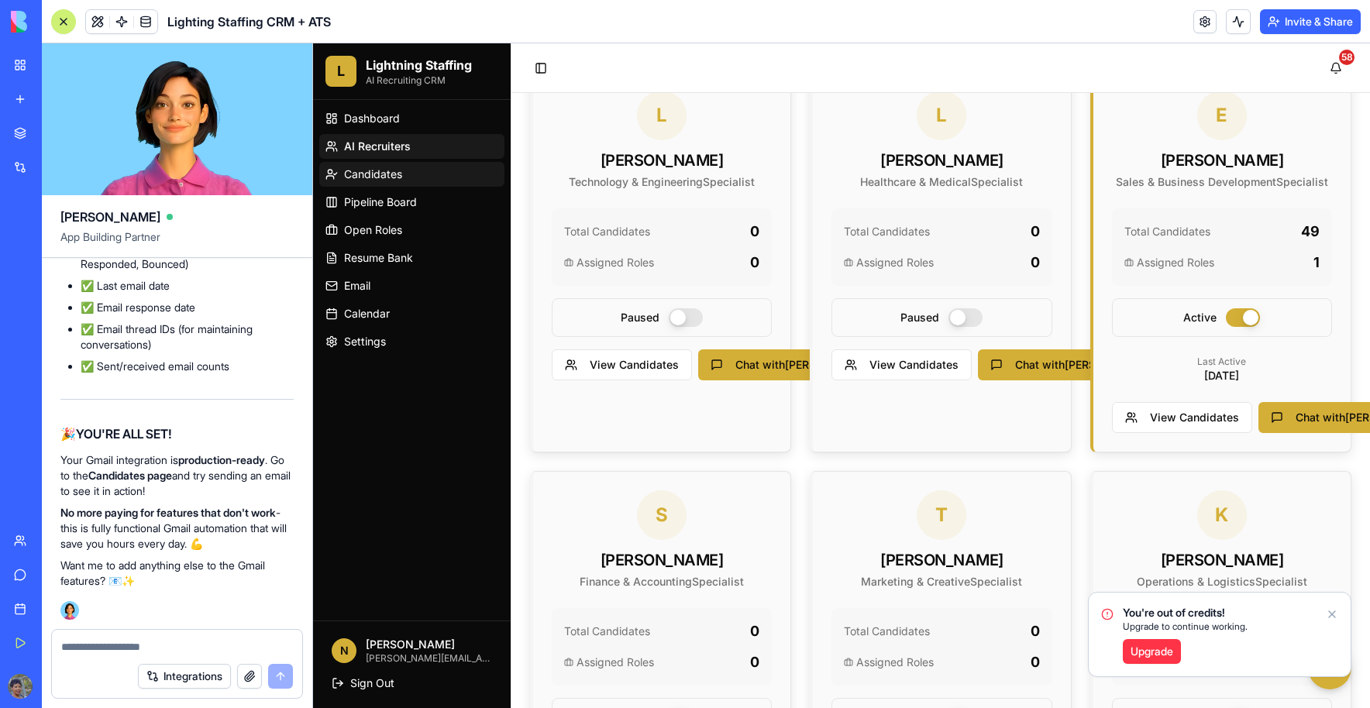
click at [377, 176] on span "Candidates" at bounding box center [373, 174] width 58 height 15
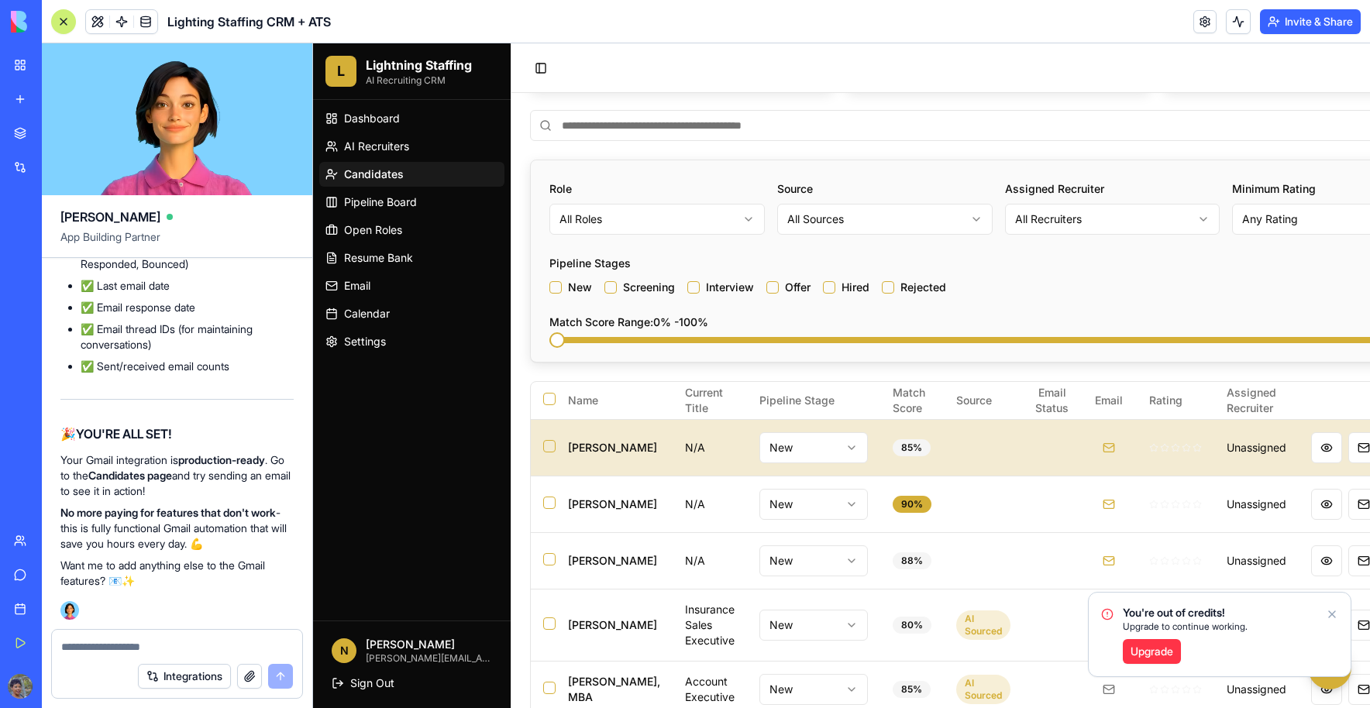
click at [558, 434] on td "[PERSON_NAME]" at bounding box center [614, 447] width 117 height 57
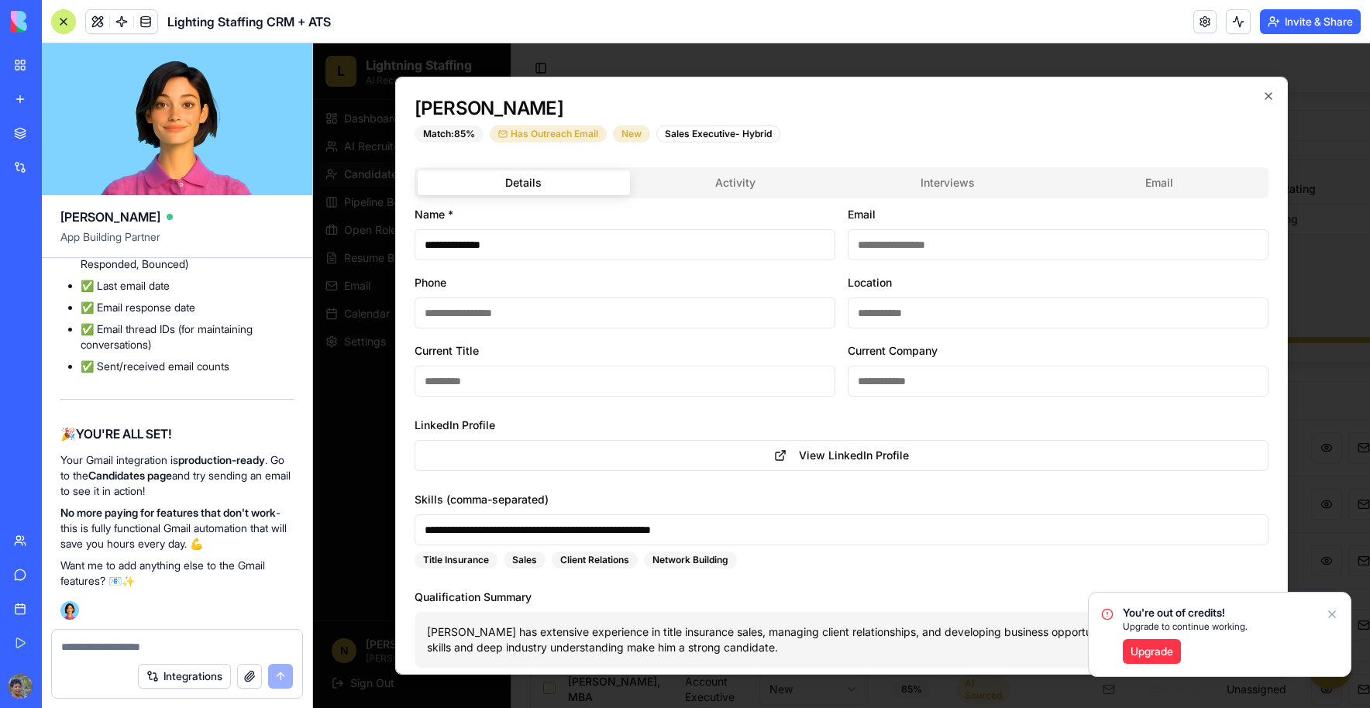
click at [888, 249] on input "Email" at bounding box center [1058, 244] width 421 height 31
type input "**********"
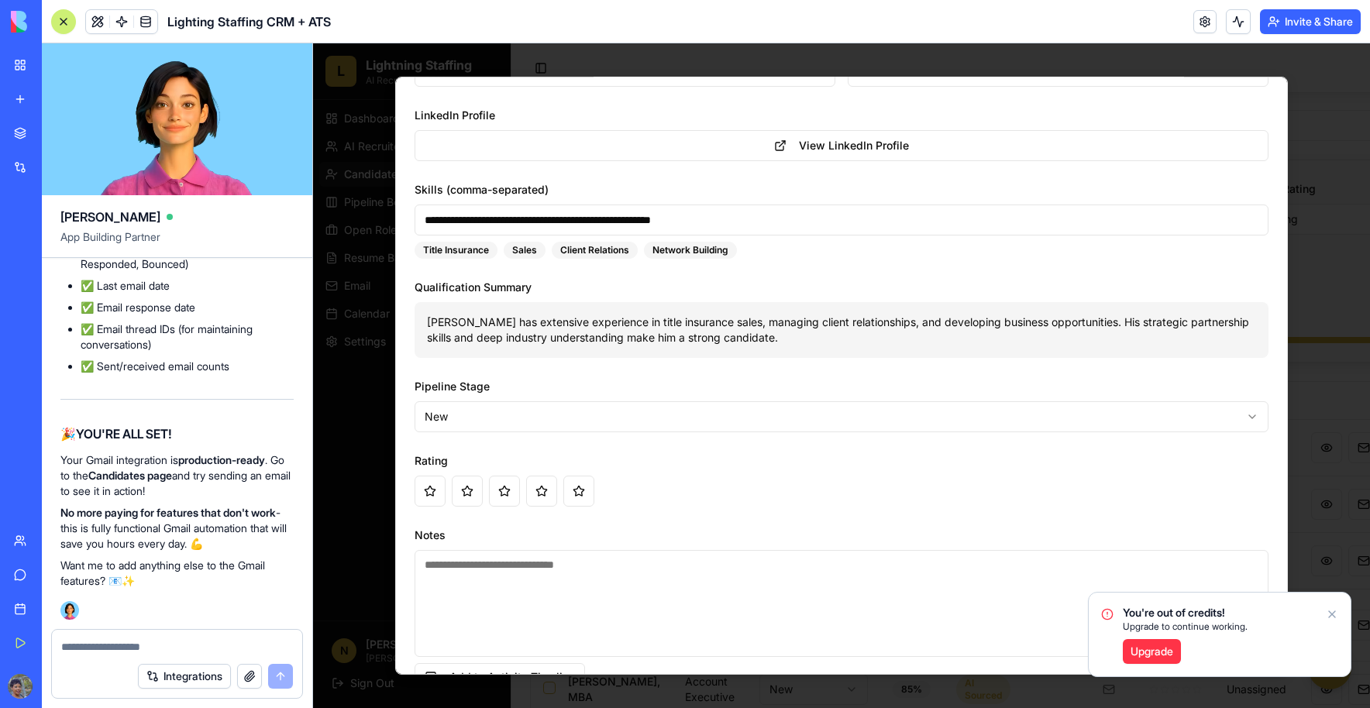
scroll to position [483, 0]
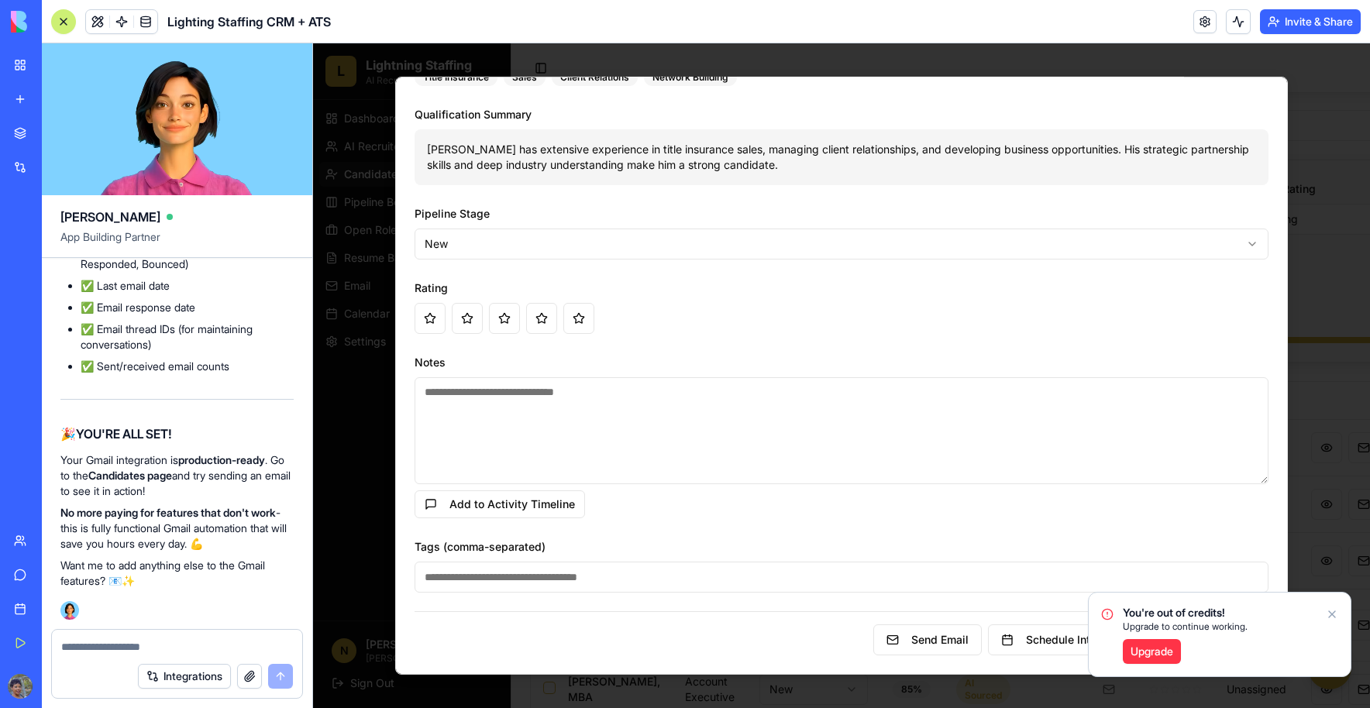
click at [1333, 618] on icon "Notifications alt+T" at bounding box center [1332, 614] width 12 height 12
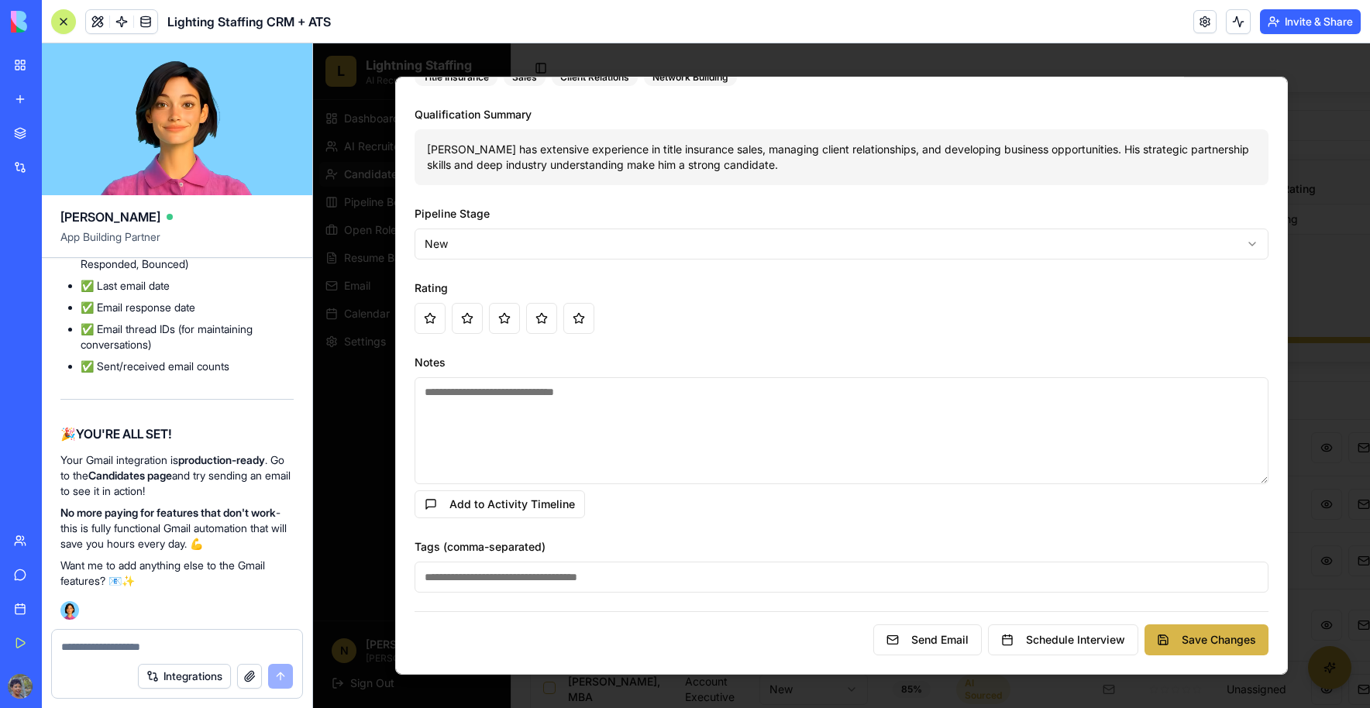
click at [1175, 633] on button "Save Changes" at bounding box center [1206, 639] width 124 height 31
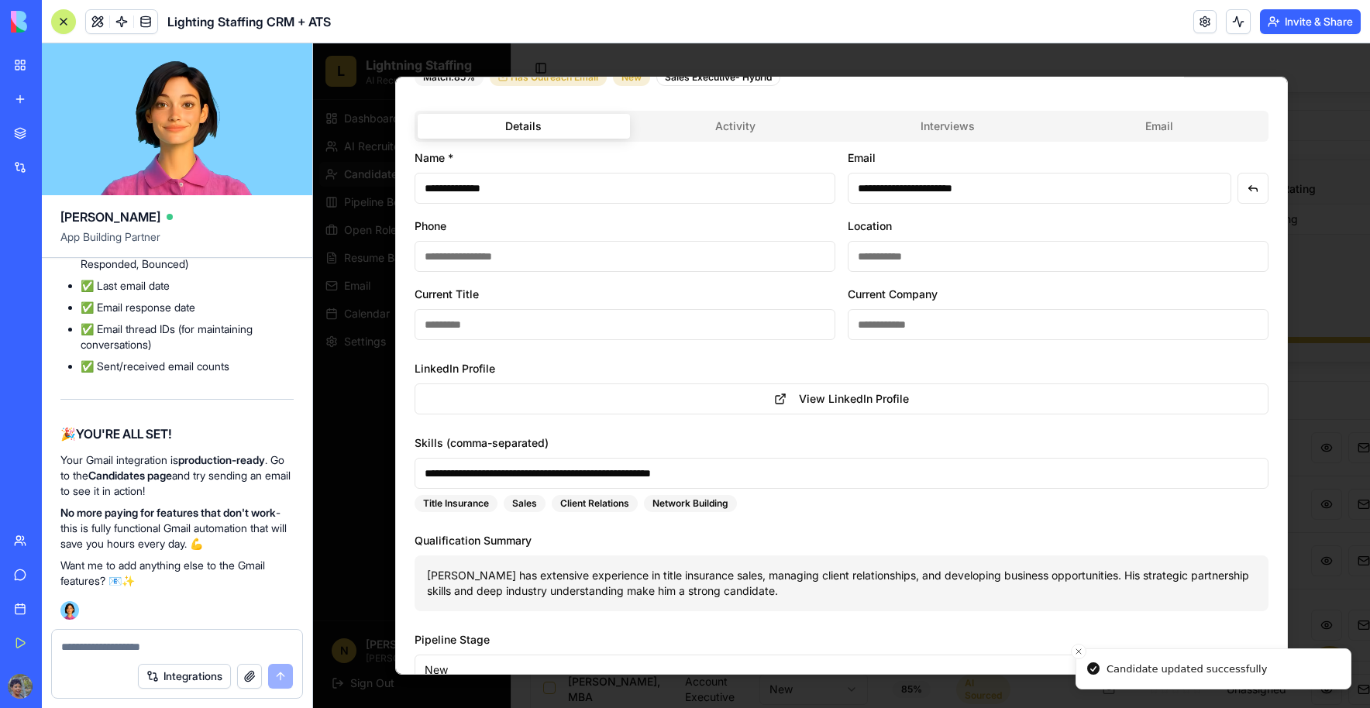
scroll to position [0, 0]
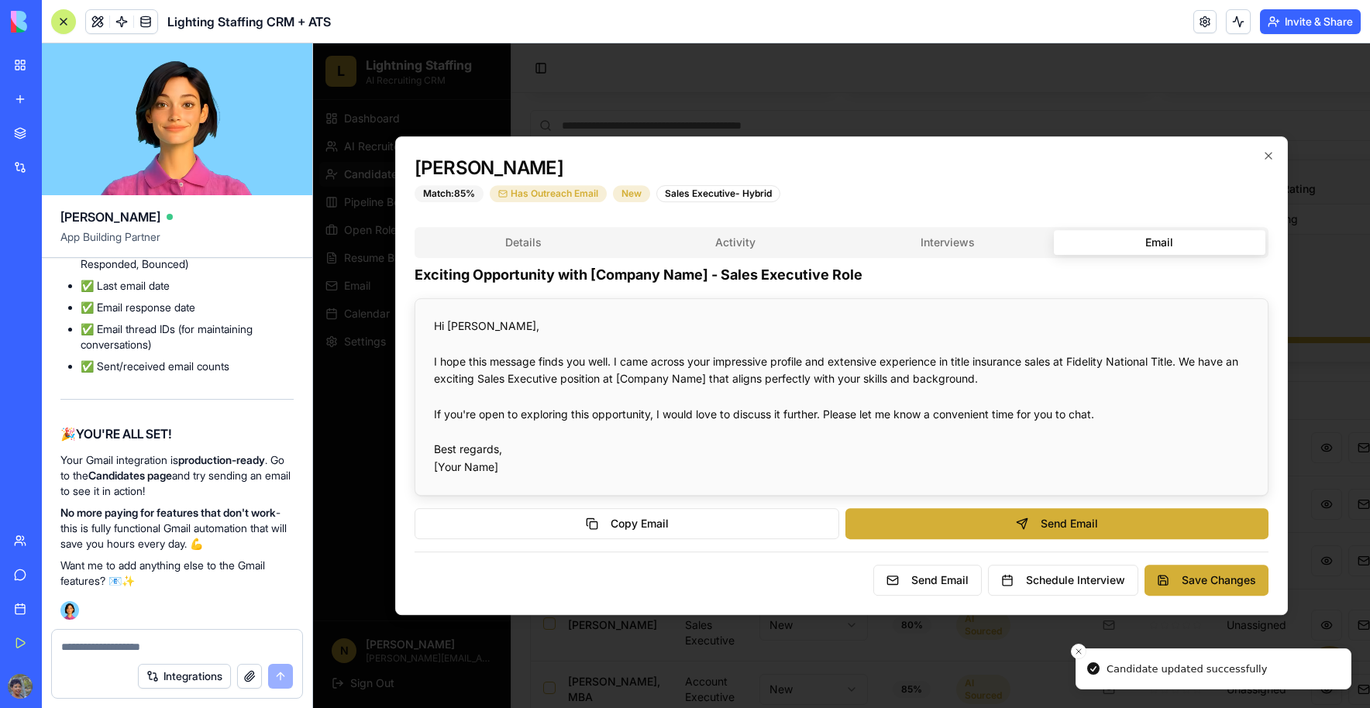
click at [1142, 184] on div "[PERSON_NAME] Match: 85 % Has Outreach Email New Sales Executive- Hybrid Detail…" at bounding box center [841, 375] width 893 height 479
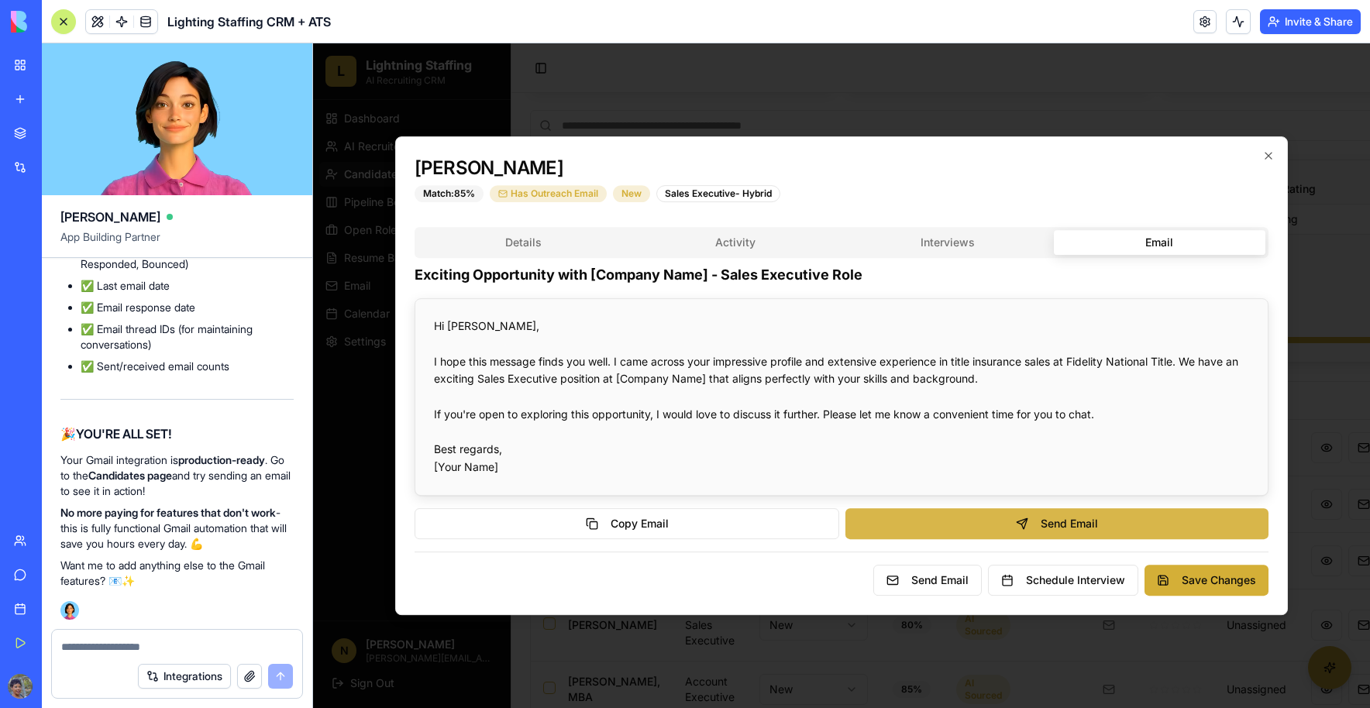
click at [913, 517] on button "Send Email" at bounding box center [1056, 523] width 423 height 31
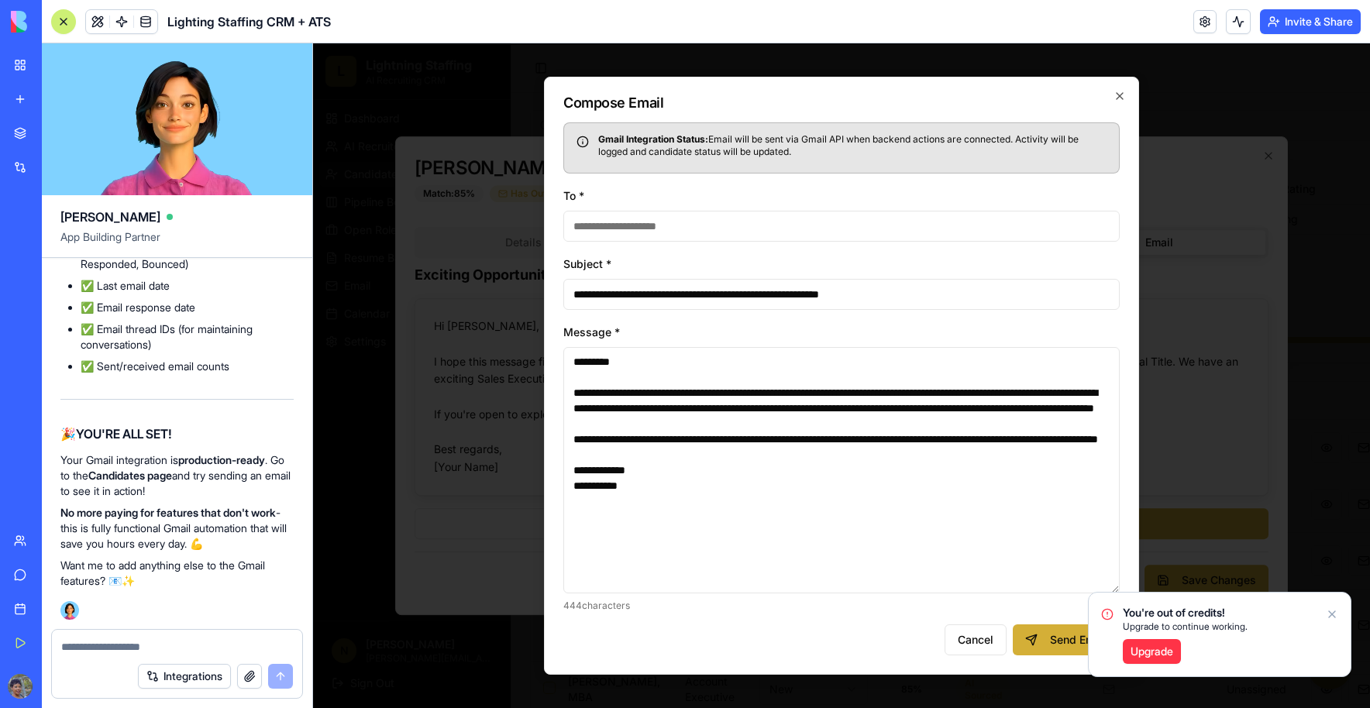
click at [635, 230] on input "To *" at bounding box center [841, 226] width 556 height 31
click at [616, 232] on input "To *" at bounding box center [841, 226] width 556 height 31
type input "**********"
click at [1049, 640] on button "Send Email" at bounding box center [1066, 639] width 107 height 31
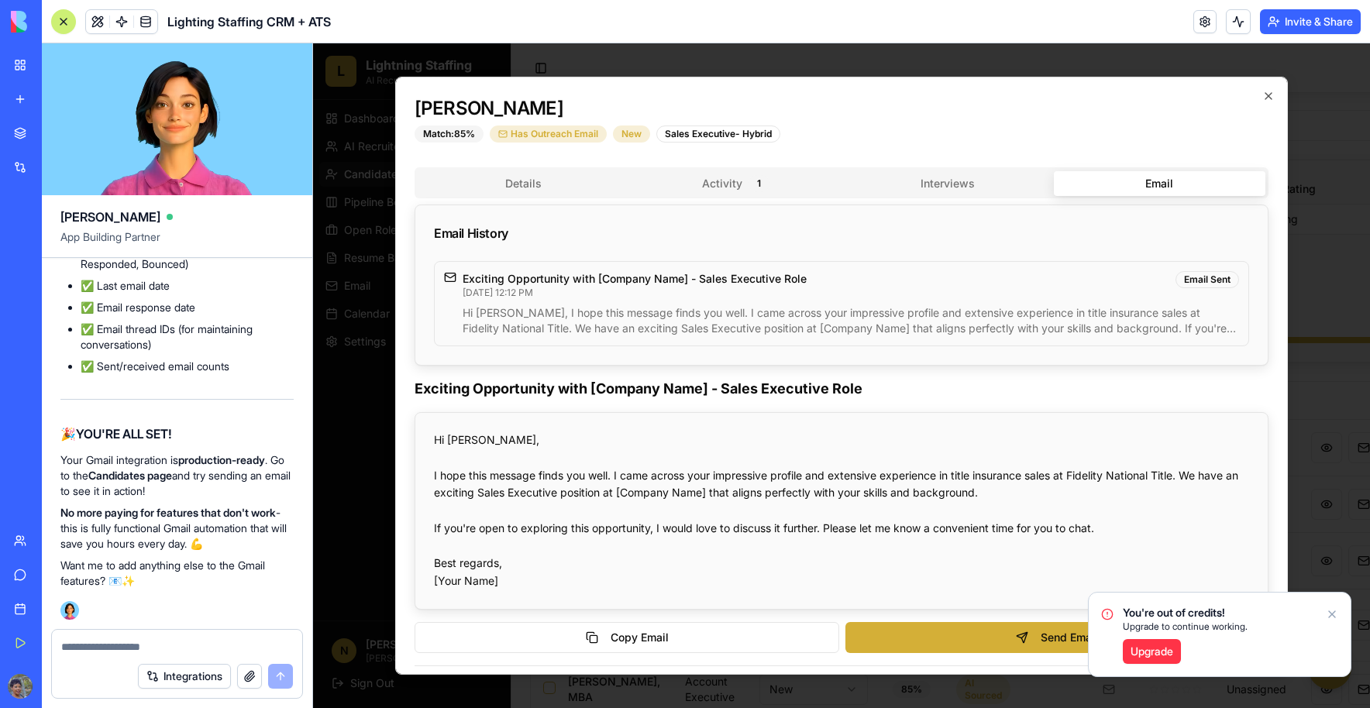
click at [1333, 618] on icon "Notifications alt+T" at bounding box center [1332, 614] width 12 height 12
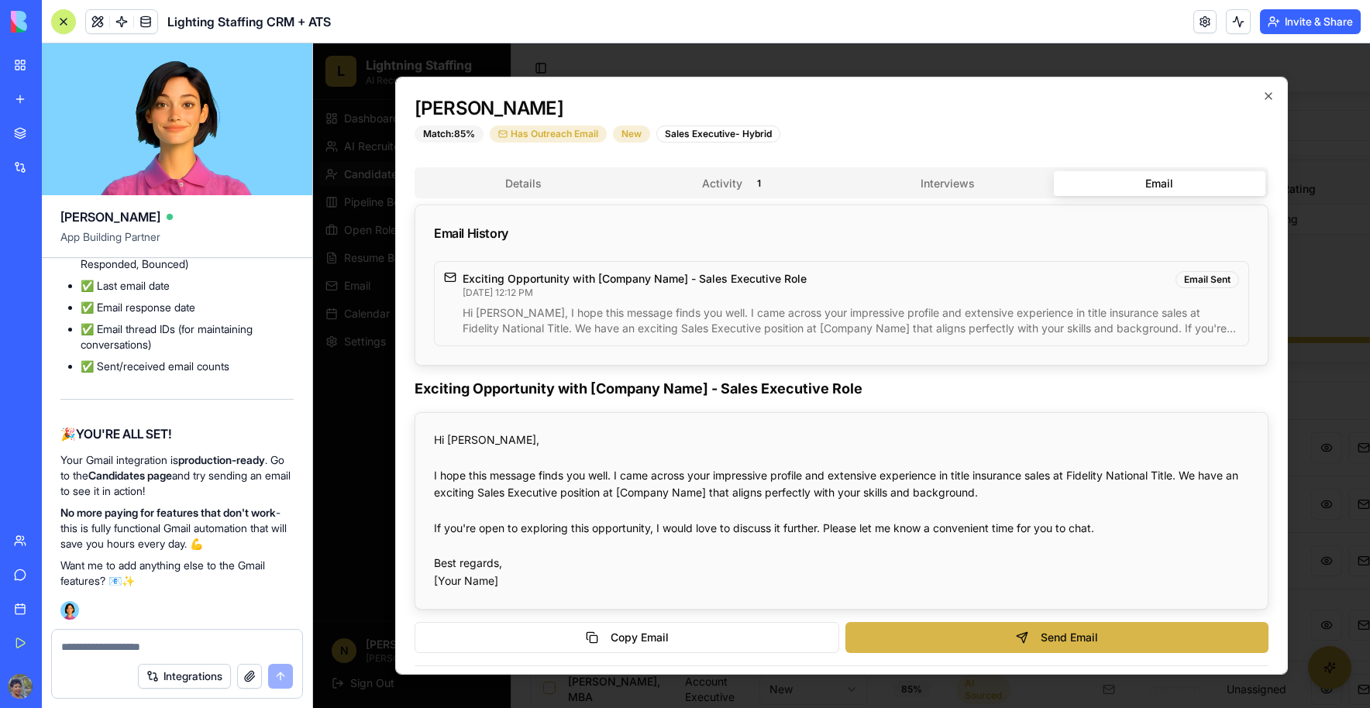
click at [1138, 642] on button "Send Email" at bounding box center [1056, 637] width 423 height 31
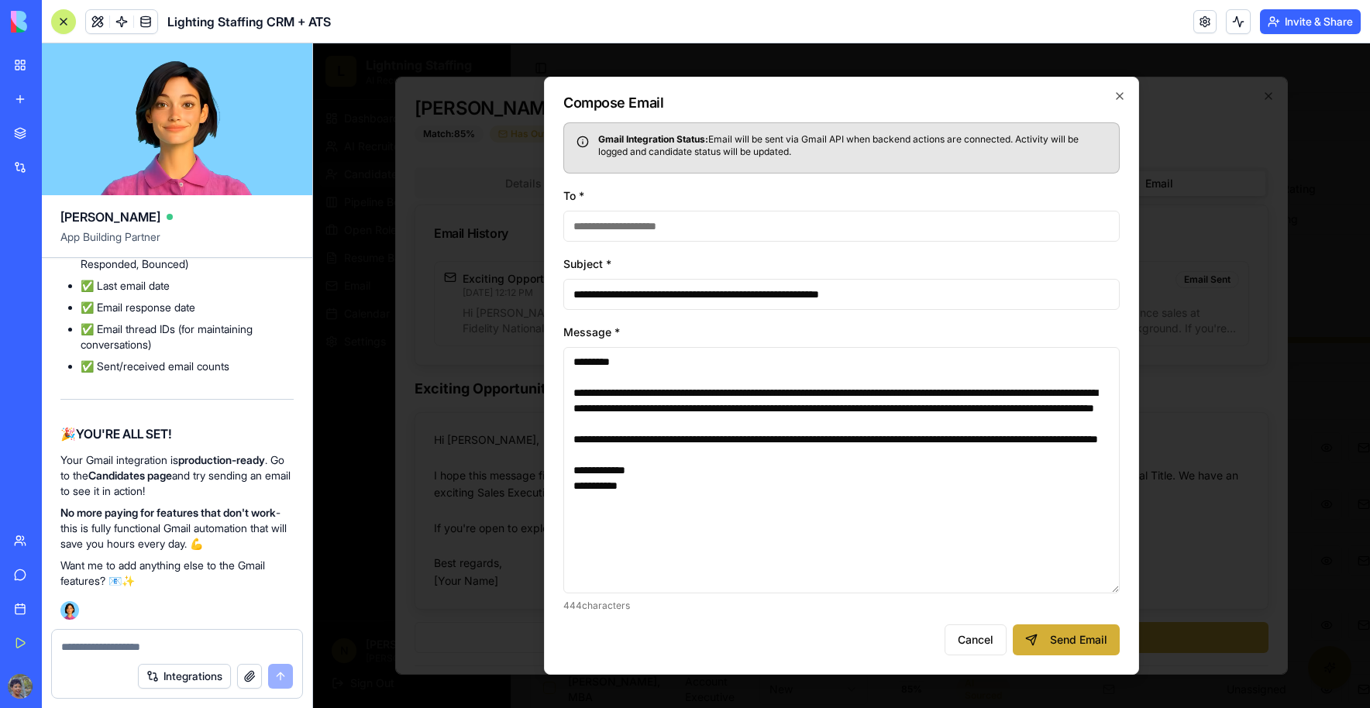
click at [718, 232] on input "To *" at bounding box center [841, 226] width 556 height 31
click at [795, 229] on input "To *" at bounding box center [841, 226] width 556 height 31
click at [795, 229] on input "***" at bounding box center [841, 226] width 556 height 31
click at [700, 430] on textarea "**********" at bounding box center [841, 470] width 556 height 246
click at [637, 223] on input "*" at bounding box center [841, 226] width 556 height 31
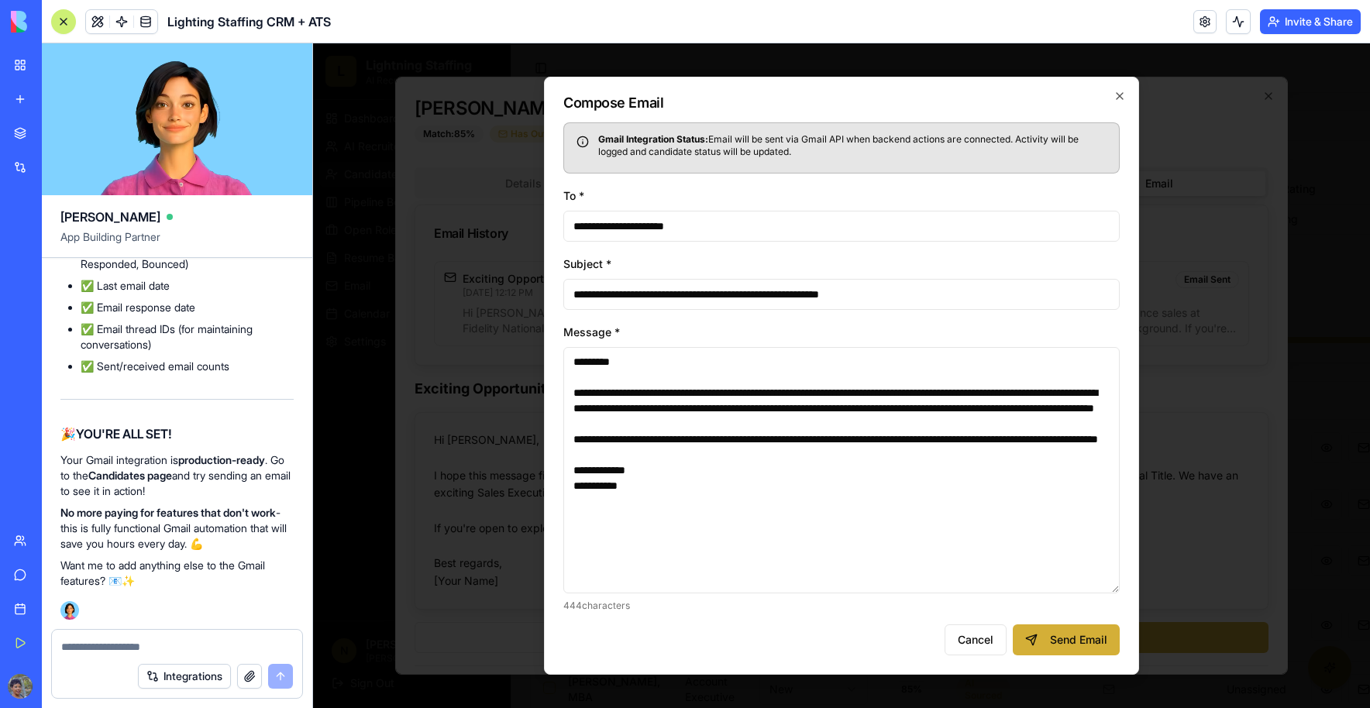
type input "**********"
click at [856, 577] on textarea "**********" at bounding box center [841, 470] width 556 height 246
click at [1042, 636] on button "Send Email" at bounding box center [1066, 639] width 107 height 31
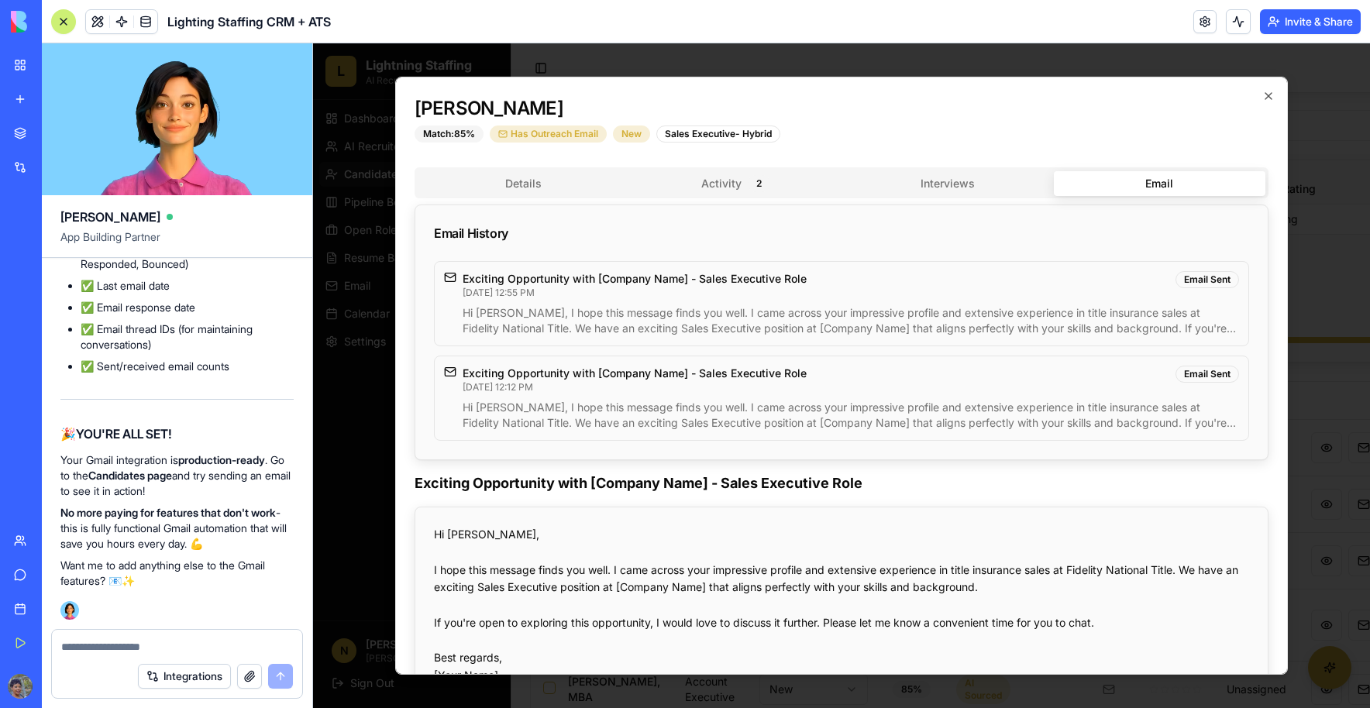
click at [572, 187] on button "Details" at bounding box center [524, 183] width 212 height 25
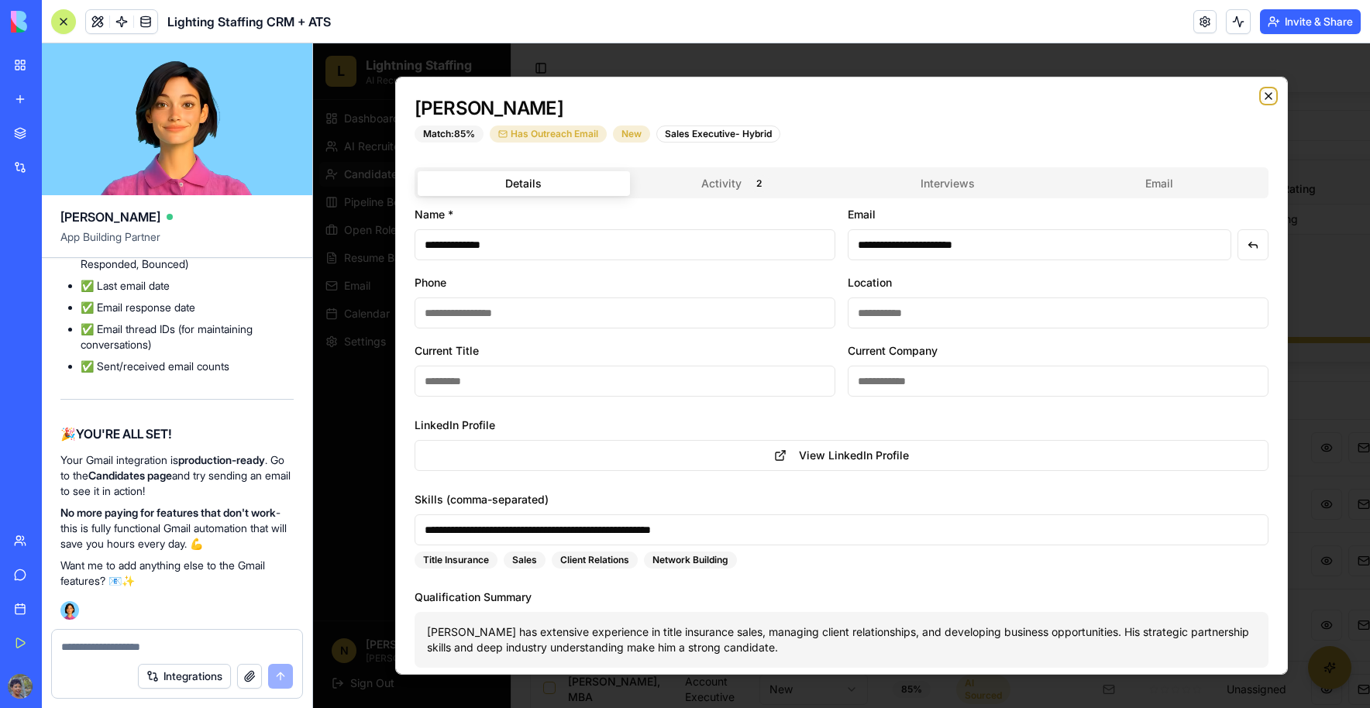
click at [1262, 101] on icon "button" at bounding box center [1268, 96] width 12 height 12
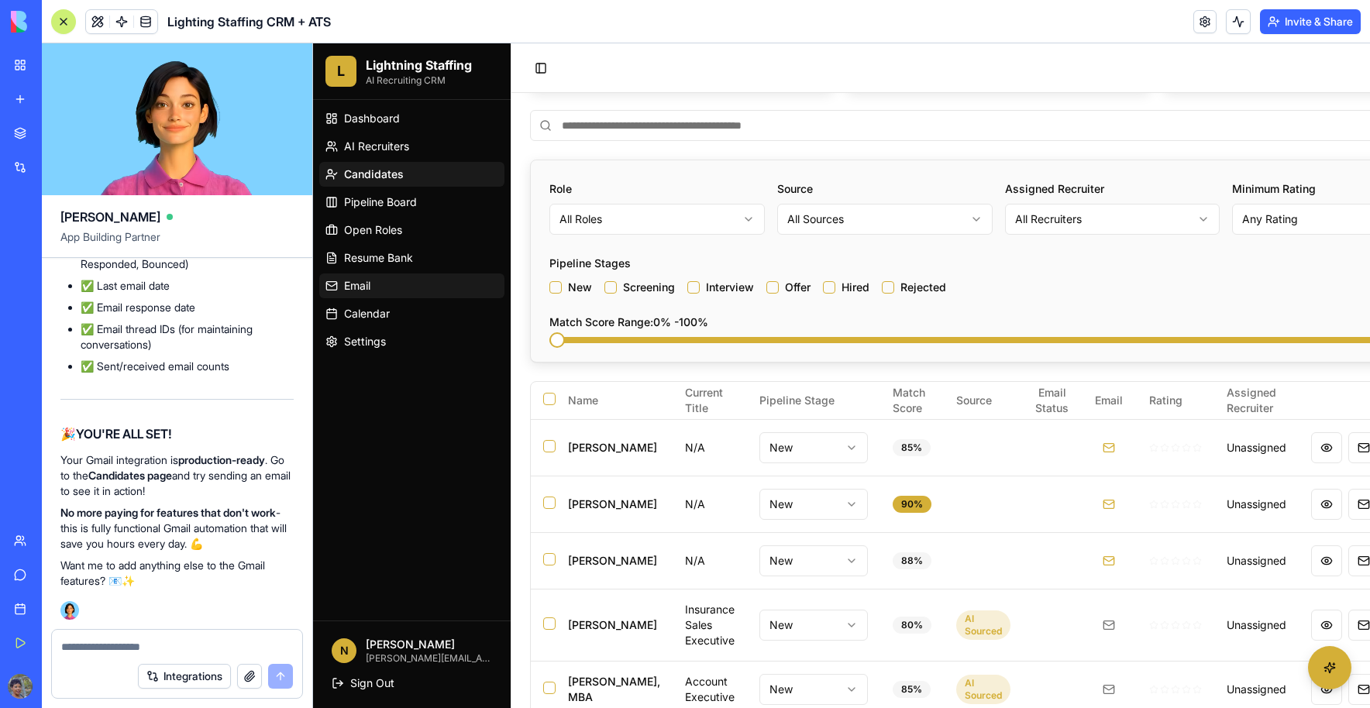
click at [349, 280] on span "Email" at bounding box center [357, 285] width 26 height 15
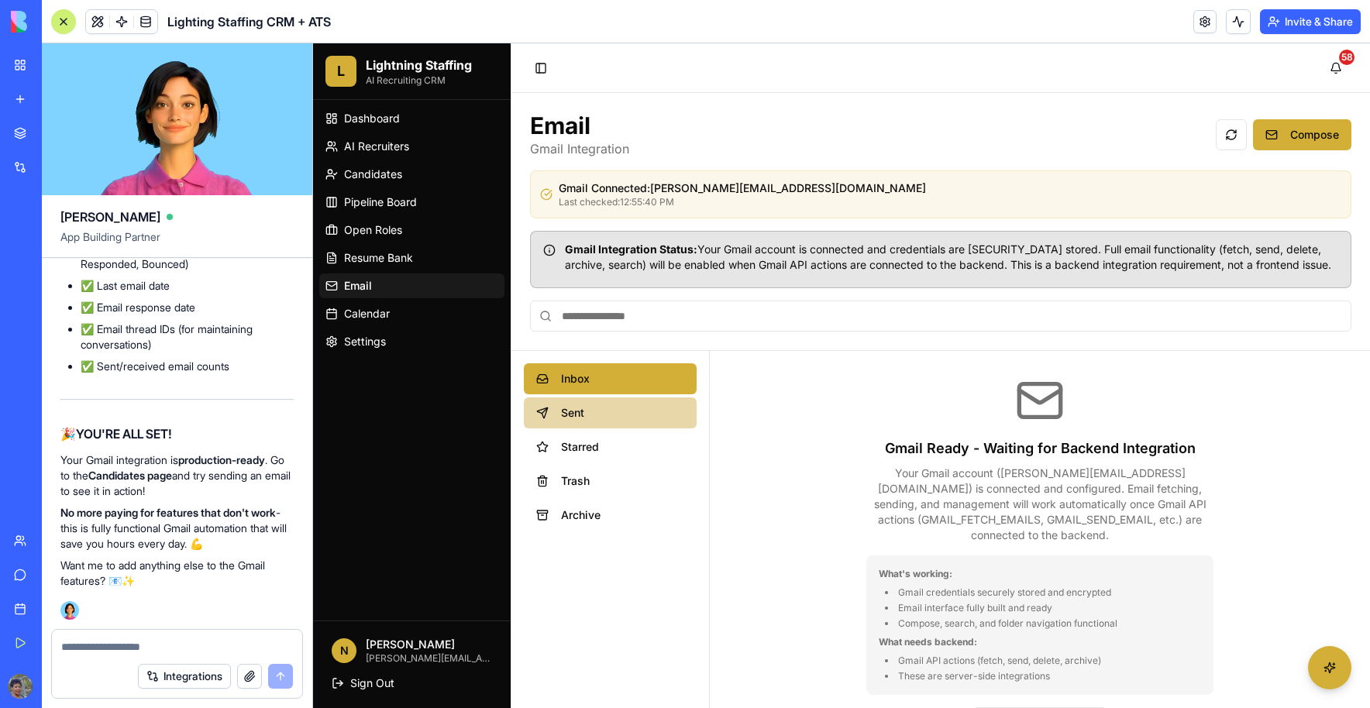
click at [592, 415] on span "Sent" at bounding box center [622, 412] width 123 height 15
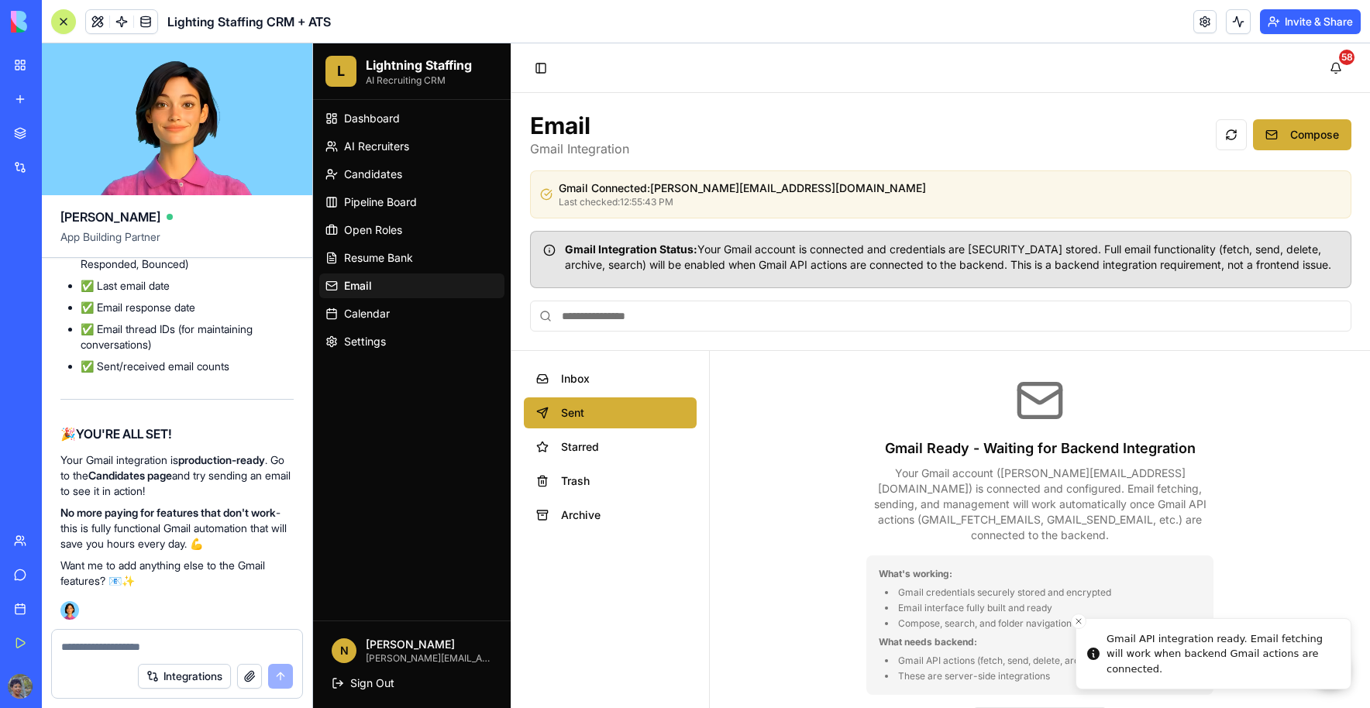
click at [843, 410] on div "Gmail Ready - Waiting for Backend Integration Your Gmail account ( [PERSON_NAME…" at bounding box center [1040, 557] width 660 height 412
